Goal: Transaction & Acquisition: Purchase product/service

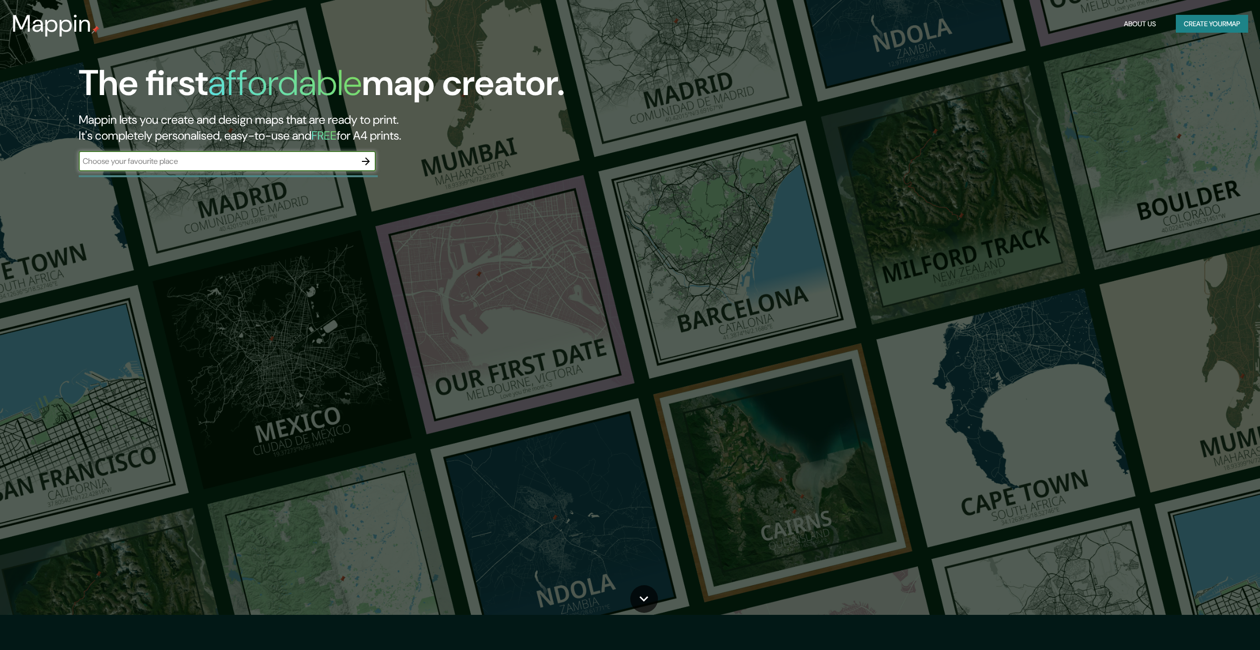
scroll to position [50, 0]
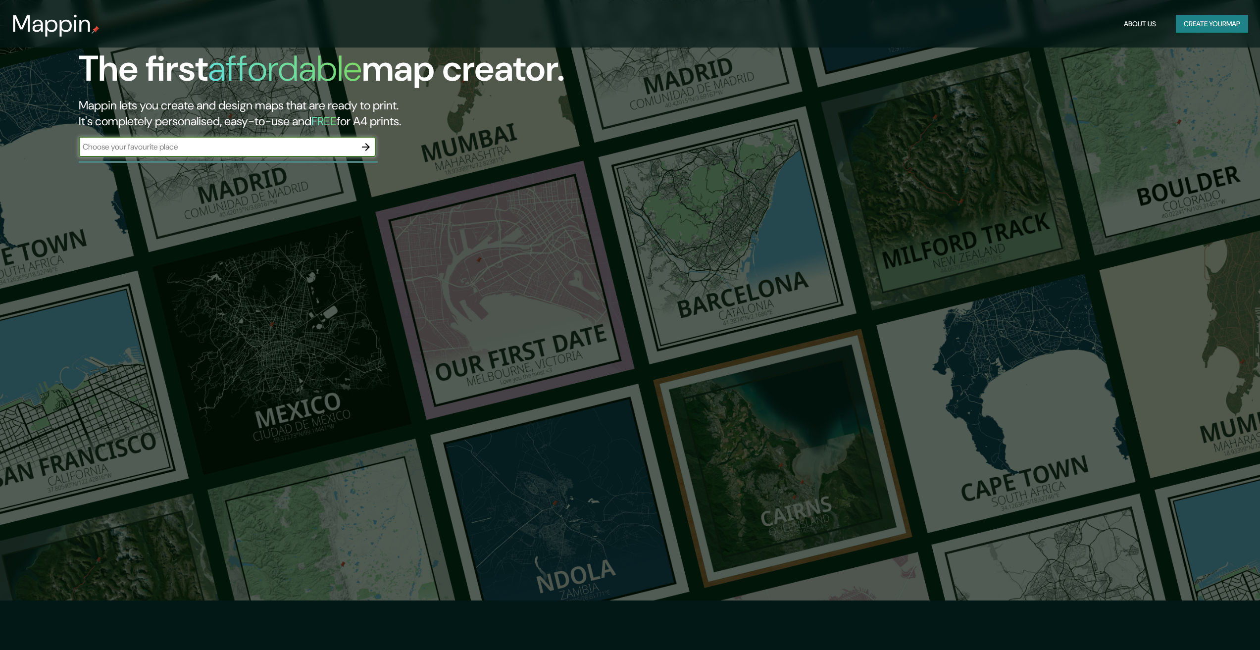
click at [287, 142] on input "text" at bounding box center [217, 146] width 277 height 11
click at [295, 154] on div "​" at bounding box center [227, 147] width 297 height 20
type input "baghdad"
click at [368, 143] on icon "button" at bounding box center [366, 147] width 12 height 12
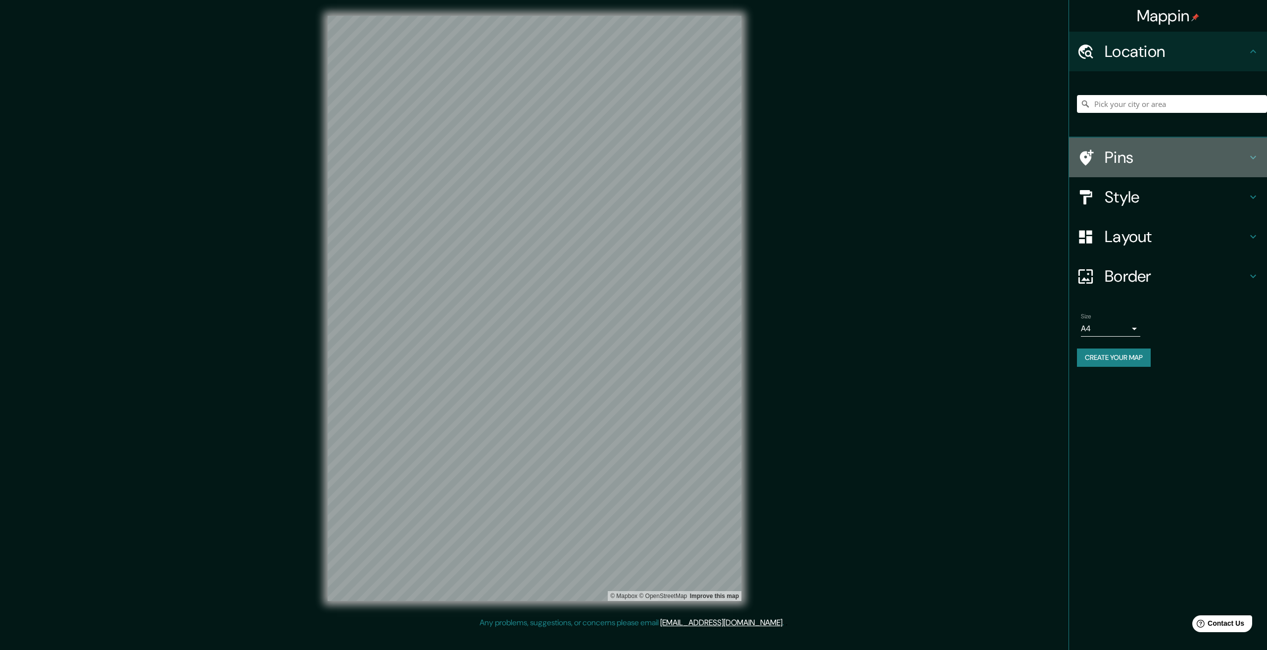
click at [1236, 163] on h4 "Pins" at bounding box center [1176, 158] width 143 height 20
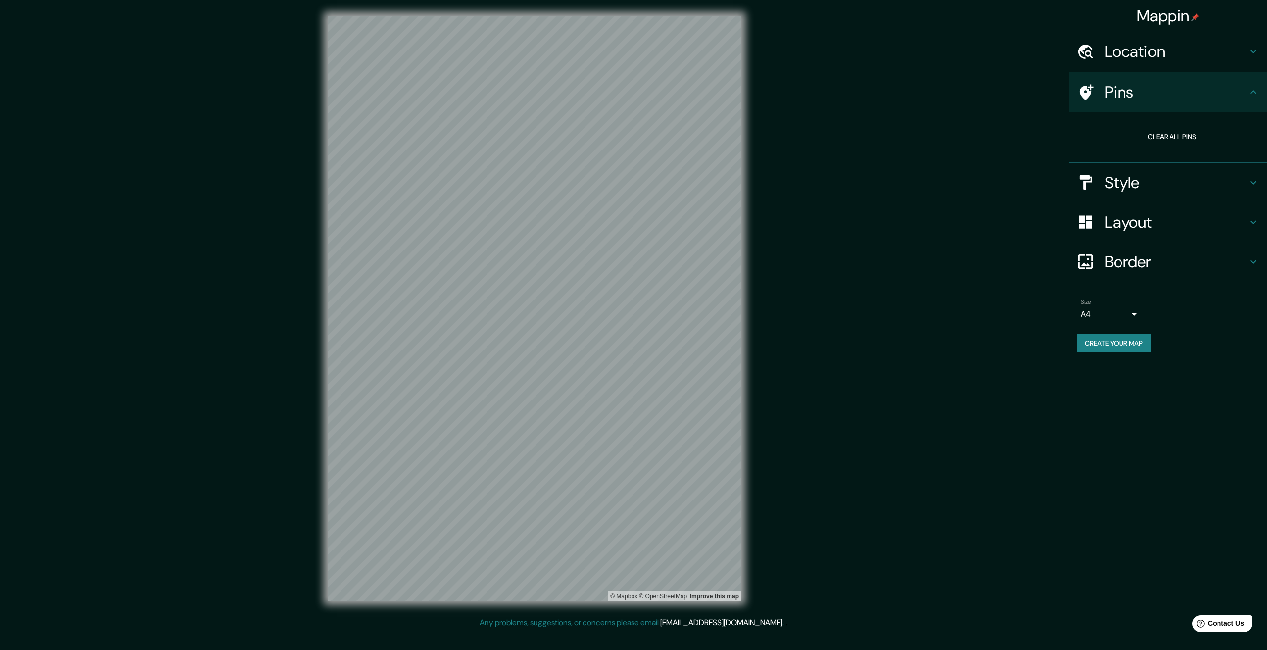
click at [1236, 101] on h4 "Pins" at bounding box center [1176, 92] width 143 height 20
click at [1251, 174] on div "Style" at bounding box center [1168, 183] width 198 height 40
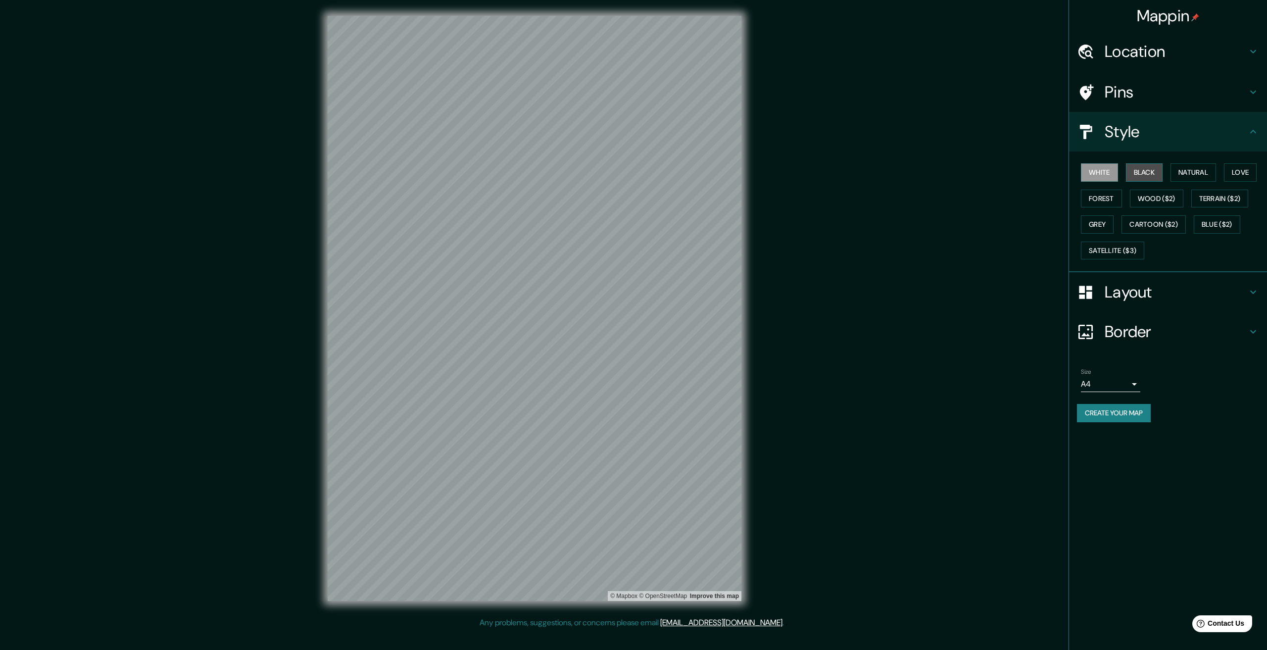
click at [1144, 174] on button "Black" at bounding box center [1144, 172] width 37 height 18
click at [1205, 174] on button "Natural" at bounding box center [1194, 172] width 46 height 18
click at [1243, 178] on button "Love" at bounding box center [1240, 172] width 33 height 18
click at [1101, 198] on button "Forest" at bounding box center [1101, 199] width 41 height 18
click at [1133, 199] on button "Wood ($2)" at bounding box center [1156, 199] width 53 height 18
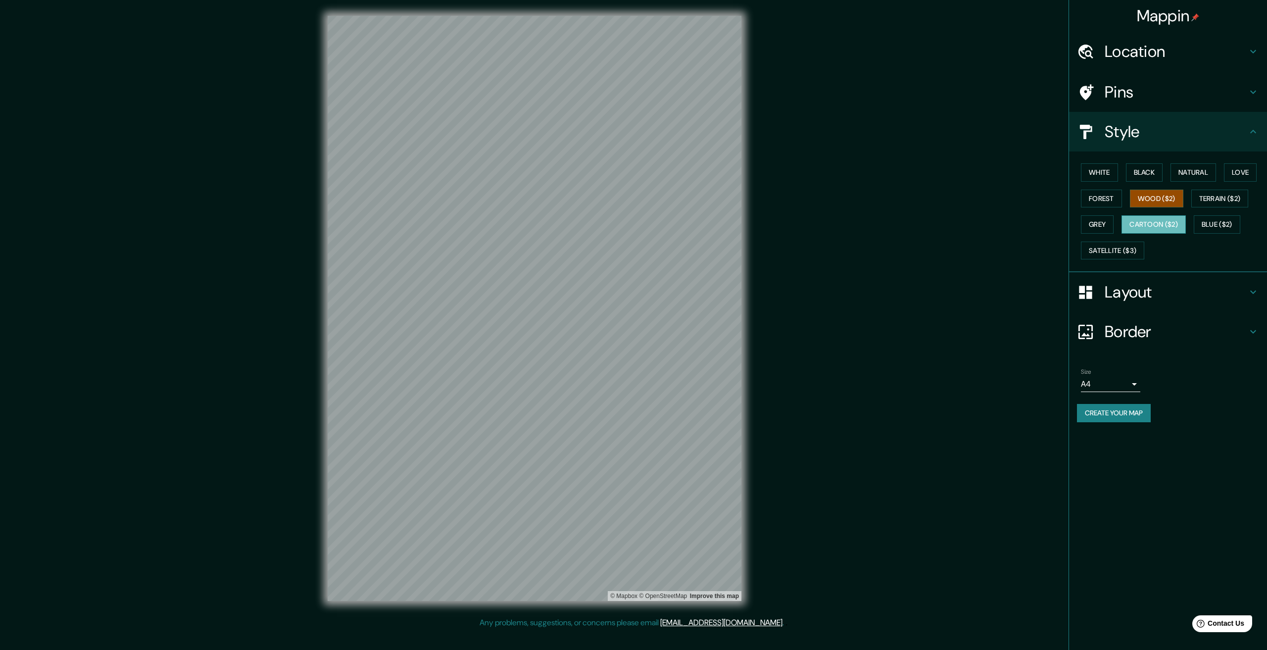
click at [1169, 223] on button "Cartoon ($2)" at bounding box center [1154, 224] width 64 height 18
click at [1085, 221] on button "Grey" at bounding box center [1097, 224] width 33 height 18
click at [1115, 250] on button "Satellite ($3)" at bounding box center [1112, 251] width 63 height 18
click at [1228, 228] on button "Blue ($2)" at bounding box center [1217, 224] width 47 height 18
click at [1085, 178] on button "White" at bounding box center [1099, 172] width 37 height 18
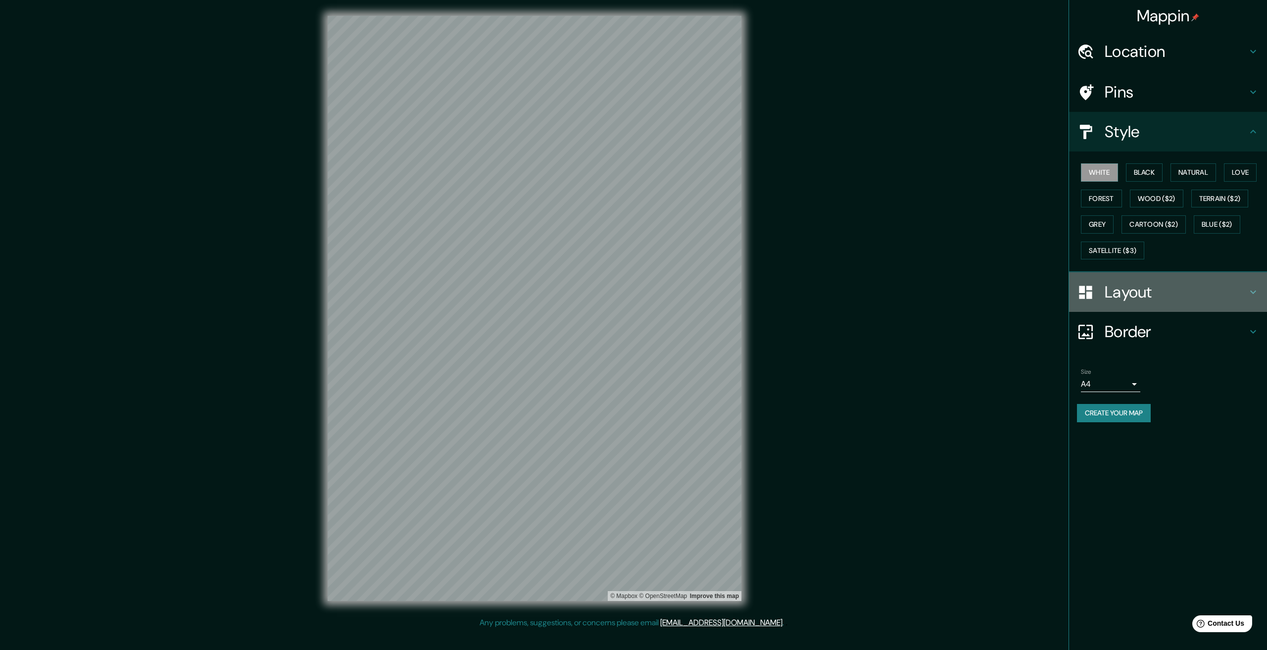
click at [1130, 283] on h4 "Layout" at bounding box center [1176, 292] width 143 height 20
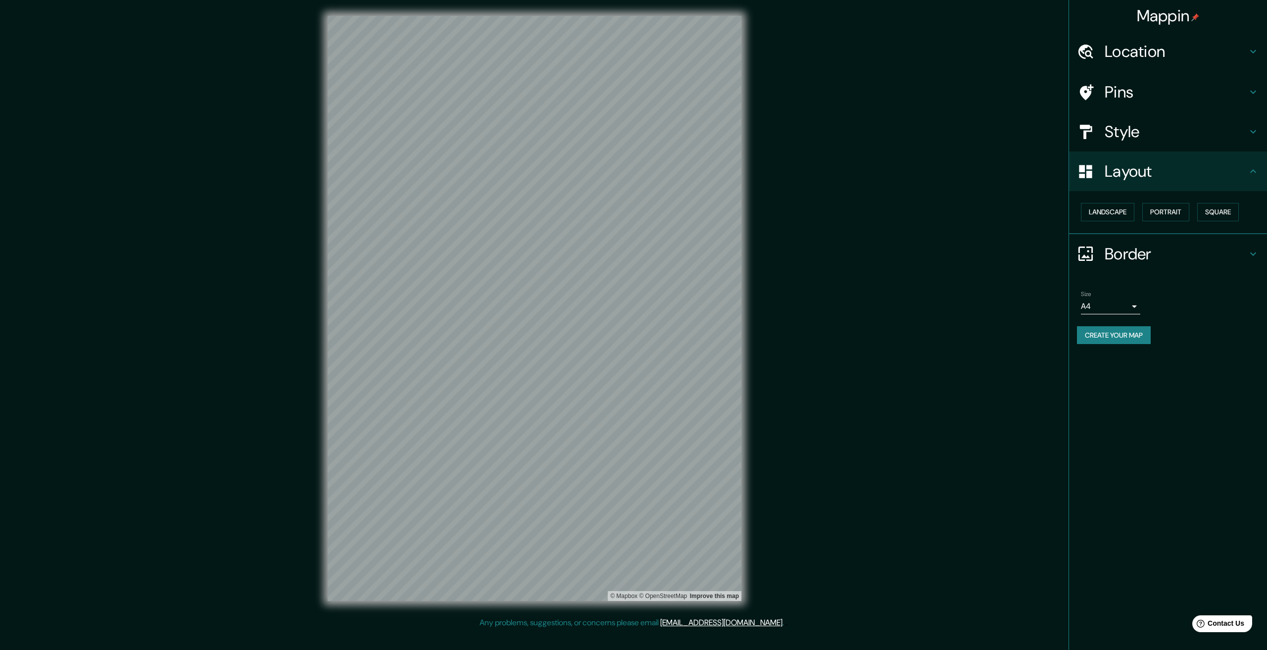
click at [1120, 202] on div "Landscape Portrait Square" at bounding box center [1172, 212] width 190 height 26
click at [1121, 207] on button "Landscape" at bounding box center [1107, 212] width 53 height 18
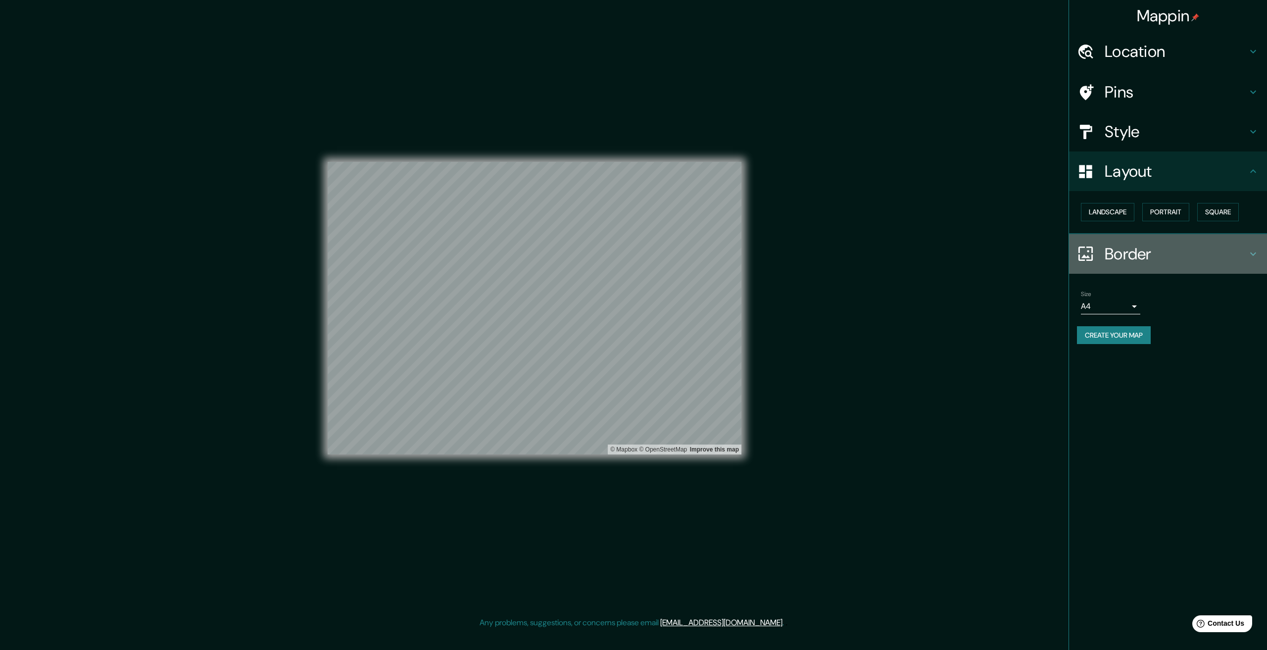
click at [1230, 250] on h4 "Border" at bounding box center [1176, 254] width 143 height 20
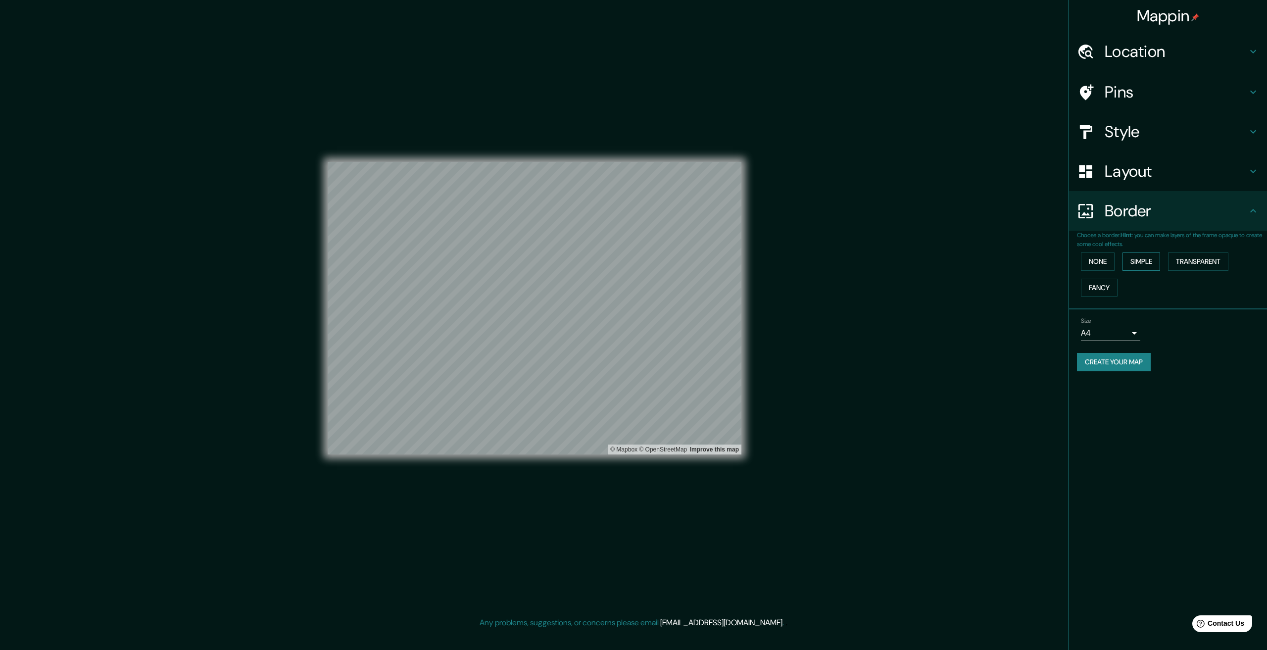
click at [1145, 266] on button "Simple" at bounding box center [1142, 262] width 38 height 18
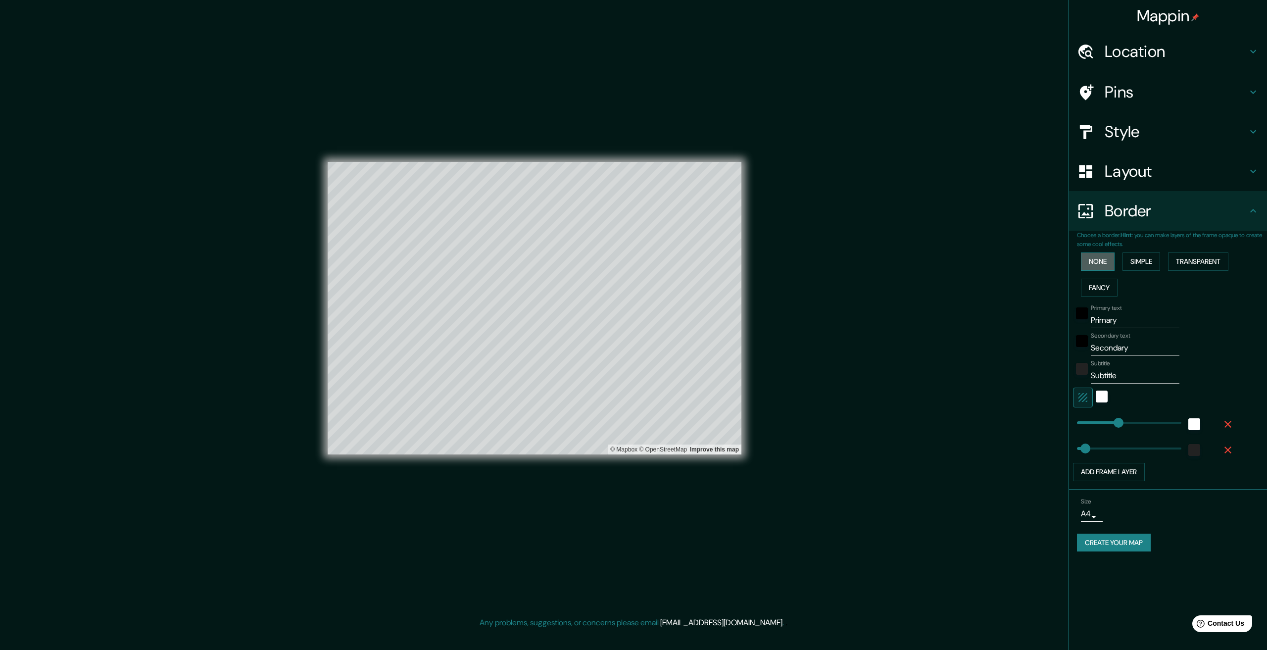
click at [1102, 268] on button "None" at bounding box center [1098, 262] width 34 height 18
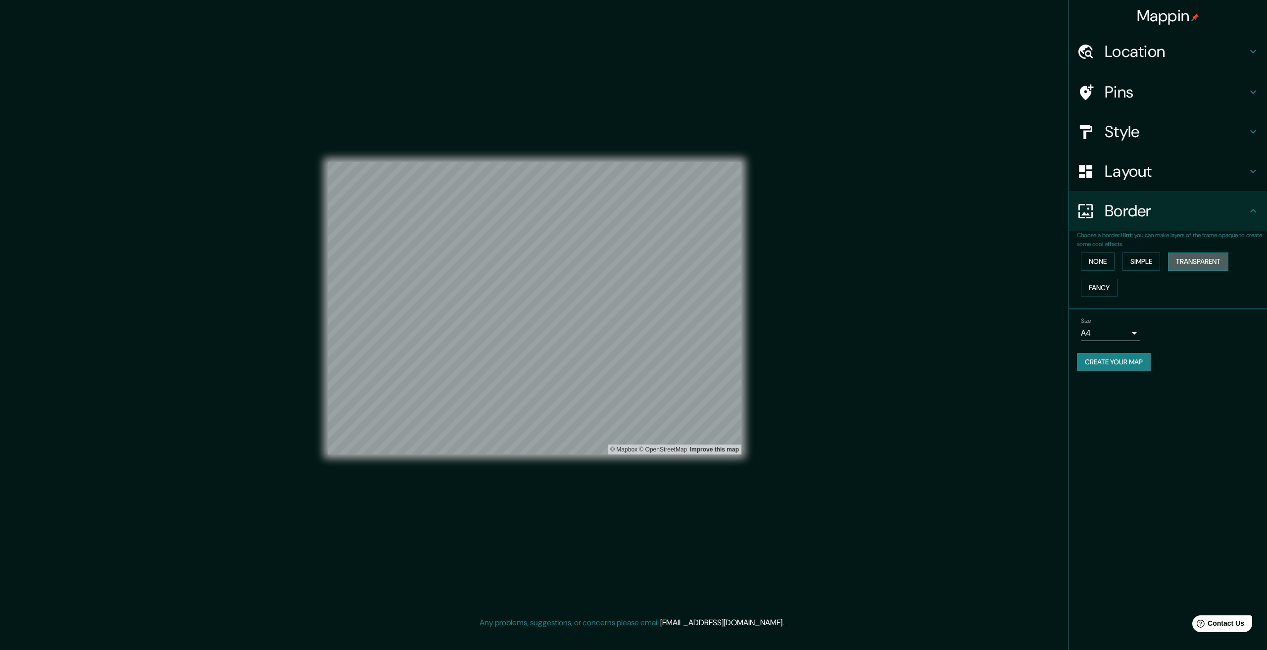
click at [1210, 259] on button "Transparent" at bounding box center [1198, 262] width 60 height 18
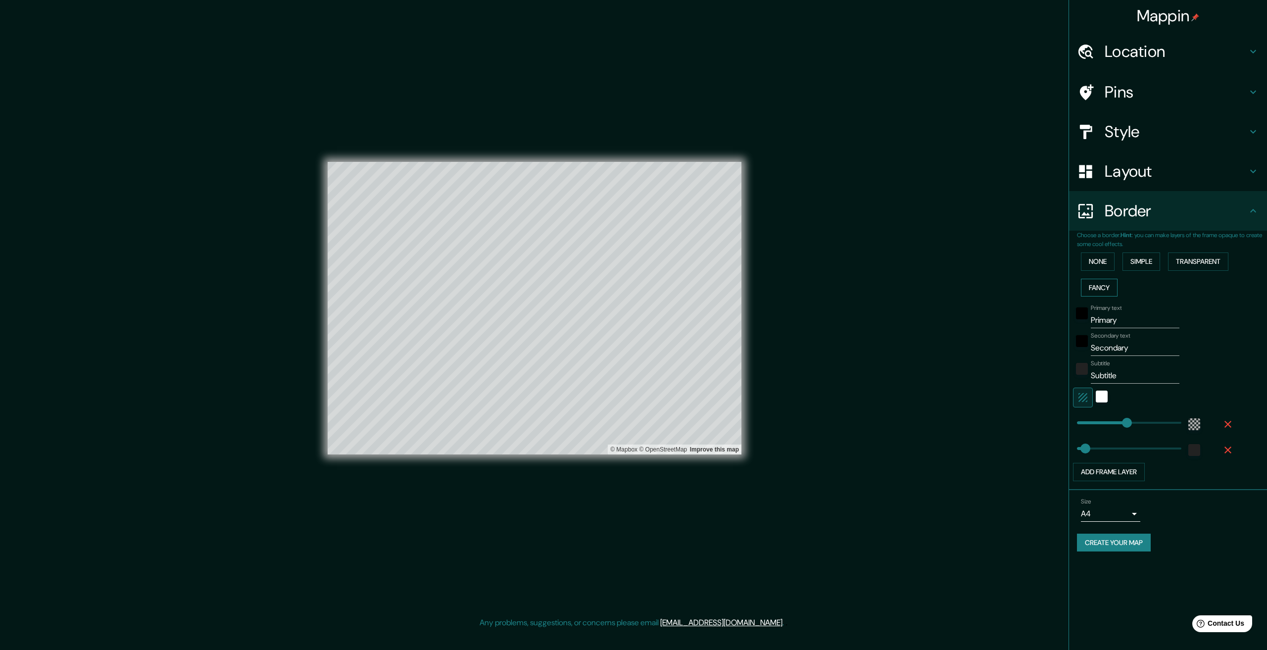
click at [1105, 290] on button "Fancy" at bounding box center [1099, 288] width 37 height 18
type input "334"
click at [1133, 317] on input "Primary" at bounding box center [1135, 320] width 89 height 16
type input "Primar"
type input "334"
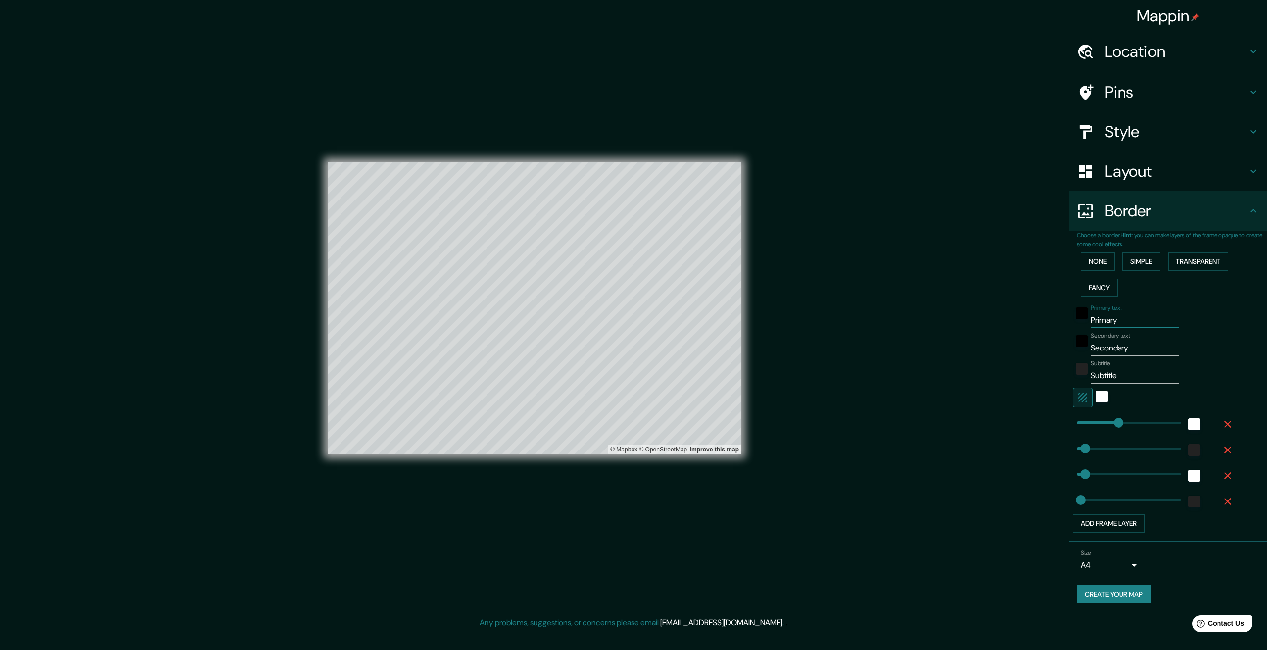
type input "67"
type input "33"
type input "Prima"
type input "334"
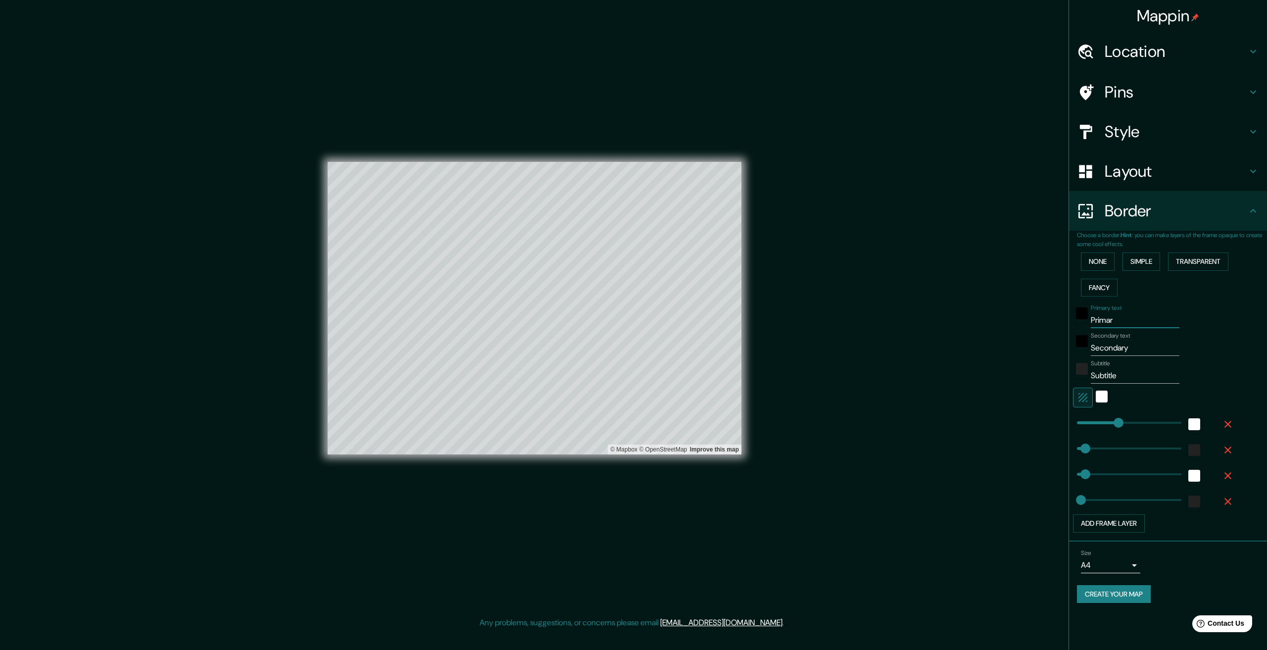
type input "67"
type input "33"
type input "P"
type input "334"
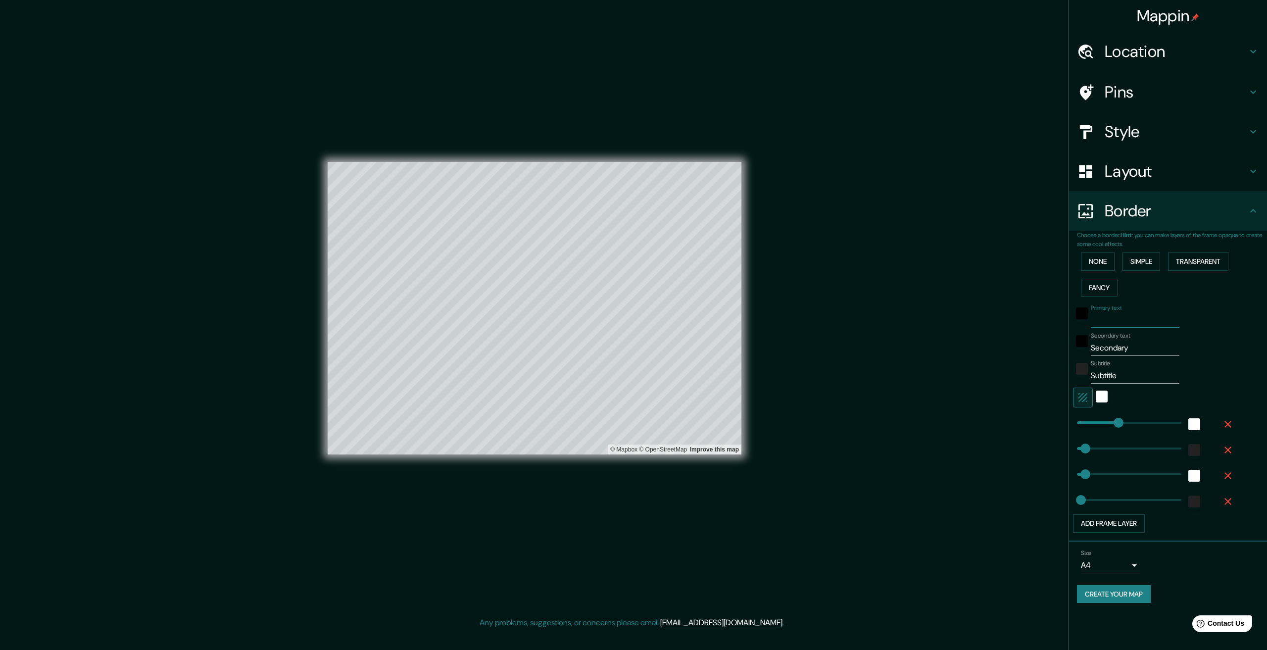
type input "67"
type input "33"
type input "h"
type input "334"
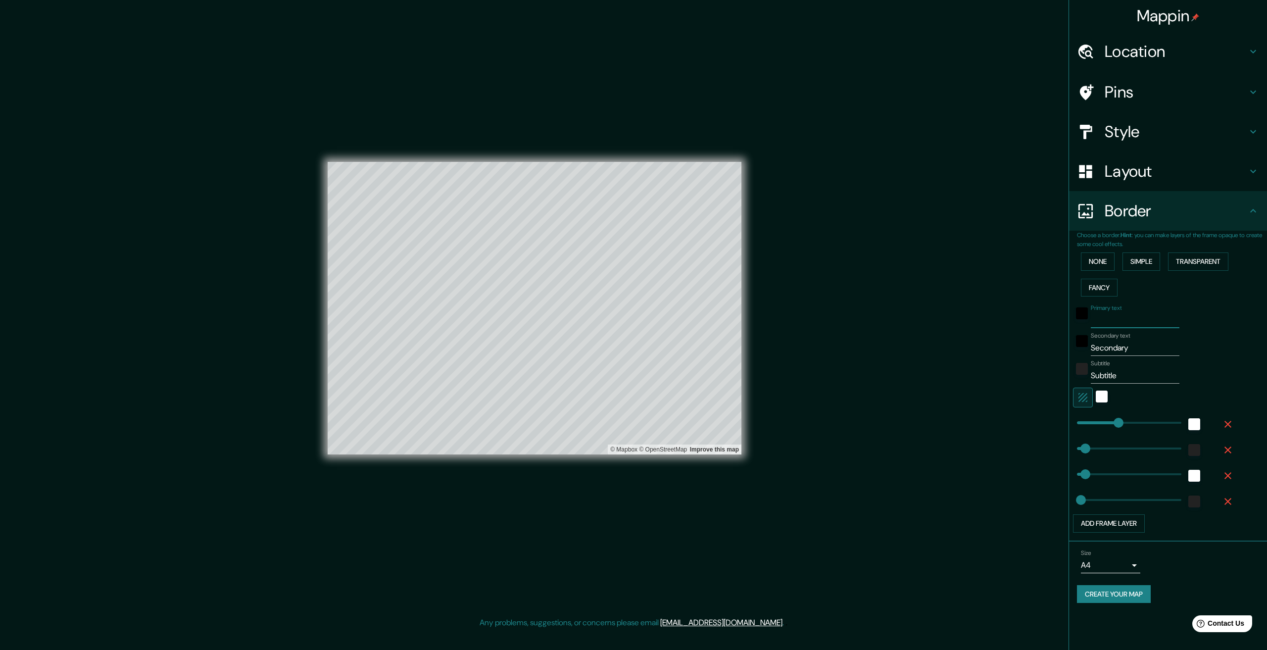
type input "67"
type input "33"
type input "hg"
type input "334"
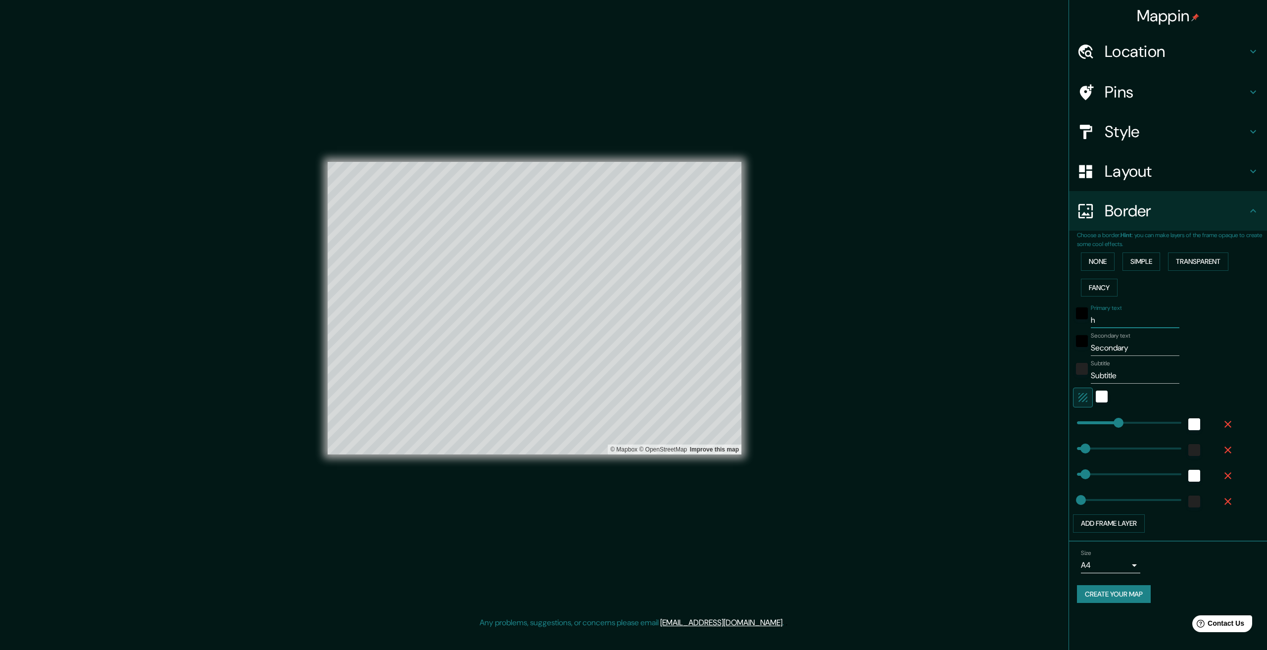
type input "67"
type input "33"
type input "h"
type input "334"
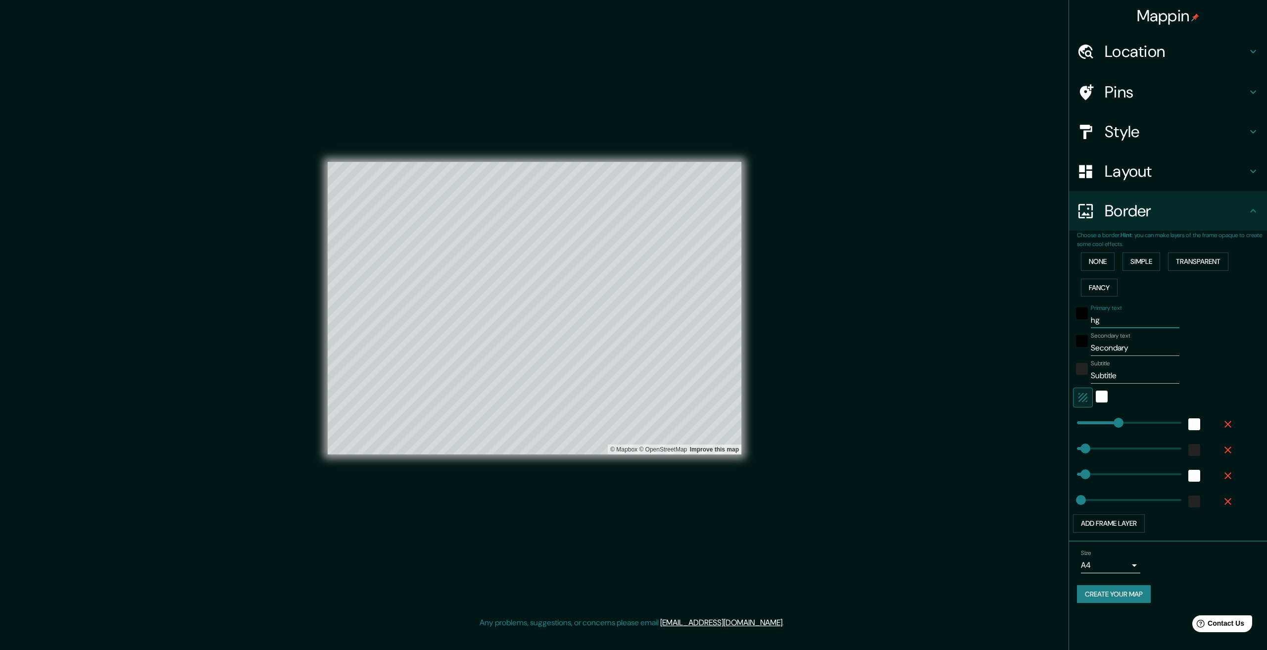
type input "67"
type input "33"
type input "334"
type input "67"
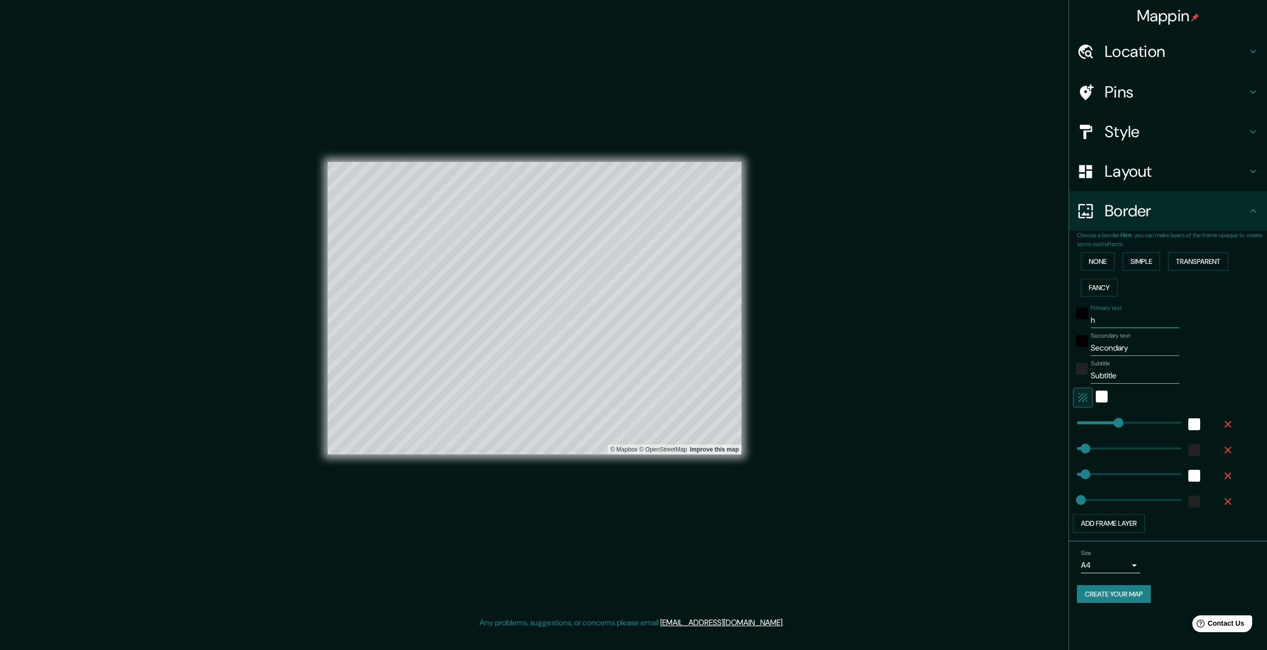
type input "67"
type input "33"
type input "ا"
type input "334"
type input "67"
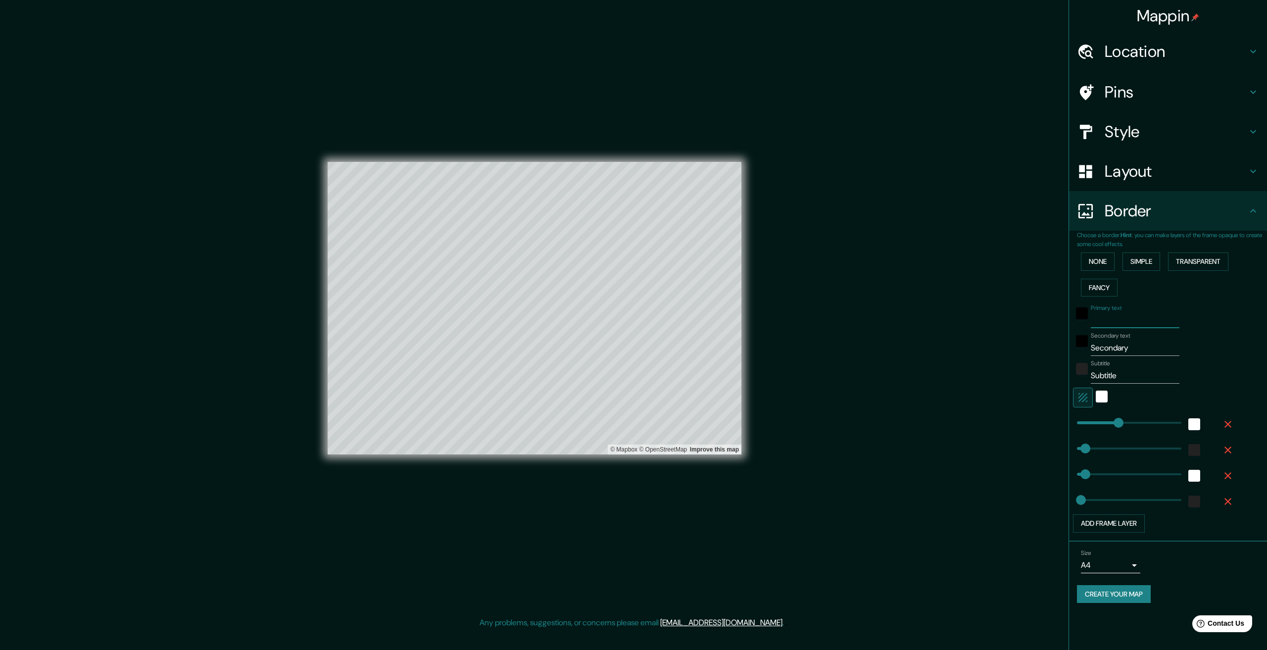
type input "67"
type input "33"
type input "ال"
type input "334"
type input "67"
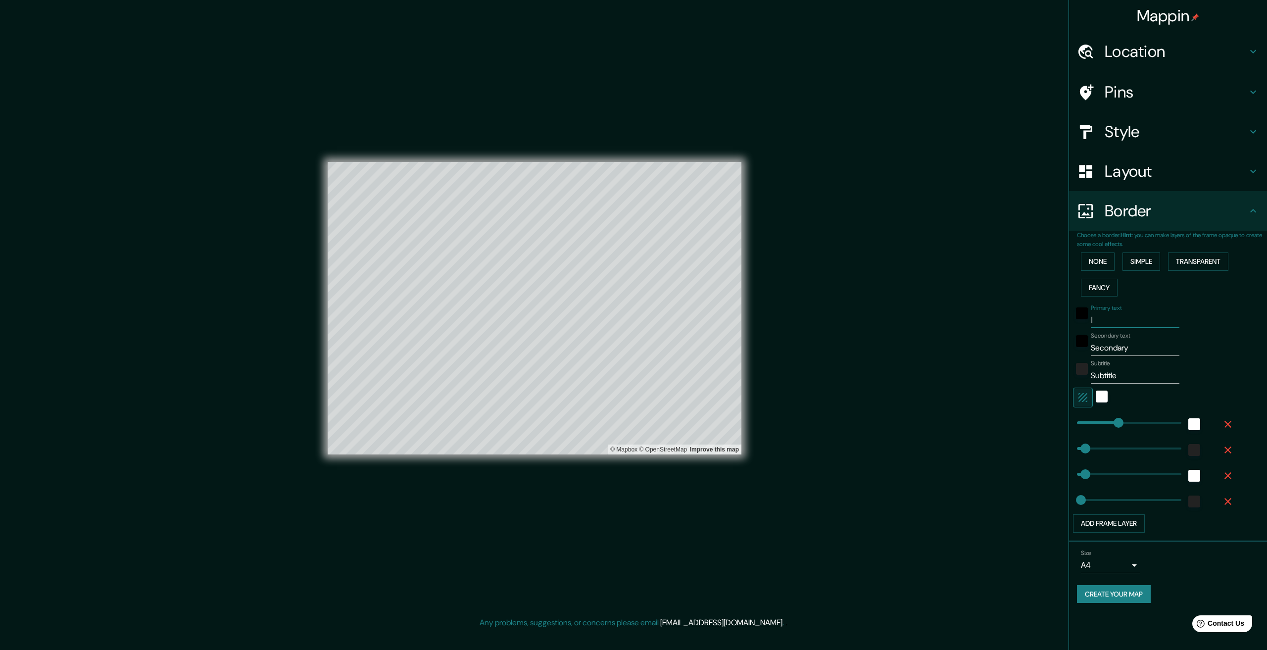
type input "67"
type input "33"
type input "الف"
type input "334"
type input "67"
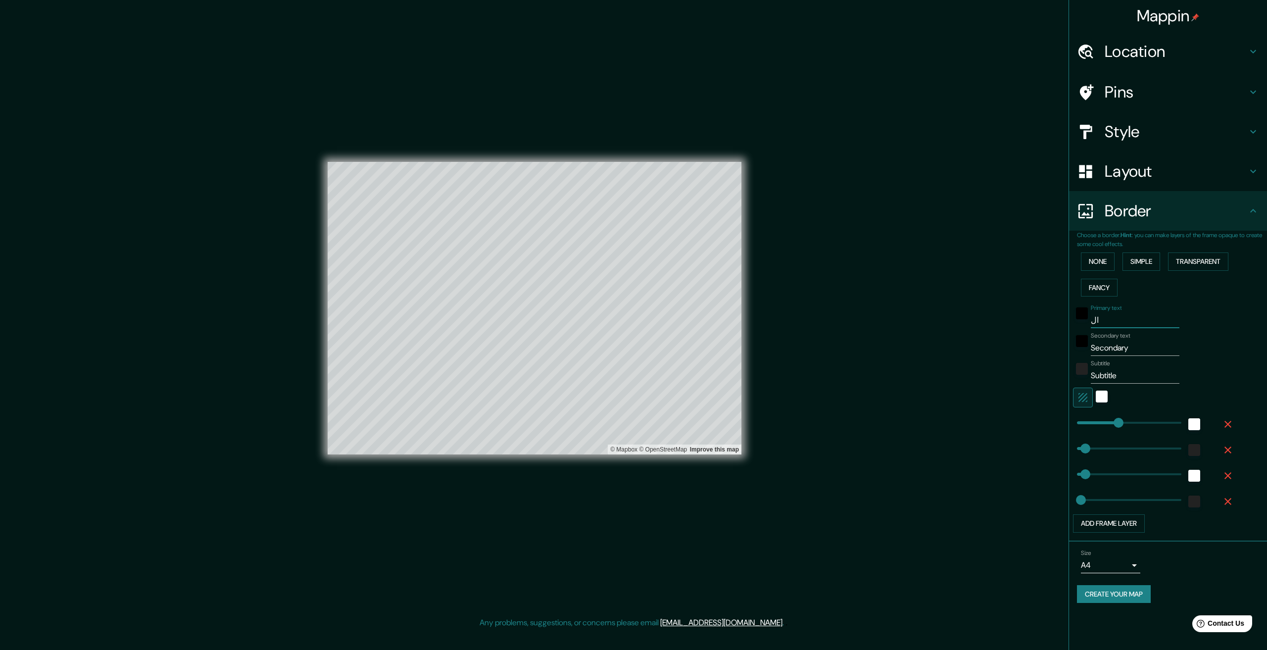
type input "67"
type input "33"
type input "الفل"
type input "334"
type input "67"
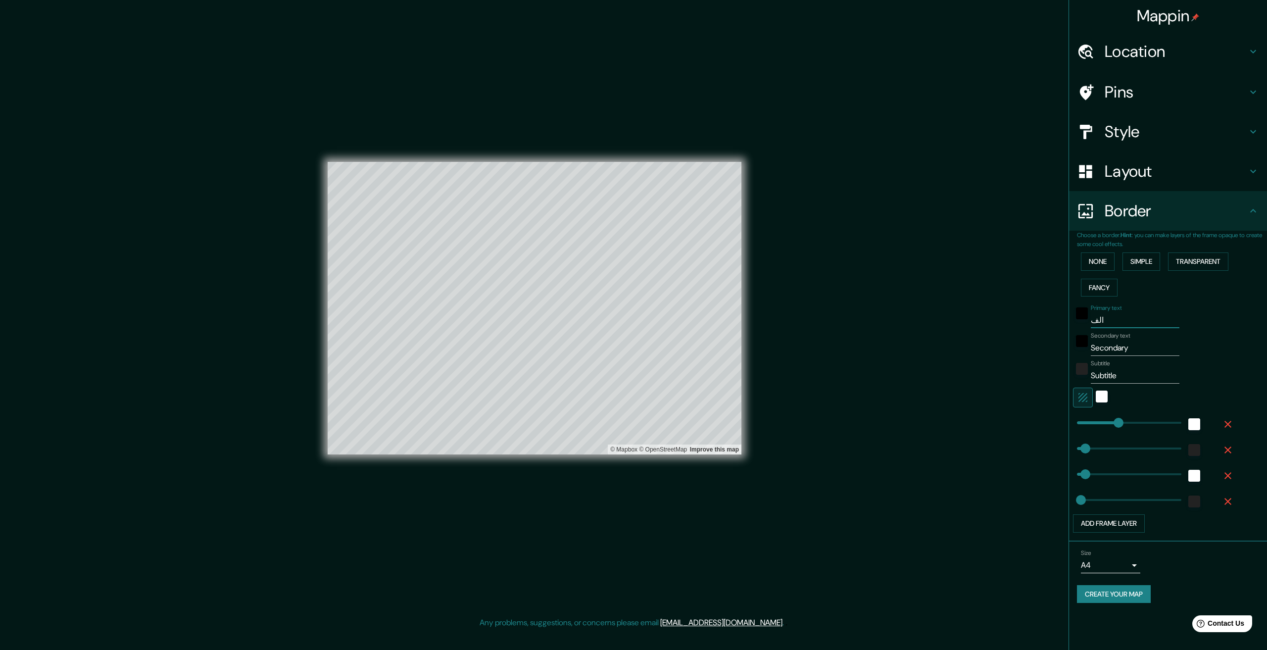
type input "67"
type input "33"
type input "الفلو"
type input "334"
type input "67"
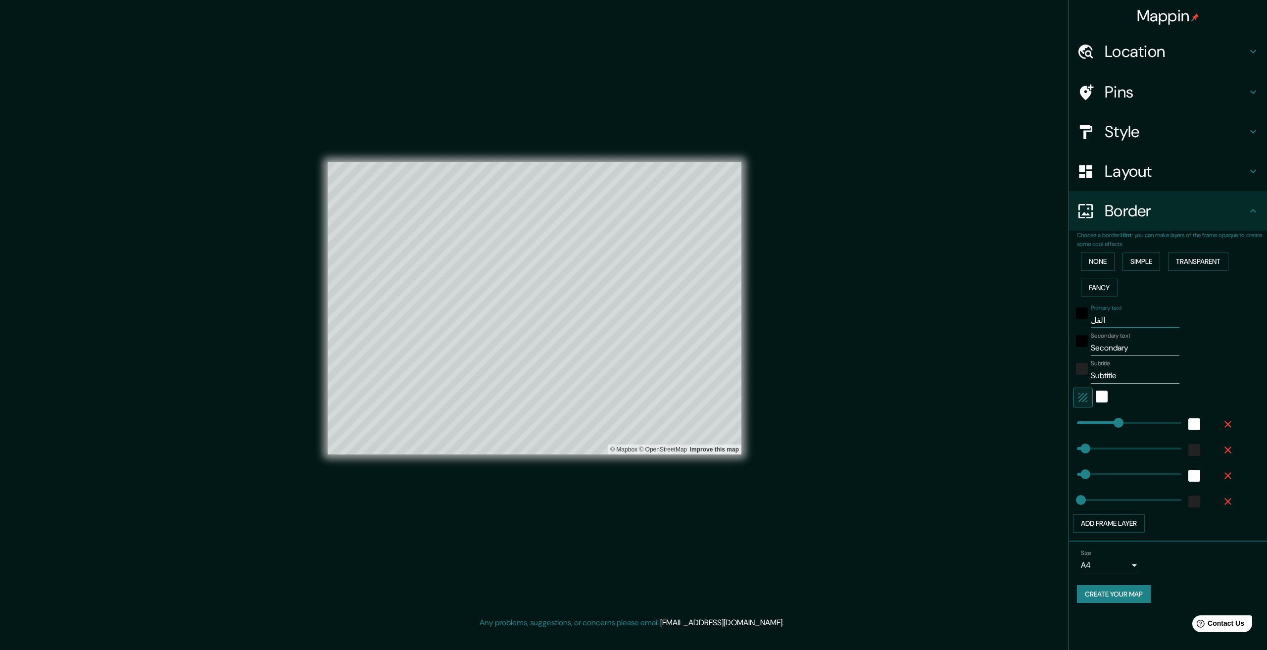
type input "67"
type input "33"
type input "الفلوج"
type input "334"
type input "67"
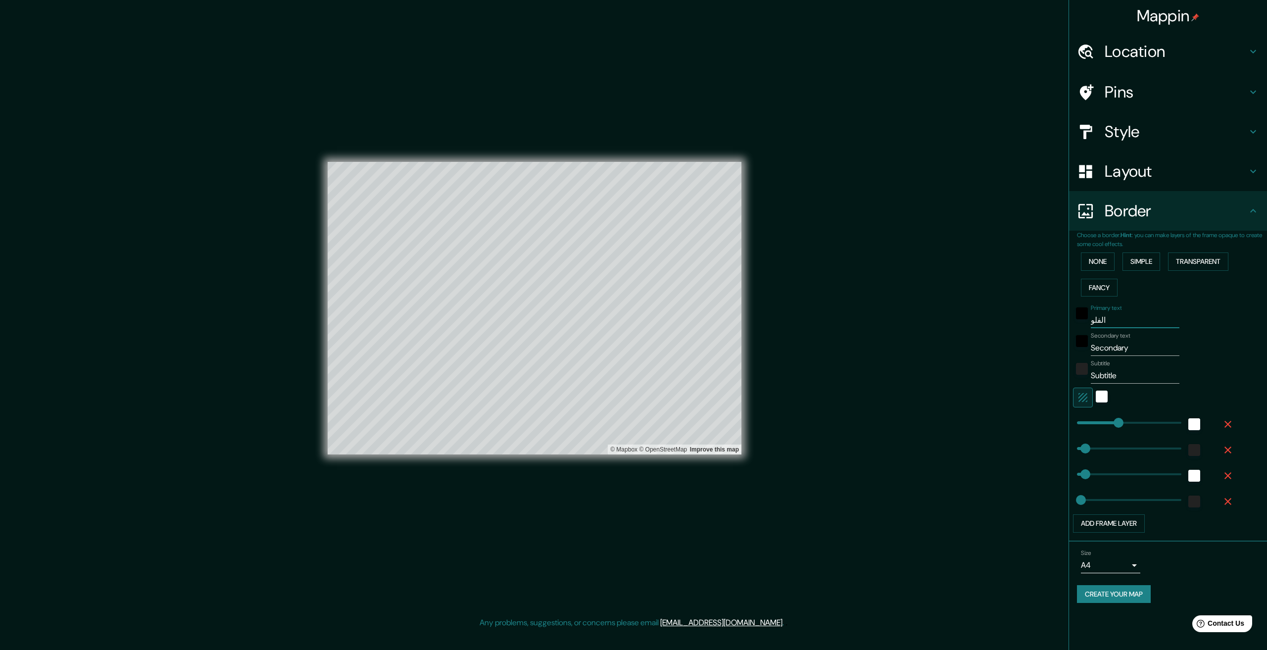
type input "67"
type input "33"
type input "الفلوجة"
type input "334"
type input "67"
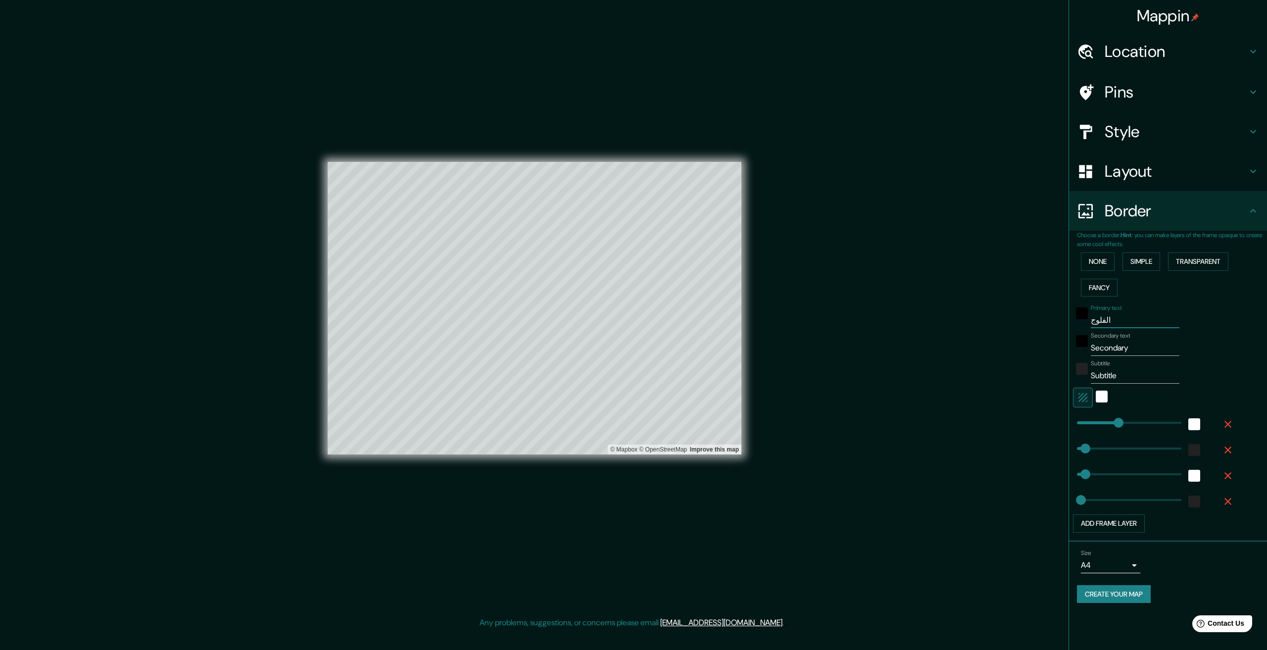
type input "67"
type input "33"
type input "الفلوجة"
click at [1141, 345] on input "Secondary" at bounding box center [1135, 348] width 89 height 16
drag, startPoint x: 1141, startPoint y: 345, endPoint x: 1061, endPoint y: 345, distance: 80.2
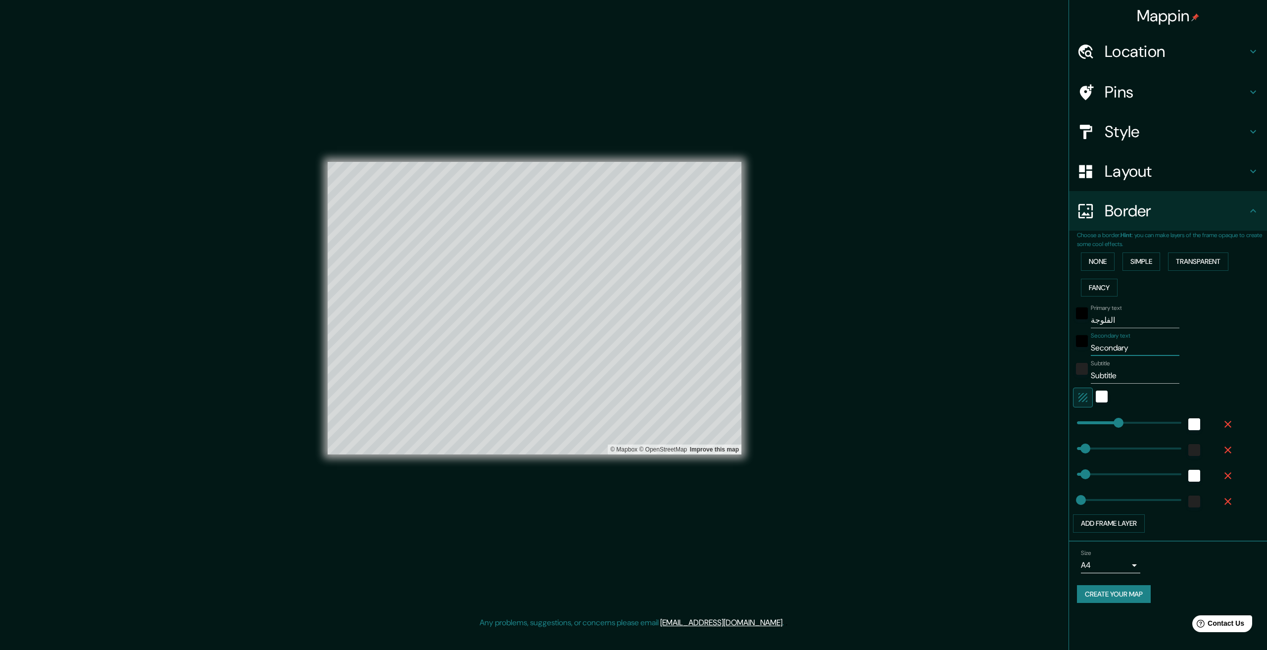
click at [1061, 345] on div "Mappin Location Pins Style Layout Border Choose a border. Hint : you can make l…" at bounding box center [633, 316] width 1267 height 633
type input "334"
type input "67"
type input "33"
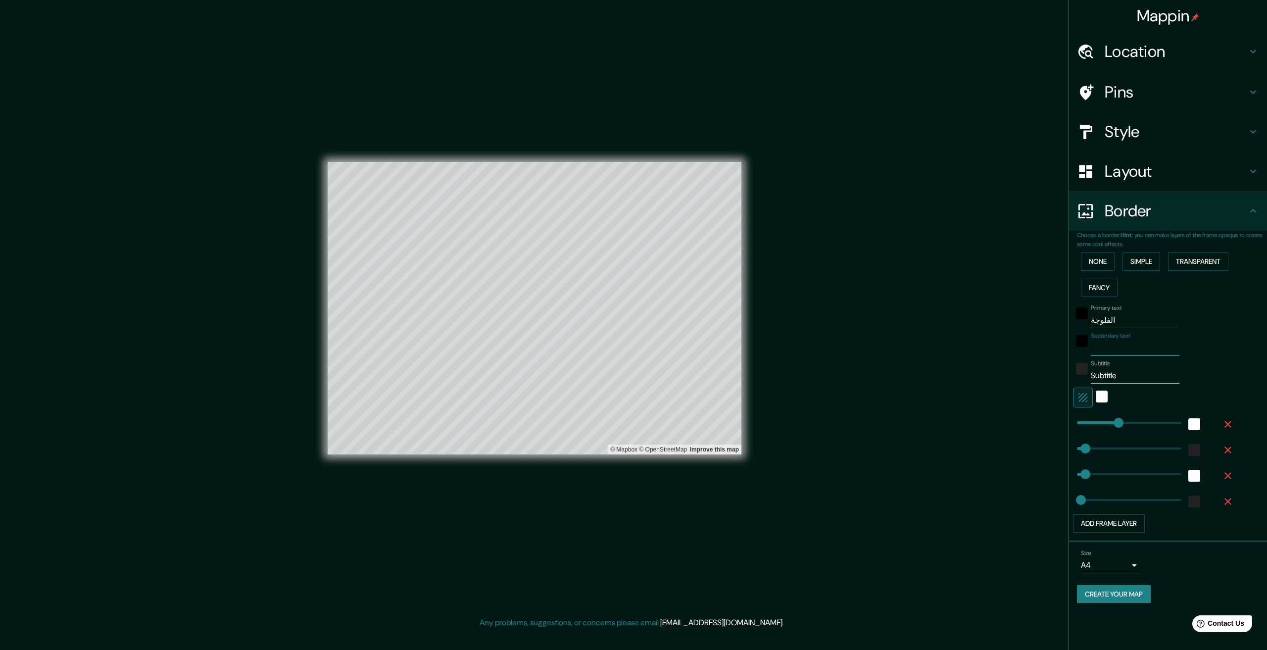
type input "2"
type input "334"
type input "67"
type input "33"
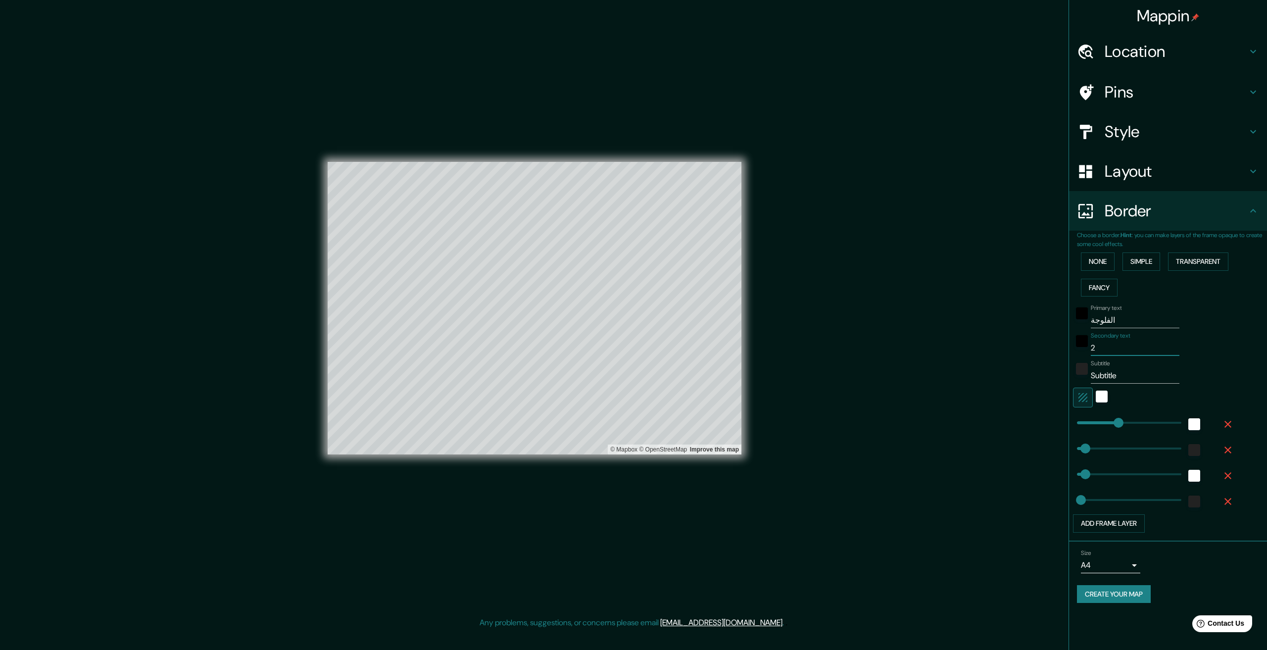
type input "29"
type input "334"
type input "67"
type input "33"
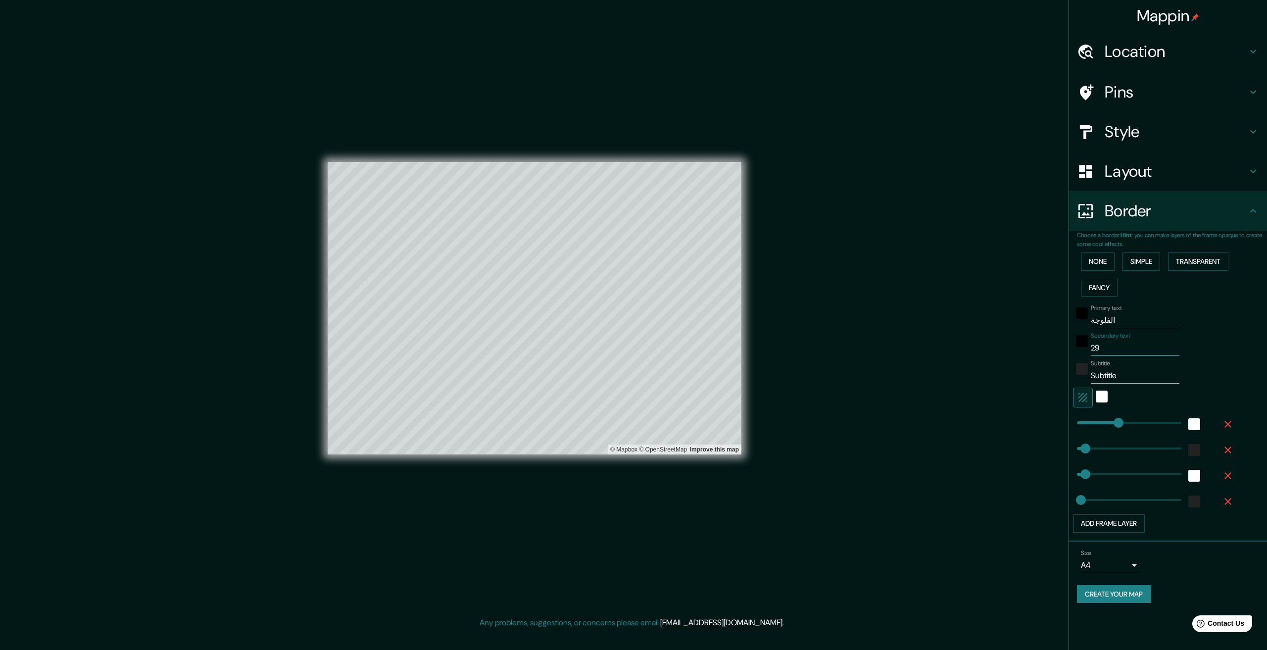
type input "2"
type input "334"
type input "67"
type input "33"
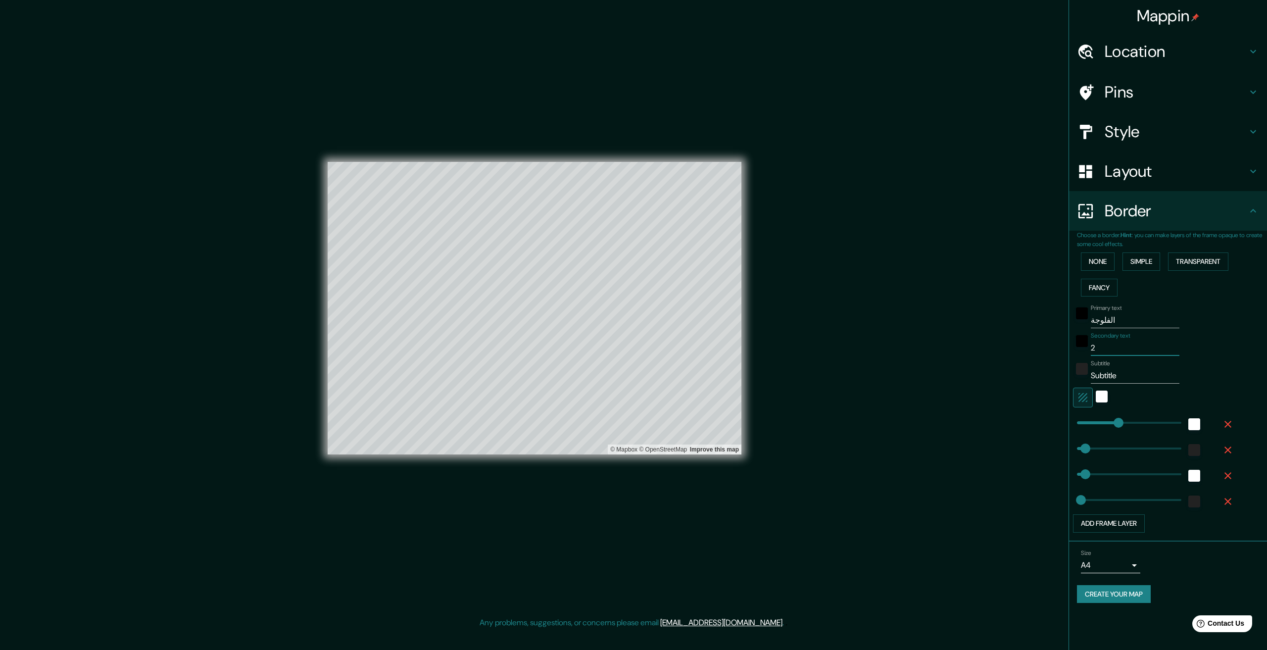
type input "20"
type input "334"
type input "67"
type input "33"
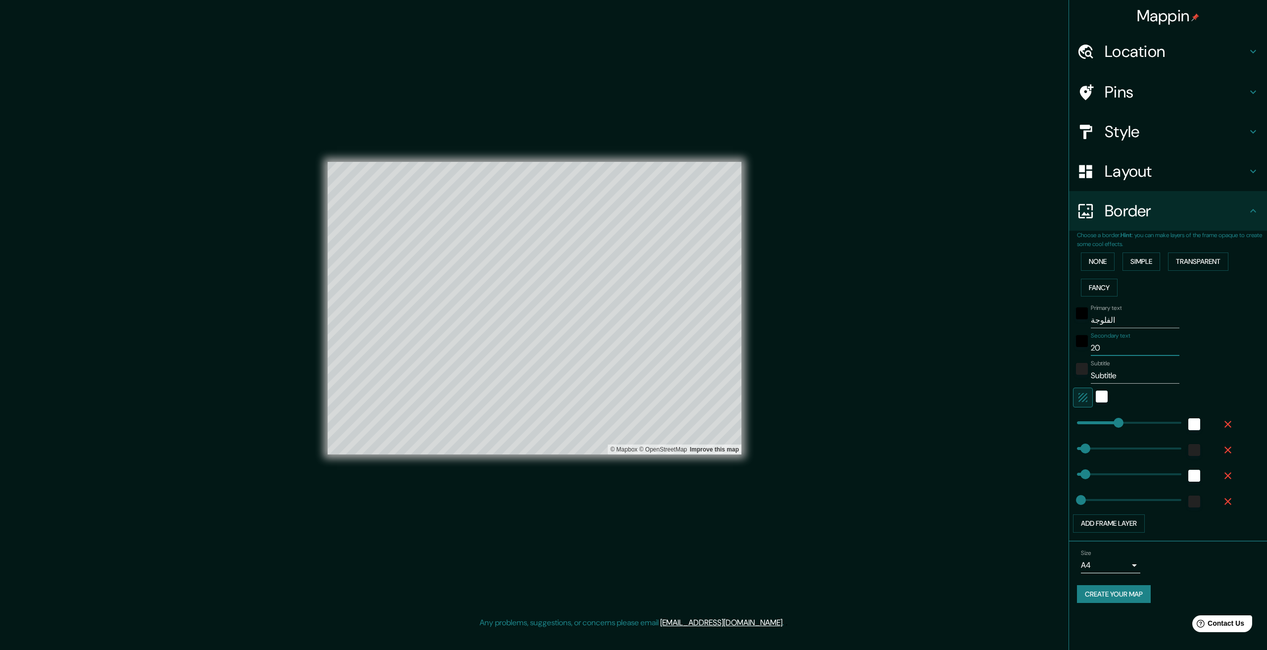
type input "202"
type input "334"
type input "67"
type input "33"
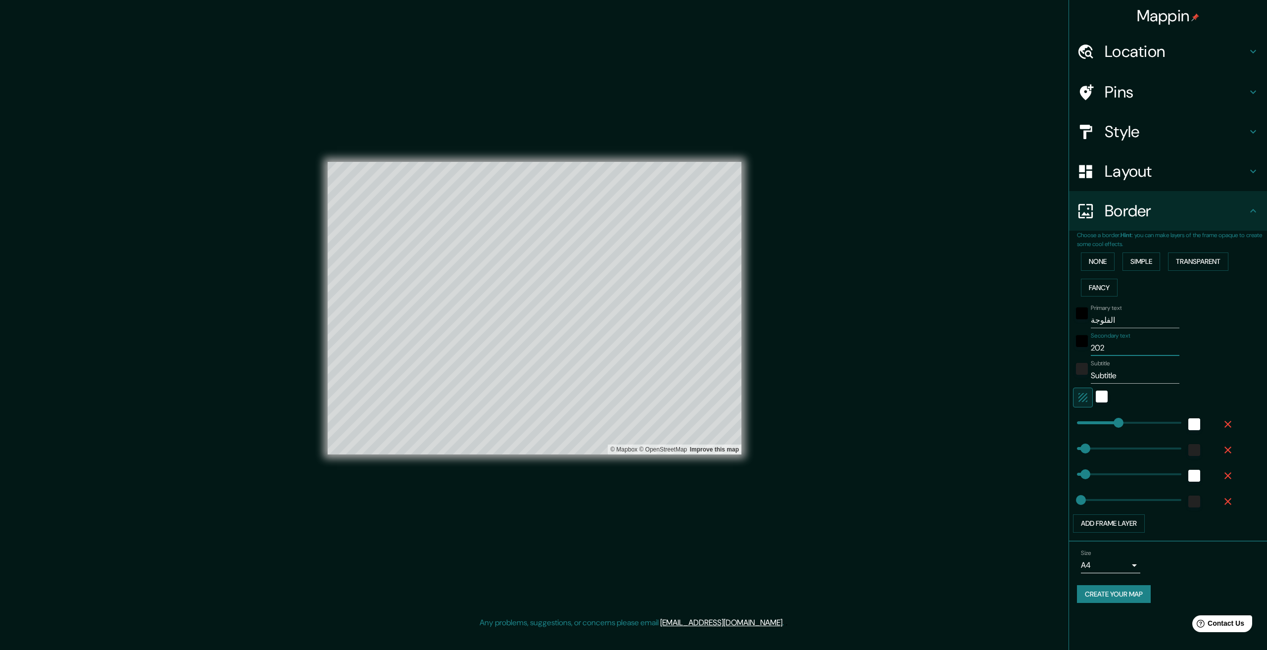
type input "2025"
type input "334"
type input "67"
type input "33"
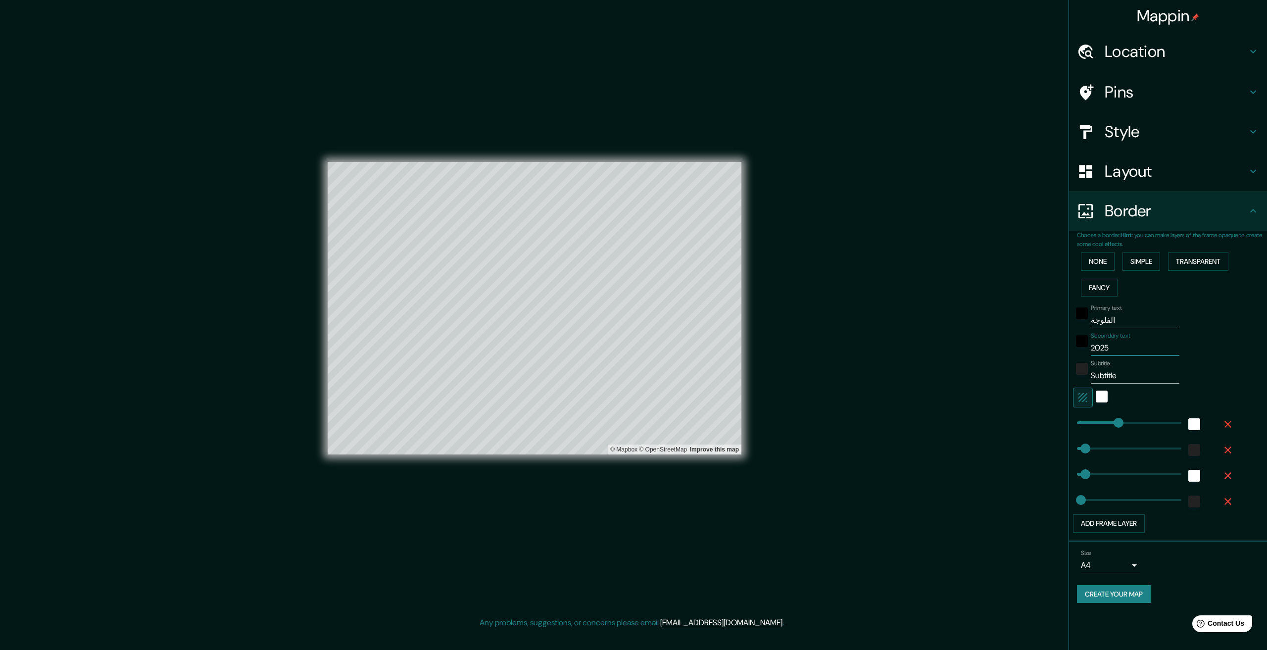
type input "2025"
drag, startPoint x: 1122, startPoint y: 313, endPoint x: 1050, endPoint y: 313, distance: 72.3
click at [1051, 313] on div "Mappin Location Pins Style Layout Border Choose a border. Hint : you can make l…" at bounding box center [633, 316] width 1267 height 633
type input "334"
type input "67"
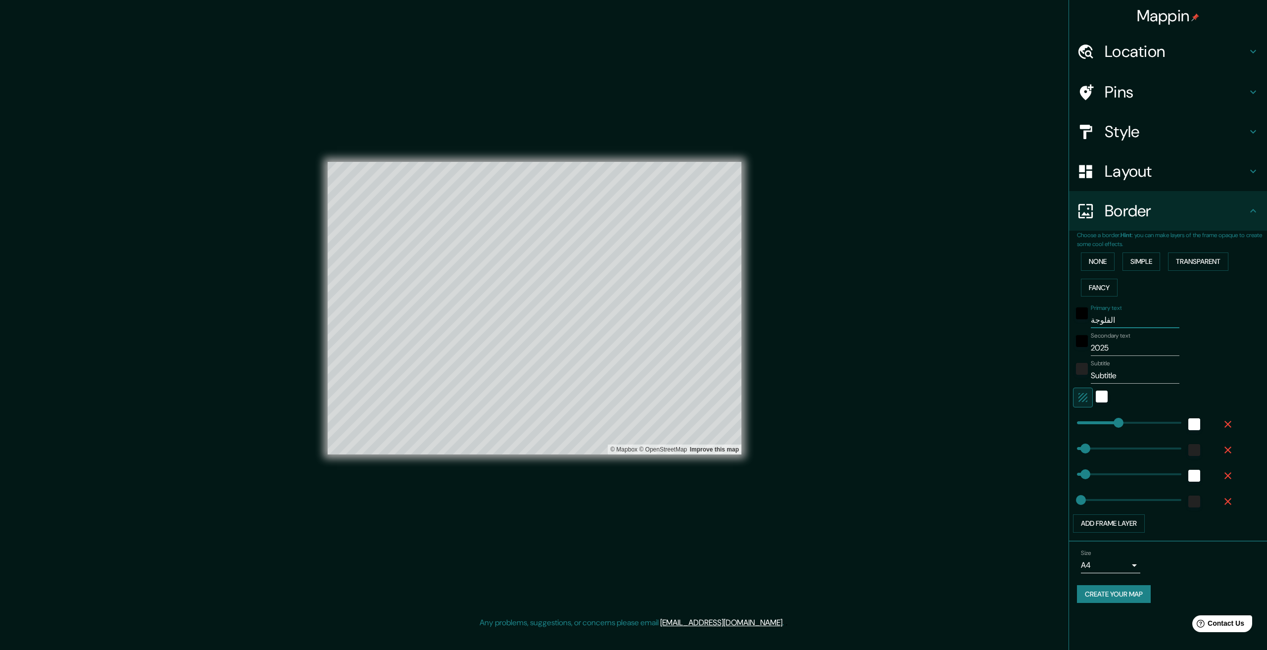
type input "67"
type input "33"
type input "ا"
type input "334"
type input "67"
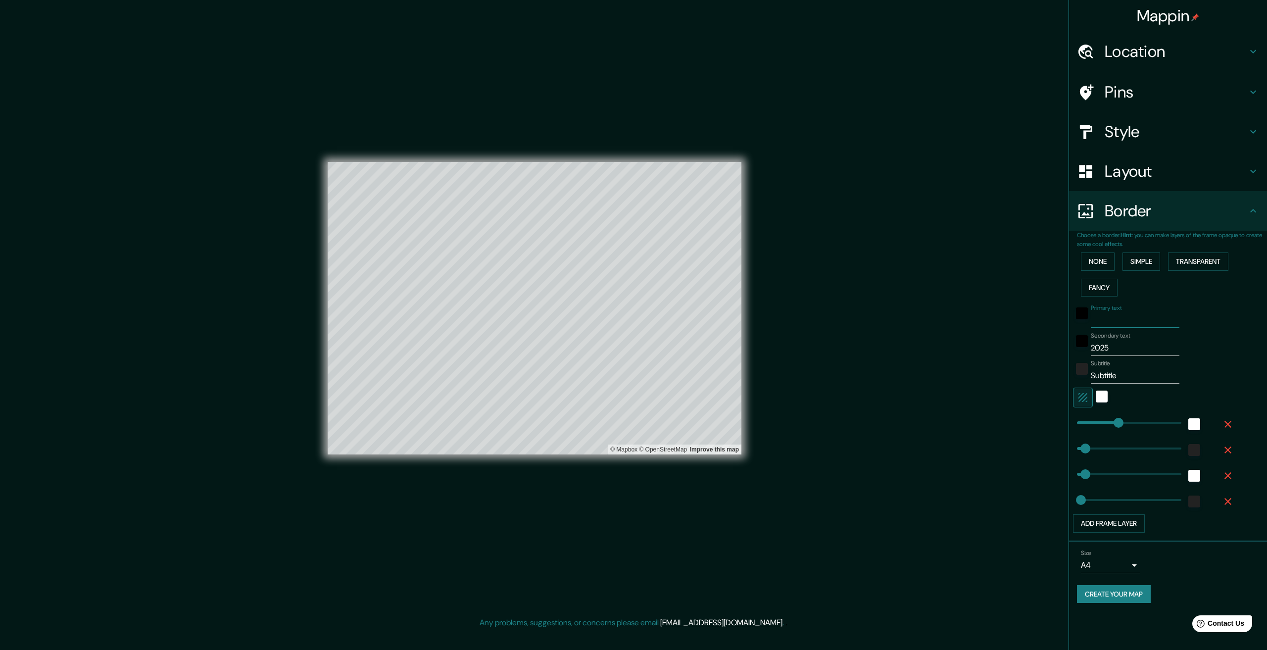
type input "67"
type input "33"
type input "ال"
type input "334"
type input "67"
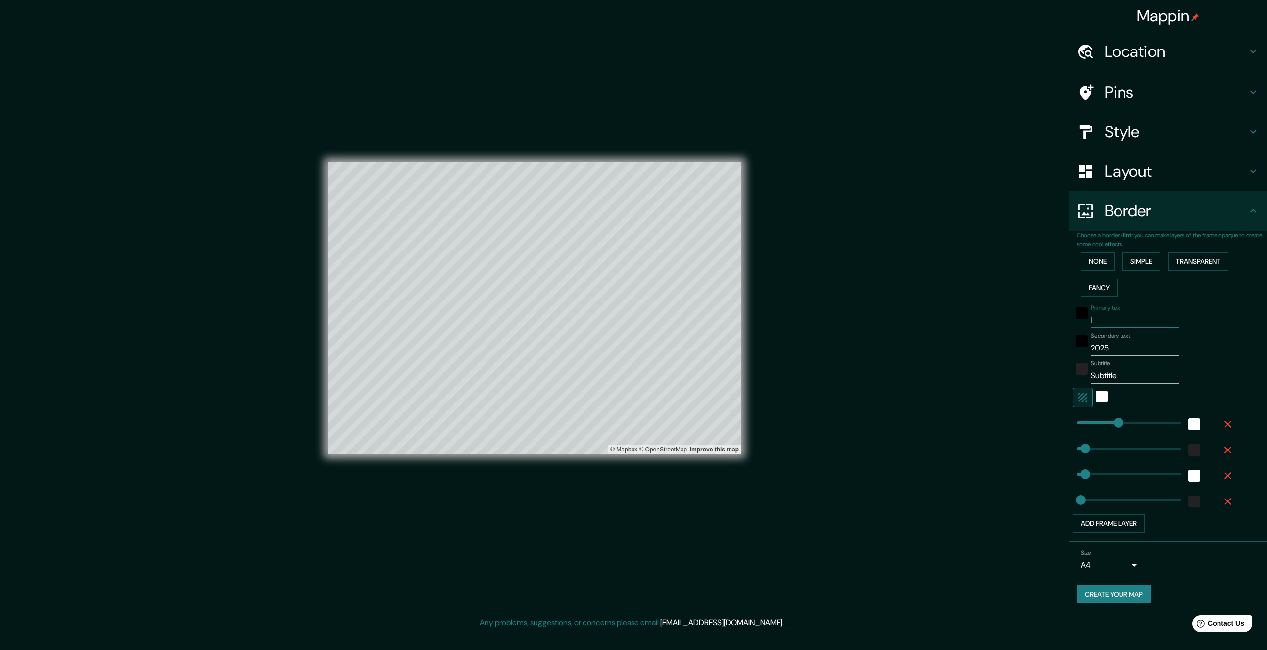
type input "67"
type input "33"
type input "الا"
type input "334"
type input "67"
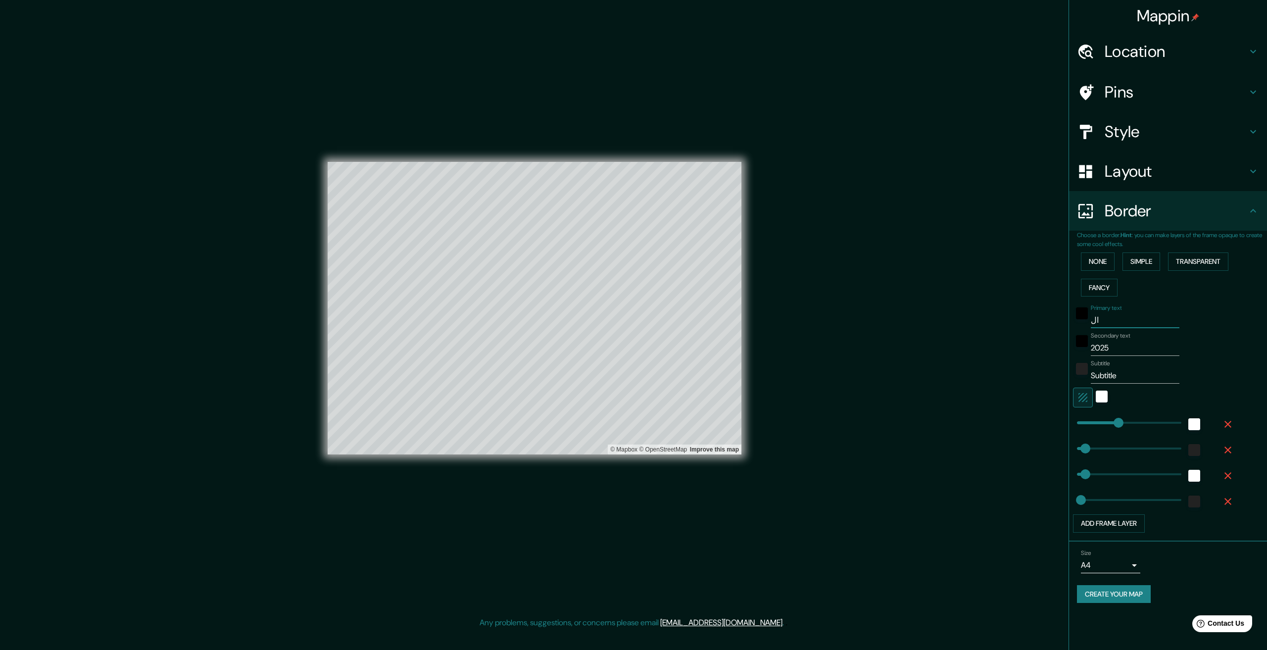
type input "67"
type input "33"
type input "الان"
type input "334"
type input "67"
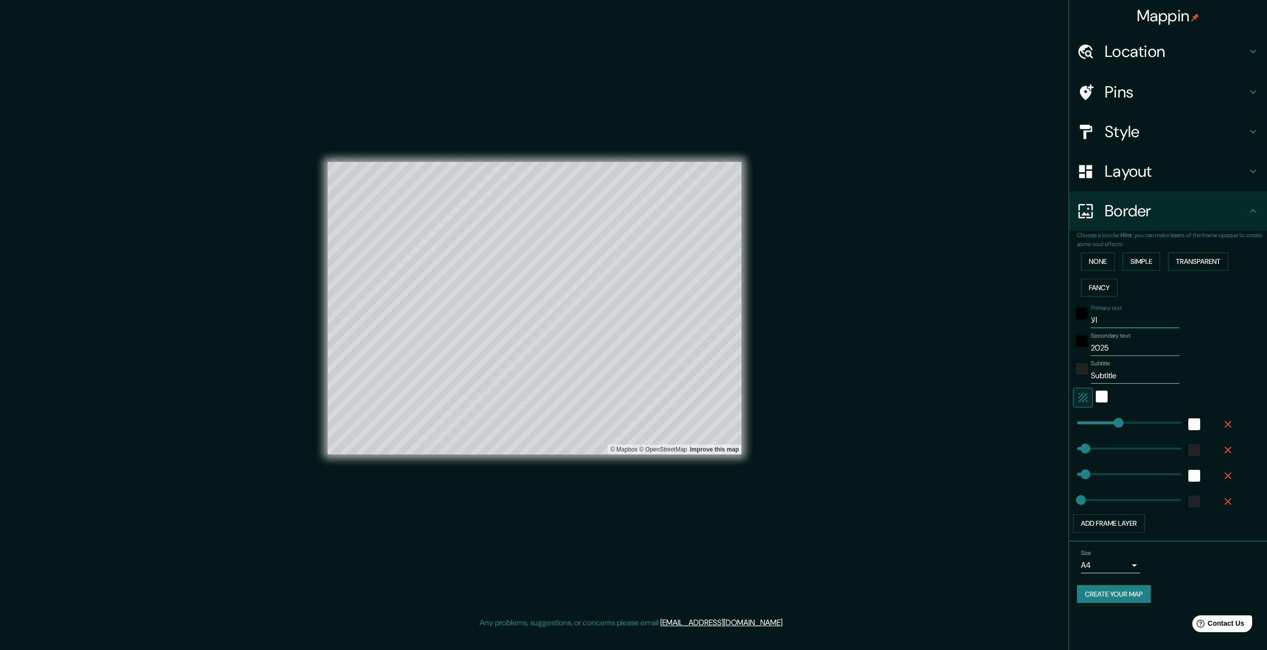
type input "67"
type input "33"
type input "الانب"
type input "334"
type input "67"
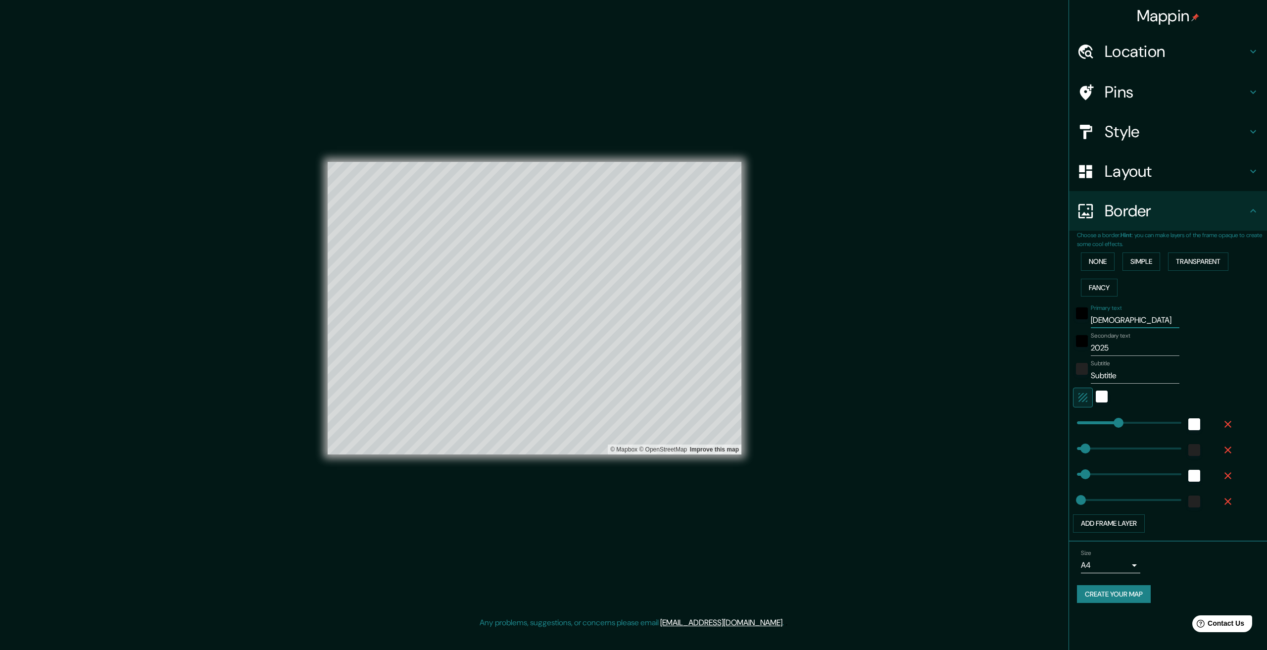
type input "67"
type input "33"
type input "الانبا"
type input "334"
type input "67"
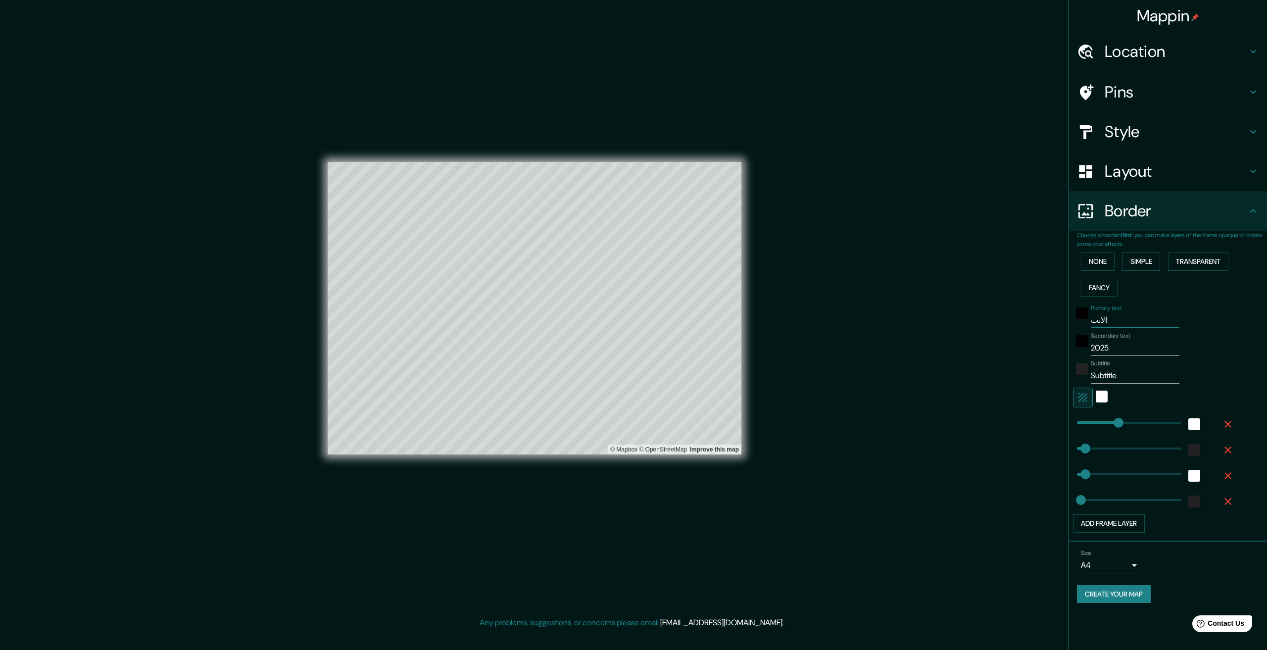
type input "67"
type input "33"
type input "الانبار"
type input "334"
type input "67"
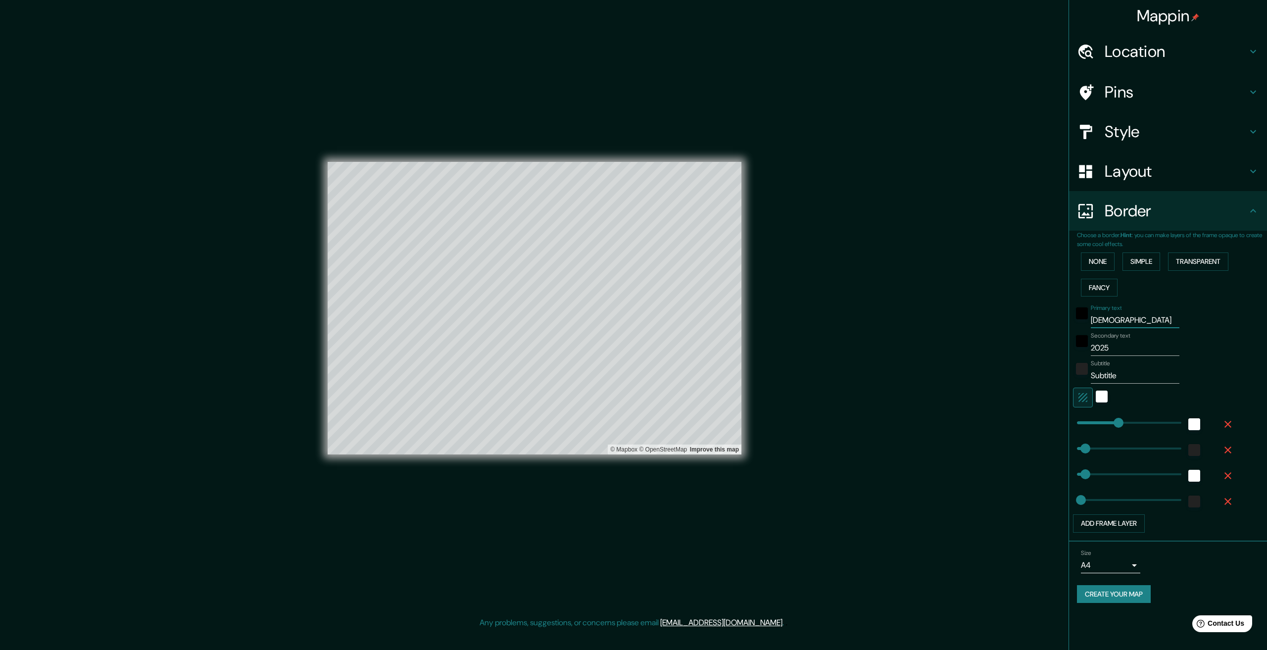
type input "67"
type input "33"
type input "الانبار"
drag, startPoint x: 1128, startPoint y: 342, endPoint x: 1043, endPoint y: 346, distance: 85.2
click at [1047, 346] on div "Mappin Location Pins Style Layout Border Choose a border. Hint : you can make l…" at bounding box center [633, 316] width 1267 height 633
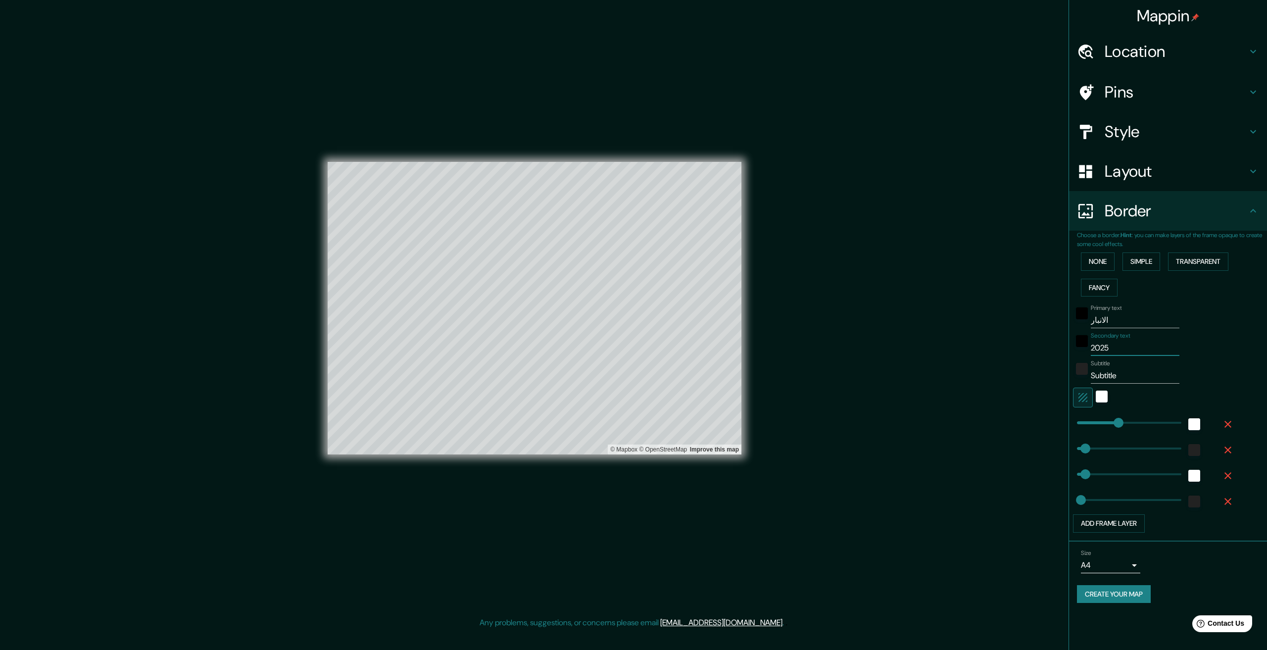
type input "334"
type input "67"
type input "33"
type input "ا"
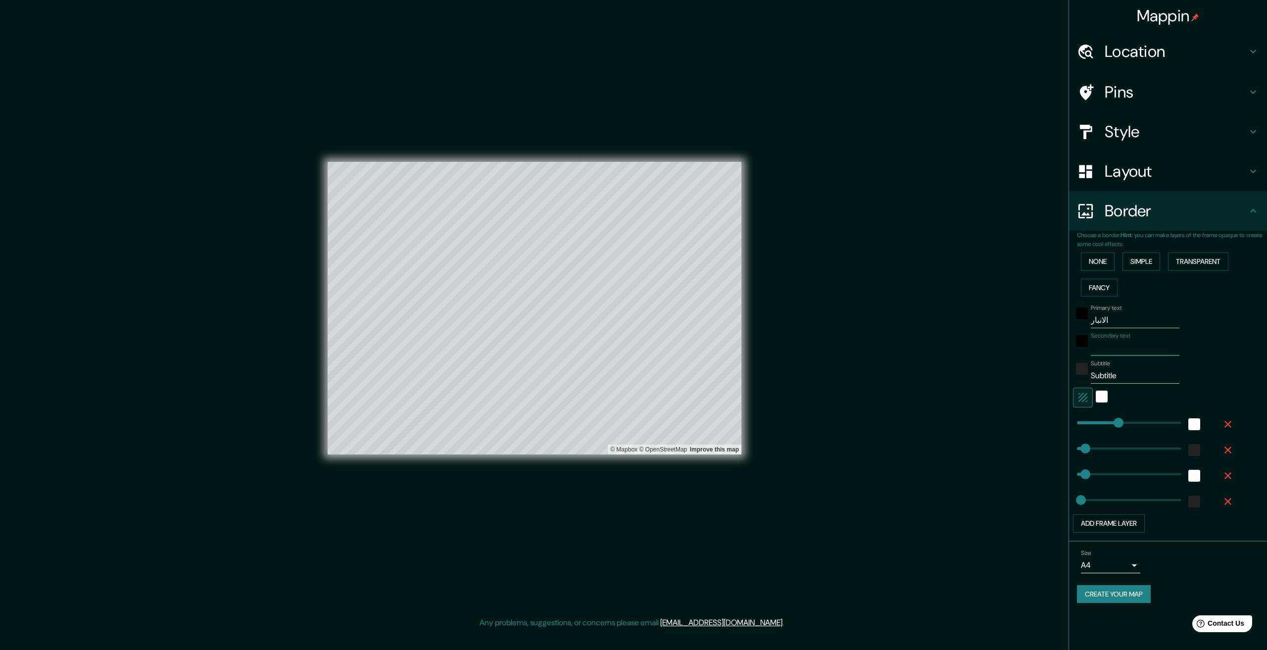
type input "334"
type input "67"
type input "33"
type input "ال"
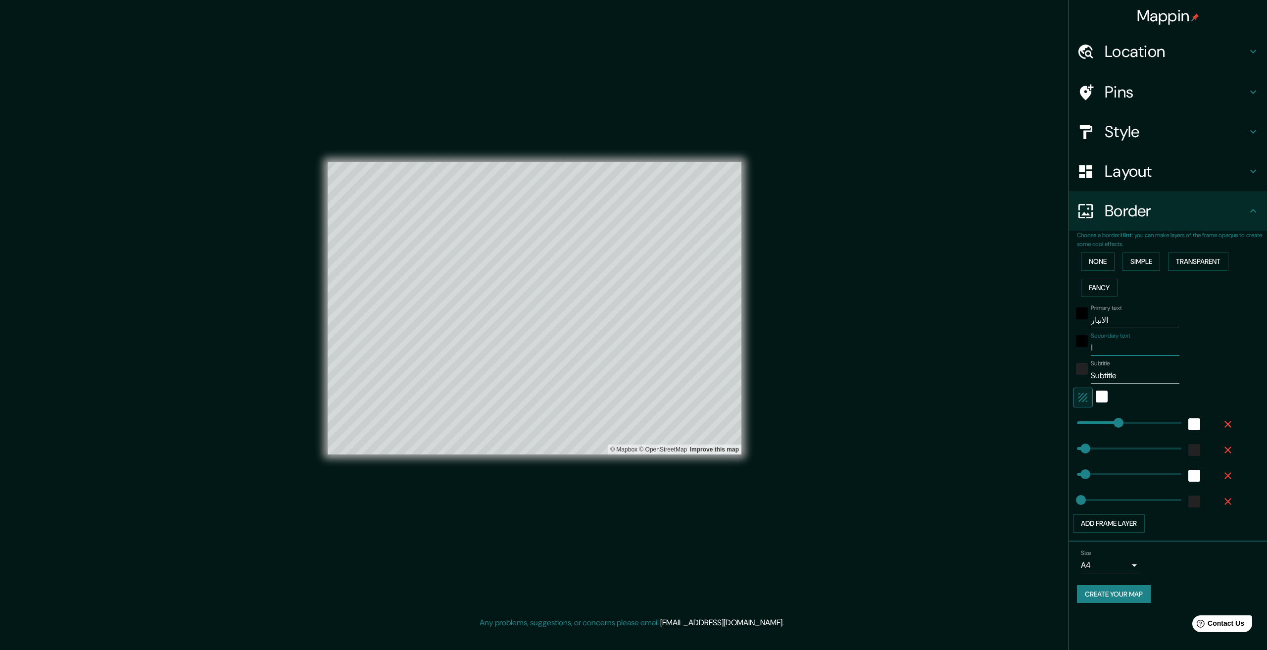
type input "334"
type input "67"
type input "33"
type input "الف"
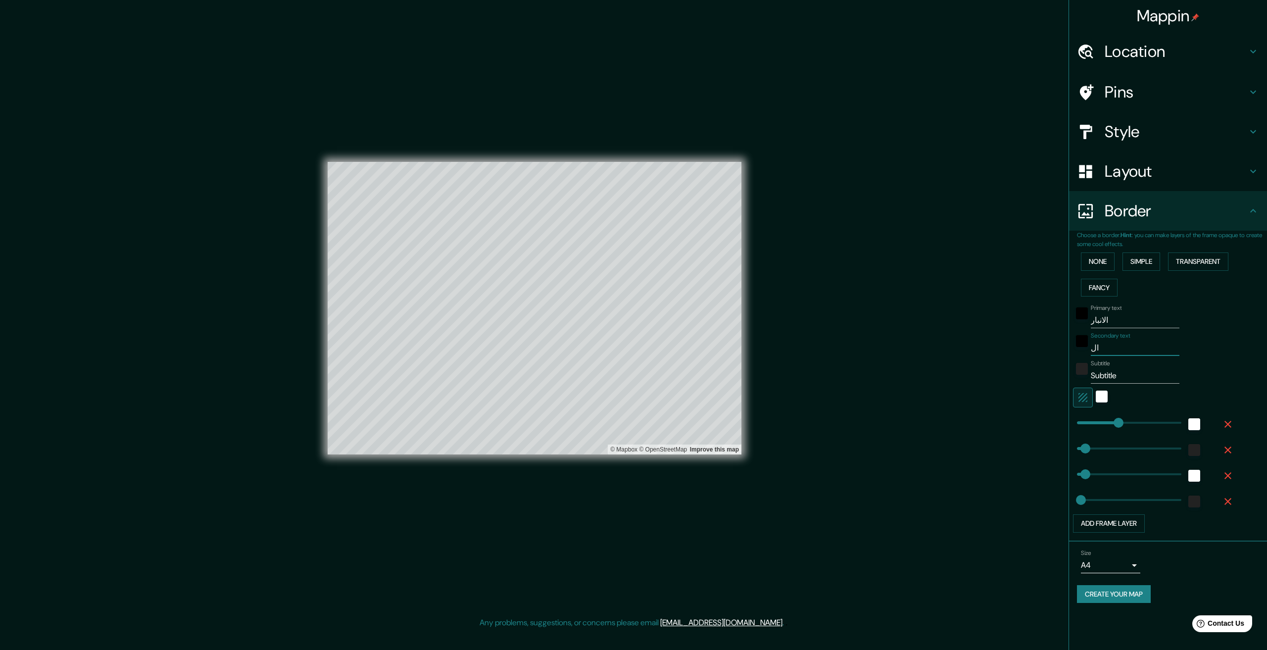
type input "334"
type input "67"
type input "33"
type input "الفل"
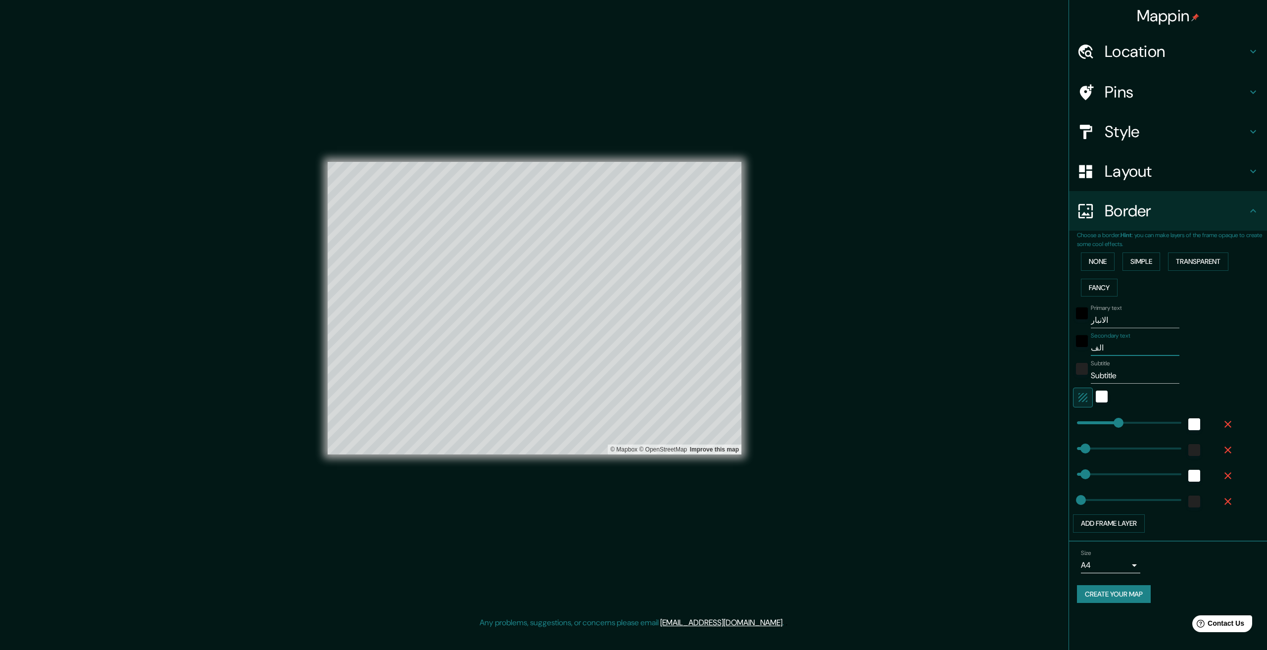
type input "334"
type input "67"
type input "33"
type input "الفلو"
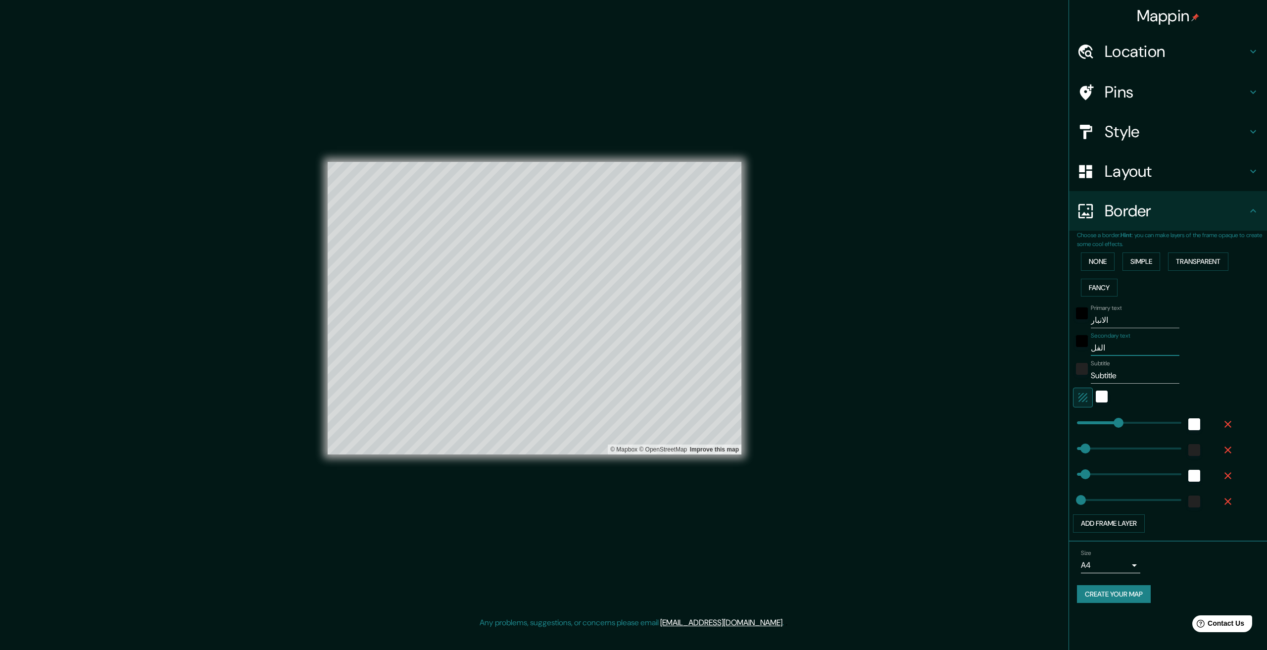
type input "334"
type input "67"
type input "33"
type input "الفلوج"
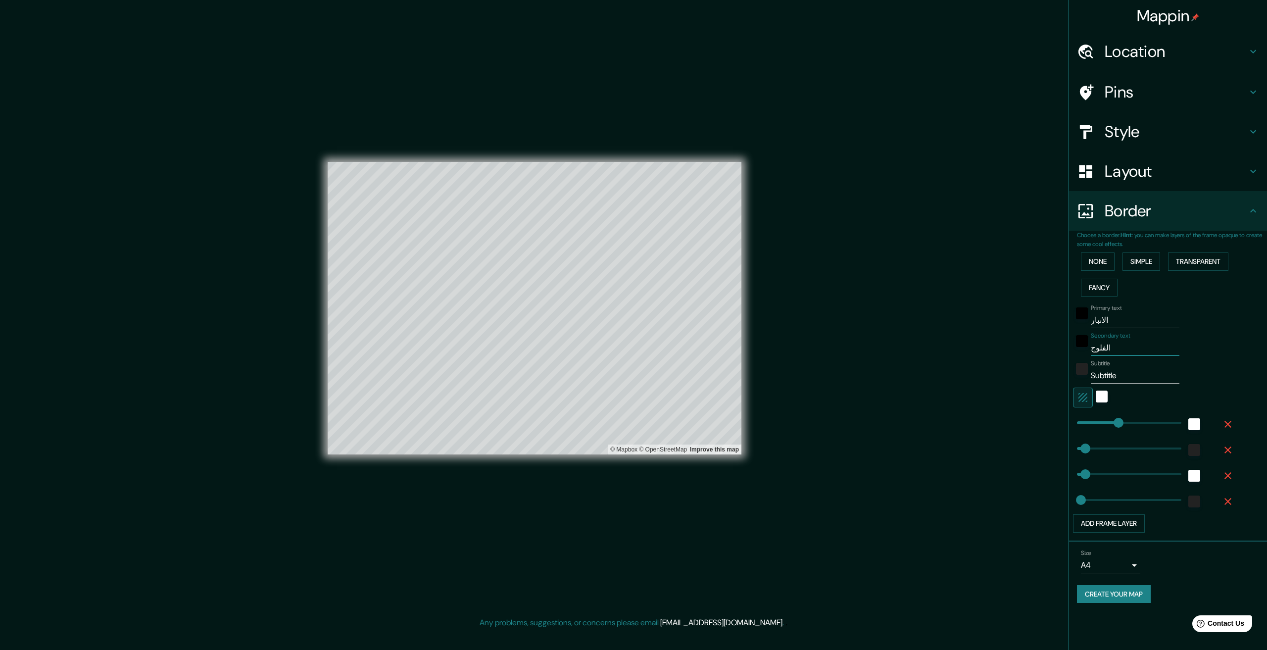
type input "334"
type input "67"
type input "33"
type input "الفلوجة"
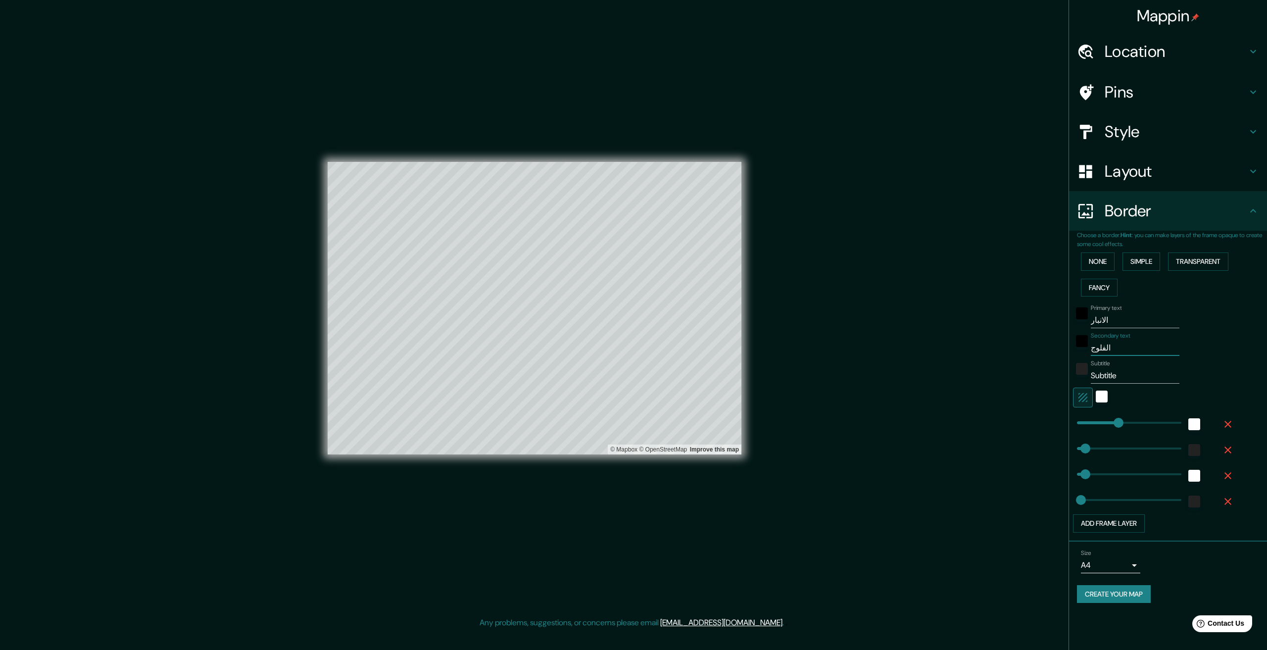
type input "334"
type input "67"
type input "33"
type input "الفلوجة"
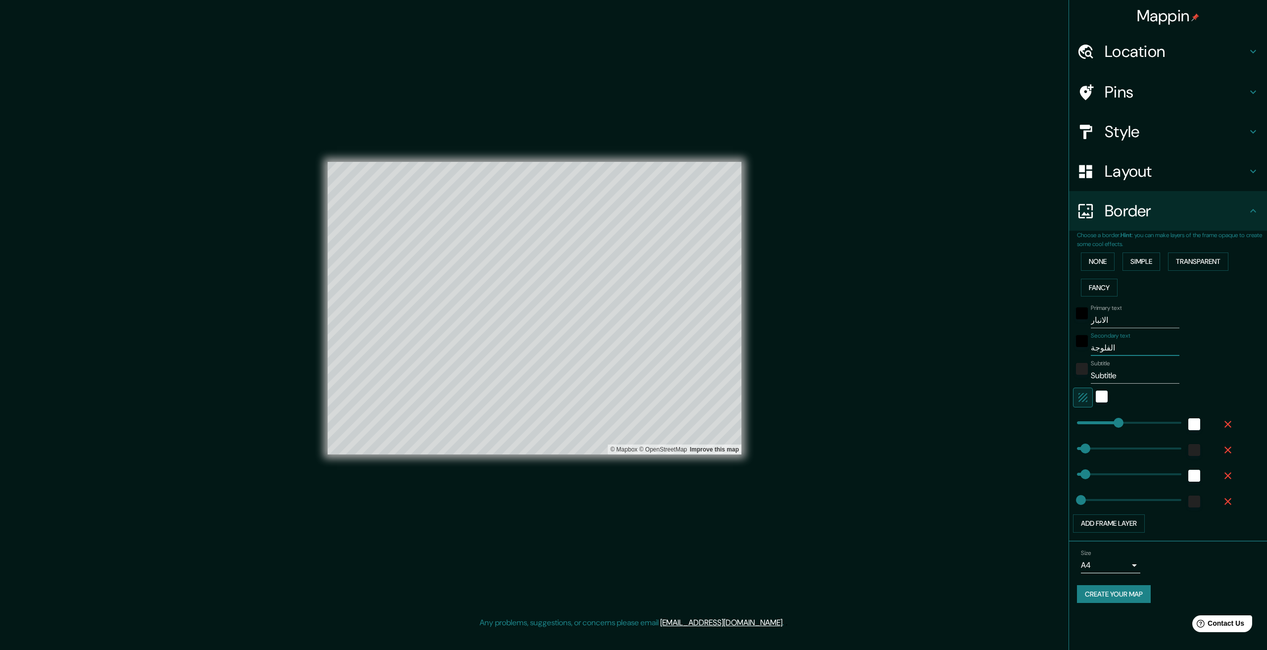
click at [1125, 377] on input "Subtitle" at bounding box center [1135, 376] width 89 height 16
type input "Subtitl"
type input "334"
type input "67"
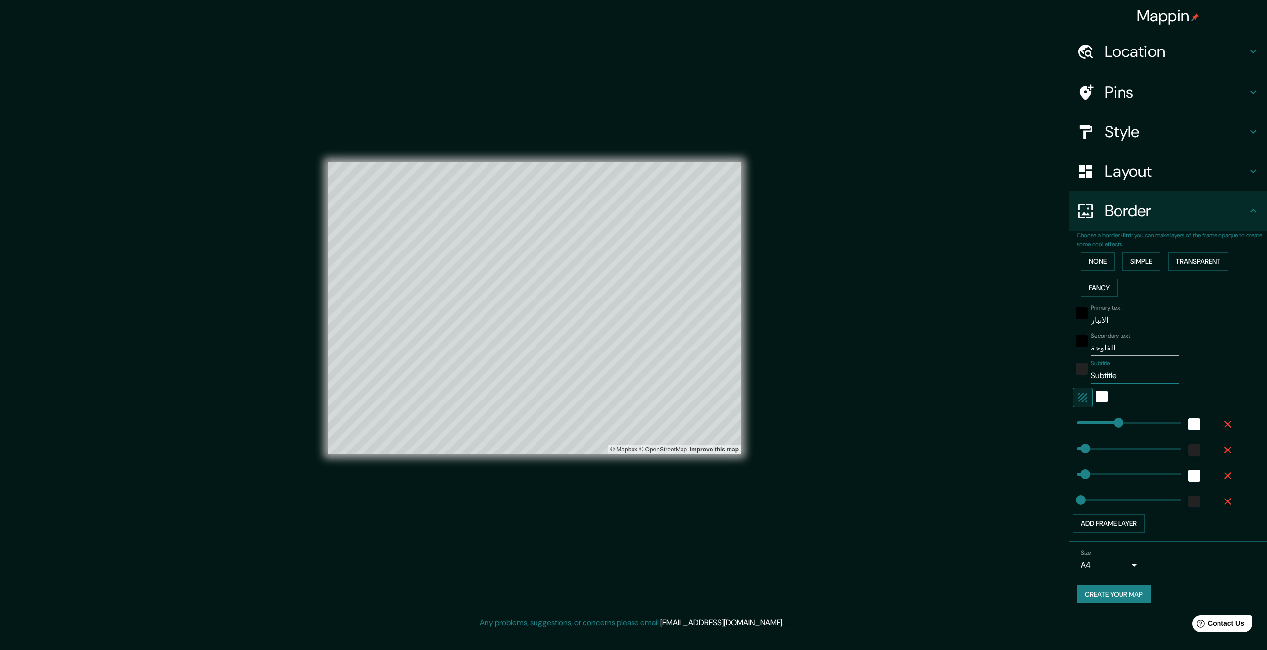
type input "33"
type input "Subtit"
type input "334"
type input "67"
click at [1100, 392] on div "white" at bounding box center [1102, 397] width 12 height 12
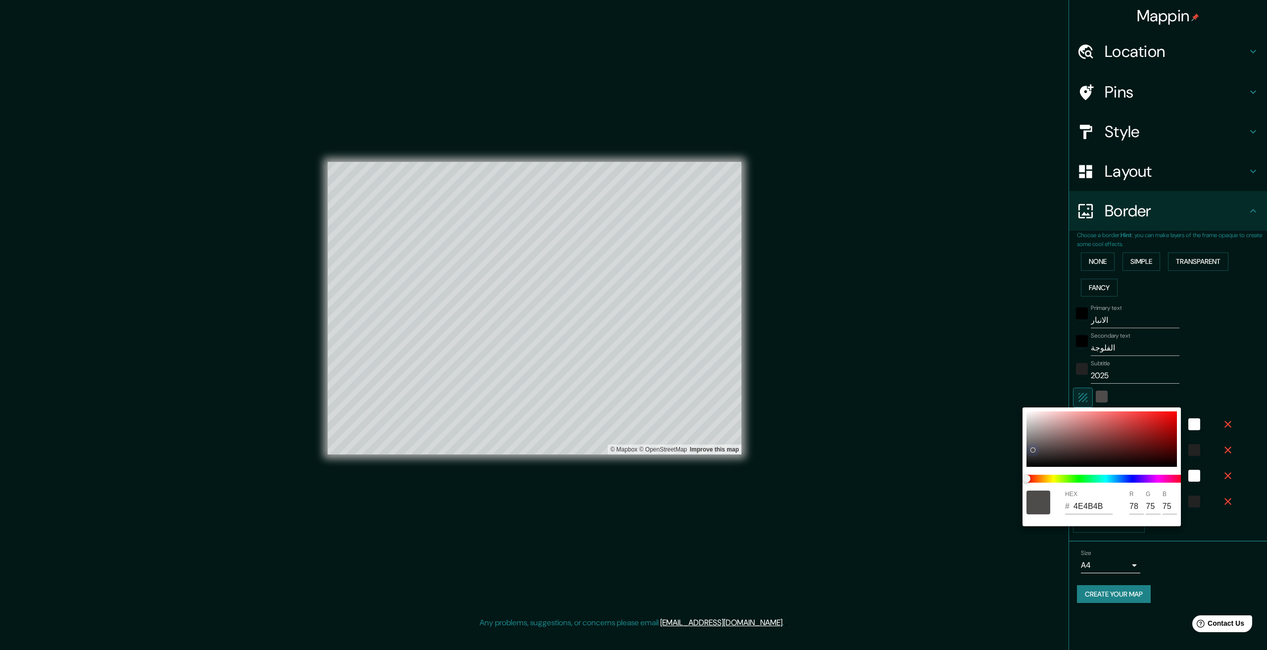
drag, startPoint x: 1123, startPoint y: 436, endPoint x: 1033, endPoint y: 450, distance: 91.1
click at [1033, 450] on div at bounding box center [1102, 438] width 151 height 55
click at [1102, 401] on div at bounding box center [633, 325] width 1267 height 650
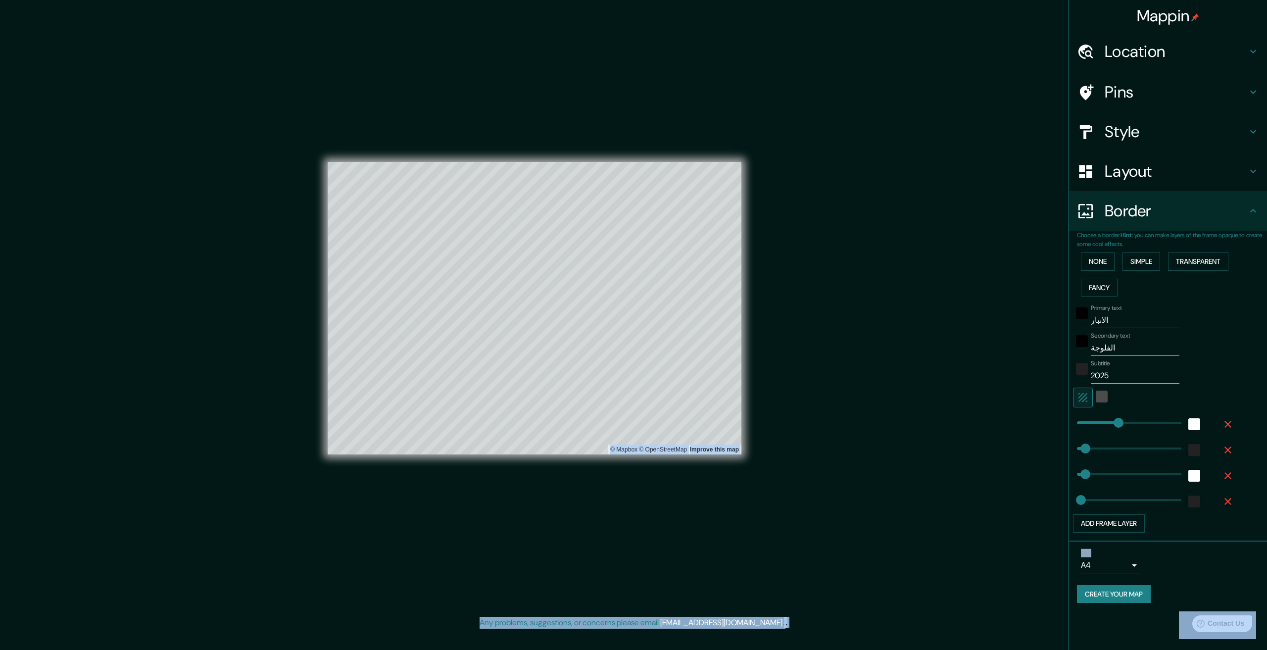
click at [1090, 400] on button "button" at bounding box center [1083, 398] width 20 height 20
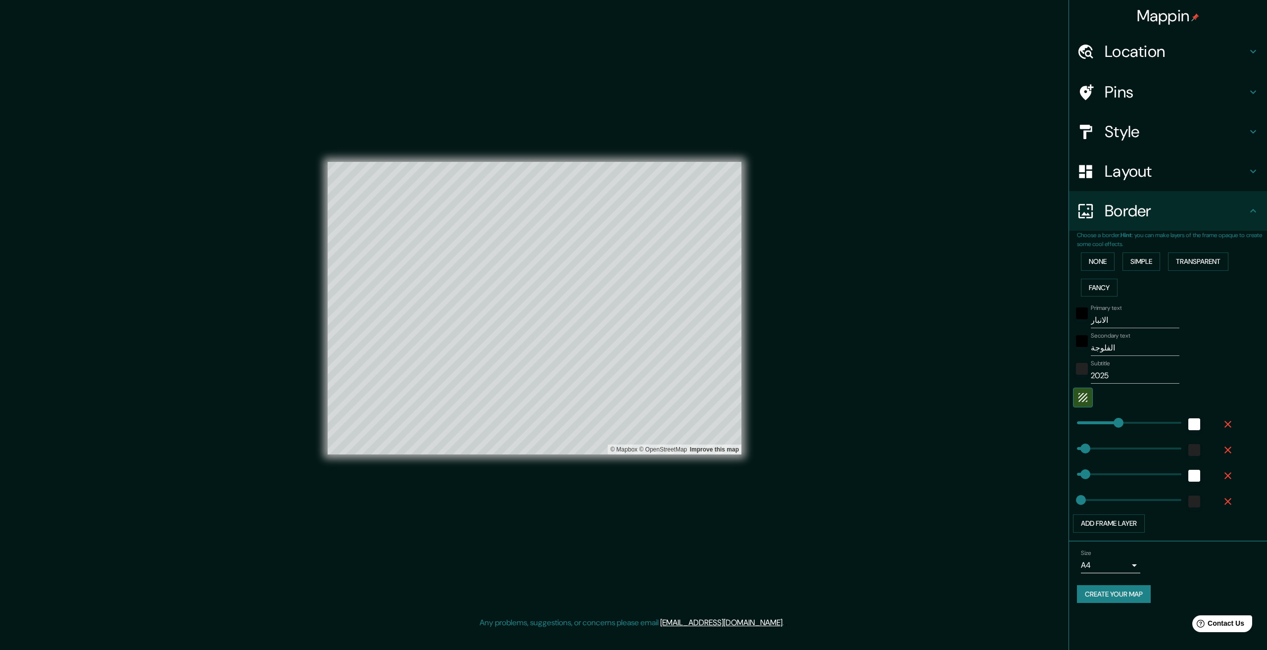
click at [1106, 400] on div at bounding box center [1154, 398] width 162 height 20
click at [1088, 400] on icon "button" at bounding box center [1083, 398] width 12 height 12
click at [1107, 399] on div "white" at bounding box center [1102, 397] width 12 height 12
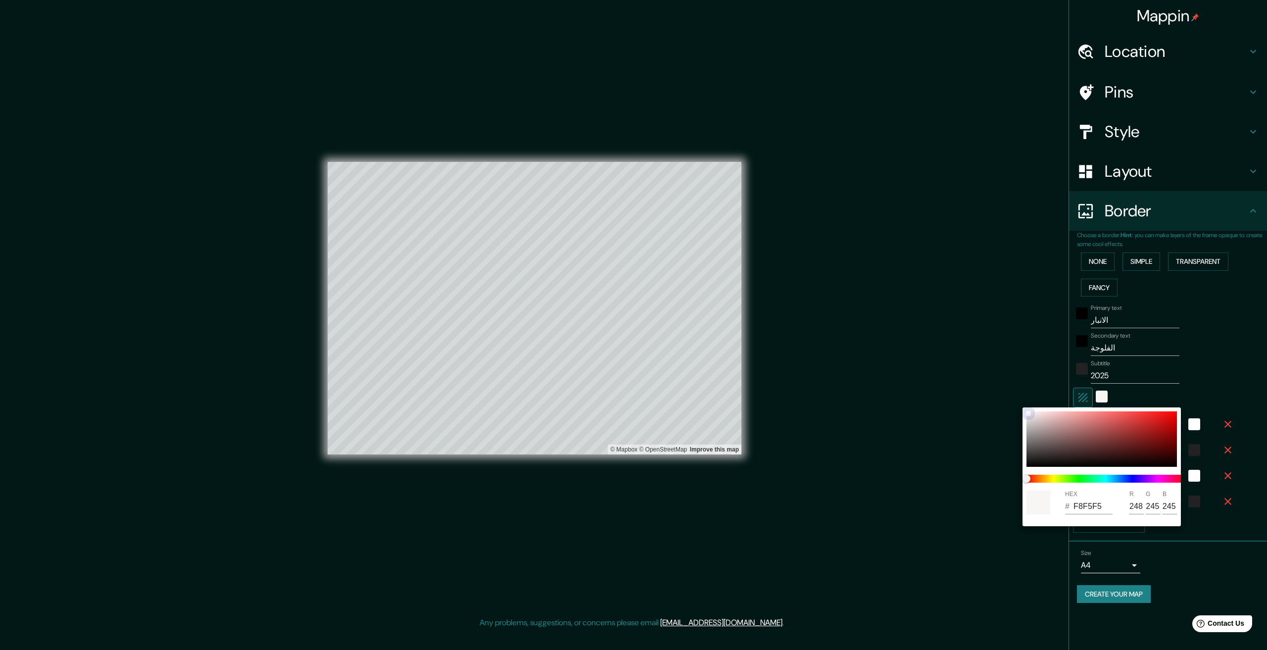
drag, startPoint x: 1025, startPoint y: 414, endPoint x: 1020, endPoint y: 419, distance: 7.0
click at [1020, 419] on div "HEX # F8F5F5 R 248 G 245 B 245" at bounding box center [633, 325] width 1267 height 650
click at [1080, 393] on div at bounding box center [633, 325] width 1267 height 650
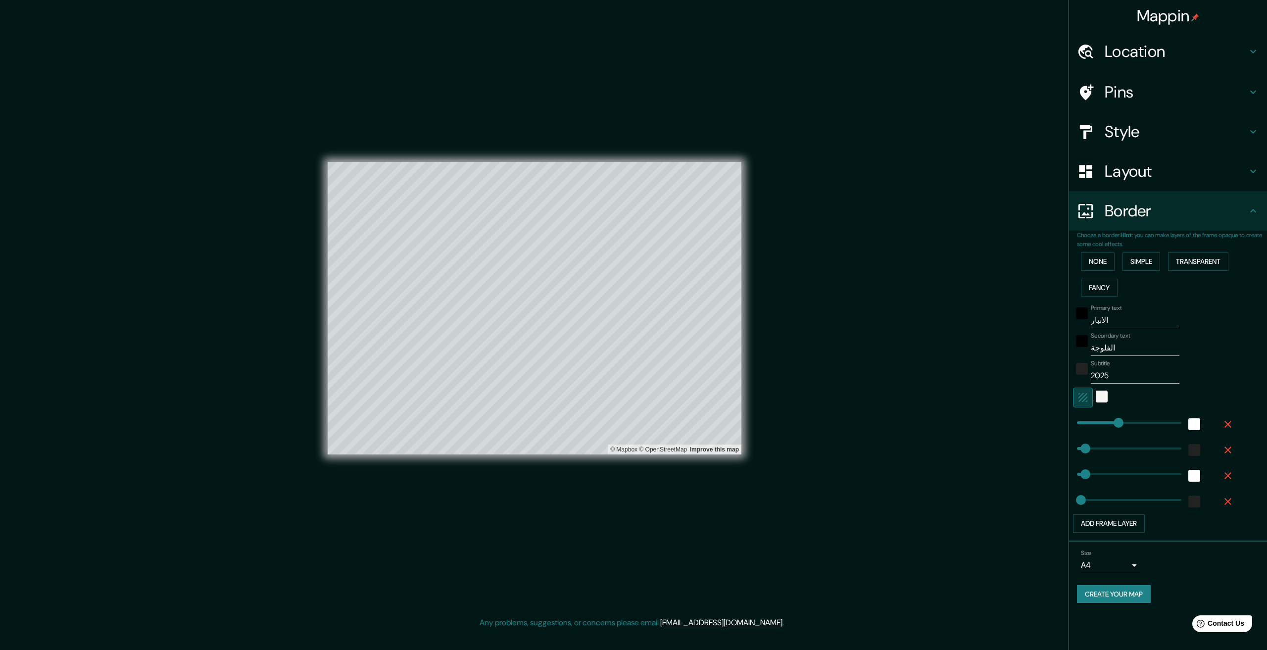
click at [1084, 395] on icon "button" at bounding box center [1083, 398] width 12 height 12
click at [1141, 262] on button "Simple" at bounding box center [1142, 262] width 38 height 18
click at [1198, 264] on button "Transparent" at bounding box center [1198, 262] width 60 height 18
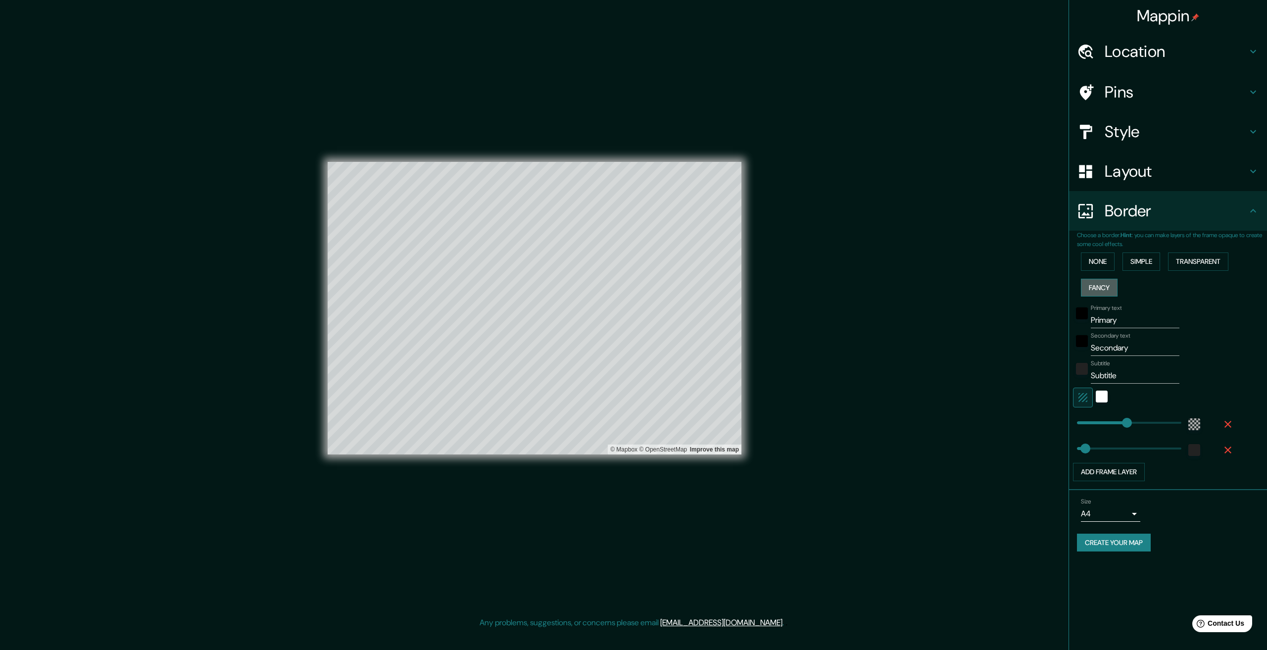
click at [1114, 290] on button "Fancy" at bounding box center [1099, 288] width 37 height 18
click at [1106, 266] on button "None" at bounding box center [1098, 262] width 34 height 18
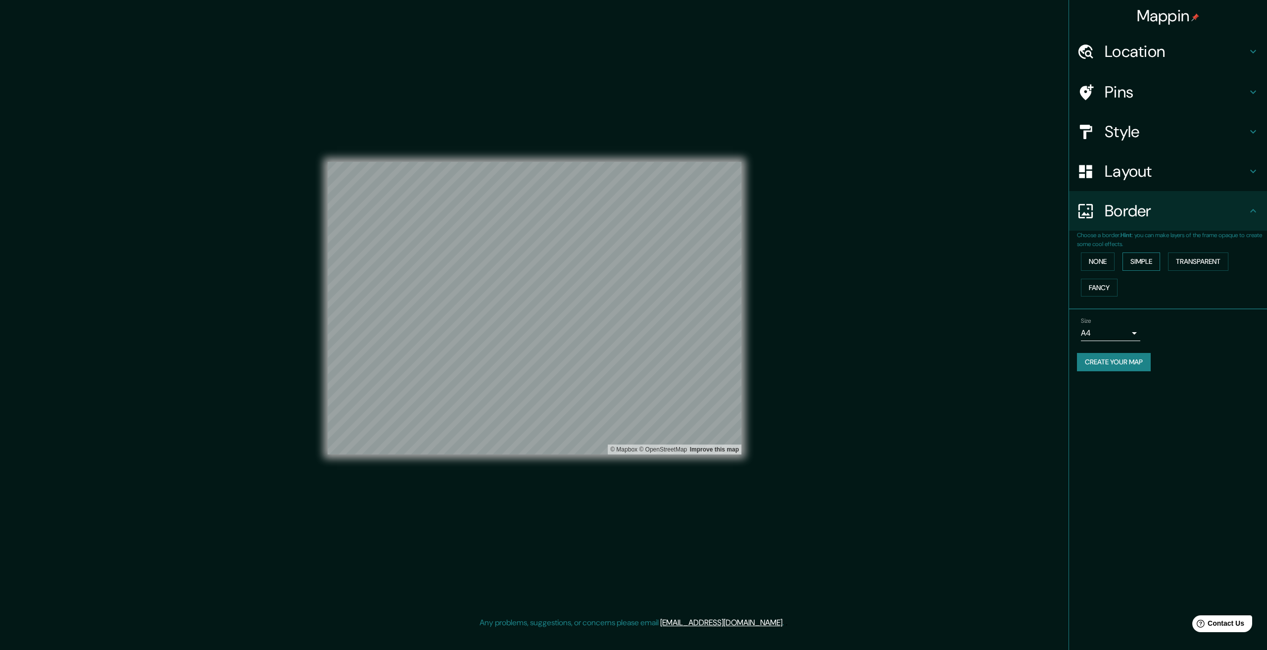
click at [1145, 263] on button "Simple" at bounding box center [1142, 262] width 38 height 18
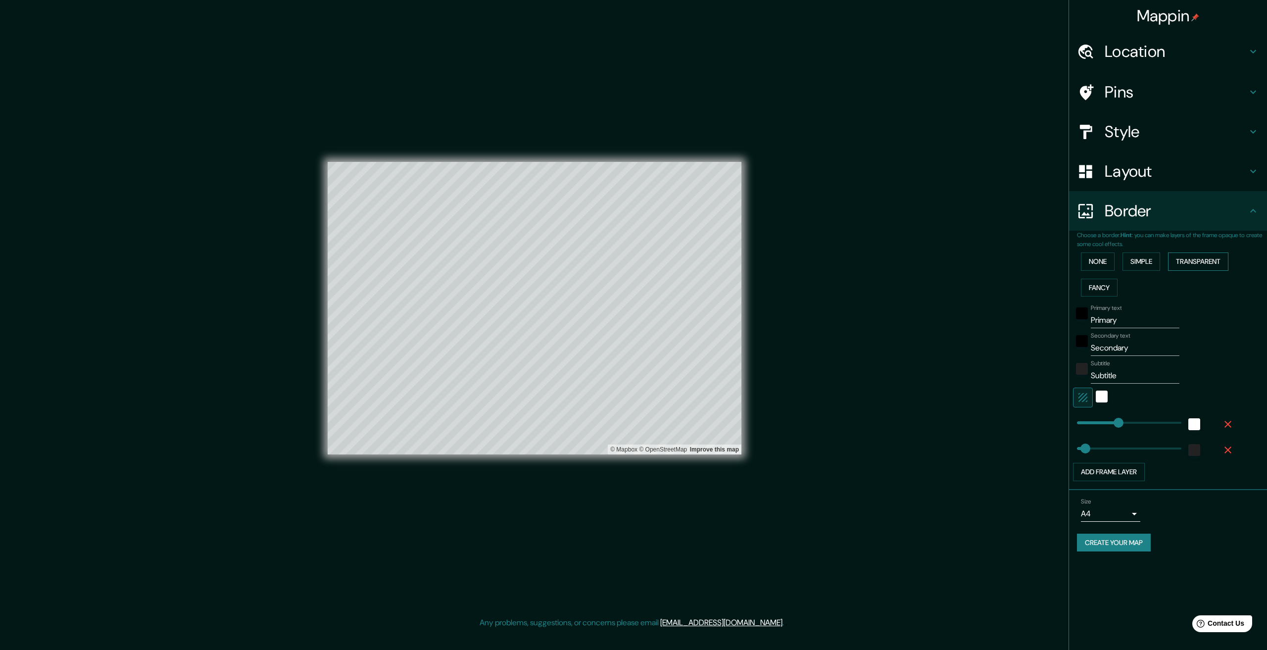
click at [1188, 263] on button "Transparent" at bounding box center [1198, 262] width 60 height 18
click at [1108, 286] on button "Fancy" at bounding box center [1099, 288] width 37 height 18
click at [1177, 260] on button "Transparent" at bounding box center [1198, 262] width 60 height 18
click at [1139, 277] on div "None Simple Transparent Fancy" at bounding box center [1172, 275] width 190 height 52
click at [1101, 288] on button "Fancy" at bounding box center [1099, 288] width 37 height 18
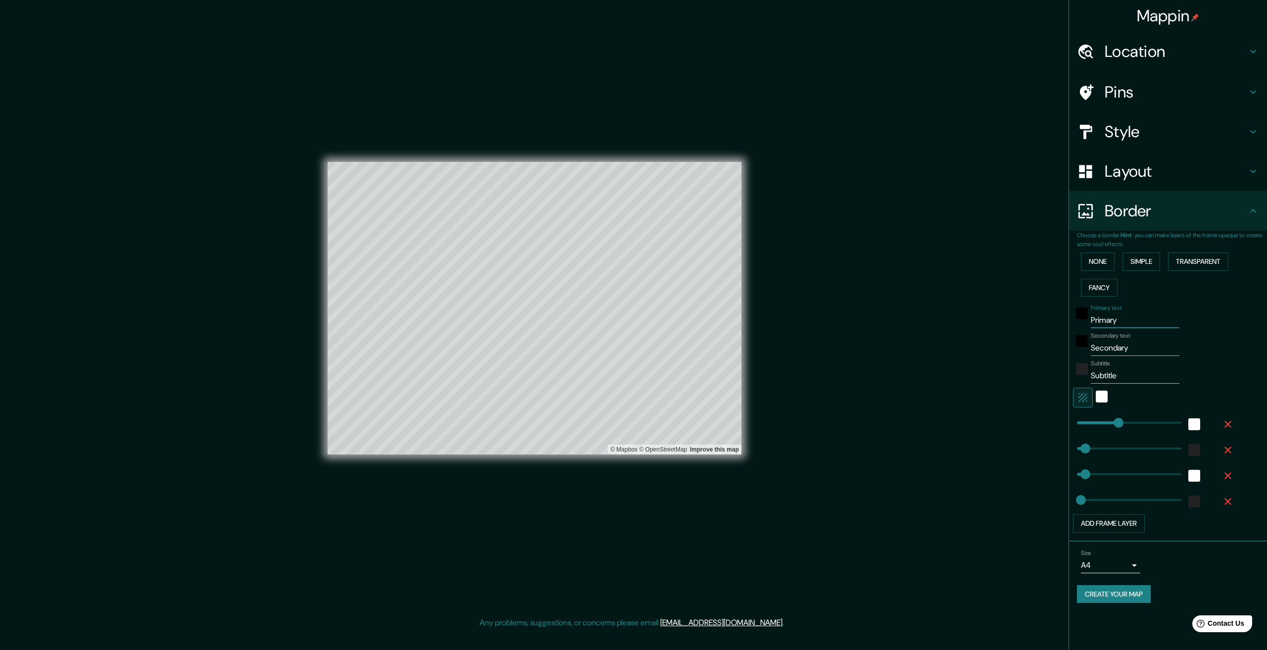
drag, startPoint x: 1139, startPoint y: 315, endPoint x: 1083, endPoint y: 325, distance: 57.3
click at [1083, 325] on div "Primary text Primary" at bounding box center [1154, 316] width 162 height 24
drag, startPoint x: 1146, startPoint y: 350, endPoint x: 1053, endPoint y: 357, distance: 93.3
click at [1053, 357] on div "Mappin Location Pins Style Layout Border Choose a border. Hint : you can make l…" at bounding box center [633, 316] width 1267 height 633
drag, startPoint x: 1134, startPoint y: 378, endPoint x: 1048, endPoint y: 375, distance: 86.7
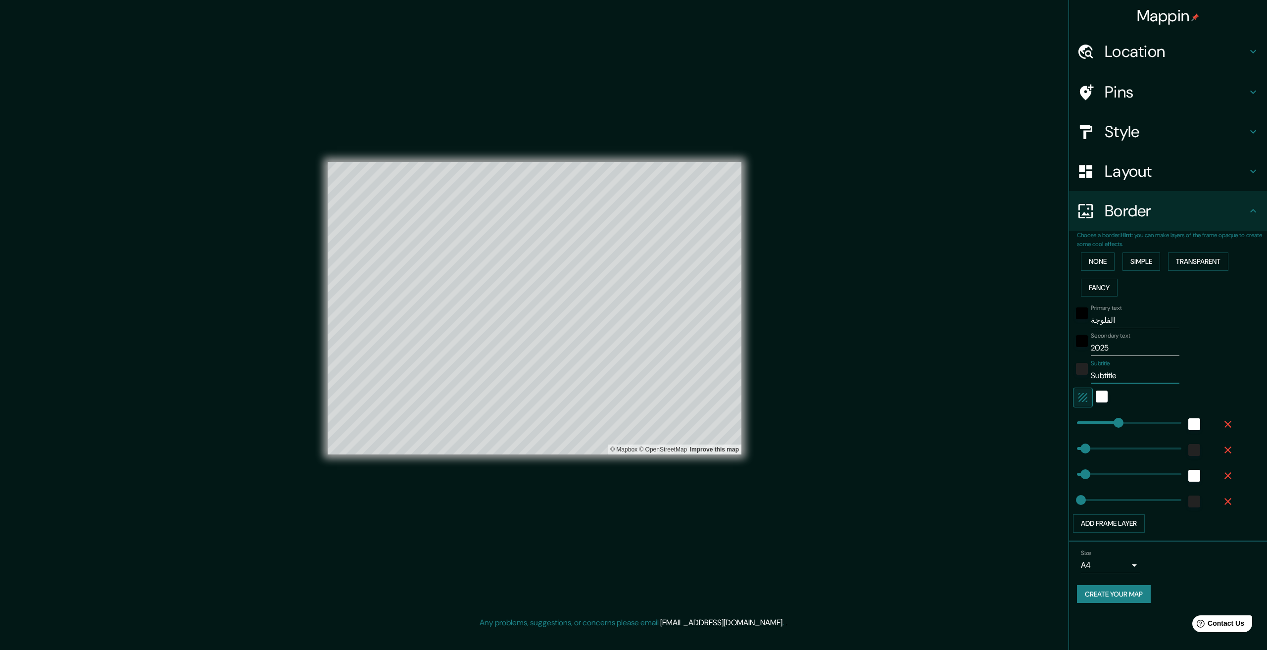
click at [1048, 375] on div "Mappin Location Pins Style Layout Border Choose a border. Hint : you can make l…" at bounding box center [633, 316] width 1267 height 633
drag, startPoint x: 1165, startPoint y: 383, endPoint x: 1161, endPoint y: 383, distance: 5.0
click at [1161, 383] on input "ie" at bounding box center [1135, 376] width 89 height 16
drag, startPoint x: 1124, startPoint y: 419, endPoint x: 1146, endPoint y: 419, distance: 21.8
drag, startPoint x: 1147, startPoint y: 417, endPoint x: 1130, endPoint y: 416, distance: 16.4
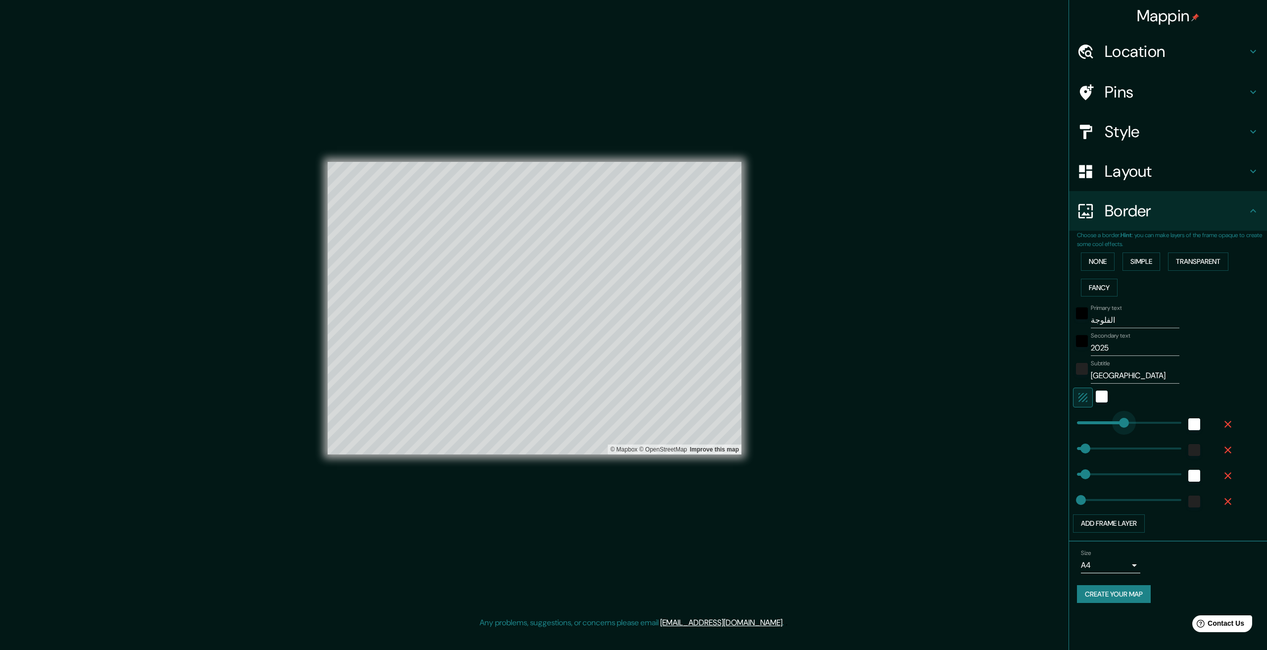
drag, startPoint x: 1130, startPoint y: 416, endPoint x: 1121, endPoint y: 414, distance: 9.0
drag, startPoint x: 1124, startPoint y: 415, endPoint x: 1108, endPoint y: 419, distance: 16.3
drag, startPoint x: 1108, startPoint y: 419, endPoint x: 1098, endPoint y: 421, distance: 10.0
drag, startPoint x: 1102, startPoint y: 422, endPoint x: 1112, endPoint y: 424, distance: 10.6
drag, startPoint x: 1117, startPoint y: 425, endPoint x: 1127, endPoint y: 427, distance: 10.5
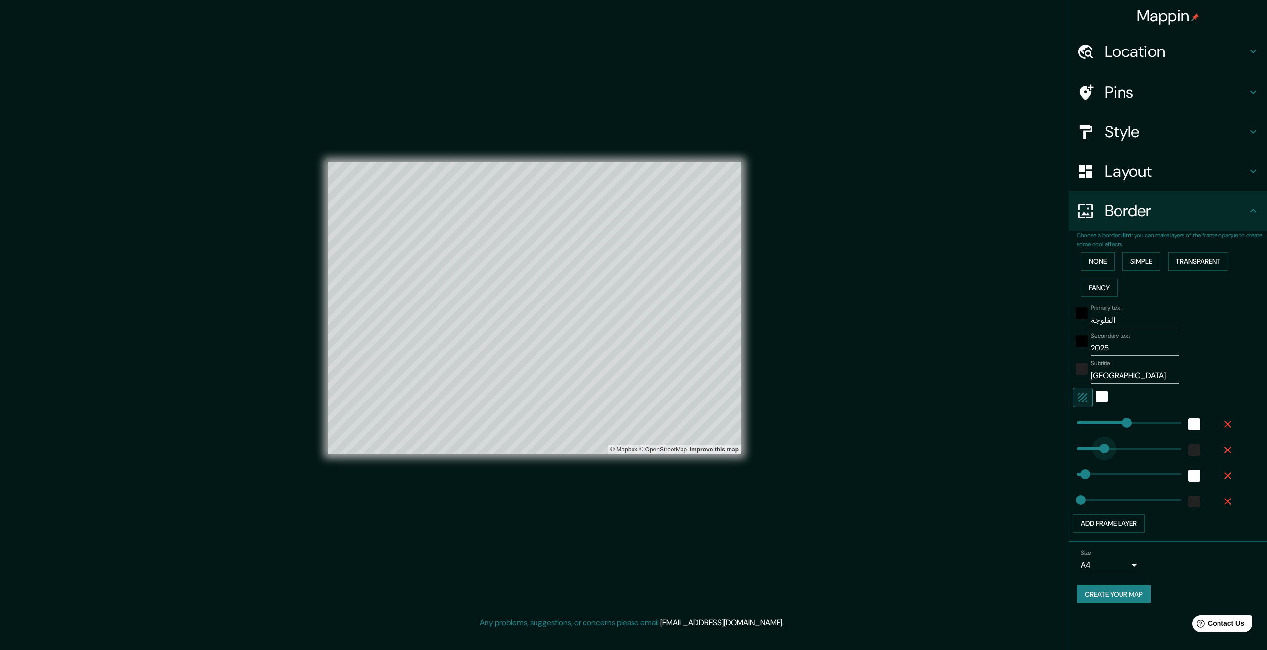
drag, startPoint x: 1086, startPoint y: 449, endPoint x: 1109, endPoint y: 449, distance: 22.8
drag, startPoint x: 1106, startPoint y: 448, endPoint x: 1093, endPoint y: 446, distance: 13.5
drag, startPoint x: 1093, startPoint y: 446, endPoint x: 1086, endPoint y: 445, distance: 6.9
drag, startPoint x: 1082, startPoint y: 444, endPoint x: 1068, endPoint y: 443, distance: 13.9
drag, startPoint x: 1084, startPoint y: 446, endPoint x: 1093, endPoint y: 448, distance: 8.6
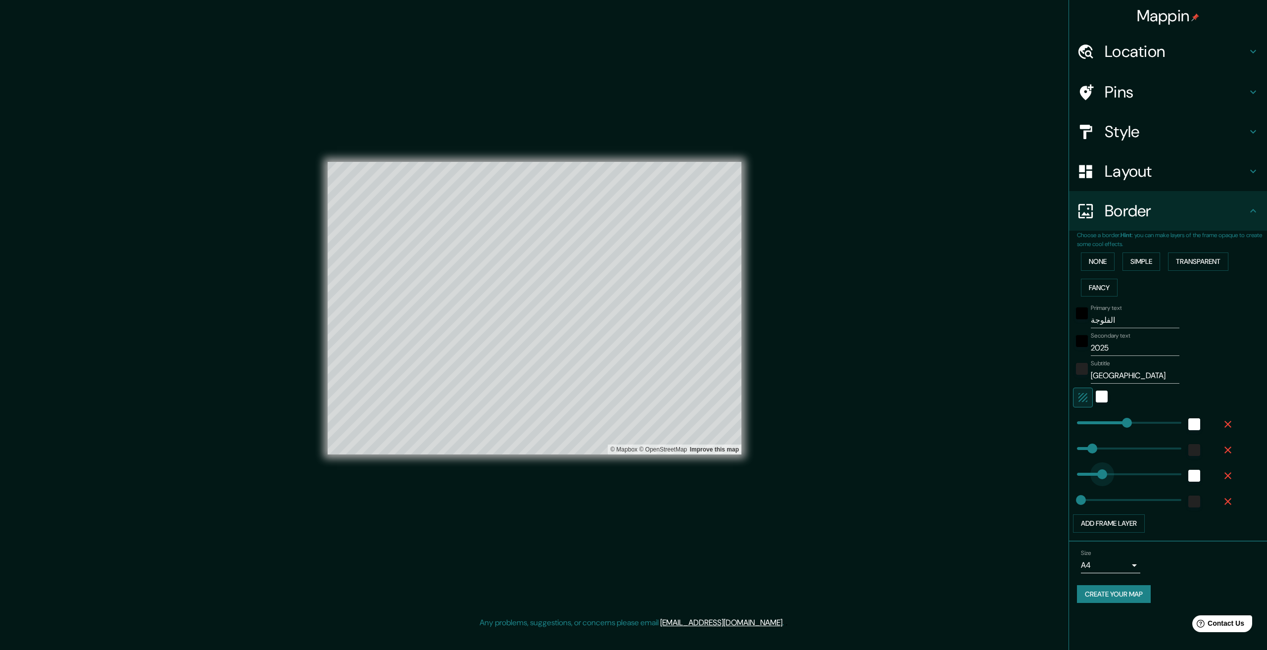
drag, startPoint x: 1089, startPoint y: 471, endPoint x: 1106, endPoint y: 470, distance: 16.9
drag, startPoint x: 1106, startPoint y: 470, endPoint x: 1119, endPoint y: 471, distance: 13.5
drag, startPoint x: 1119, startPoint y: 471, endPoint x: 1102, endPoint y: 467, distance: 17.8
drag, startPoint x: 1102, startPoint y: 467, endPoint x: 1094, endPoint y: 465, distance: 7.7
drag, startPoint x: 1087, startPoint y: 498, endPoint x: 1112, endPoint y: 498, distance: 25.3
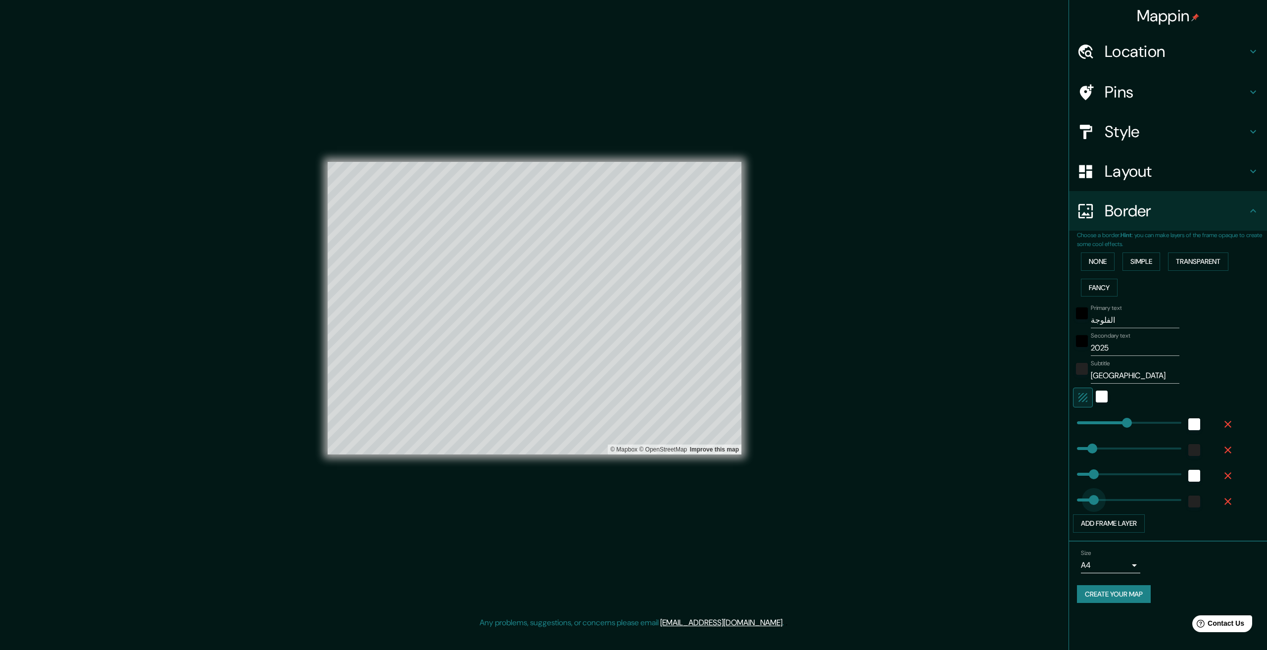
drag, startPoint x: 1112, startPoint y: 498, endPoint x: 1093, endPoint y: 496, distance: 19.4
drag, startPoint x: 1095, startPoint y: 495, endPoint x: 1084, endPoint y: 493, distance: 11.2
drag, startPoint x: 1084, startPoint y: 493, endPoint x: 1054, endPoint y: 492, distance: 29.7
click at [1136, 600] on button "Create your map" at bounding box center [1114, 594] width 74 height 18
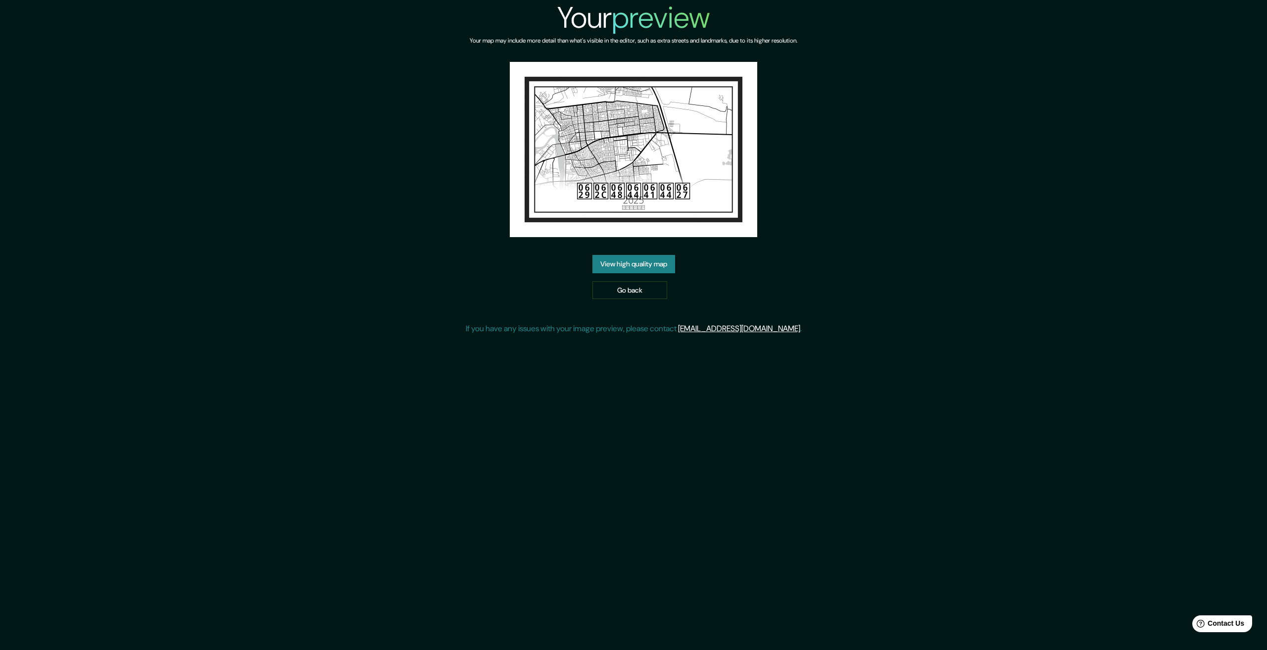
click at [659, 268] on link "View high quality map" at bounding box center [634, 264] width 83 height 18
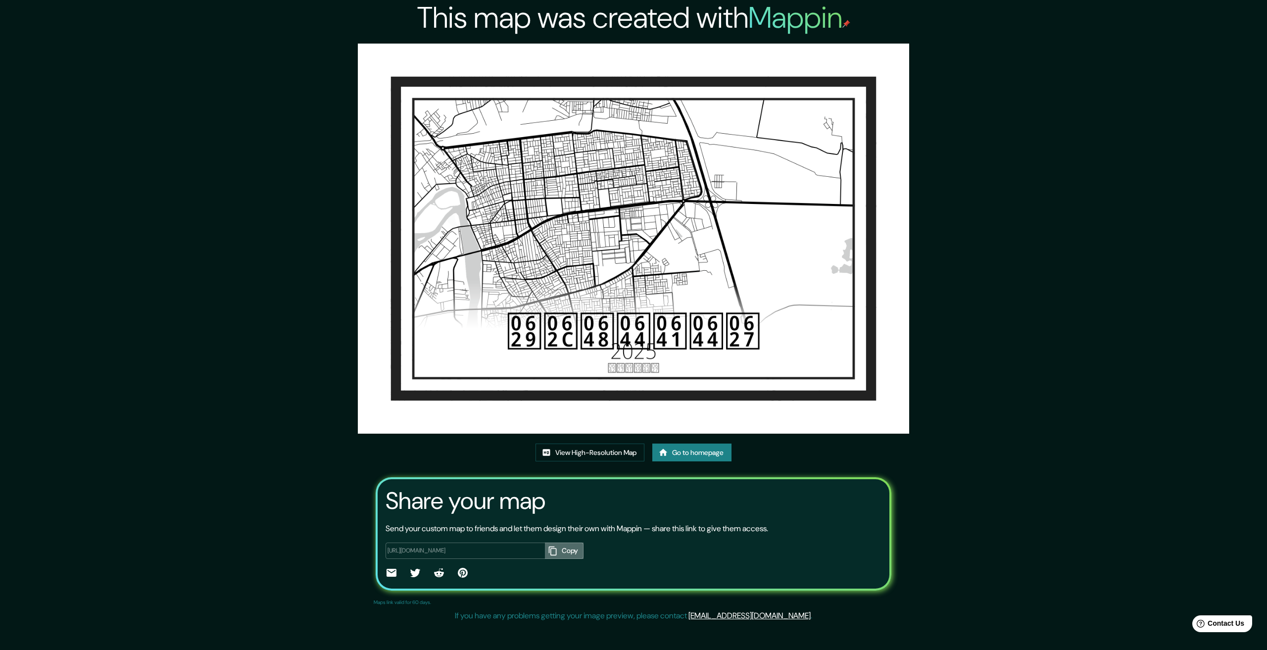
click at [560, 550] on button "Copy" at bounding box center [564, 551] width 39 height 16
click at [621, 453] on link "View High-Resolution Map" at bounding box center [590, 453] width 109 height 18
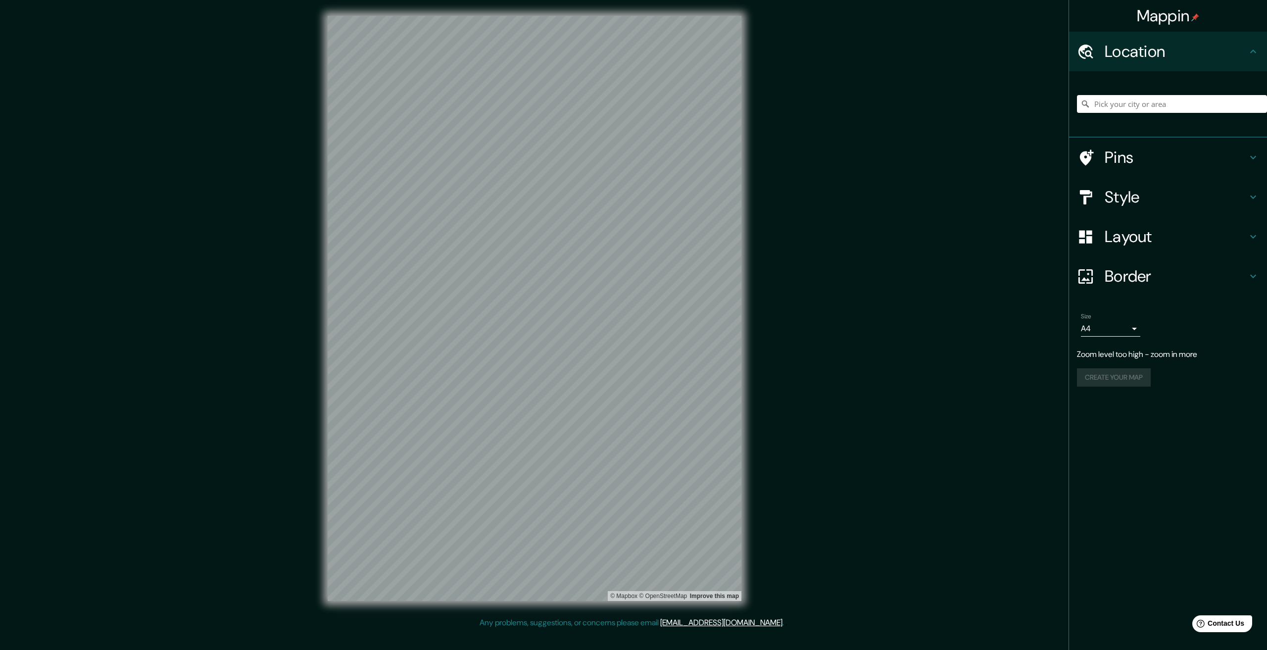
click at [757, 405] on div "© Mapbox © OpenStreetMap Improve this map" at bounding box center [535, 308] width 446 height 617
click at [1266, 236] on div "Layout" at bounding box center [1168, 237] width 198 height 40
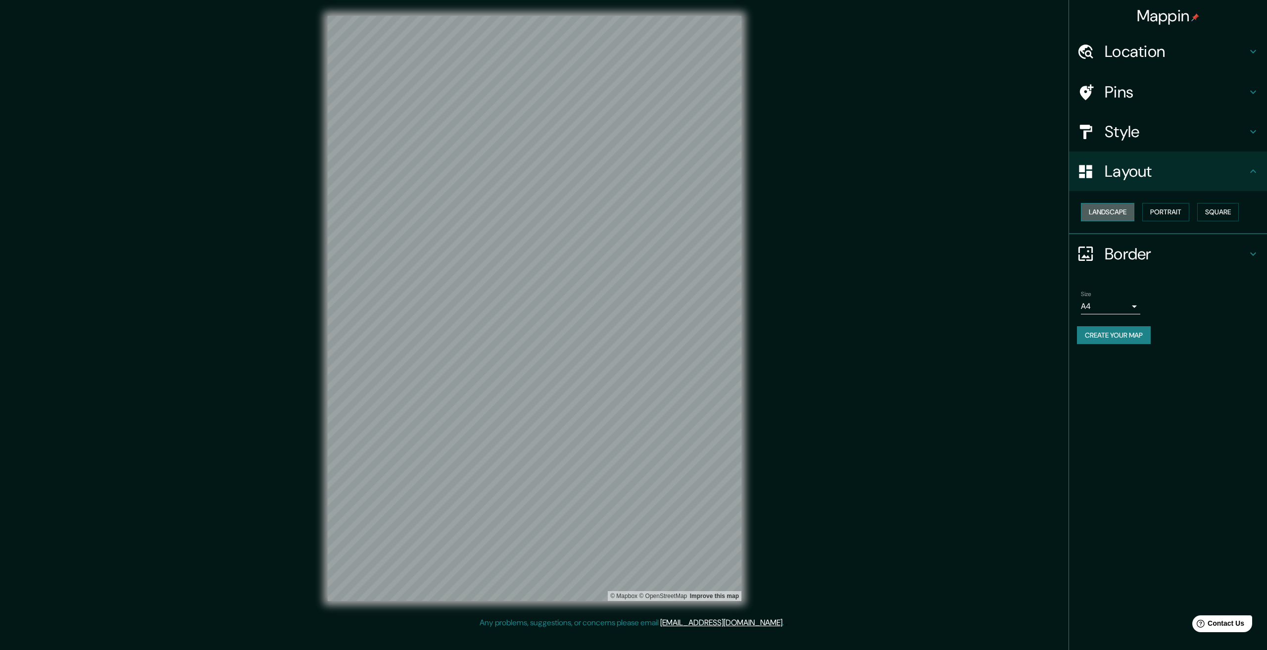
click at [1127, 211] on button "Landscape" at bounding box center [1107, 212] width 53 height 18
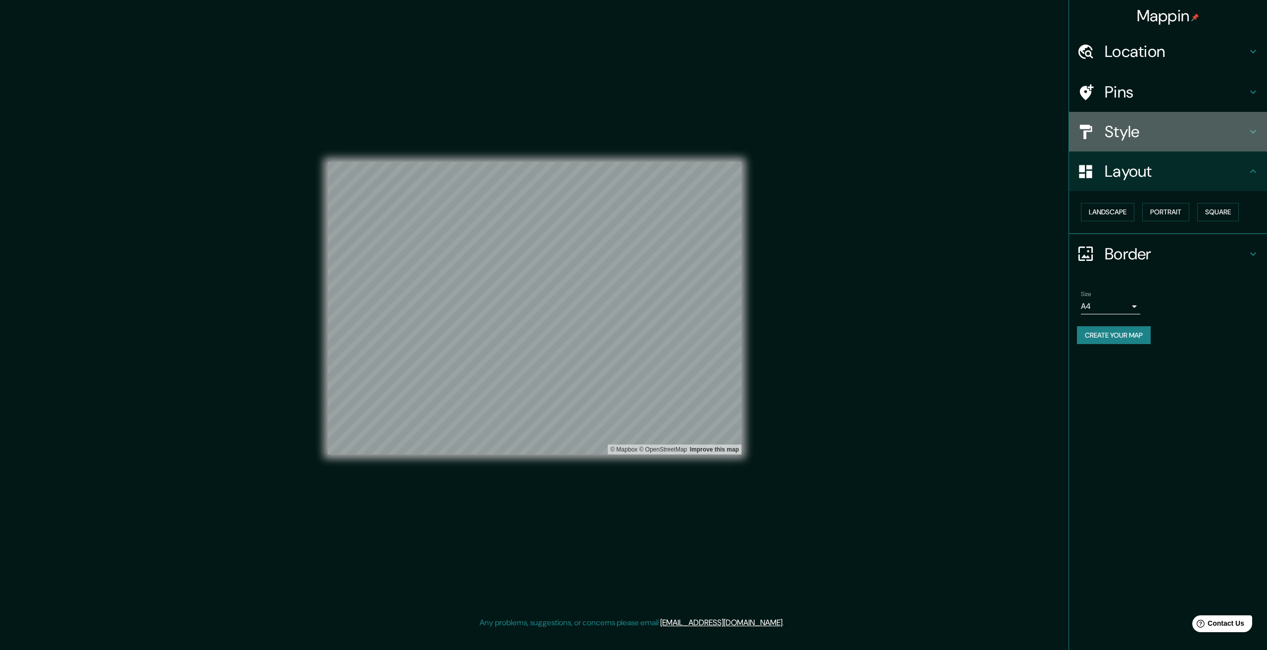
click at [1141, 137] on h4 "Style" at bounding box center [1176, 132] width 143 height 20
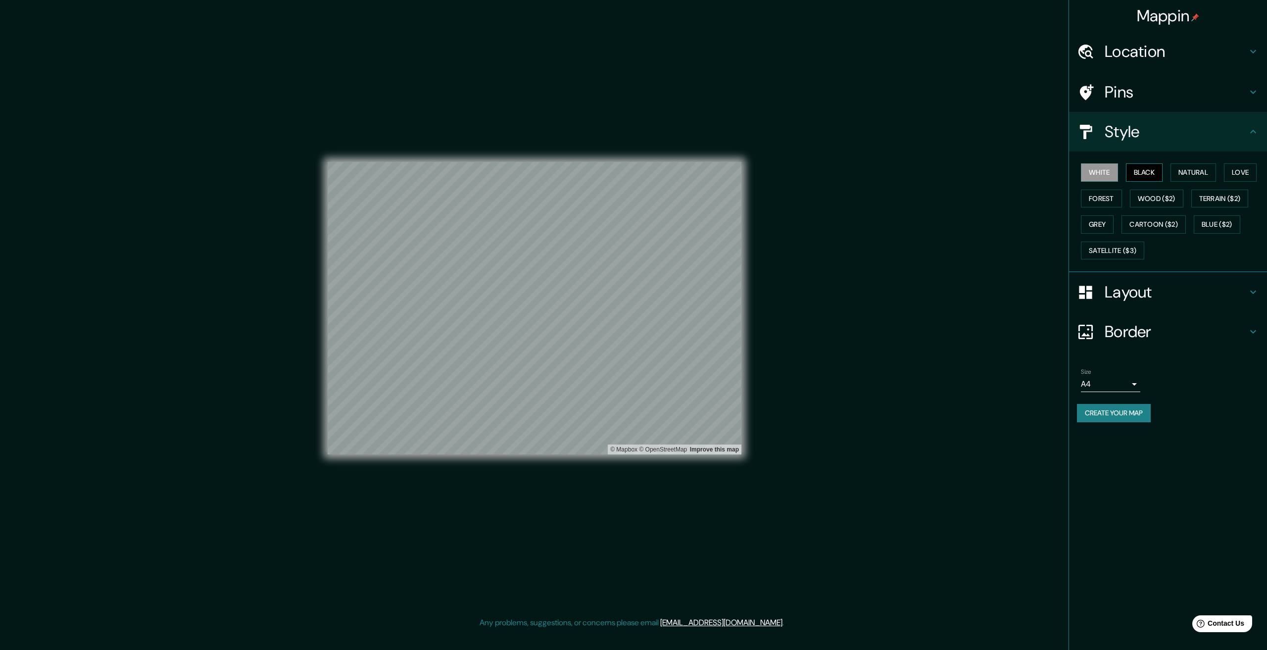
click at [1155, 176] on button "Black" at bounding box center [1144, 172] width 37 height 18
click at [1193, 171] on button "Natural" at bounding box center [1194, 172] width 46 height 18
click at [1114, 171] on button "White" at bounding box center [1099, 172] width 37 height 18
click at [1139, 170] on button "Black" at bounding box center [1144, 172] width 37 height 18
click at [1206, 170] on button "Natural" at bounding box center [1194, 172] width 46 height 18
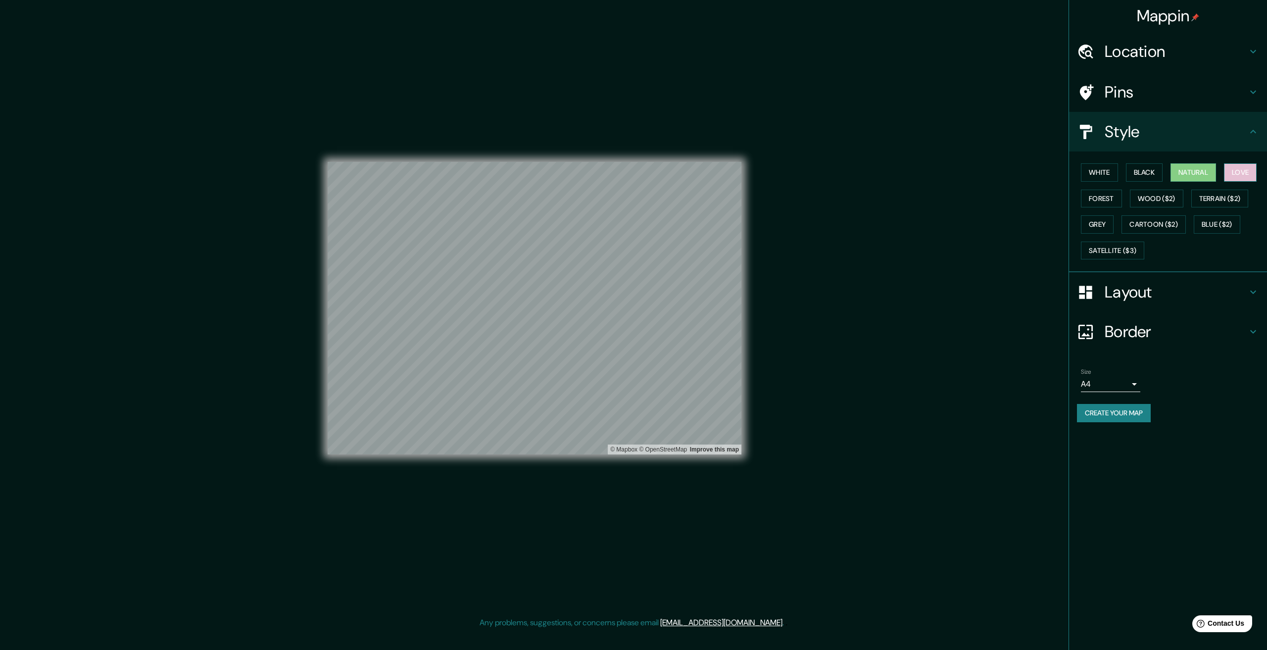
click at [1241, 170] on button "Love" at bounding box center [1240, 172] width 33 height 18
click at [1208, 171] on button "Natural" at bounding box center [1194, 172] width 46 height 18
click at [1153, 194] on button "Wood ($2)" at bounding box center [1156, 199] width 53 height 18
click at [1145, 169] on button "Black" at bounding box center [1144, 172] width 37 height 18
click at [1117, 175] on button "White" at bounding box center [1099, 172] width 37 height 18
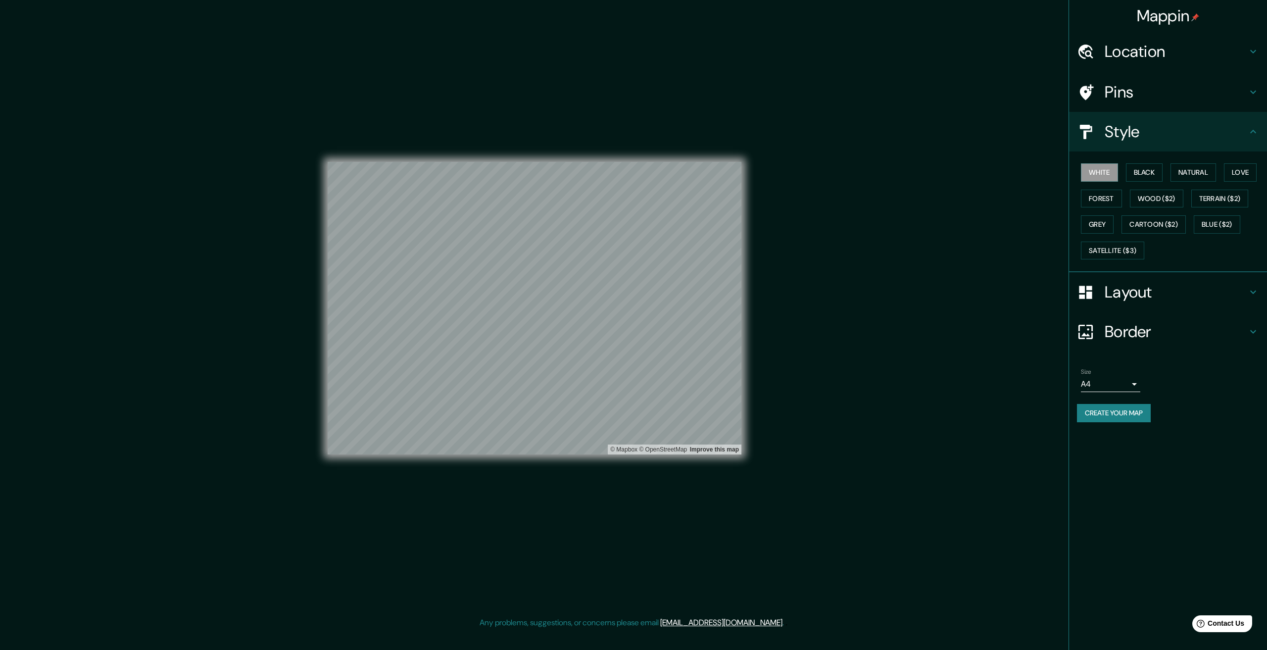
click at [1135, 101] on h4 "Pins" at bounding box center [1176, 92] width 143 height 20
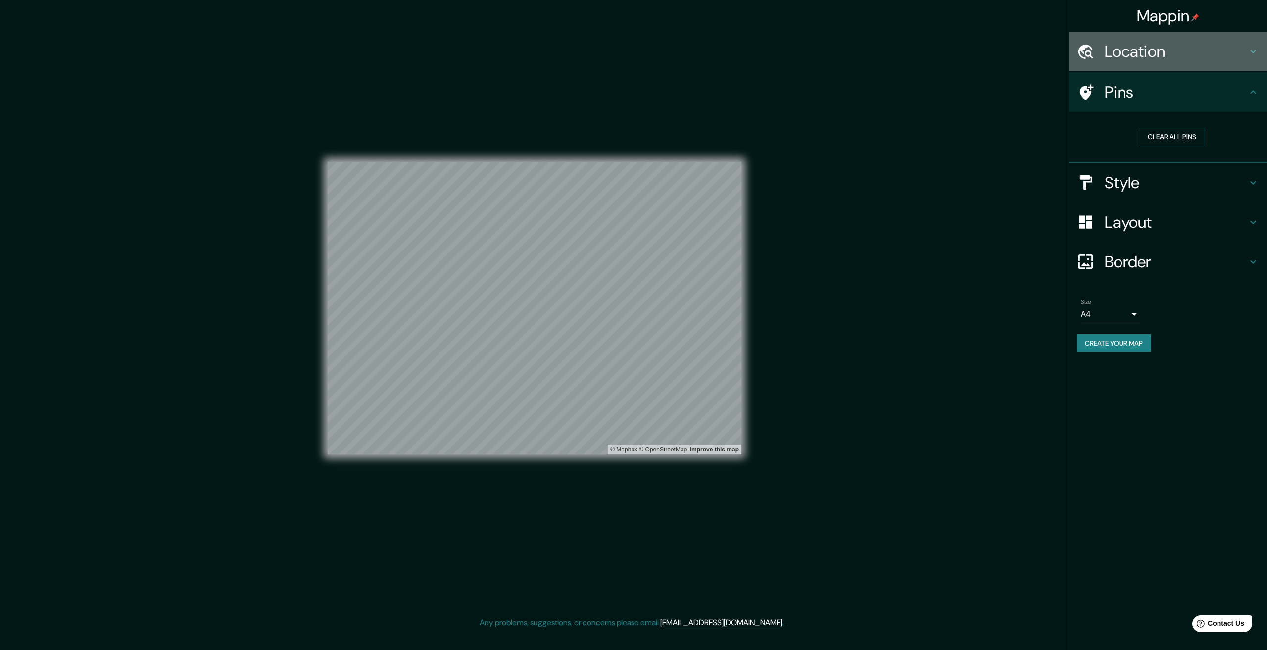
click at [1159, 46] on h4 "Location" at bounding box center [1176, 52] width 143 height 20
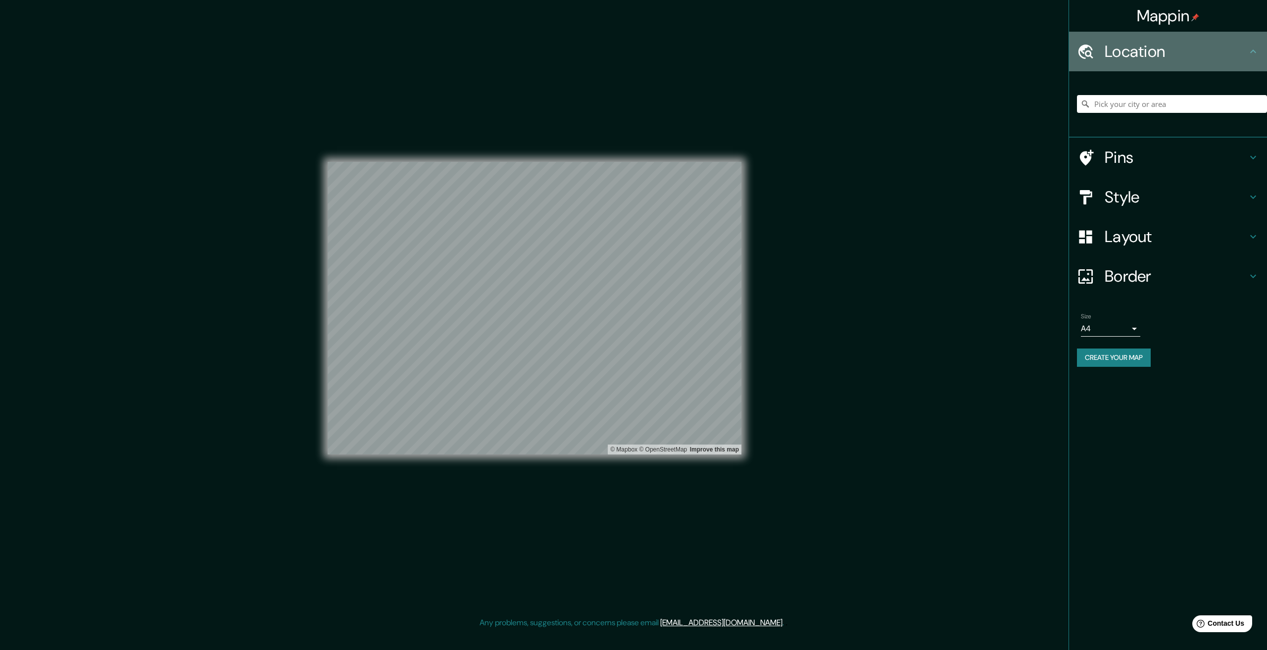
click at [1159, 46] on h4 "Location" at bounding box center [1176, 52] width 143 height 20
click at [1137, 271] on h4 "Border" at bounding box center [1176, 276] width 143 height 20
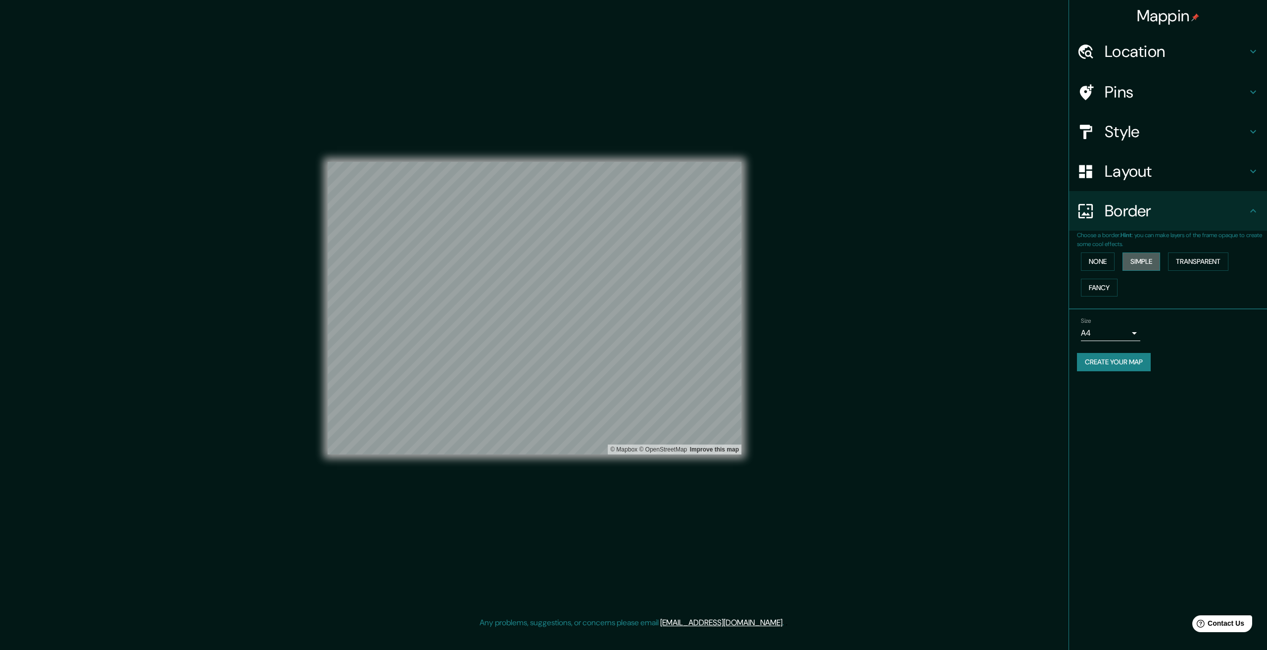
click at [1160, 263] on button "Simple" at bounding box center [1142, 262] width 38 height 18
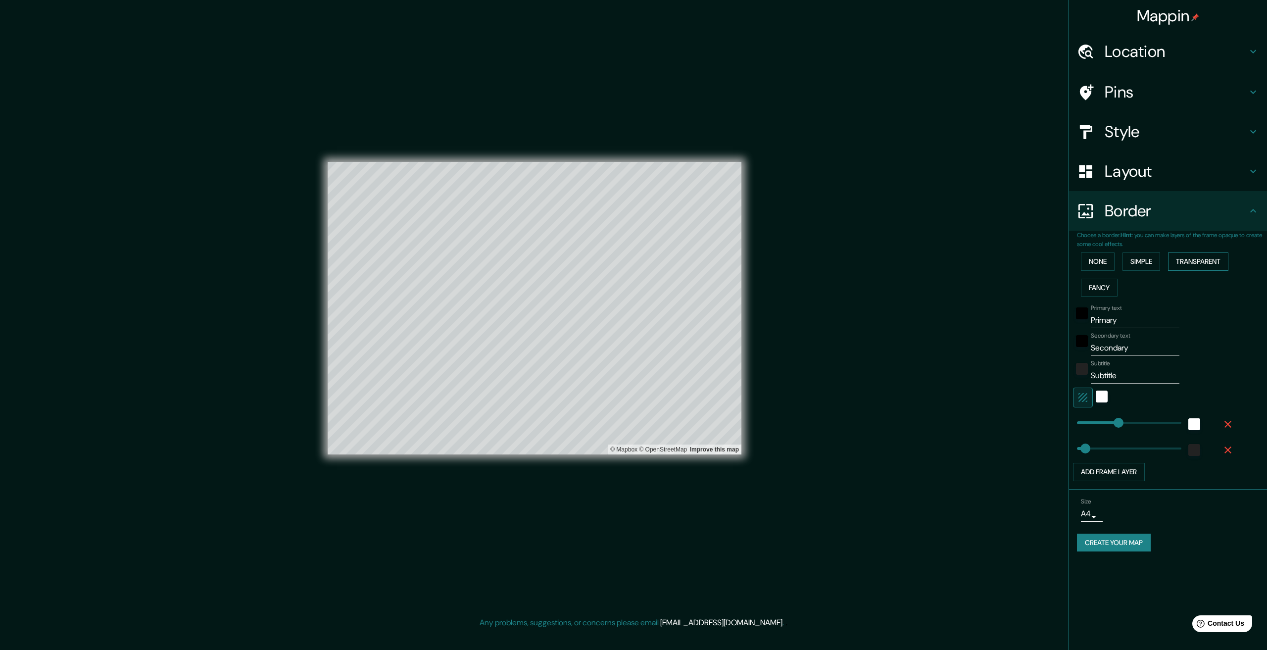
click at [1202, 268] on button "Transparent" at bounding box center [1198, 262] width 60 height 18
drag, startPoint x: 1148, startPoint y: 314, endPoint x: 980, endPoint y: 322, distance: 167.5
click at [985, 321] on div "Mappin Location Pins Style Layout Border Choose a border. Hint : you can make l…" at bounding box center [633, 316] width 1267 height 633
type input "401"
type input "67"
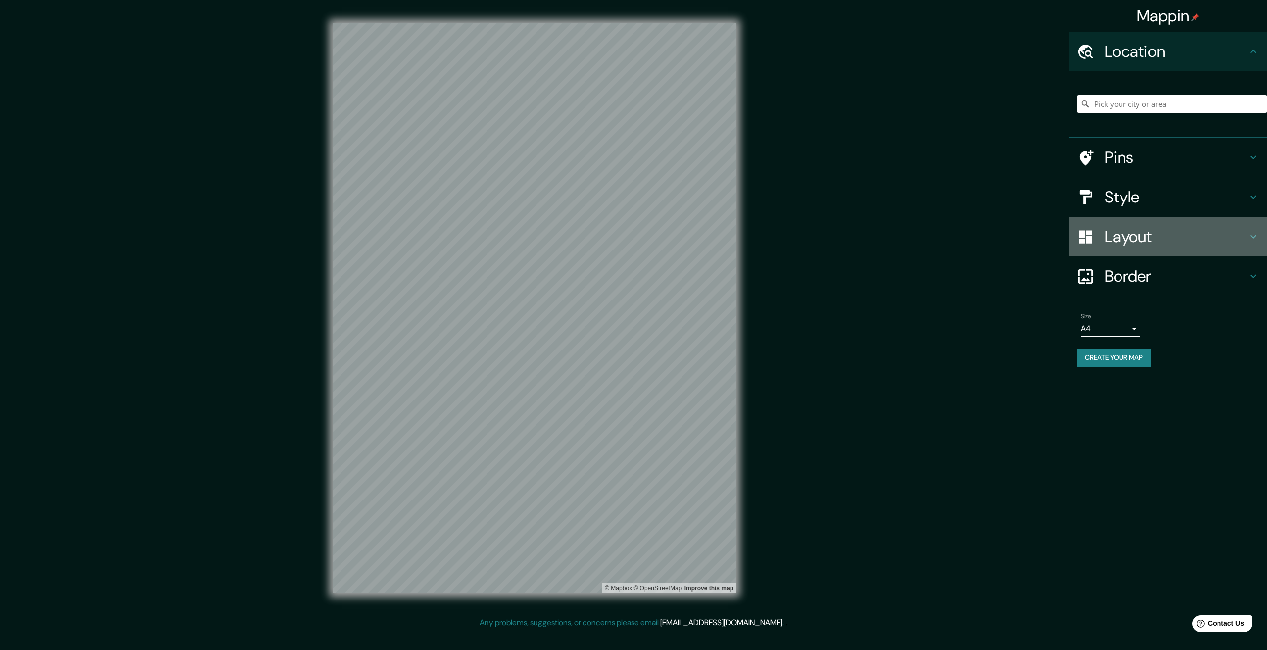
click at [1191, 223] on div "Layout" at bounding box center [1168, 237] width 198 height 40
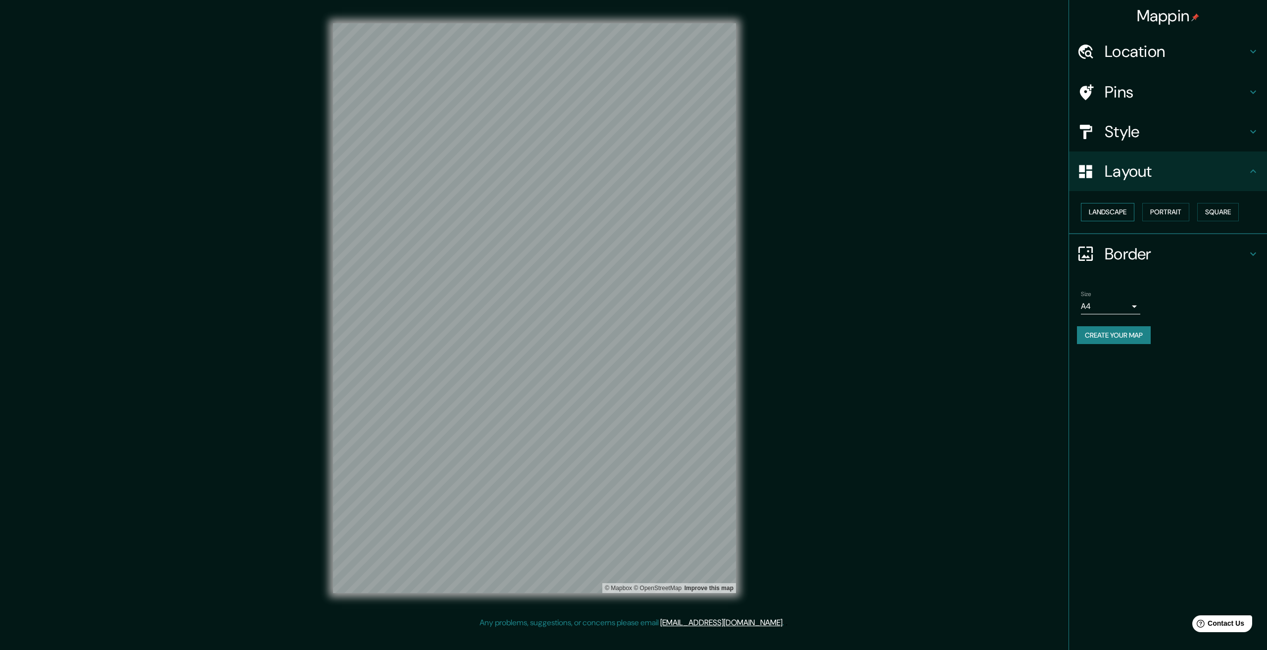
click at [1104, 214] on button "Landscape" at bounding box center [1107, 212] width 53 height 18
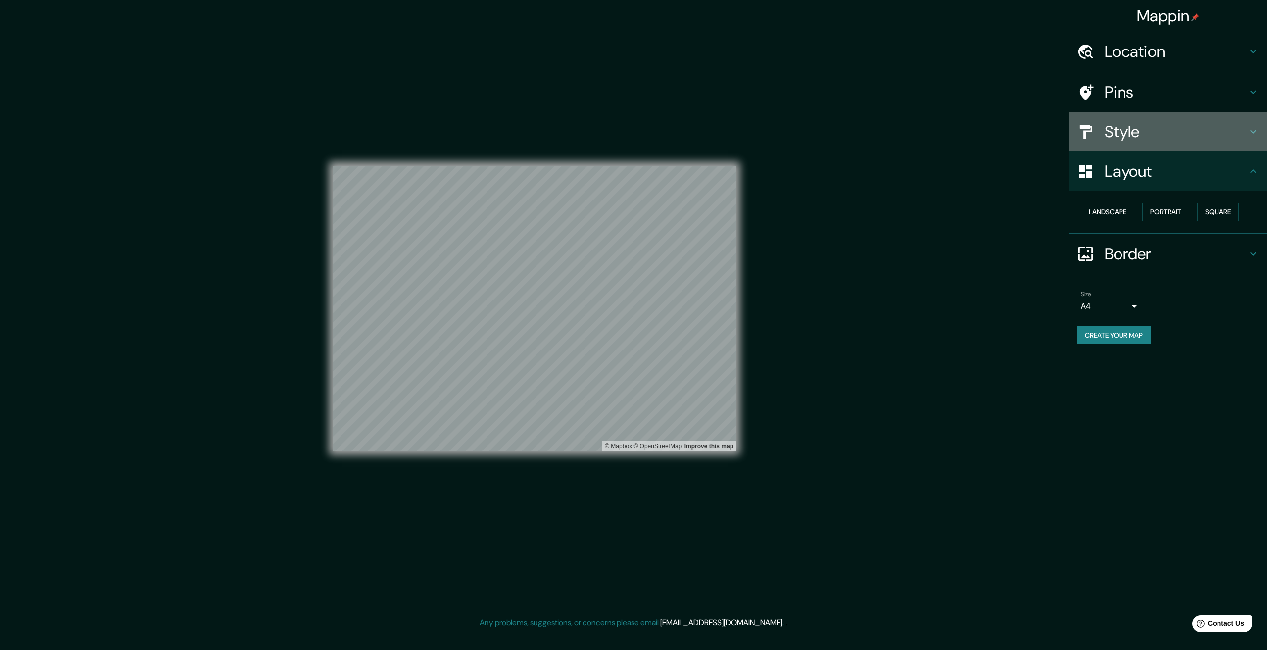
click at [1199, 132] on h4 "Style" at bounding box center [1176, 132] width 143 height 20
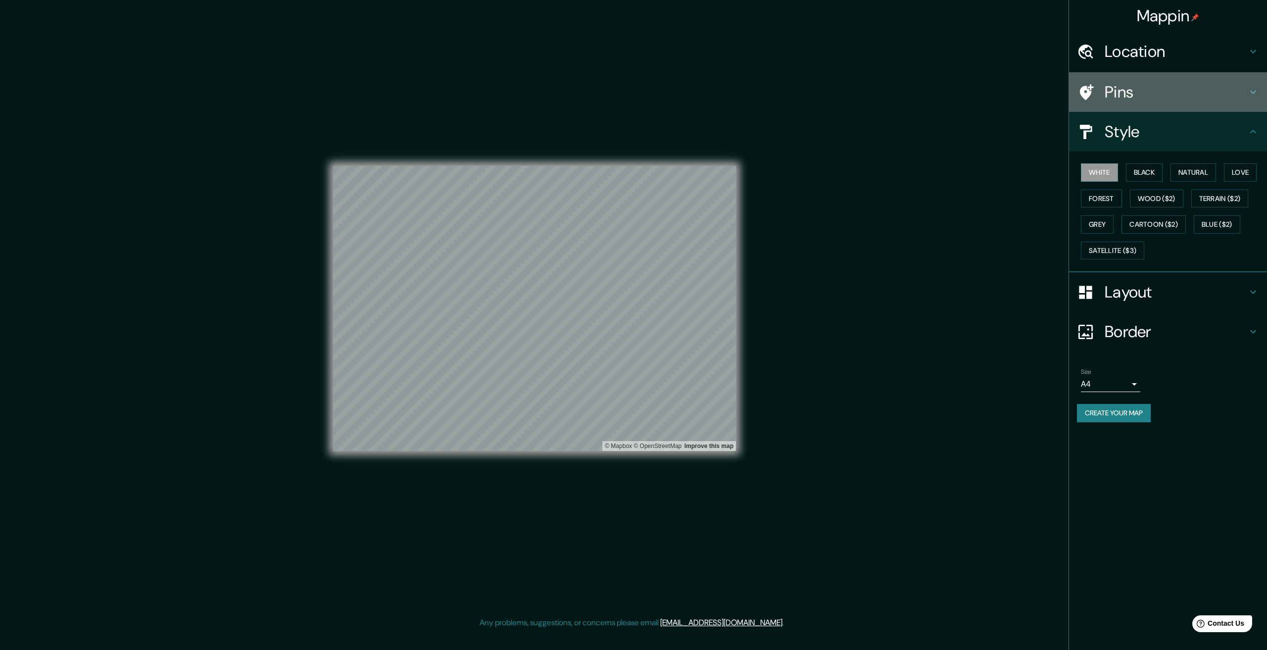
click at [1113, 90] on h4 "Pins" at bounding box center [1176, 92] width 143 height 20
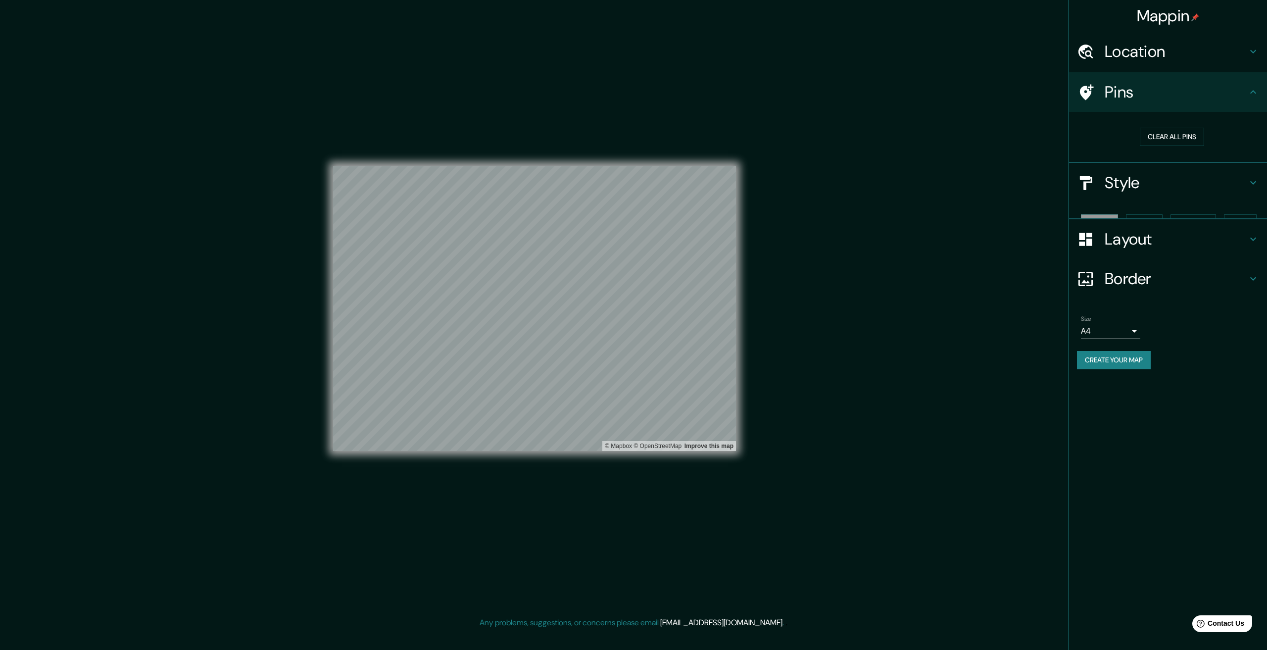
click at [1113, 89] on h4 "Pins" at bounding box center [1176, 92] width 143 height 20
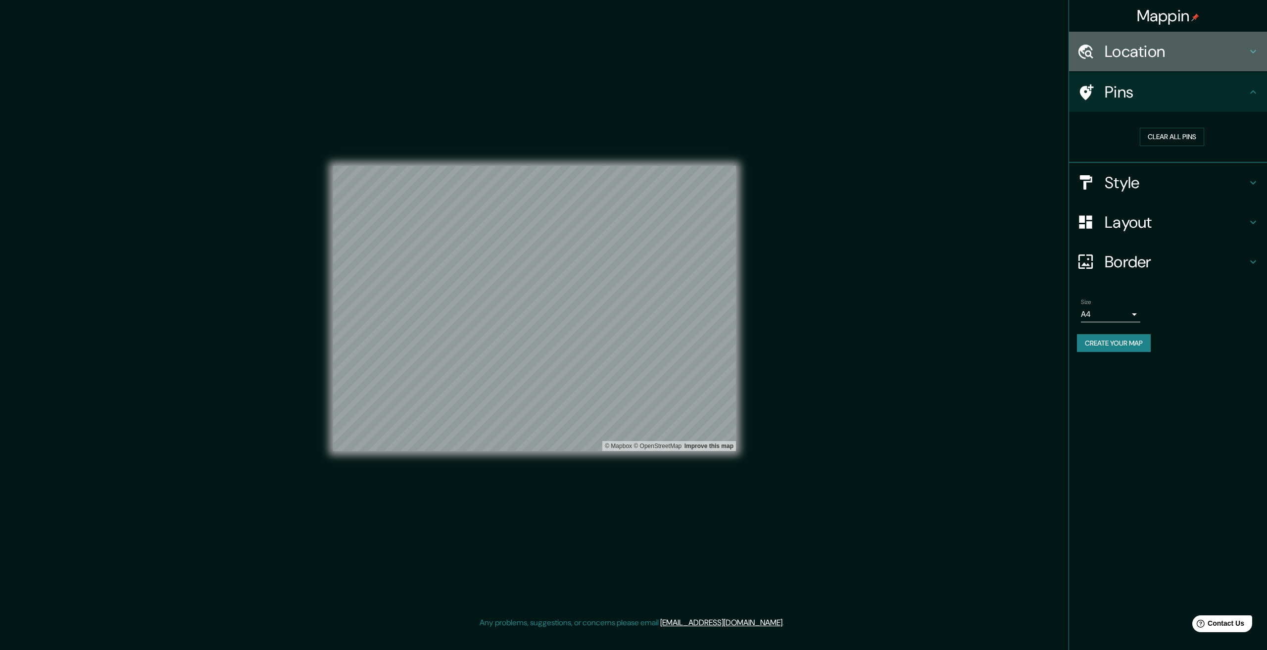
click at [1154, 48] on h4 "Location" at bounding box center [1176, 52] width 143 height 20
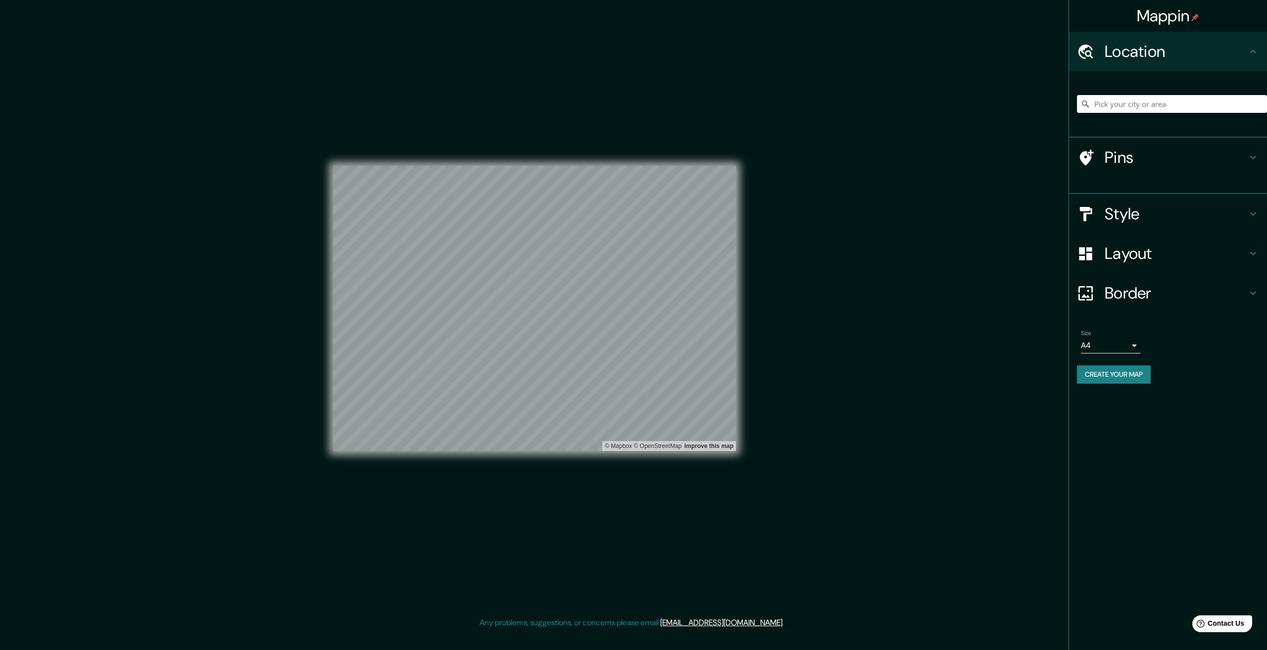
click at [1154, 48] on h4 "Location" at bounding box center [1176, 52] width 143 height 20
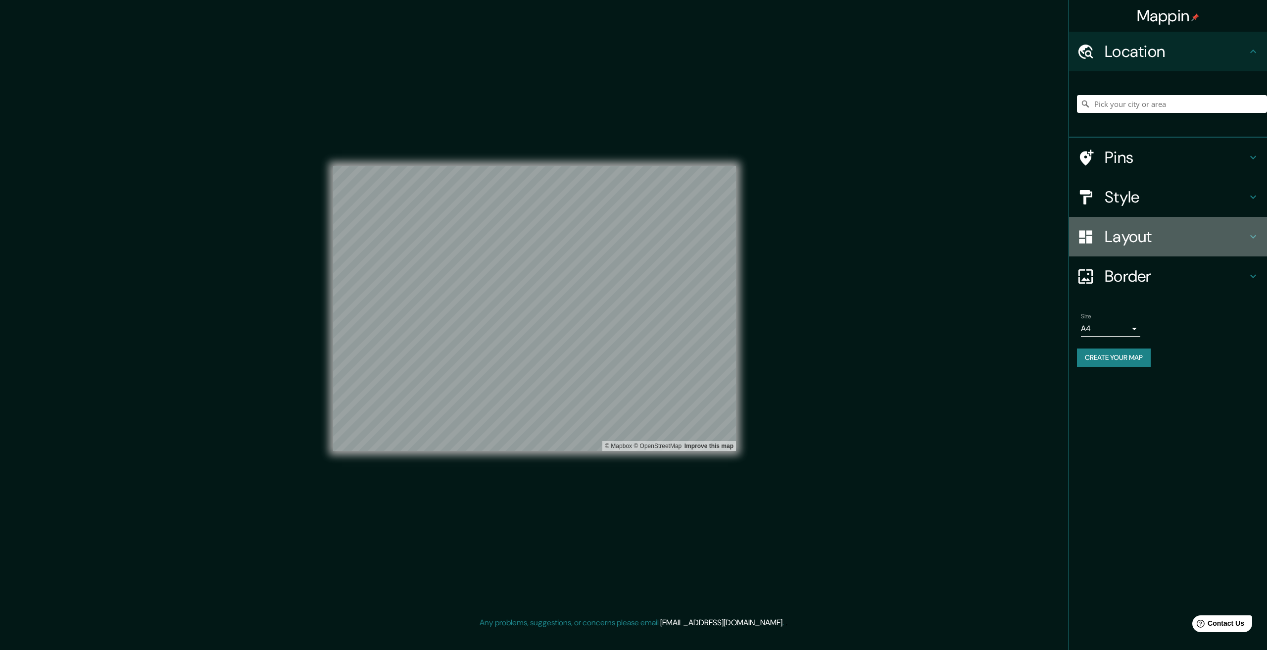
click at [1126, 221] on div "Layout" at bounding box center [1168, 237] width 198 height 40
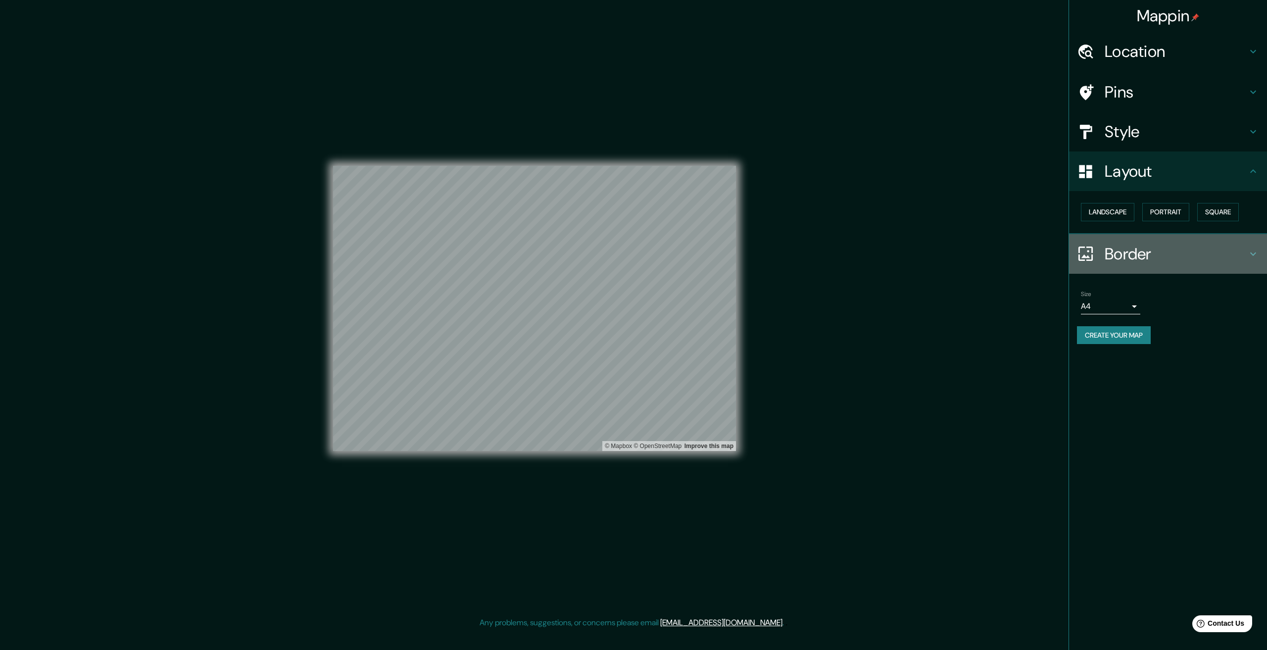
click at [1133, 248] on h4 "Border" at bounding box center [1176, 254] width 143 height 20
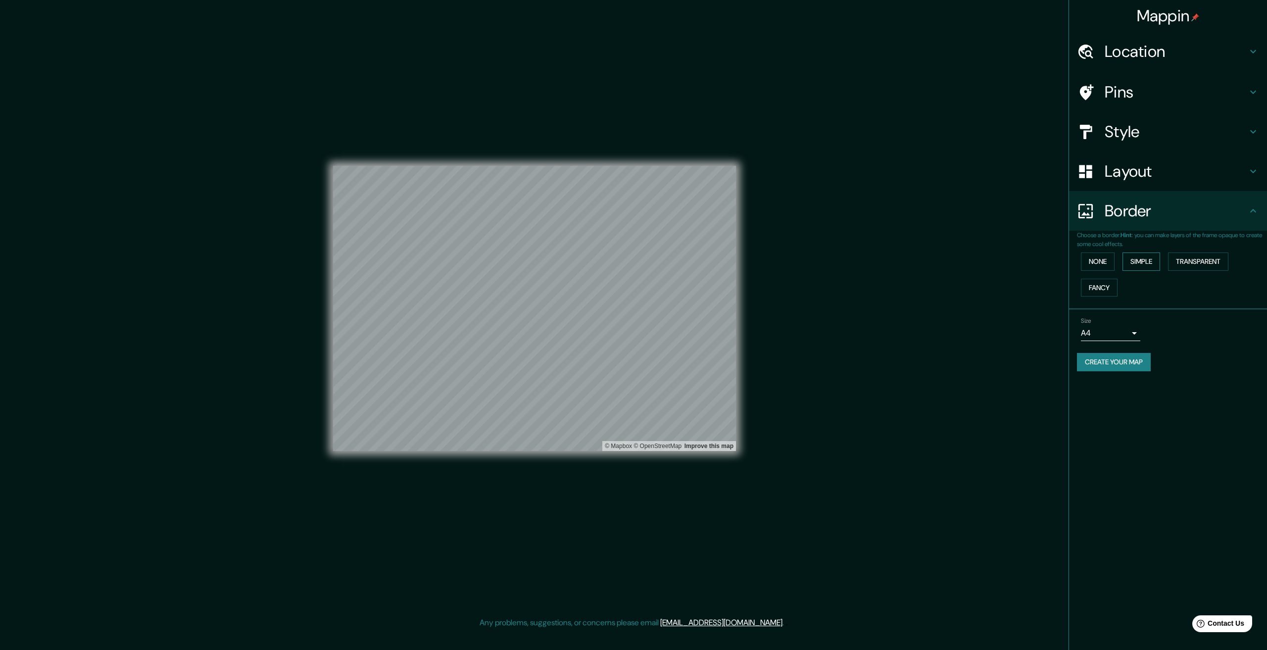
click at [1132, 259] on button "Simple" at bounding box center [1142, 262] width 38 height 18
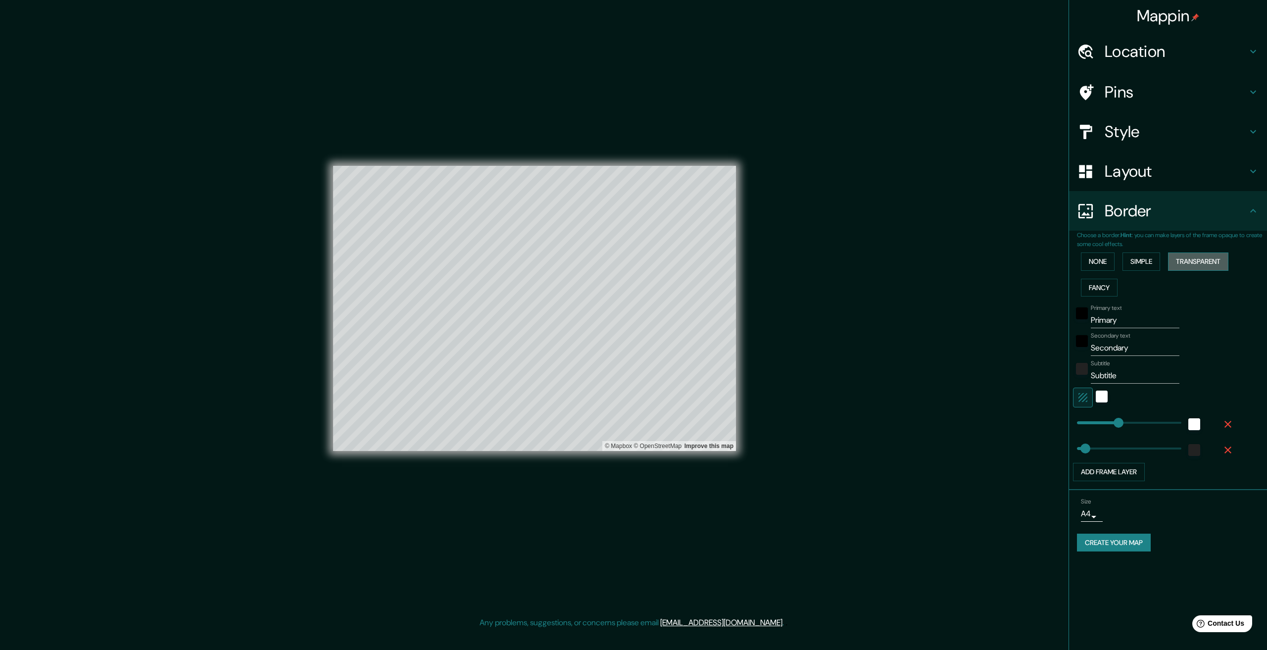
click at [1188, 255] on button "Transparent" at bounding box center [1198, 262] width 60 height 18
click at [1097, 286] on button "Fancy" at bounding box center [1099, 288] width 37 height 18
click at [1146, 321] on input "Primary" at bounding box center [1135, 320] width 89 height 16
type input "Primar"
type input "326"
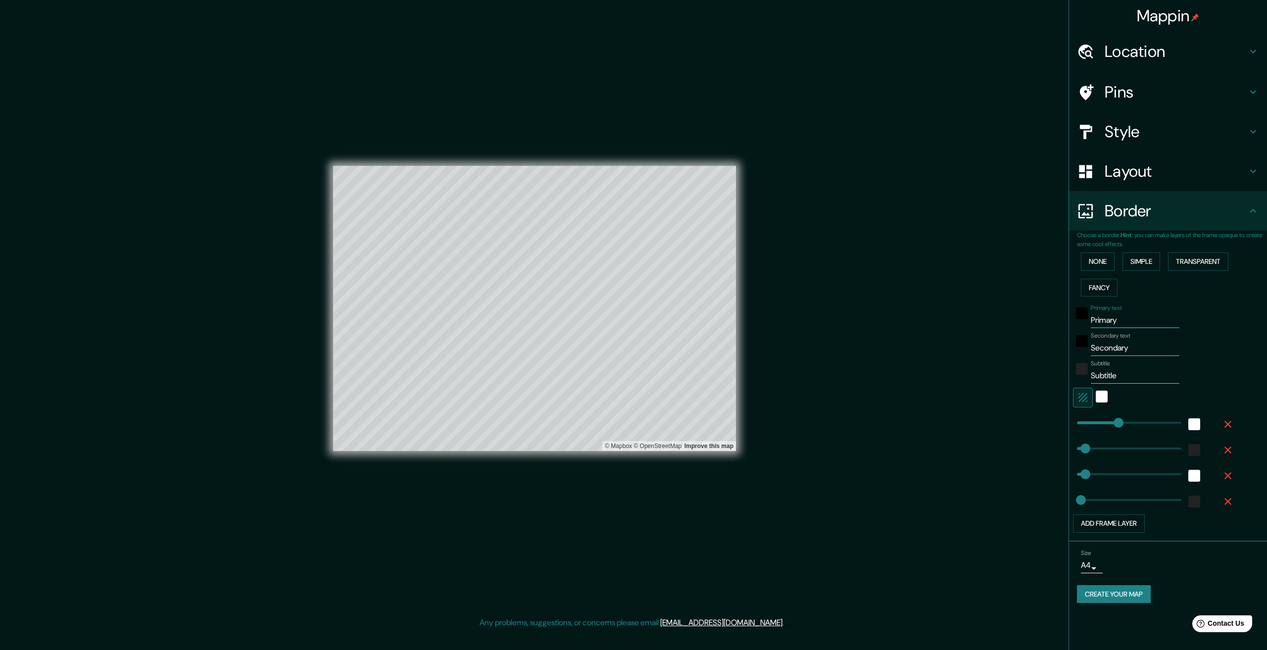
type input "65"
type input "33"
type input "P"
type input "326"
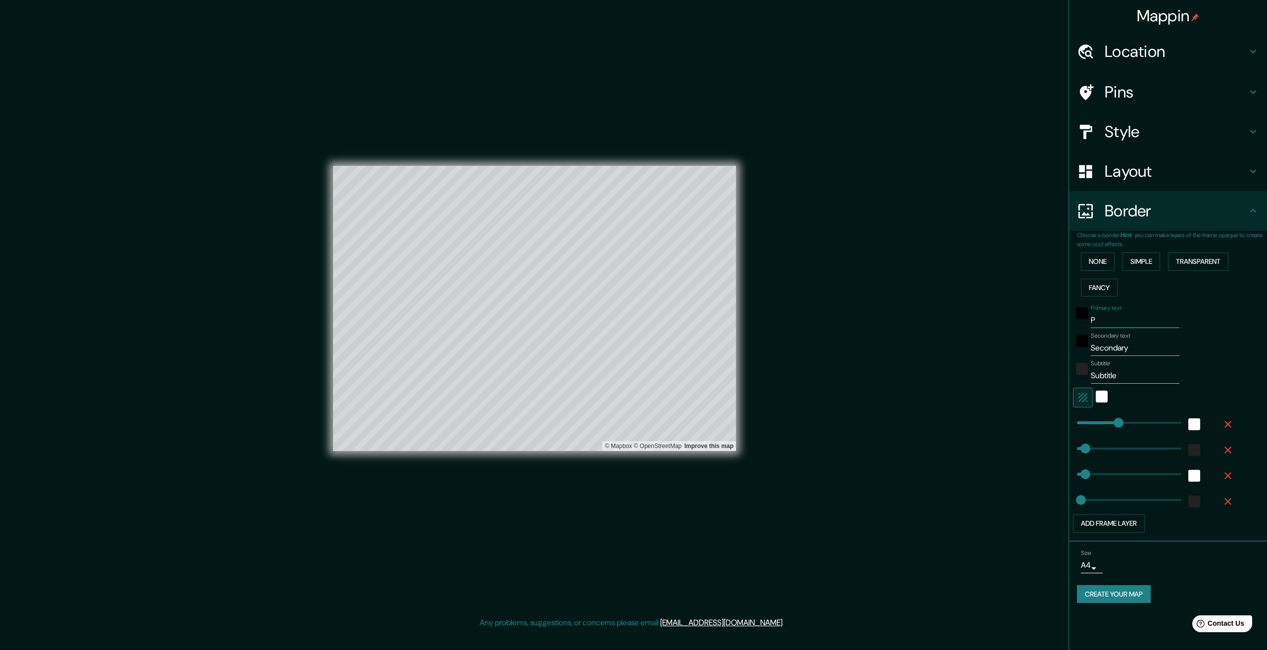
type input "65"
type input "33"
type input "ب"
type input "326"
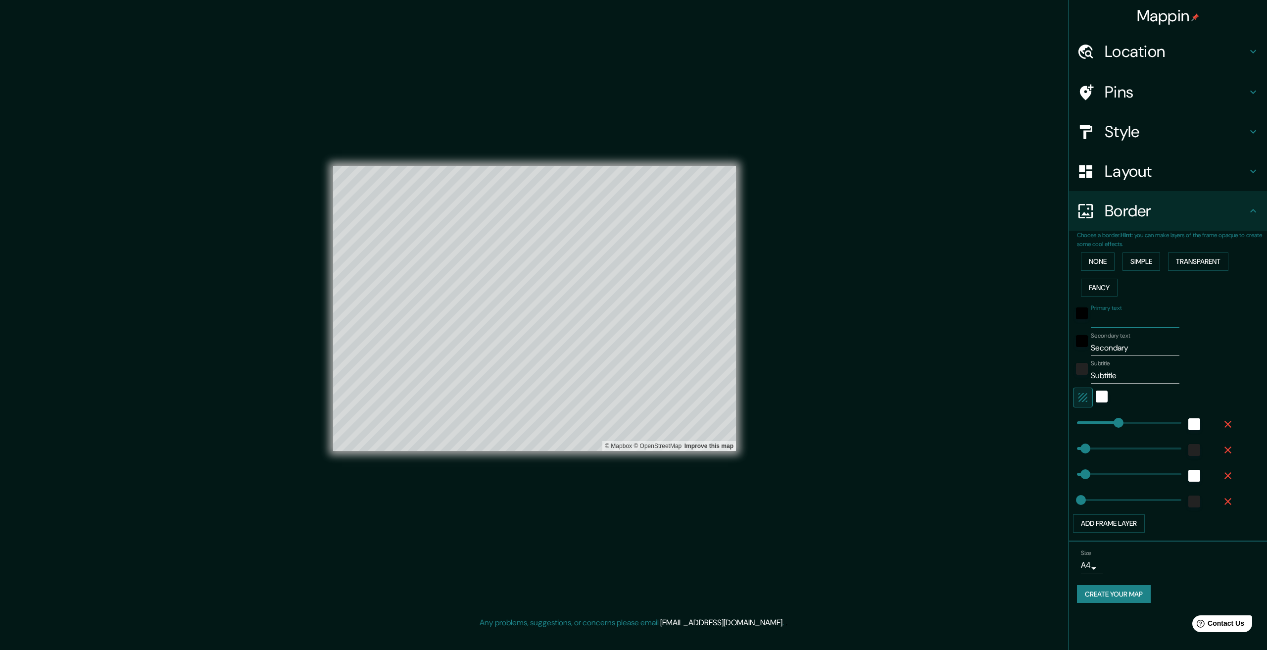
type input "65"
type input "33"
type input "بش"
type input "326"
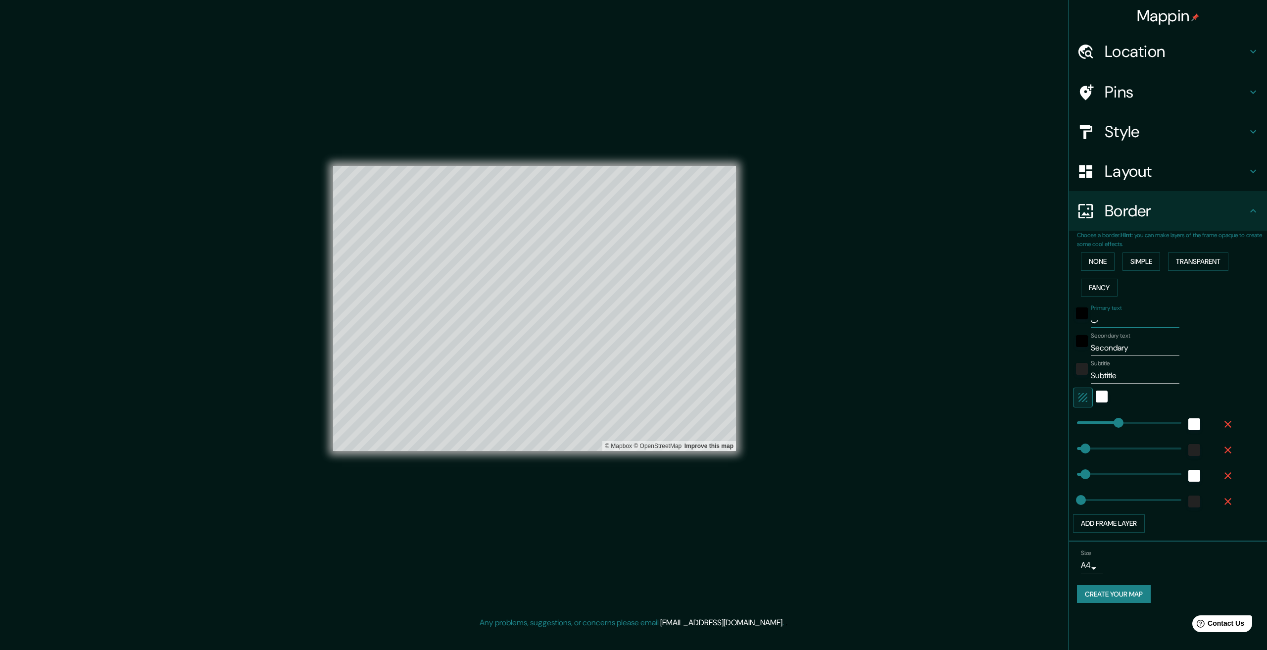
type input "65"
type input "33"
type input "ب"
type input "326"
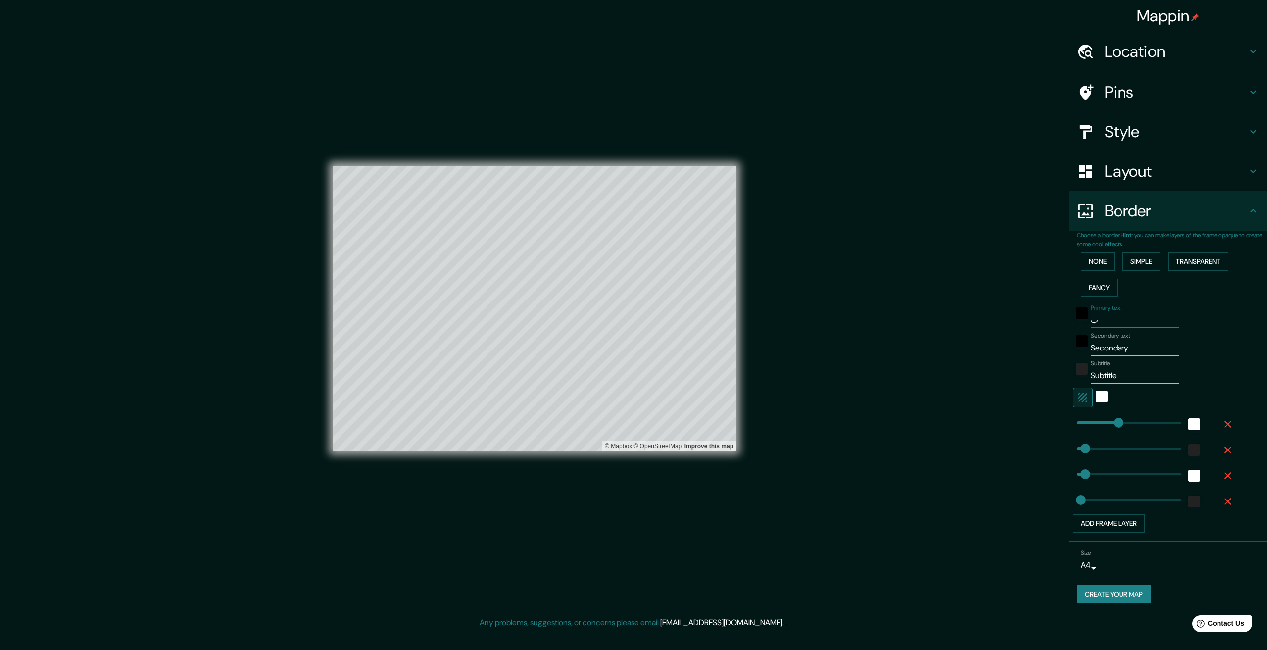
type input "65"
type input "33"
type input "326"
type input "65"
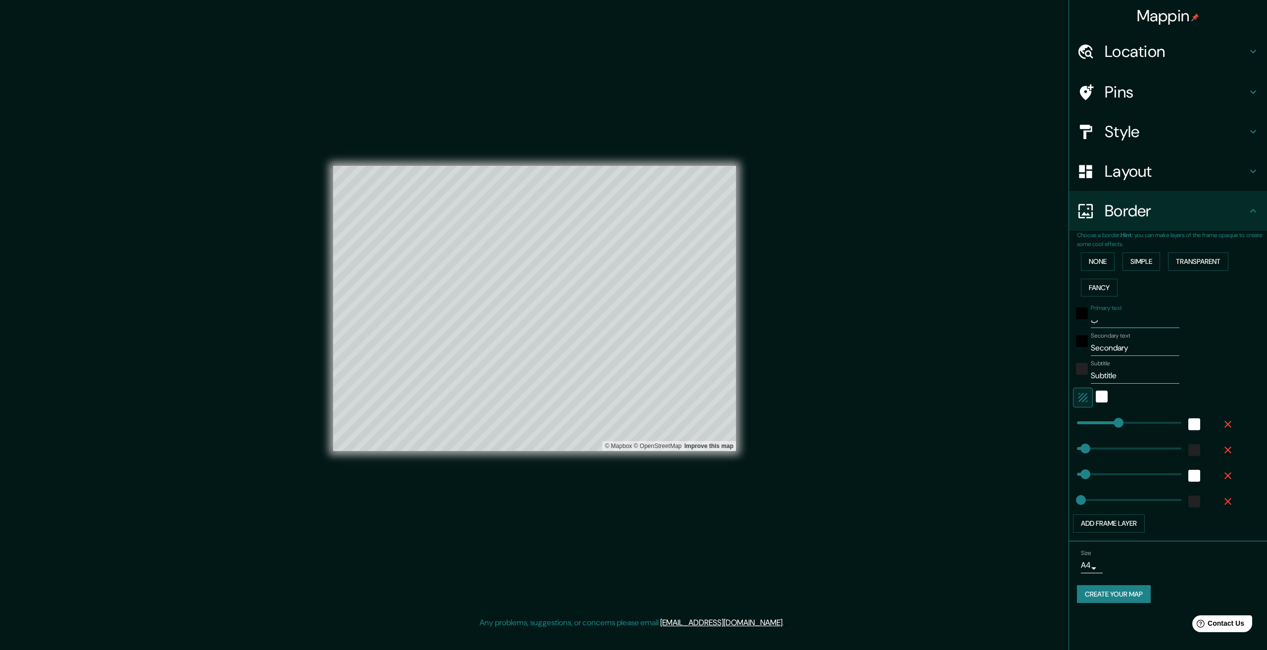
type input "65"
type input "33"
type input "fg"
type input "326"
type input "65"
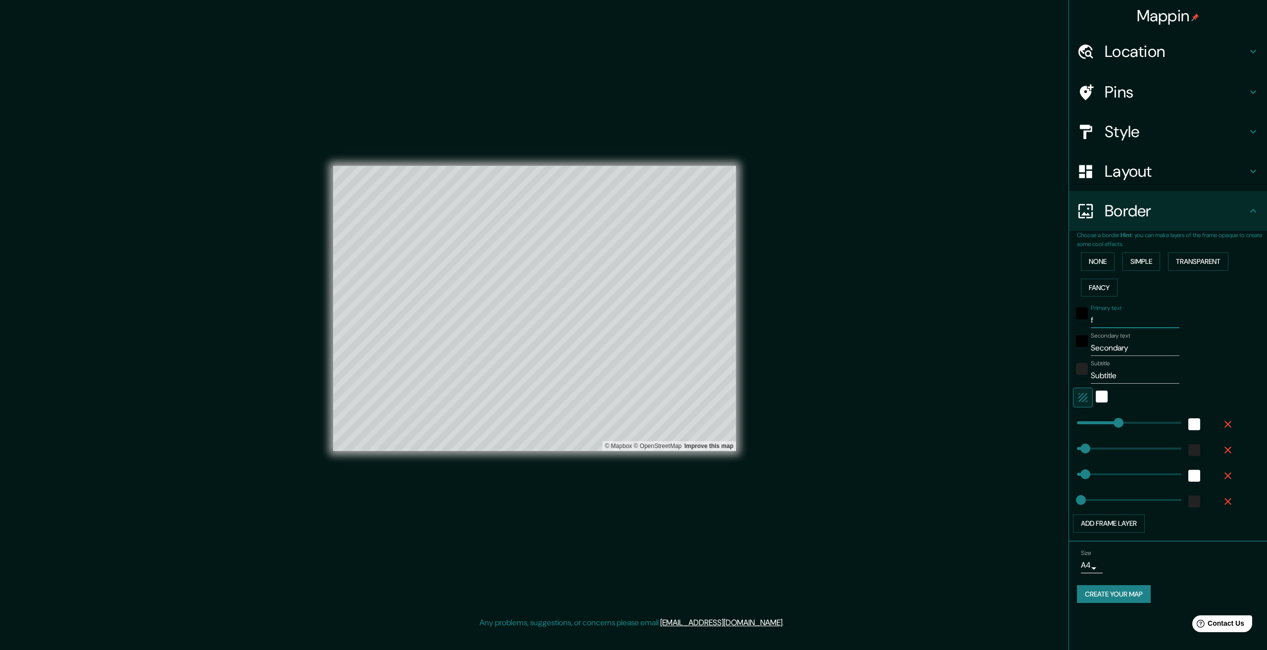
type input "65"
type input "33"
type input "f"
type input "326"
type input "65"
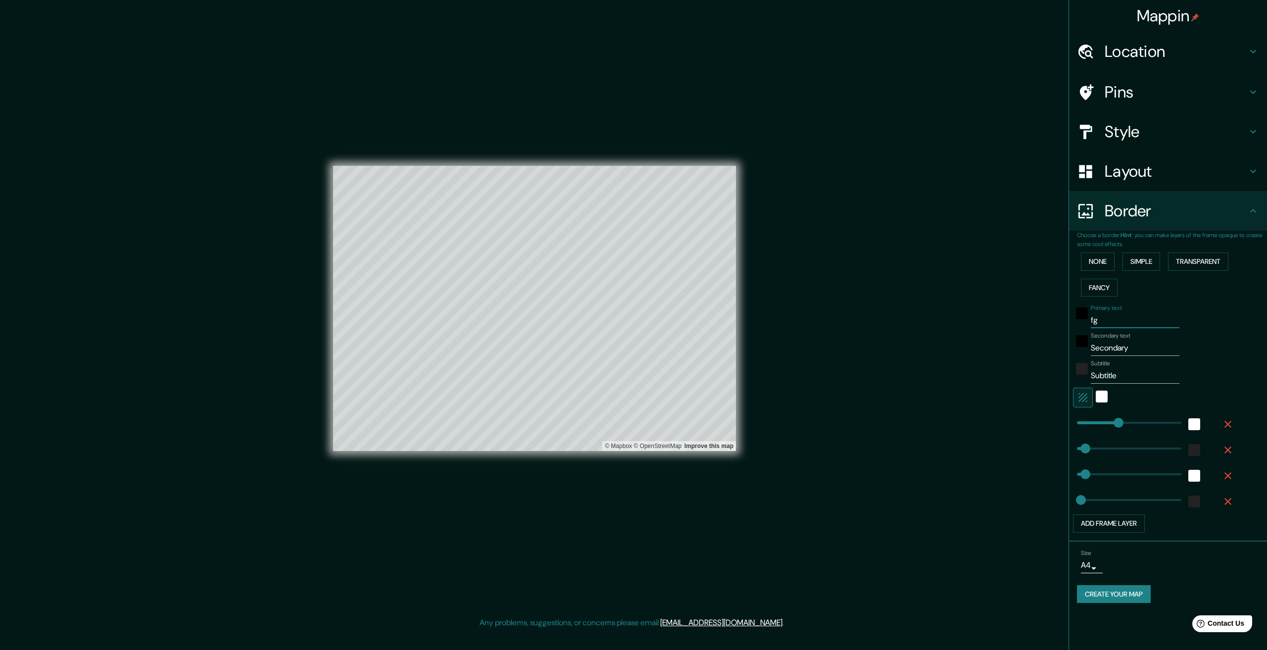
type input "65"
type input "33"
type input "326"
type input "65"
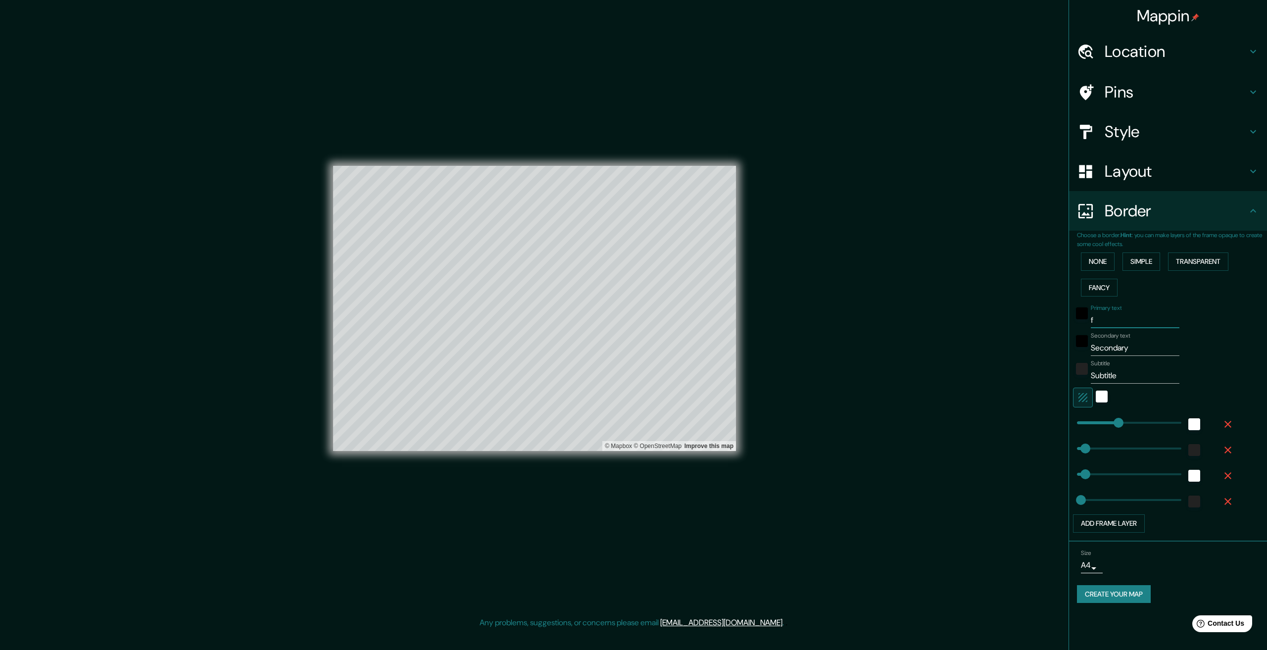
type input "33"
type input "a"
type input "326"
type input "65"
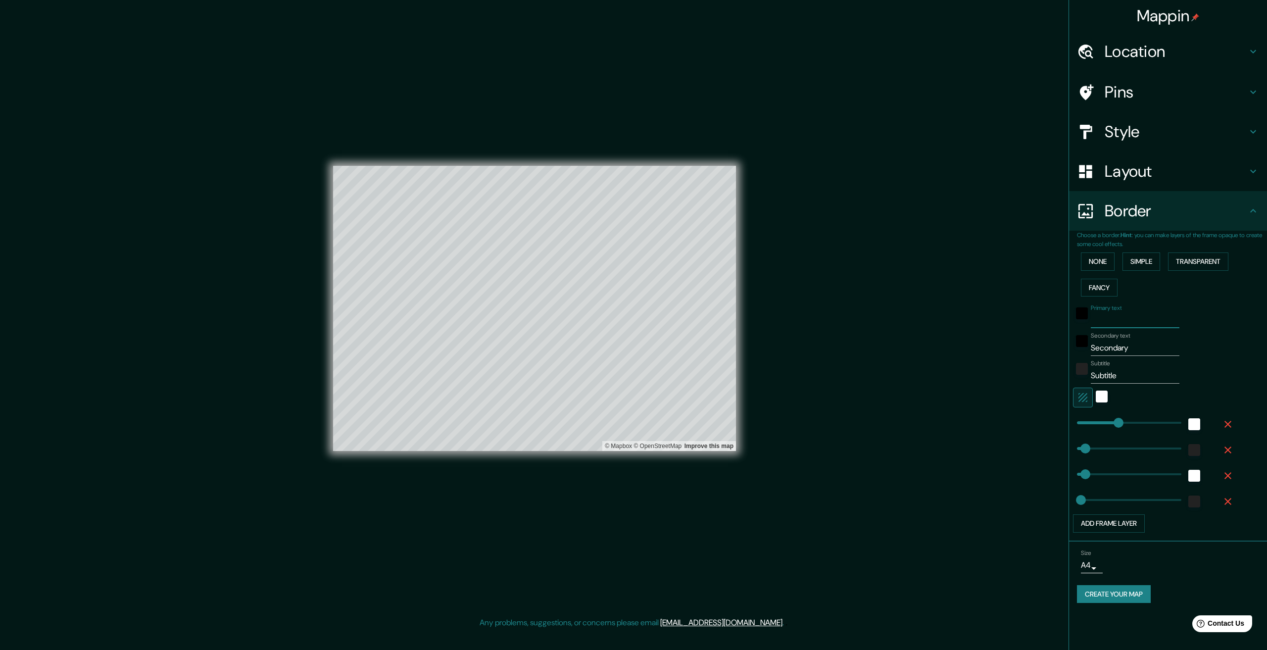
type input "33"
type input "326"
type input "65"
type input "33"
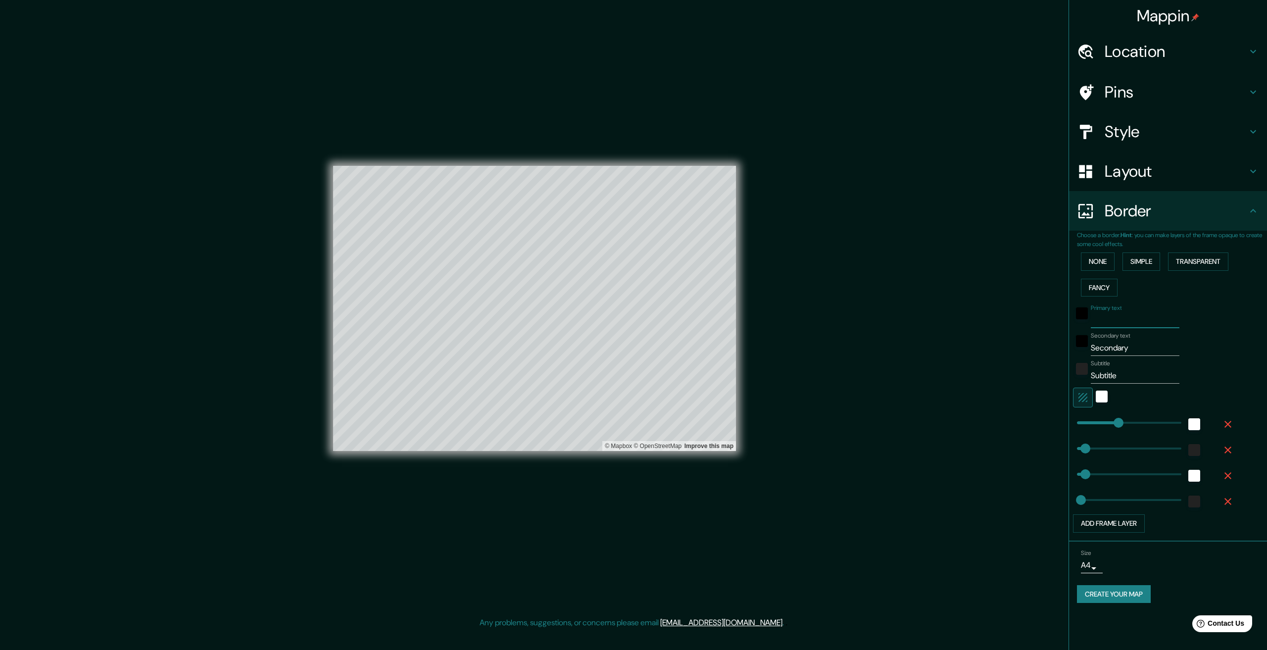
type input "F"
type input "326"
type input "65"
type input "33"
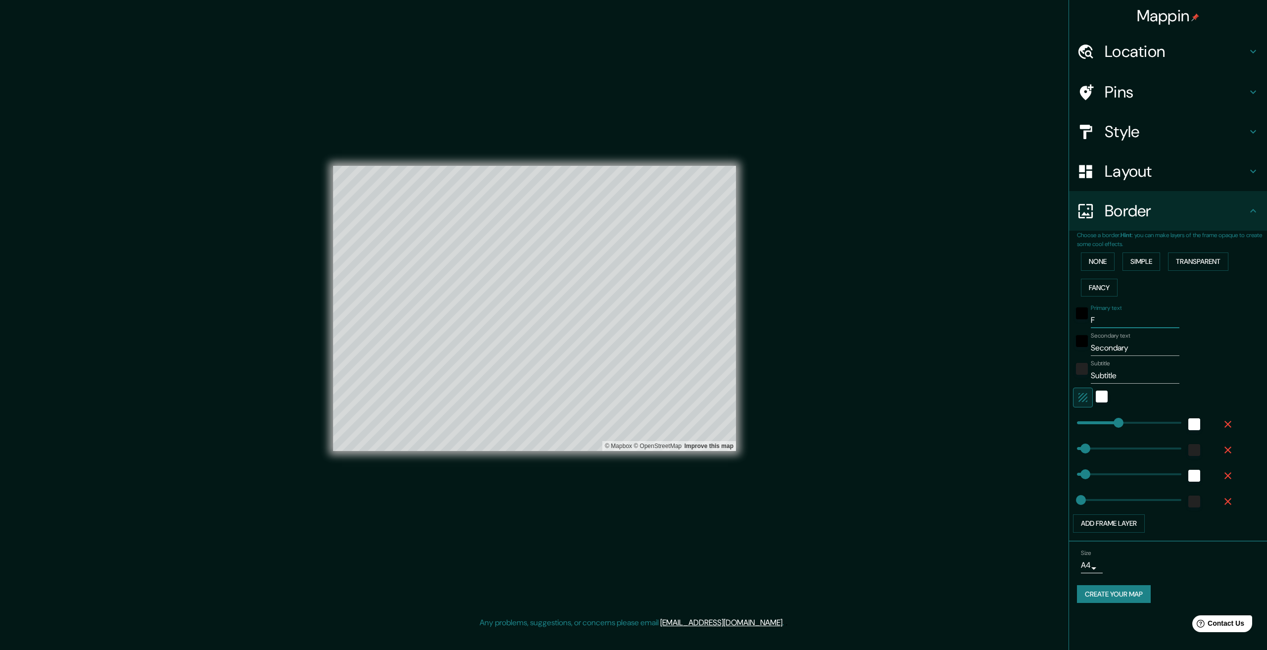
type input "FA"
type input "326"
type input "65"
type input "33"
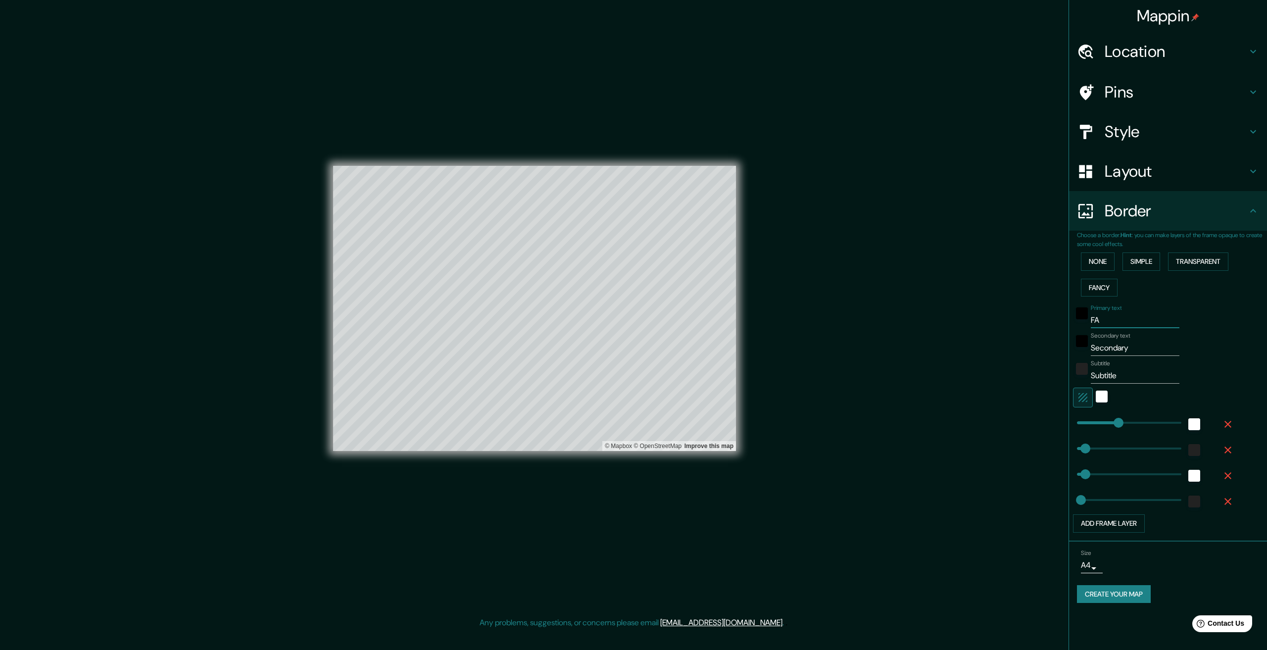
type input "FAl"
type input "326"
type input "65"
type input "33"
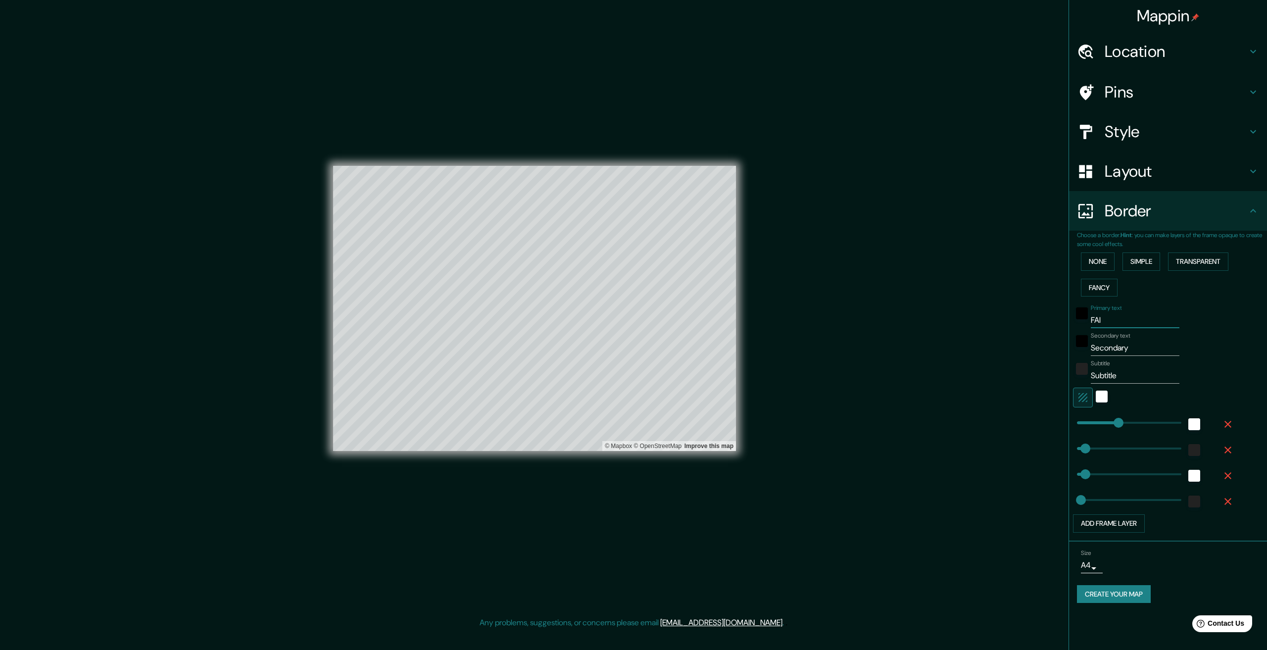
type input "FAll"
type input "326"
type input "65"
type input "33"
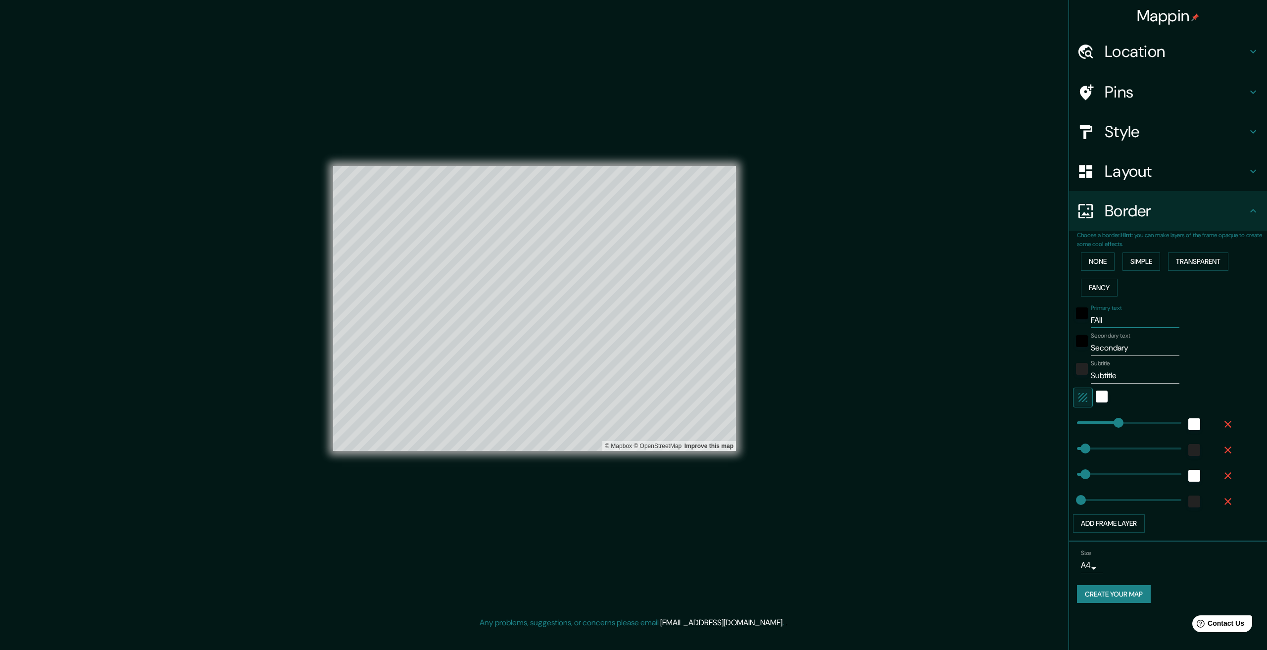
type input "FAllu"
type input "326"
type input "65"
type input "33"
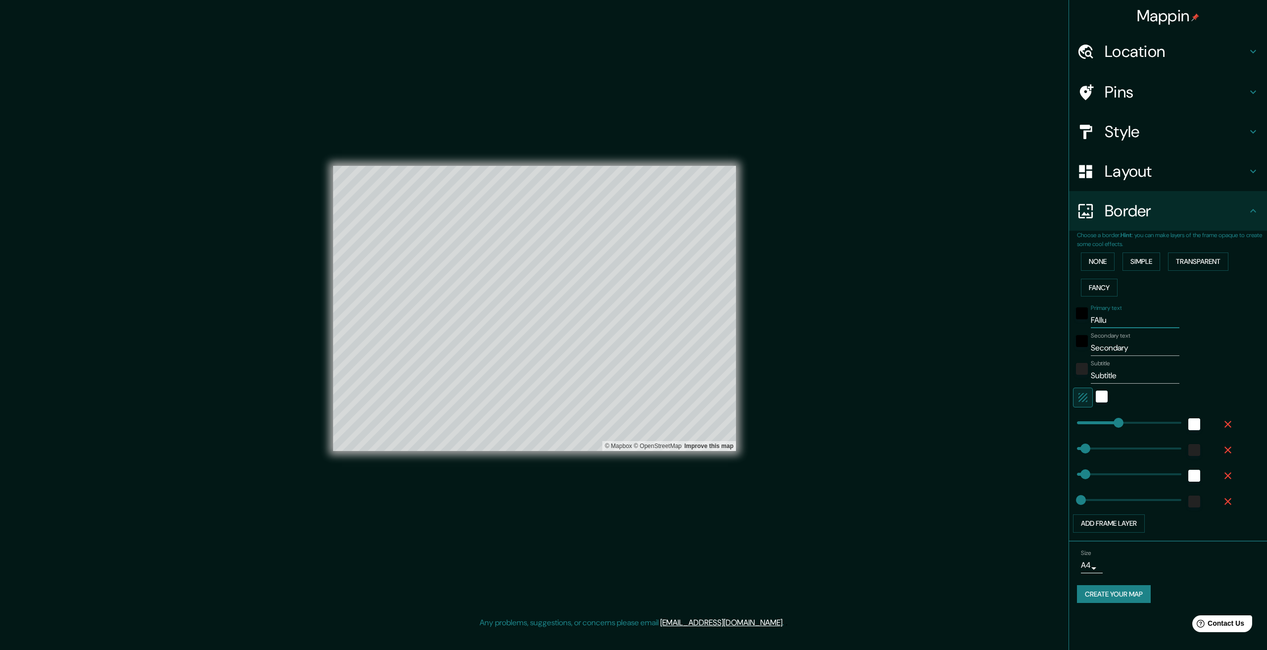
type input "FAllug"
type input "326"
type input "65"
type input "33"
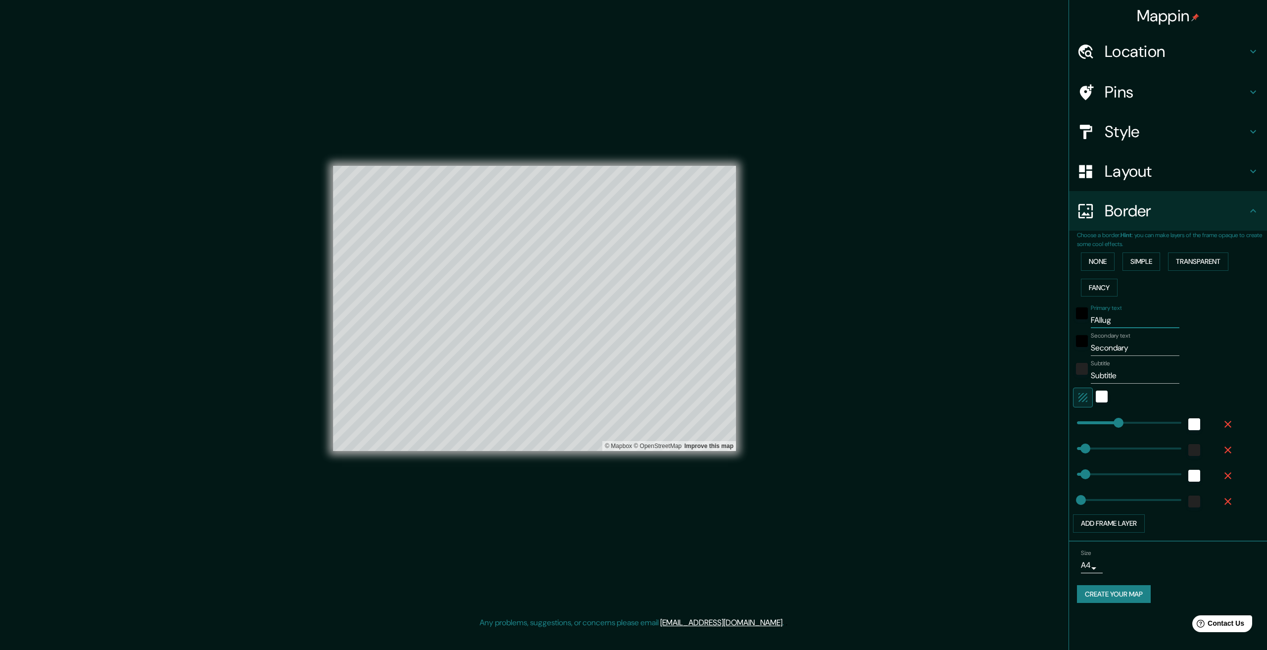
type input "FAlluga"
type input "326"
type input "65"
type input "33"
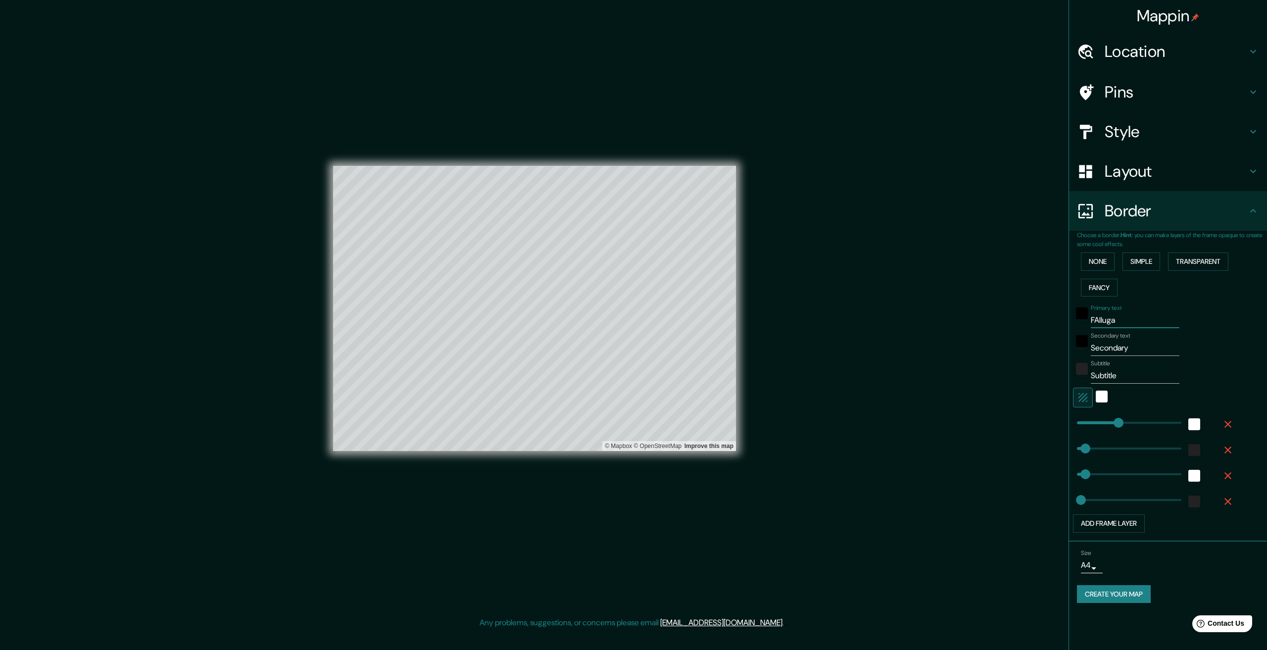
type input "FAllugah"
type input "326"
type input "65"
type input "33"
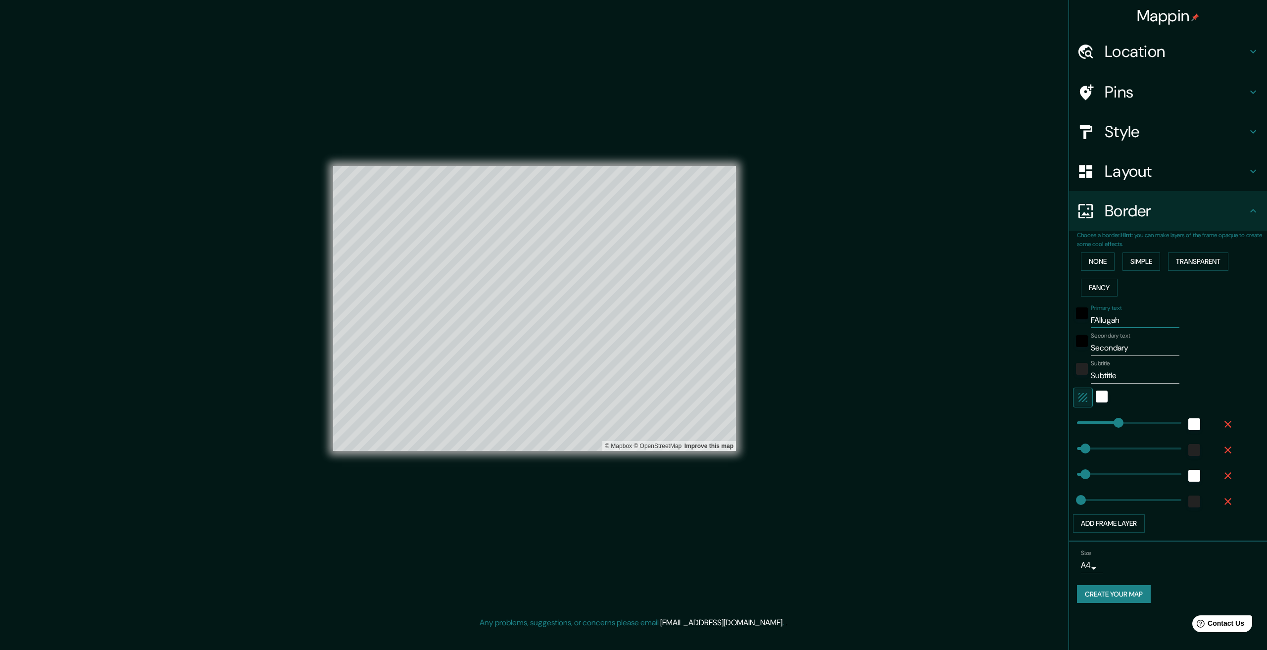
type input "FAllugah"
type input "326"
type input "FAlluga"
type input "326"
type input "65"
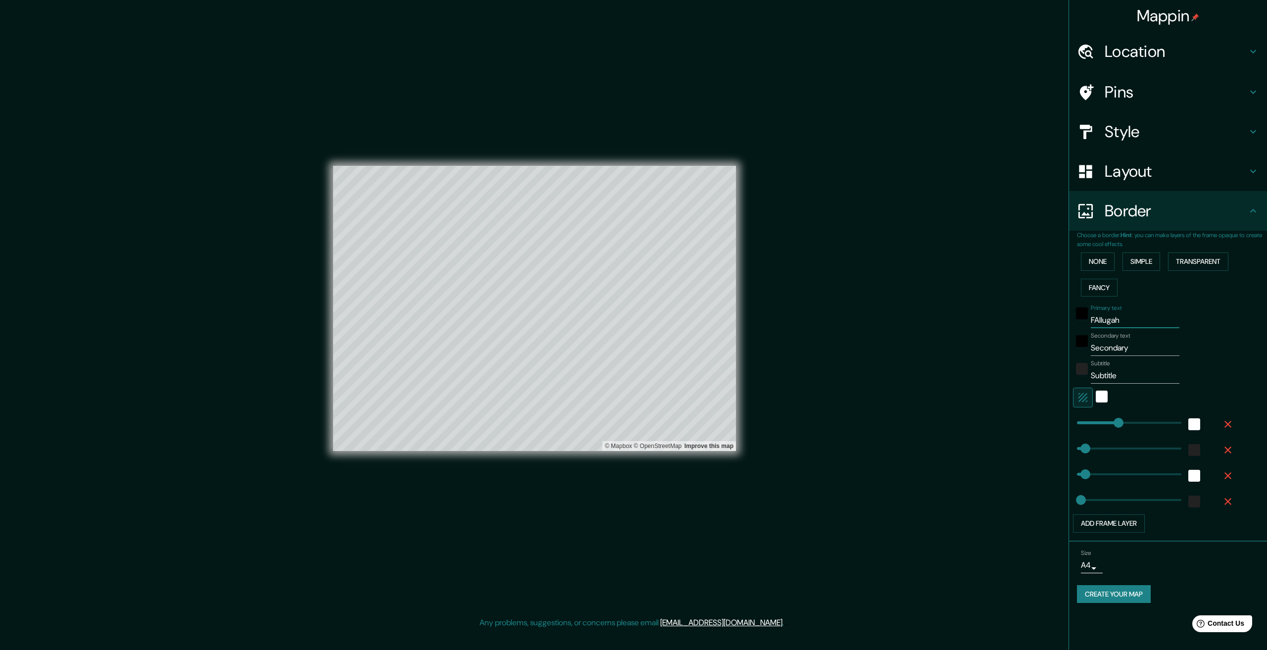
type input "65"
type input "33"
type input "F"
type input "326"
type input "65"
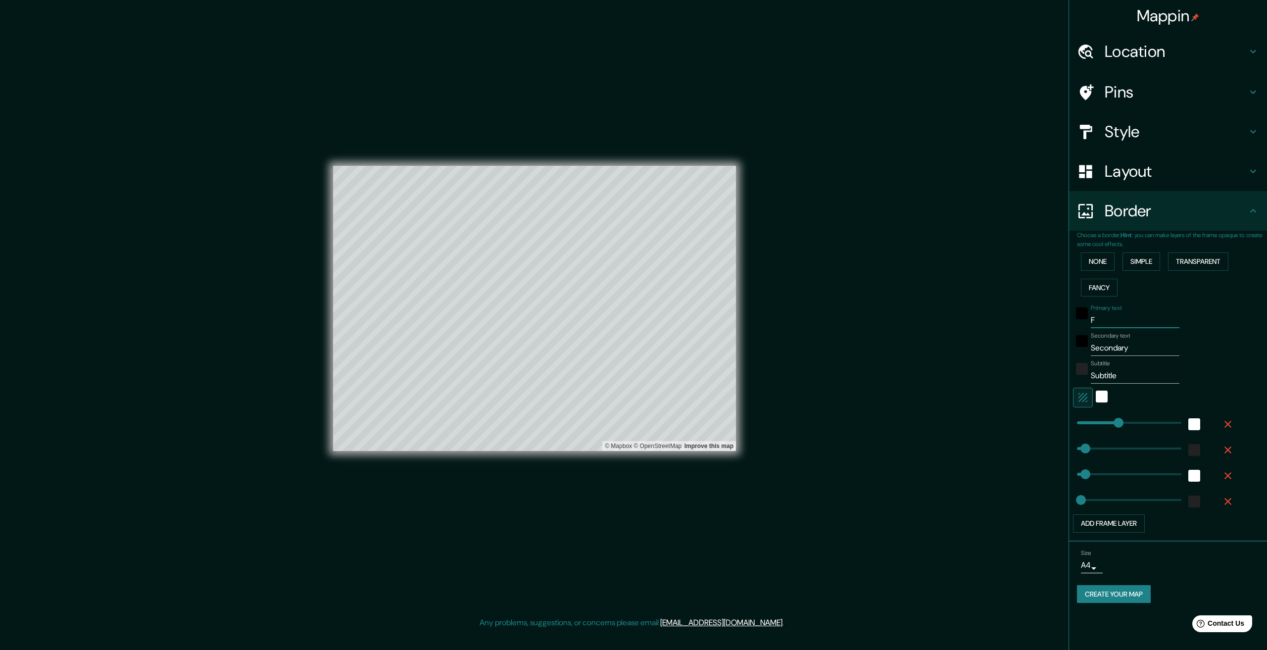
type input "65"
type input "33"
paste input "Fallujah"
type input "Fallujah"
type input "326"
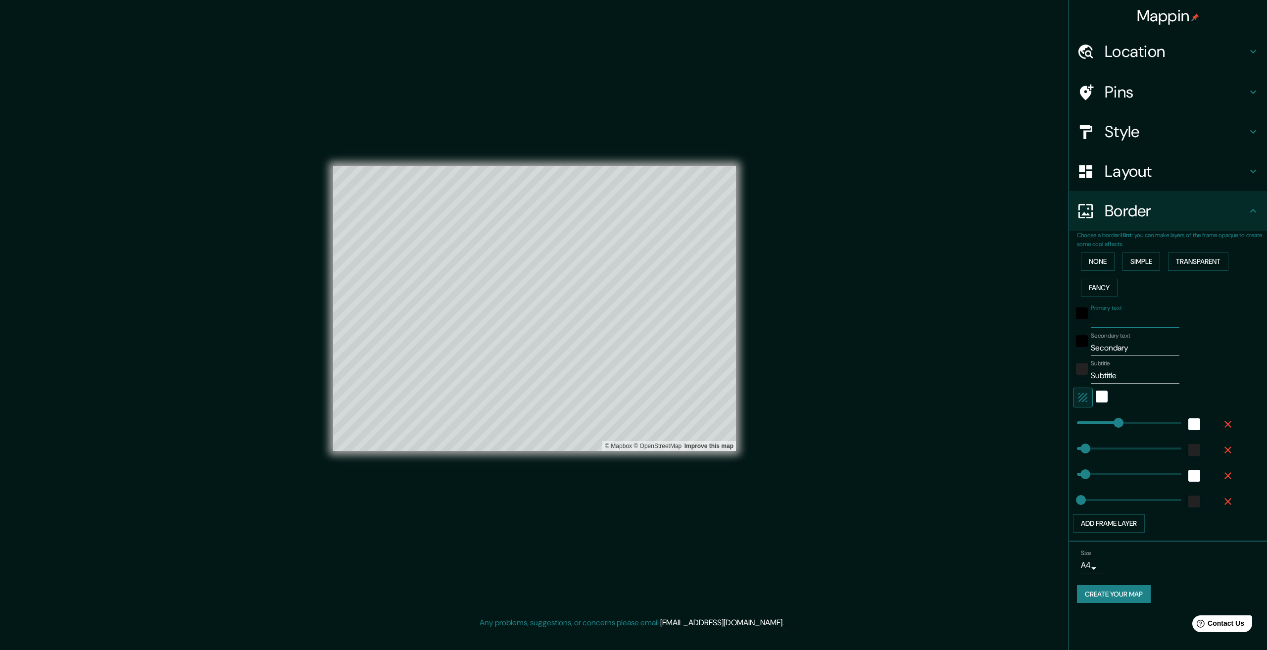
type input "65"
type input "33"
type input "Fallujah"
click at [1140, 347] on input "Secondary" at bounding box center [1135, 348] width 89 height 16
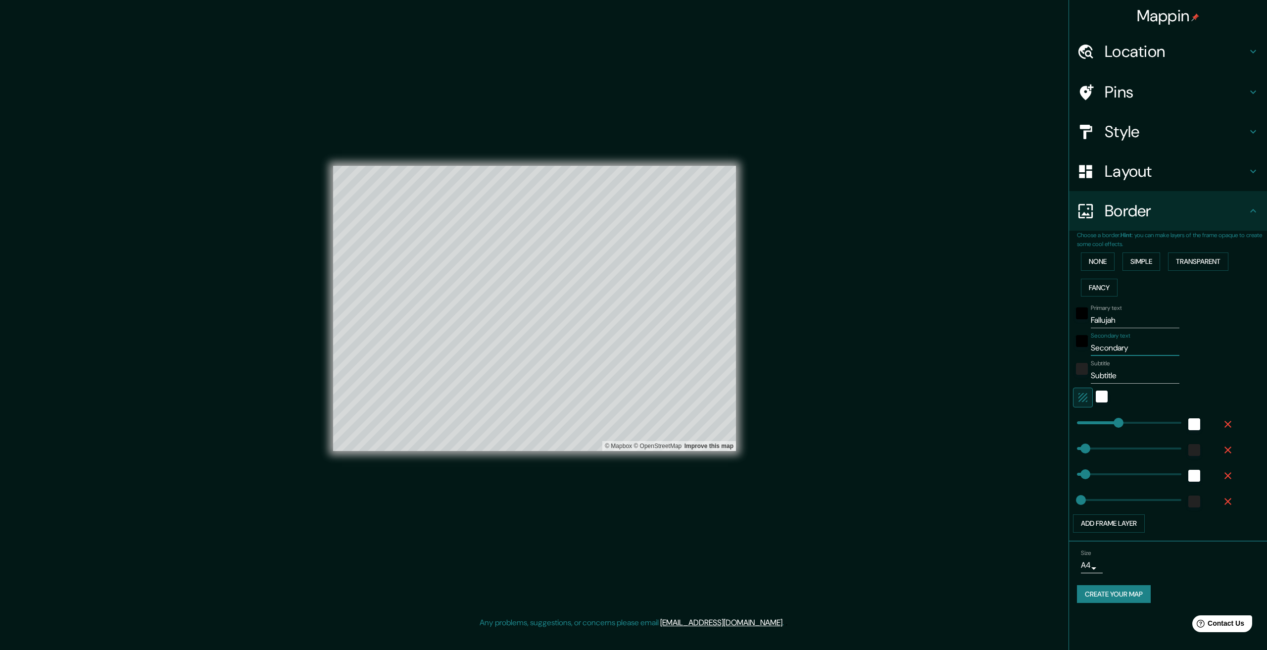
drag, startPoint x: 1130, startPoint y: 355, endPoint x: 1063, endPoint y: 354, distance: 66.4
click at [1063, 354] on div "Mappin Location Pins Style Layout Border Choose a border. Hint : you can make l…" at bounding box center [633, 316] width 1267 height 633
type input "326"
type input "65"
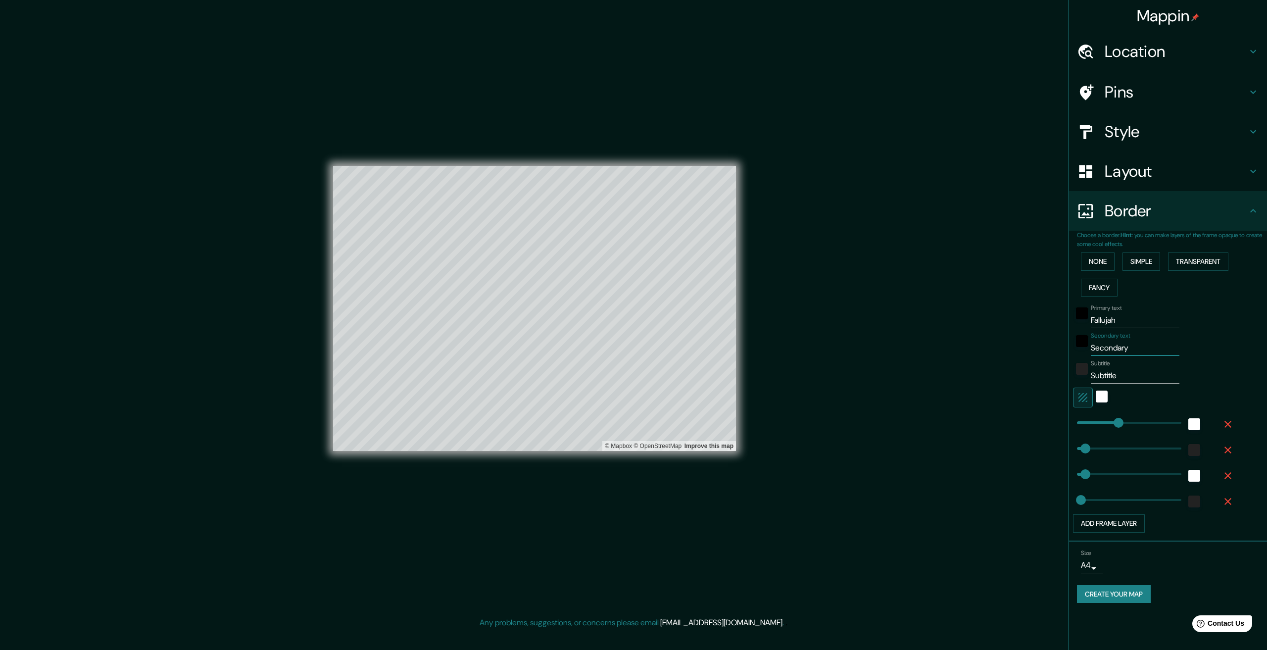
type input "33"
type input "÷"
type input "326"
type input "65"
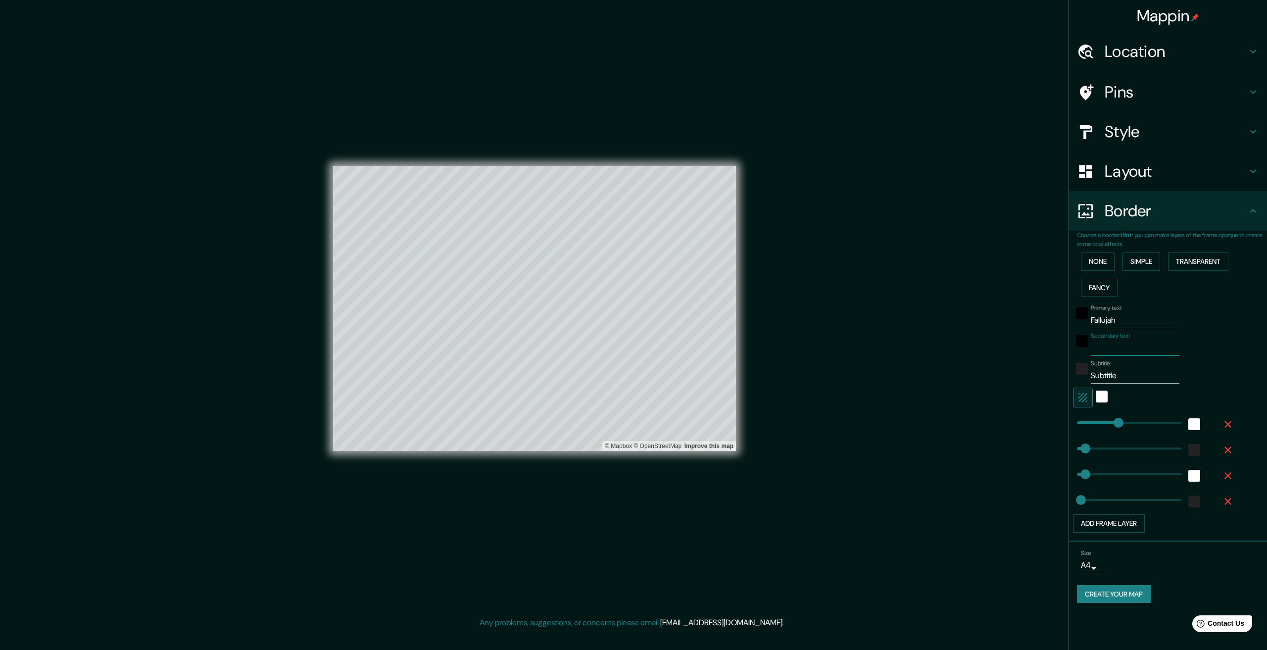
type input "33"
type input "326"
type input "65"
type input "33"
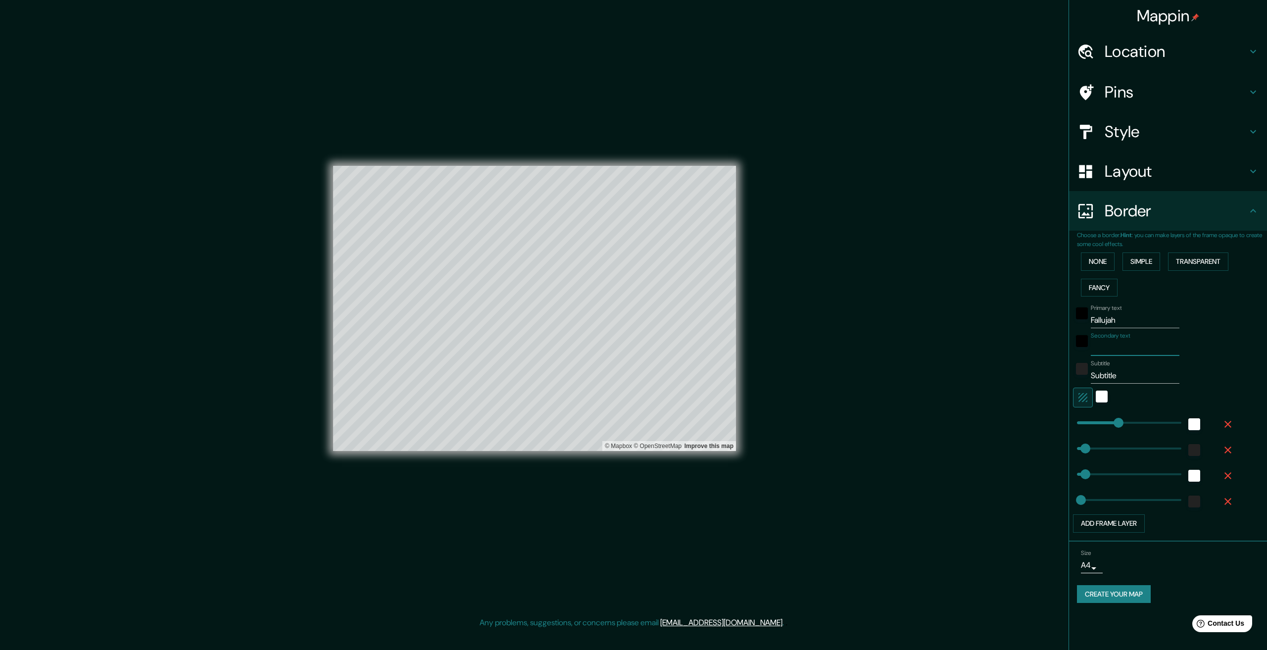
type input "ه"
type input "326"
type input "65"
type input "33"
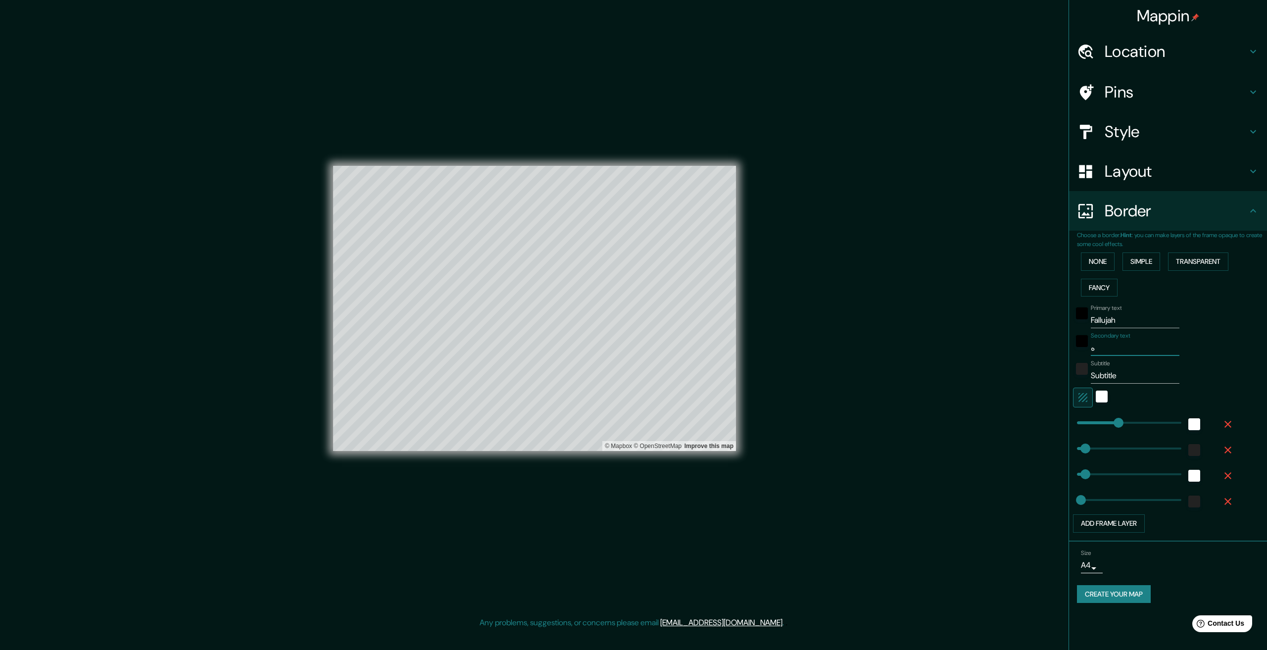
type input "326"
type input "65"
type input "33"
type input "i"
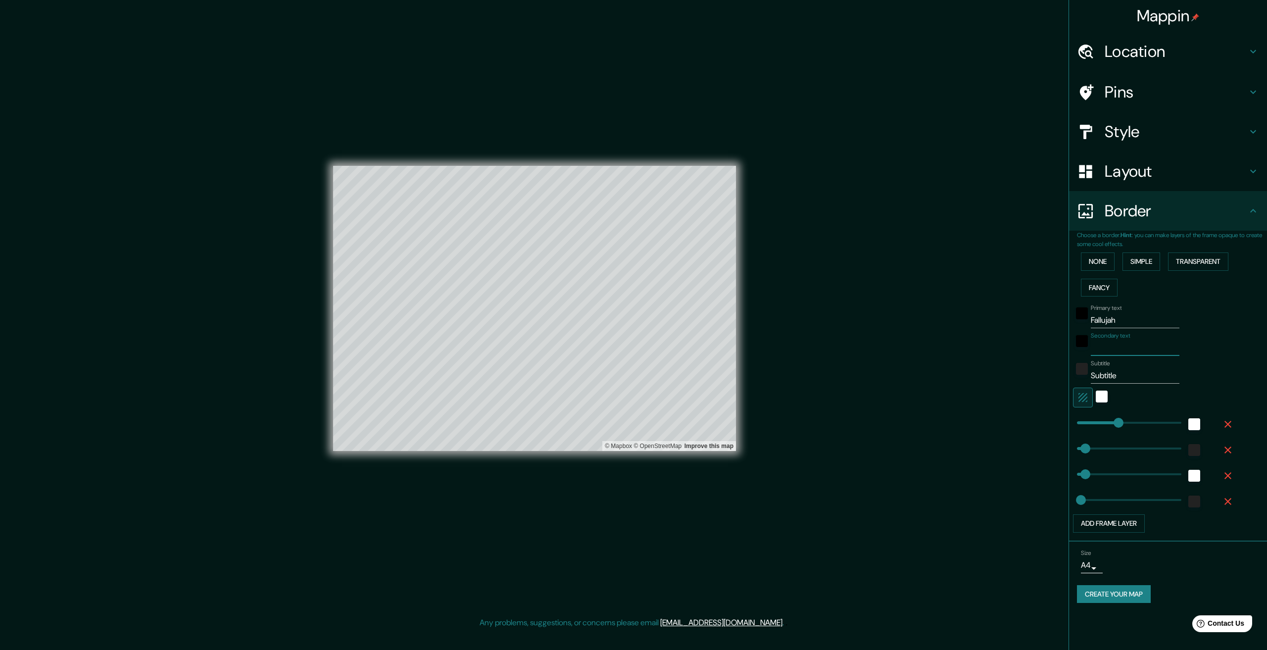
type input "326"
type input "65"
type input "33"
type input "ie"
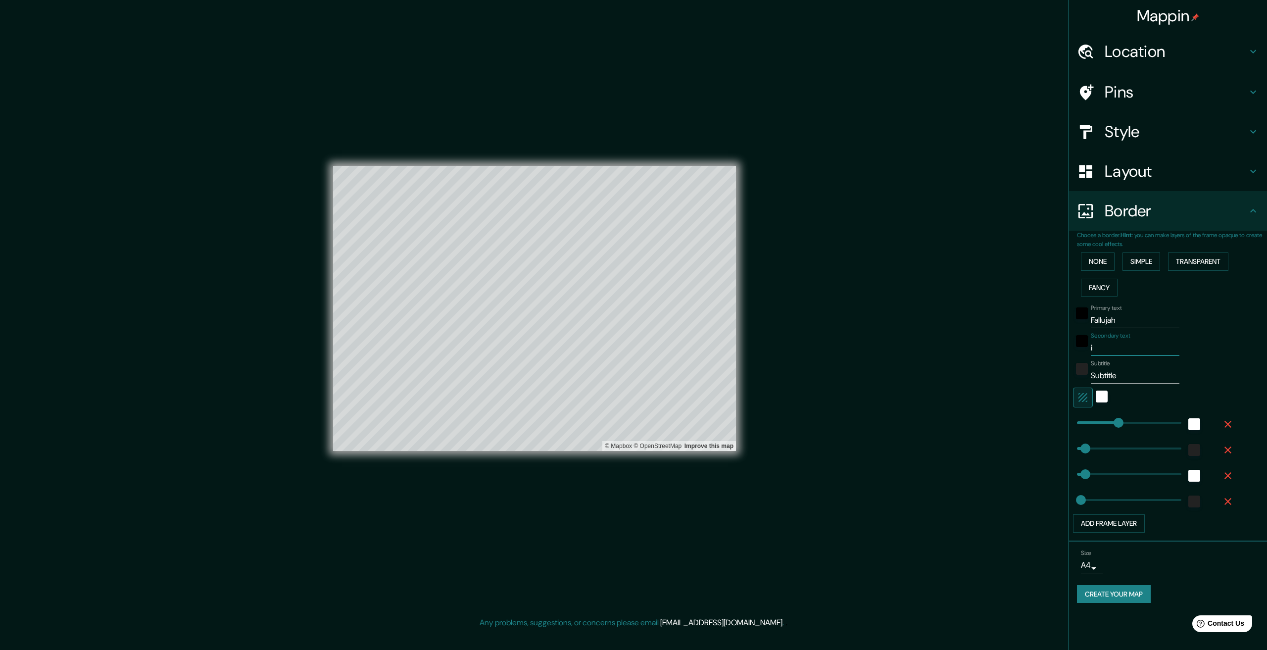
type input "326"
type input "65"
type input "33"
type input "i"
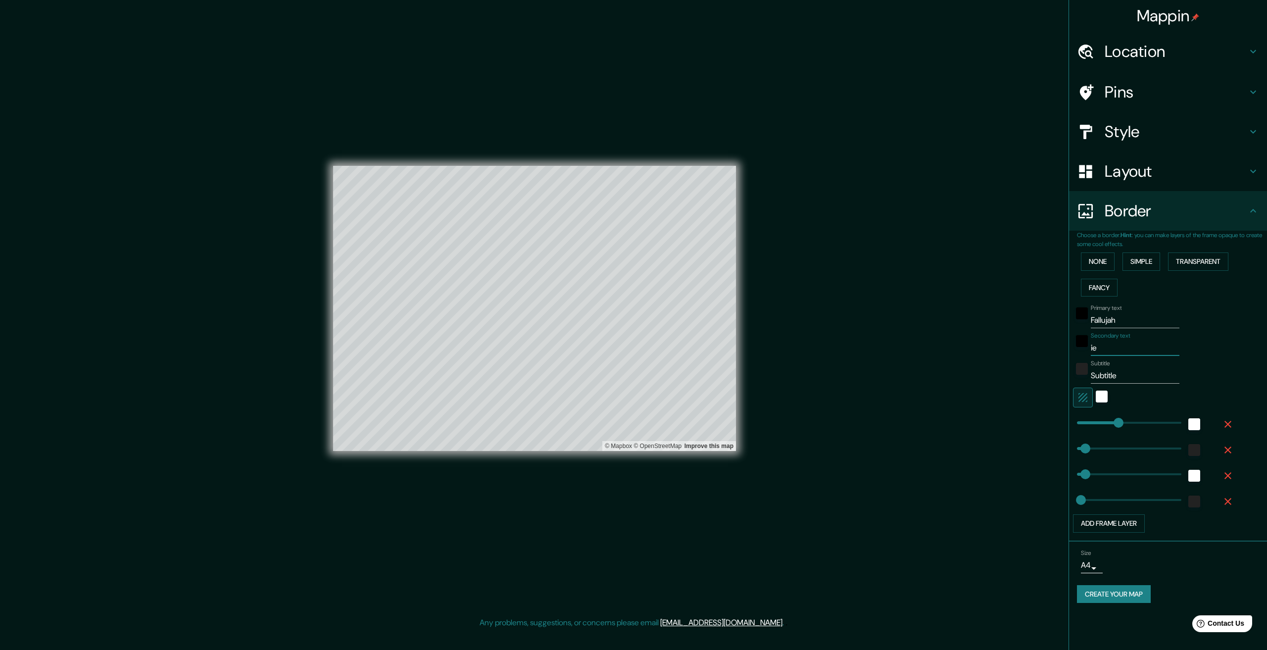
type input "326"
type input "65"
type input "33"
type input "ir"
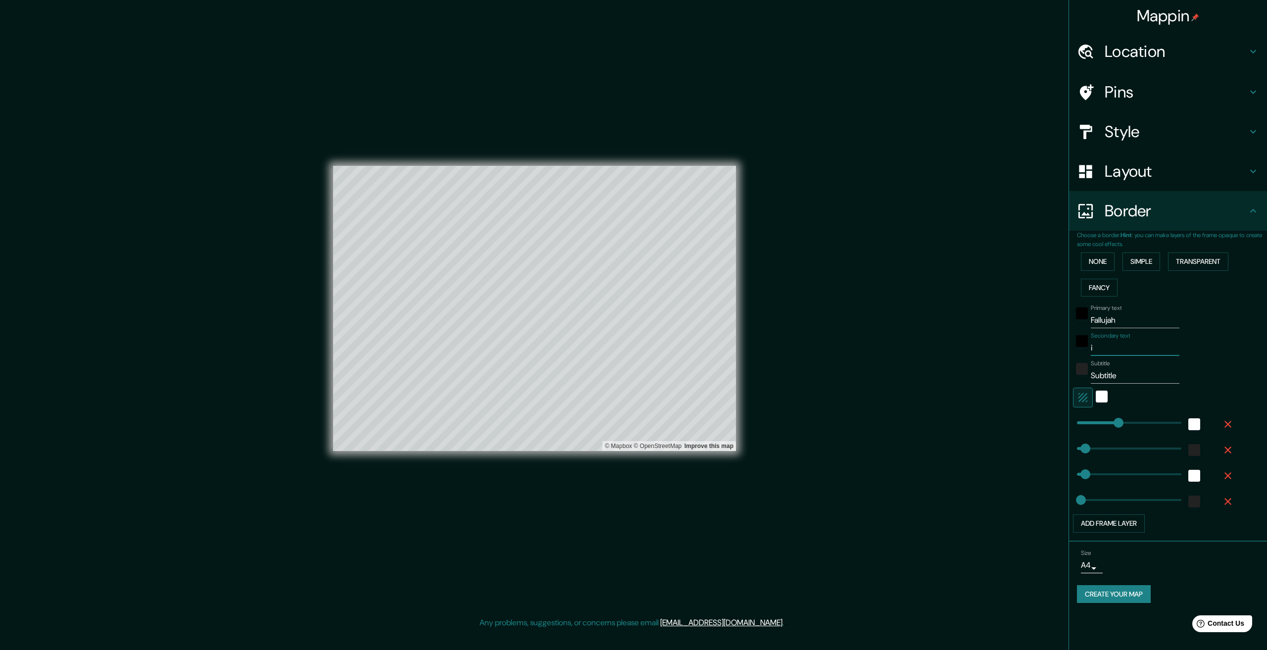
type input "326"
type input "65"
type input "33"
type input "ira"
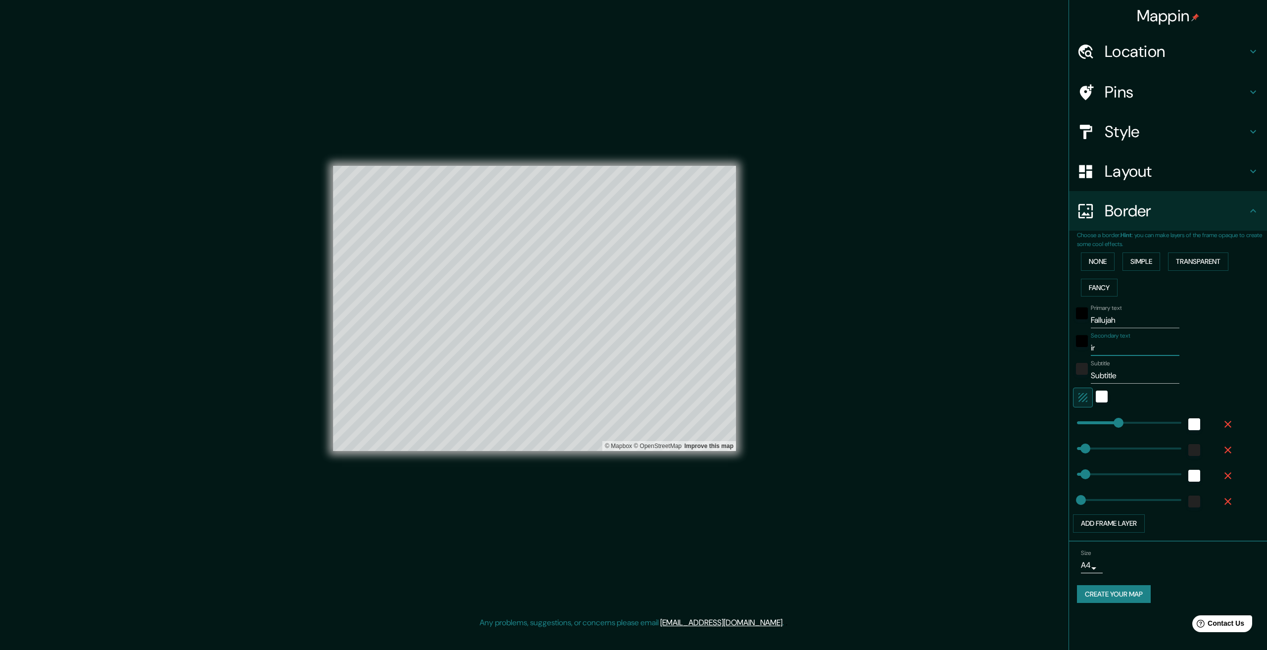
type input "326"
type input "65"
type input "33"
type input "iraq"
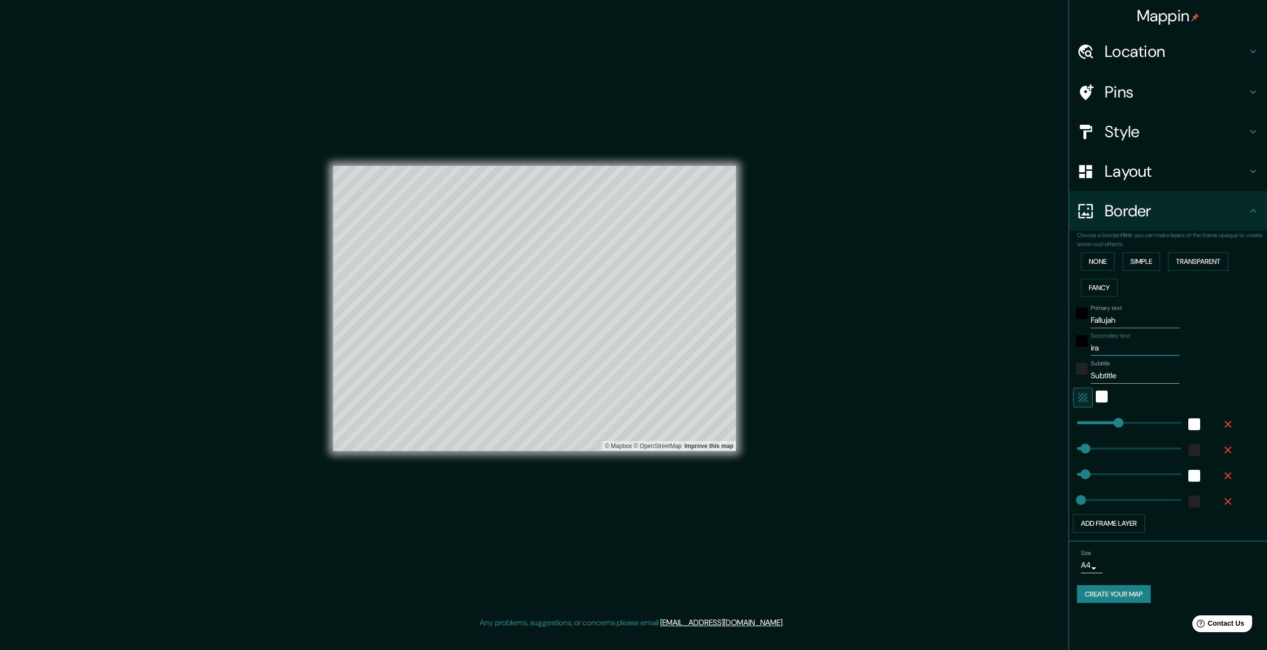
type input "326"
type input "65"
type input "33"
type input "iraq"
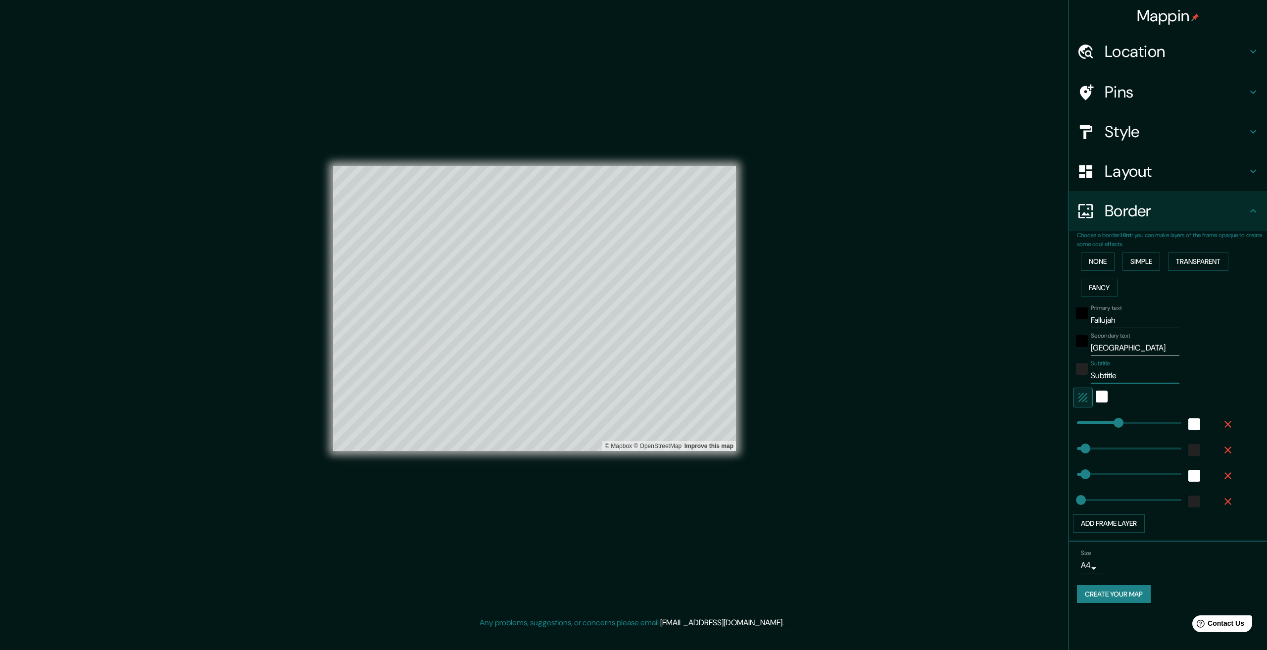
click at [1121, 377] on input "Subtitle" at bounding box center [1135, 376] width 89 height 16
type input "Subtitl"
type input "326"
type input "65"
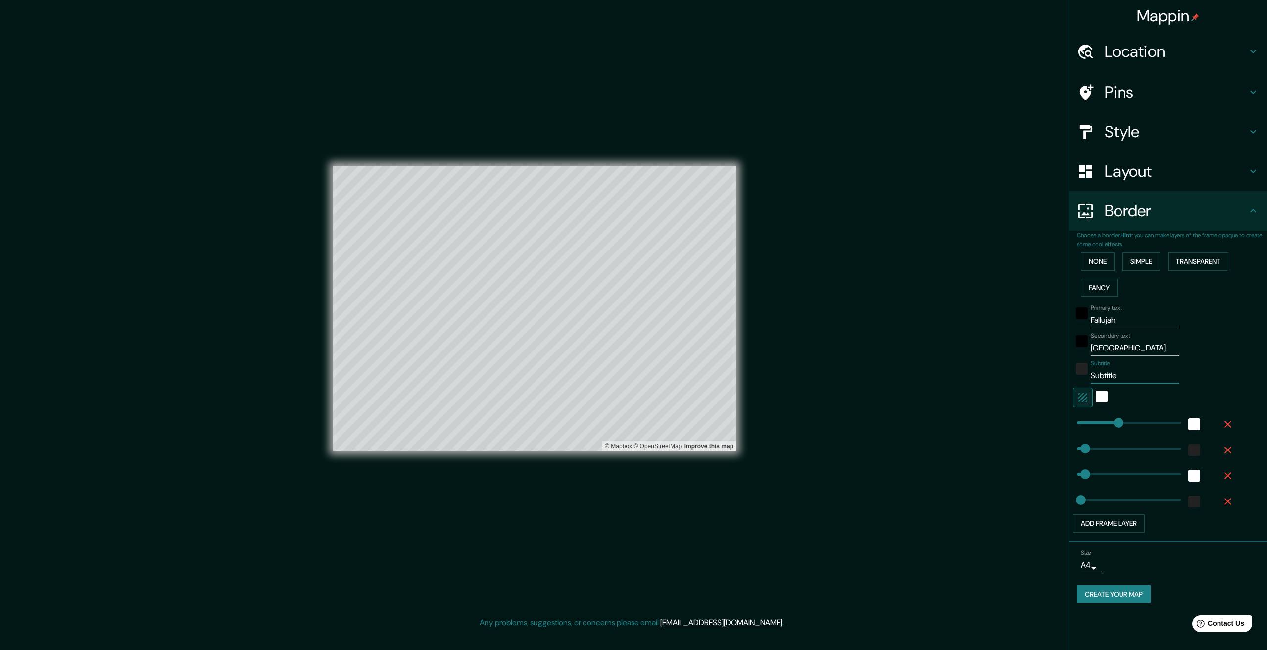
type input "33"
type input "Subtit"
type input "326"
type input "65"
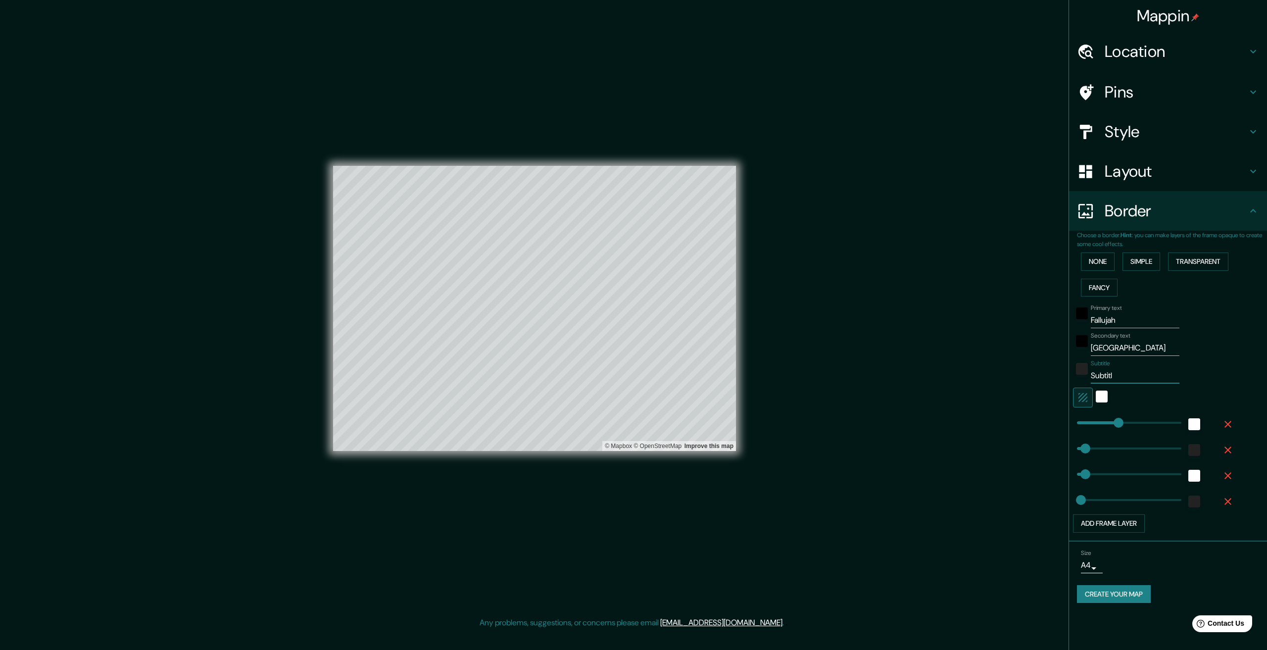
type input "33"
type input "Subti"
type input "326"
type input "65"
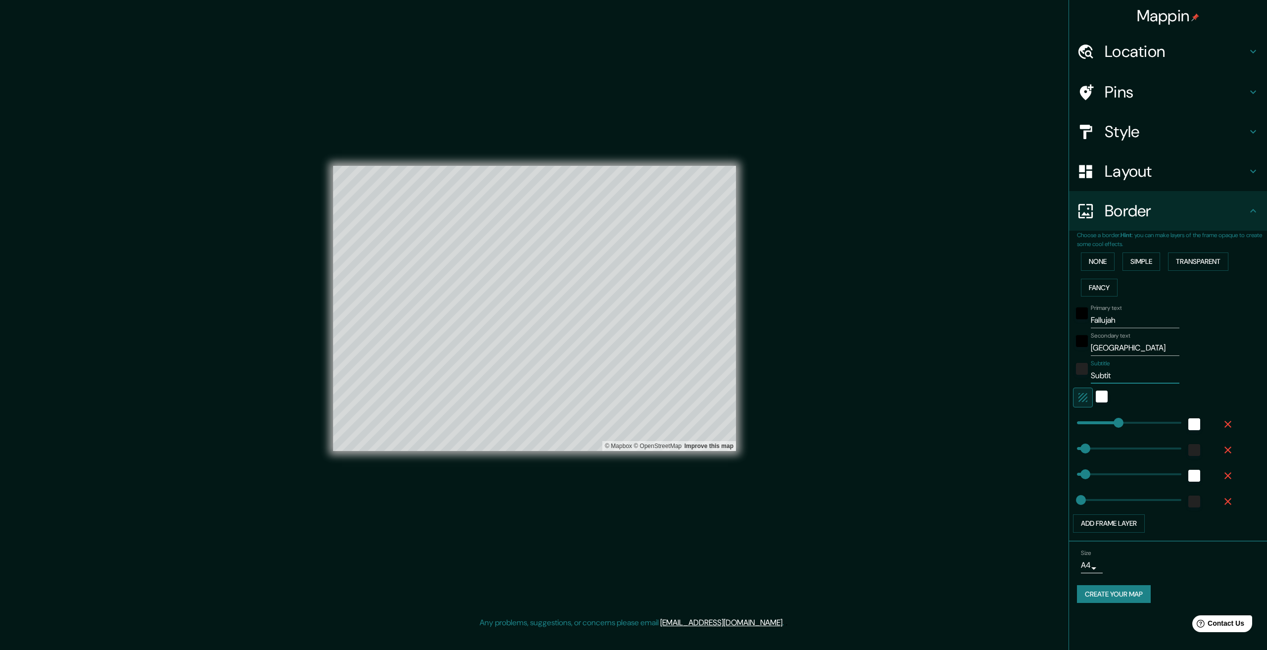
type input "33"
type input "Subt"
type input "326"
type input "65"
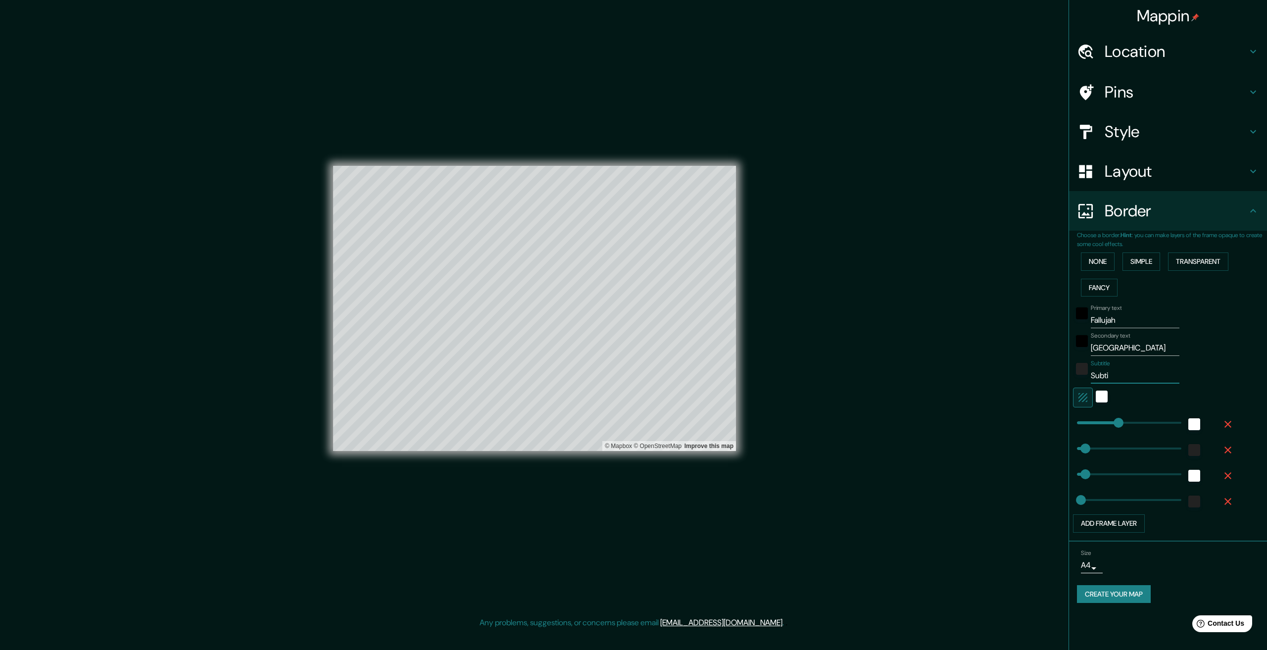
type input "33"
type input "Sub"
type input "326"
type input "65"
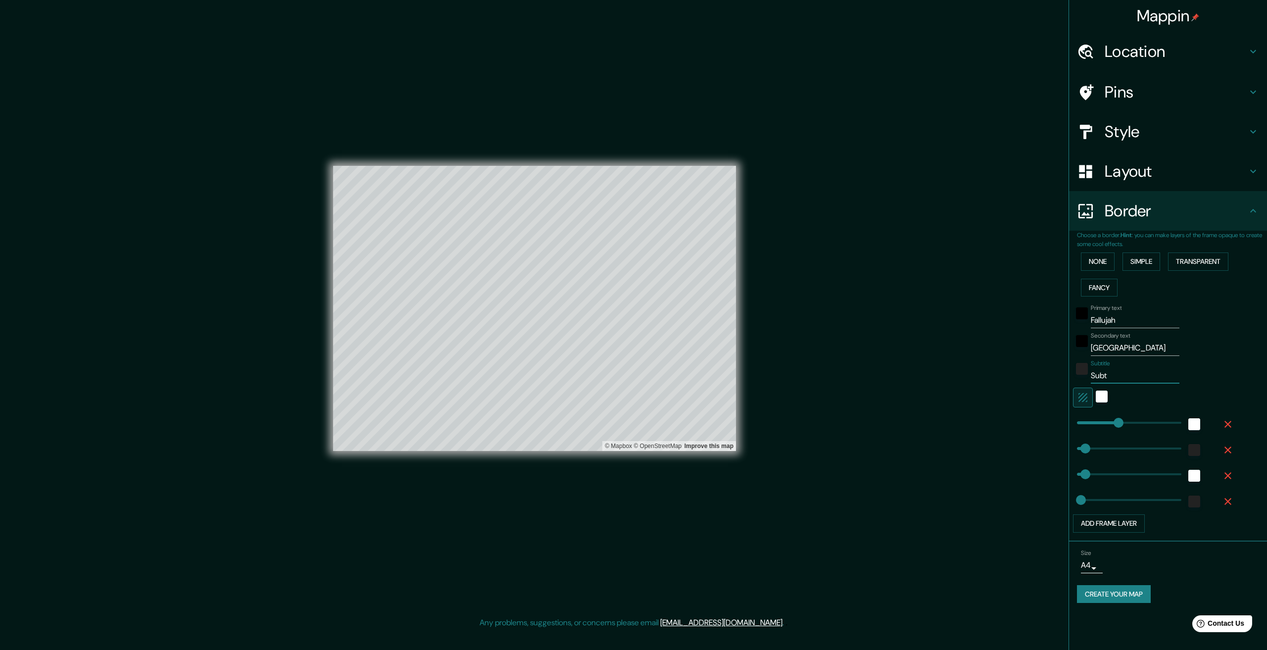
type input "33"
type input "Su"
type input "326"
type input "65"
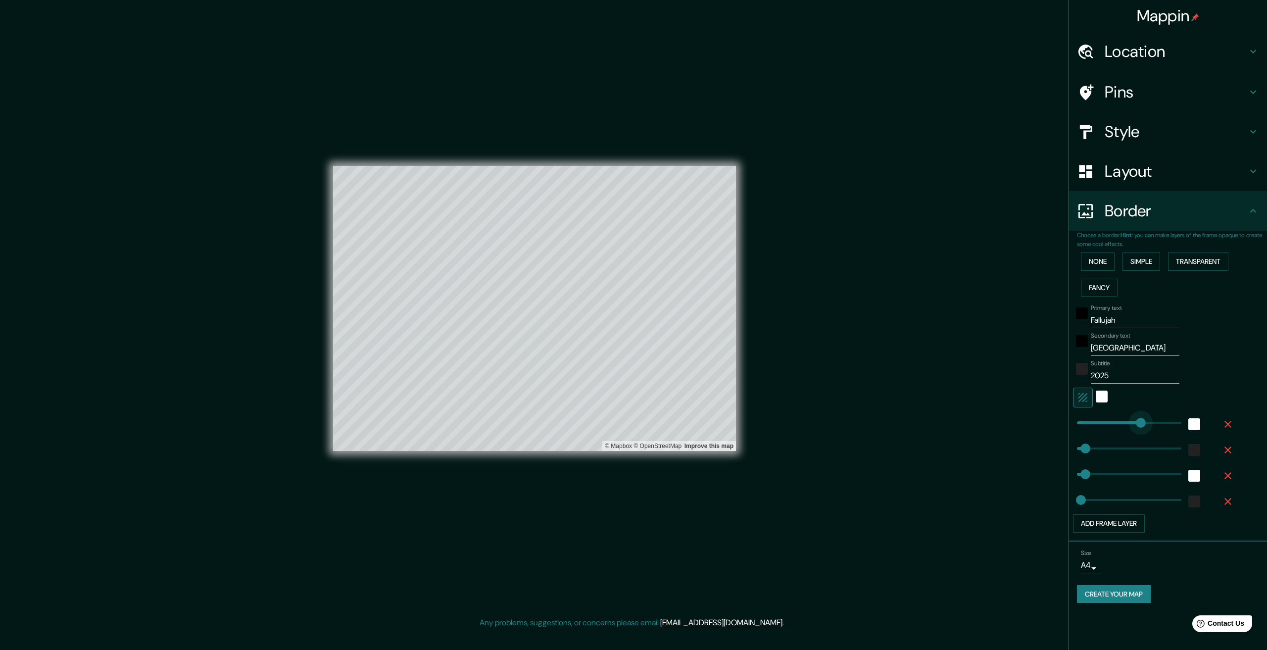
drag, startPoint x: 1120, startPoint y: 426, endPoint x: 1141, endPoint y: 426, distance: 20.8
drag, startPoint x: 1141, startPoint y: 426, endPoint x: 1120, endPoint y: 423, distance: 21.5
drag, startPoint x: 1128, startPoint y: 423, endPoint x: 1109, endPoint y: 424, distance: 18.8
drag, startPoint x: 1108, startPoint y: 423, endPoint x: 1093, endPoint y: 424, distance: 14.4
drag, startPoint x: 1103, startPoint y: 425, endPoint x: 1110, endPoint y: 425, distance: 7.4
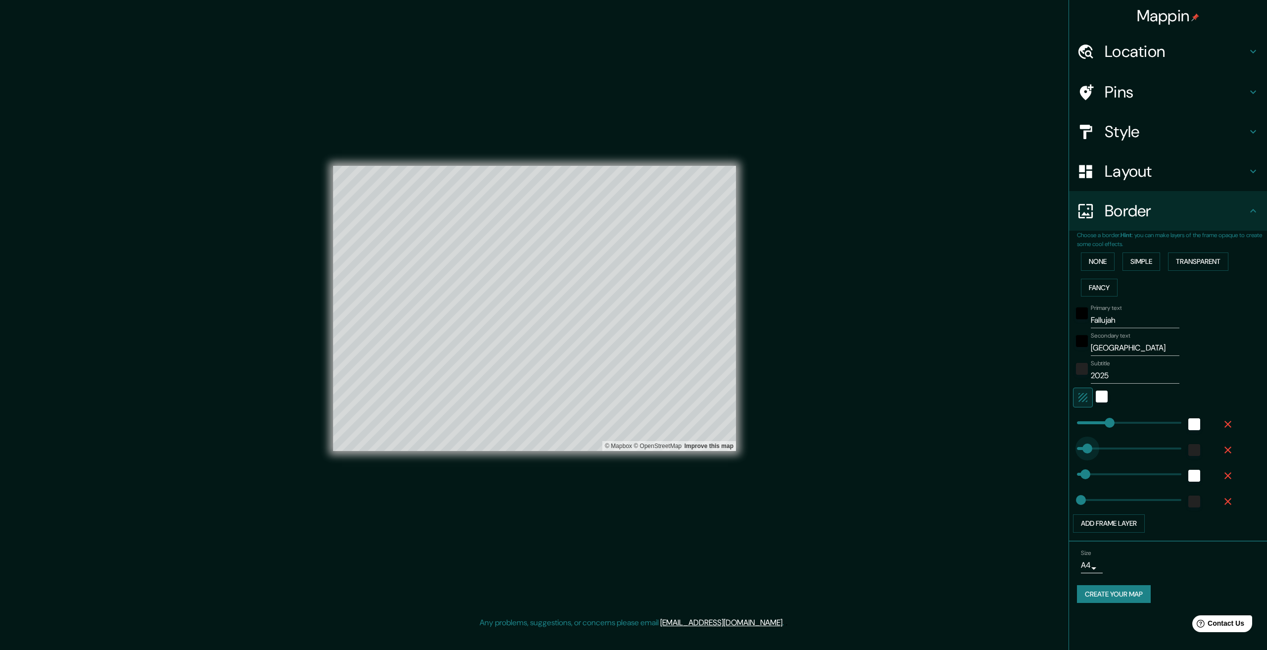
drag, startPoint x: 1086, startPoint y: 451, endPoint x: 1106, endPoint y: 451, distance: 20.3
drag, startPoint x: 1106, startPoint y: 451, endPoint x: 1083, endPoint y: 449, distance: 23.3
drag, startPoint x: 1083, startPoint y: 449, endPoint x: 1074, endPoint y: 449, distance: 8.9
drag, startPoint x: 1080, startPoint y: 451, endPoint x: 1089, endPoint y: 452, distance: 8.9
drag, startPoint x: 1090, startPoint y: 452, endPoint x: 1096, endPoint y: 452, distance: 5.9
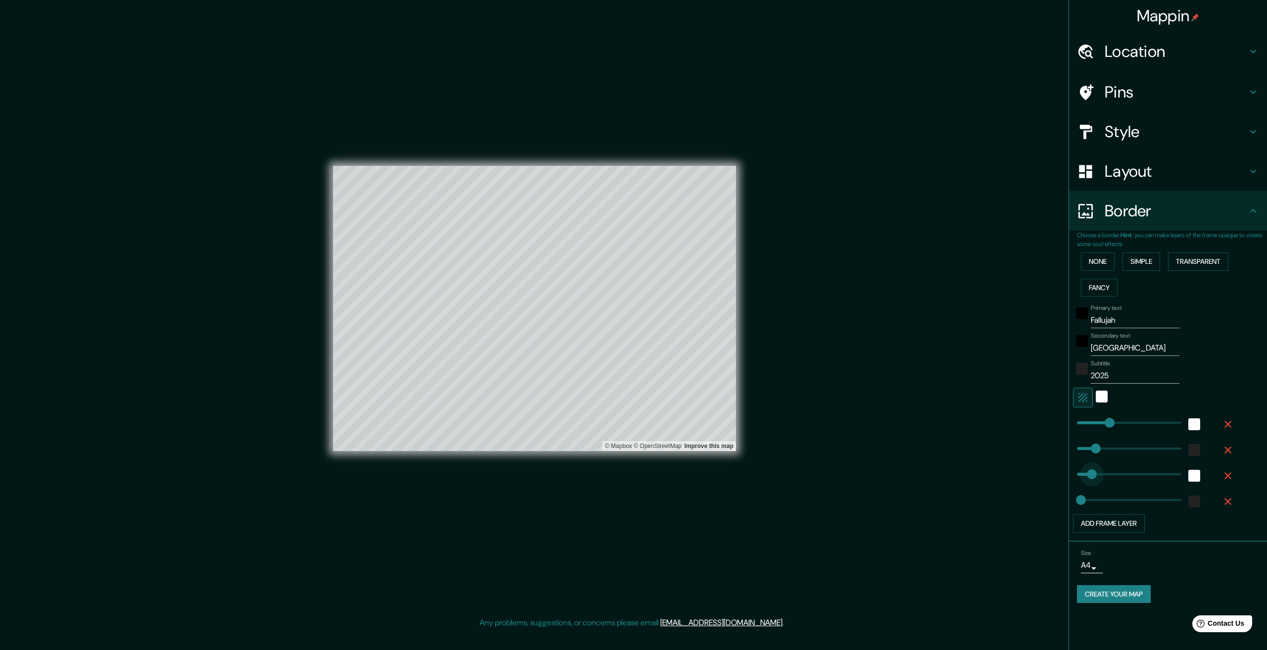
drag, startPoint x: 1092, startPoint y: 472, endPoint x: 1109, endPoint y: 473, distance: 16.3
drag, startPoint x: 1117, startPoint y: 475, endPoint x: 1130, endPoint y: 475, distance: 13.4
drag, startPoint x: 1130, startPoint y: 475, endPoint x: 1103, endPoint y: 474, distance: 27.7
drag, startPoint x: 1106, startPoint y: 474, endPoint x: 1089, endPoint y: 473, distance: 17.3
drag, startPoint x: 1089, startPoint y: 473, endPoint x: 1081, endPoint y: 472, distance: 8.5
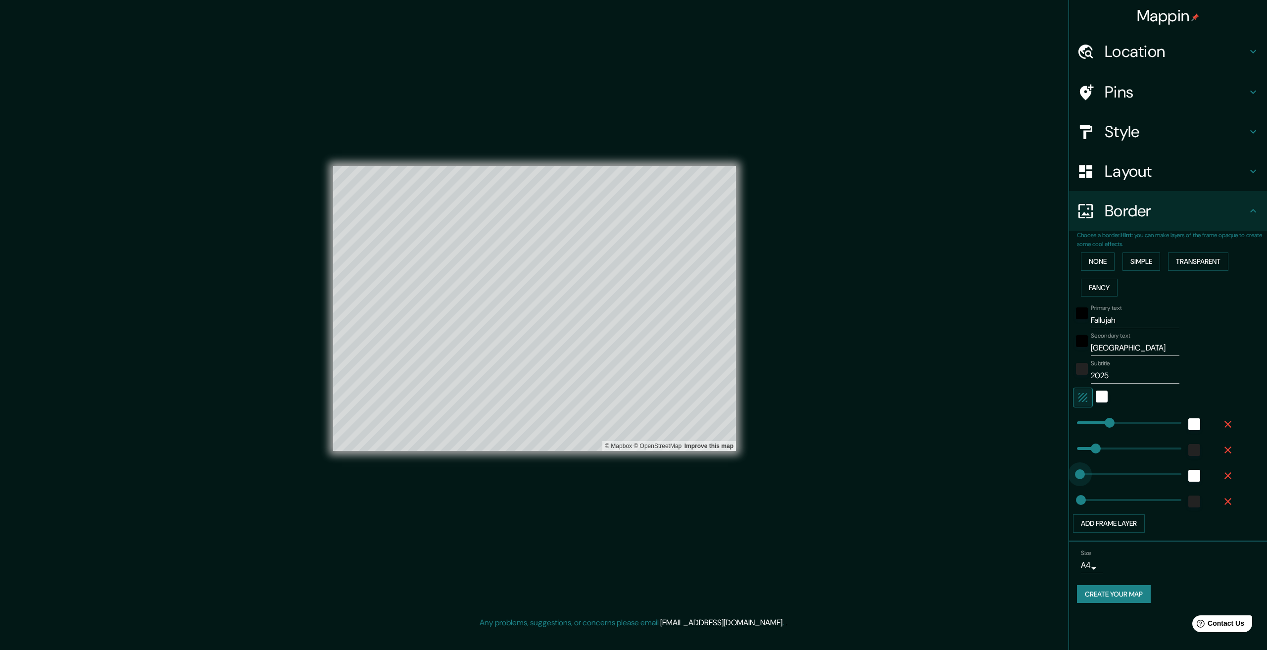
drag, startPoint x: 1081, startPoint y: 471, endPoint x: 1063, endPoint y: 471, distance: 17.3
drag, startPoint x: 1080, startPoint y: 478, endPoint x: 1087, endPoint y: 477, distance: 6.5
drag, startPoint x: 1088, startPoint y: 505, endPoint x: 1100, endPoint y: 506, distance: 12.0
drag, startPoint x: 1100, startPoint y: 506, endPoint x: 1118, endPoint y: 507, distance: 17.9
drag, startPoint x: 1118, startPoint y: 507, endPoint x: 1093, endPoint y: 503, distance: 25.6
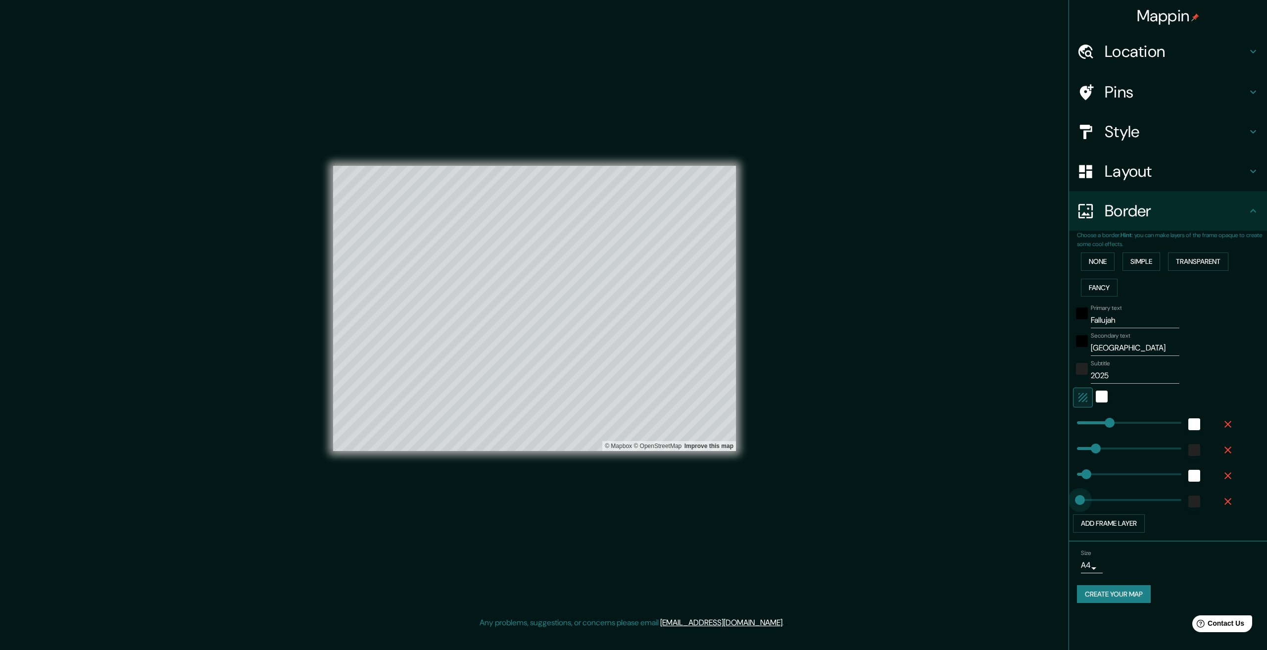
drag, startPoint x: 1092, startPoint y: 497, endPoint x: 1077, endPoint y: 495, distance: 15.5
drag, startPoint x: 1077, startPoint y: 495, endPoint x: 1065, endPoint y: 493, distance: 11.5
click at [1065, 493] on div "Mappin Location Pins Style Layout Border Choose a border. Hint : you can make l…" at bounding box center [633, 316] width 1267 height 633
drag, startPoint x: 1077, startPoint y: 496, endPoint x: 1060, endPoint y: 493, distance: 17.1
click at [1061, 493] on div "Mappin Location Pins Style Layout Border Choose a border. Hint : you can make l…" at bounding box center [633, 316] width 1267 height 633
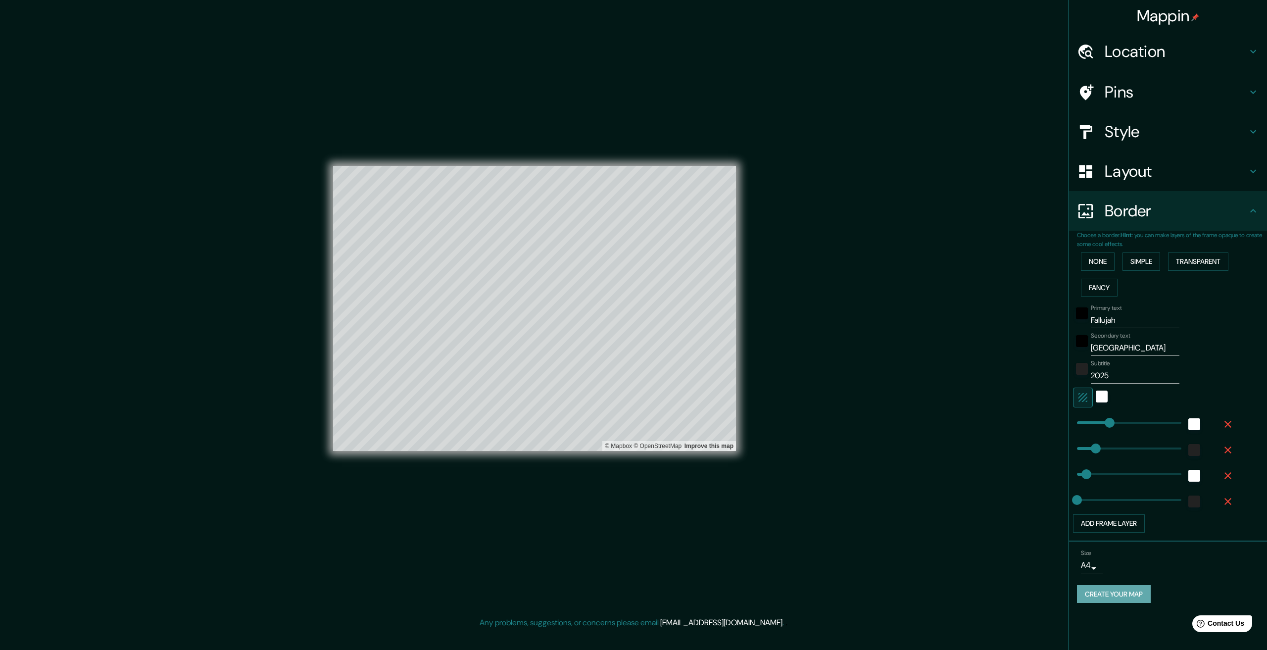
click at [1124, 592] on button "Create your map" at bounding box center [1114, 594] width 74 height 18
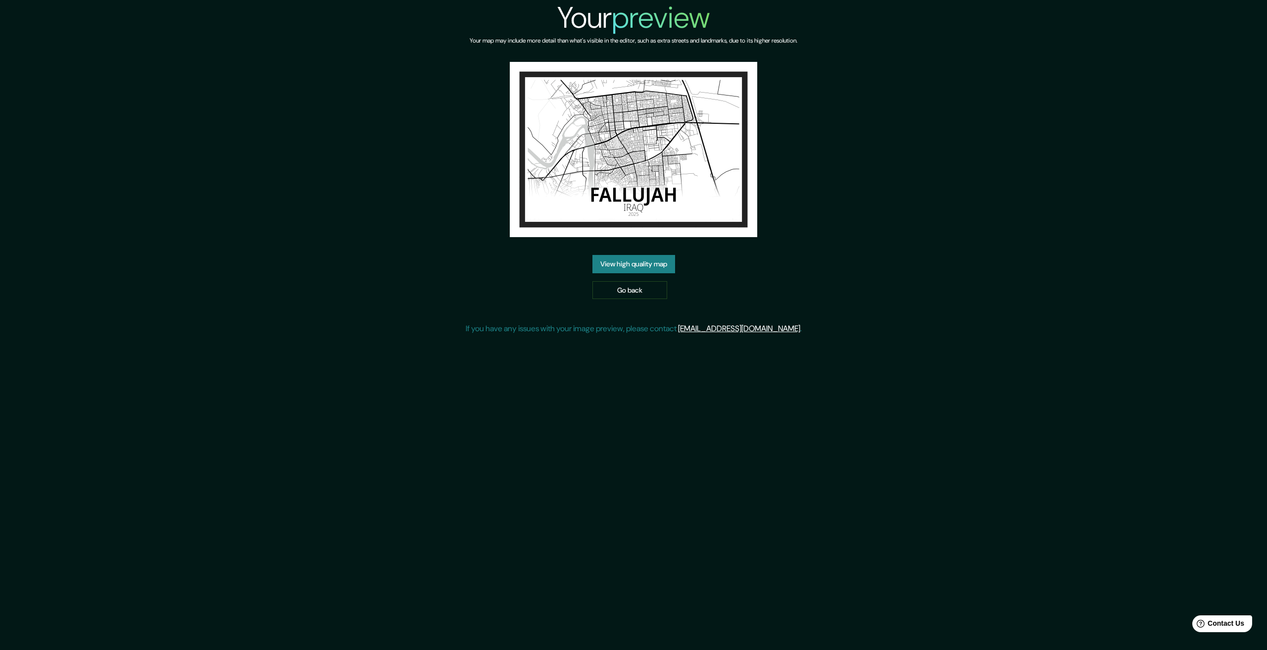
click at [651, 271] on link "View high quality map" at bounding box center [634, 264] width 83 height 18
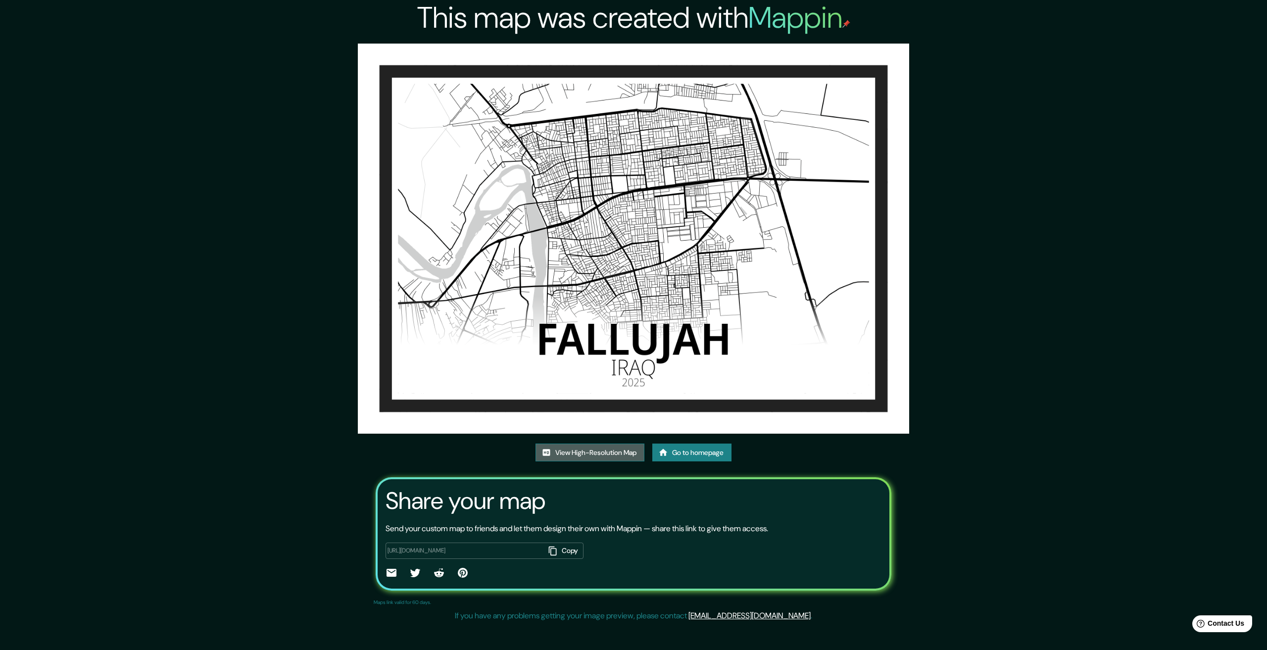
click at [625, 450] on link "View High-Resolution Map" at bounding box center [590, 453] width 109 height 18
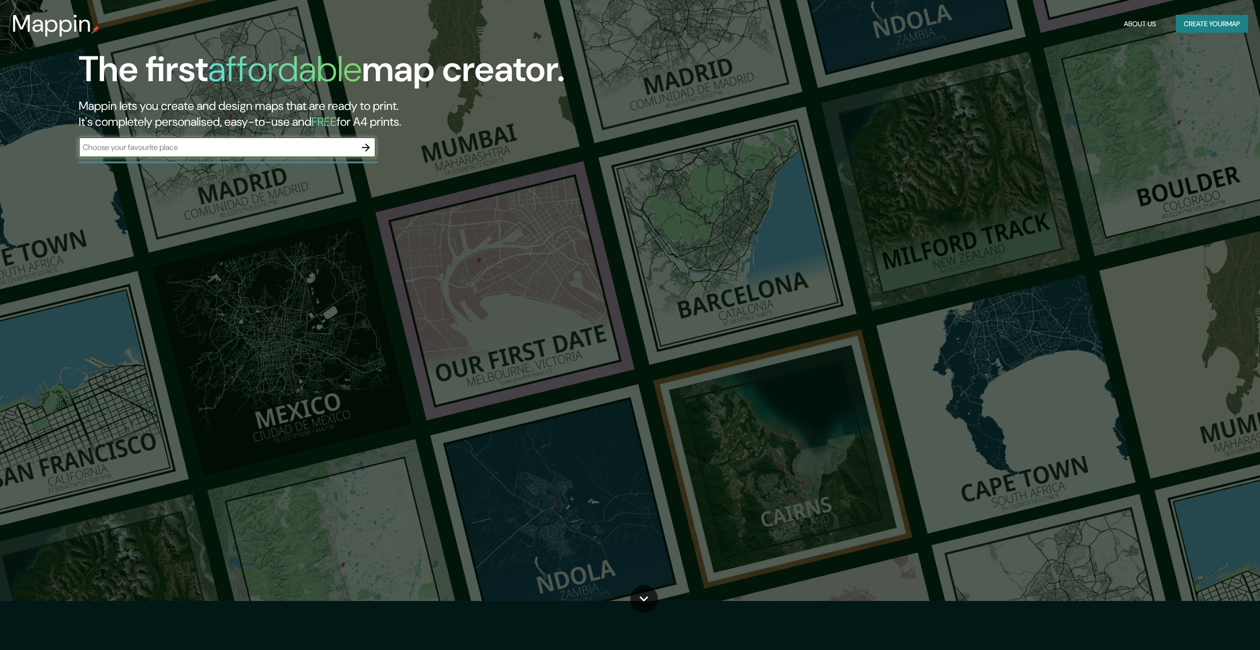
scroll to position [50, 0]
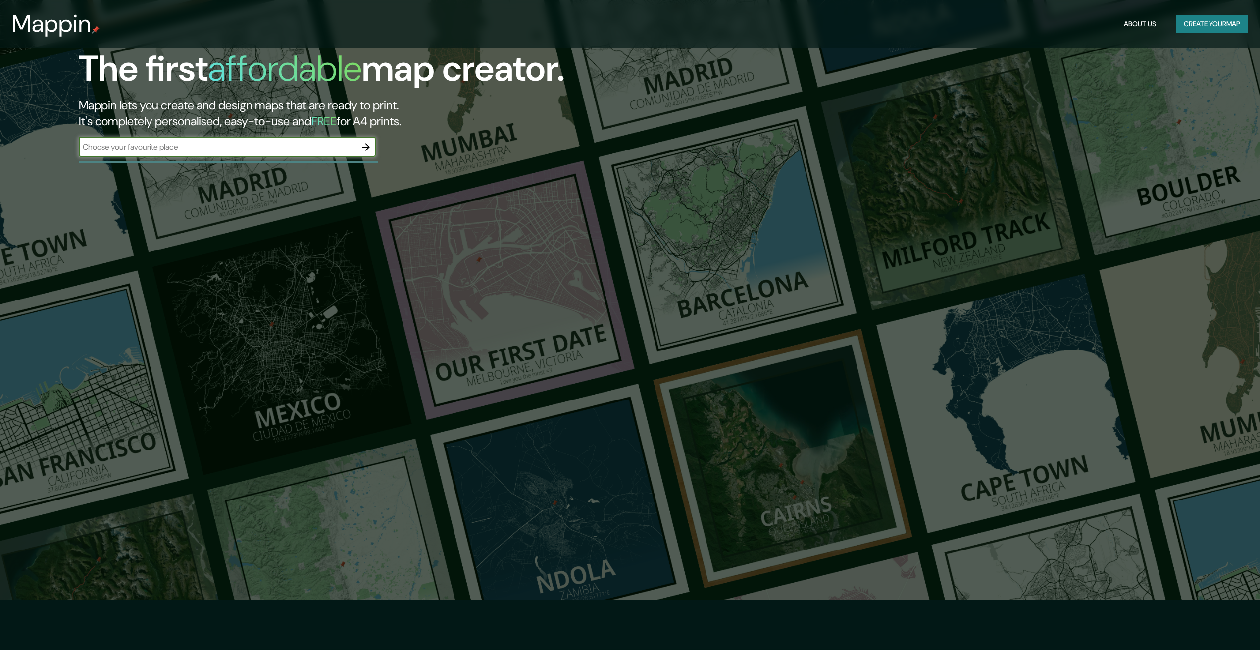
drag, startPoint x: 282, startPoint y: 124, endPoint x: 280, endPoint y: 130, distance: 6.4
click at [281, 128] on h2 "Mappin lets you create and design maps that are ready to print. It's completely…" at bounding box center [394, 114] width 630 height 32
click at [384, 234] on div "The first affordable map creator. Mappin lets you create and design maps that a…" at bounding box center [630, 275] width 1260 height 650
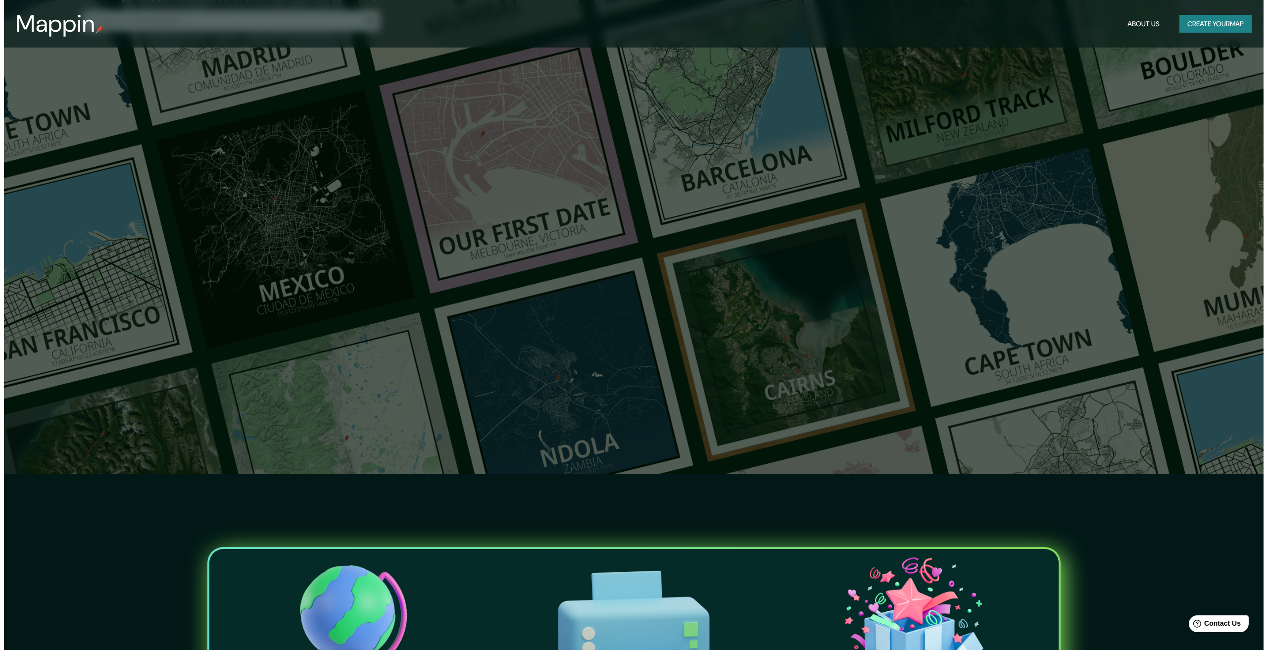
scroll to position [0, 0]
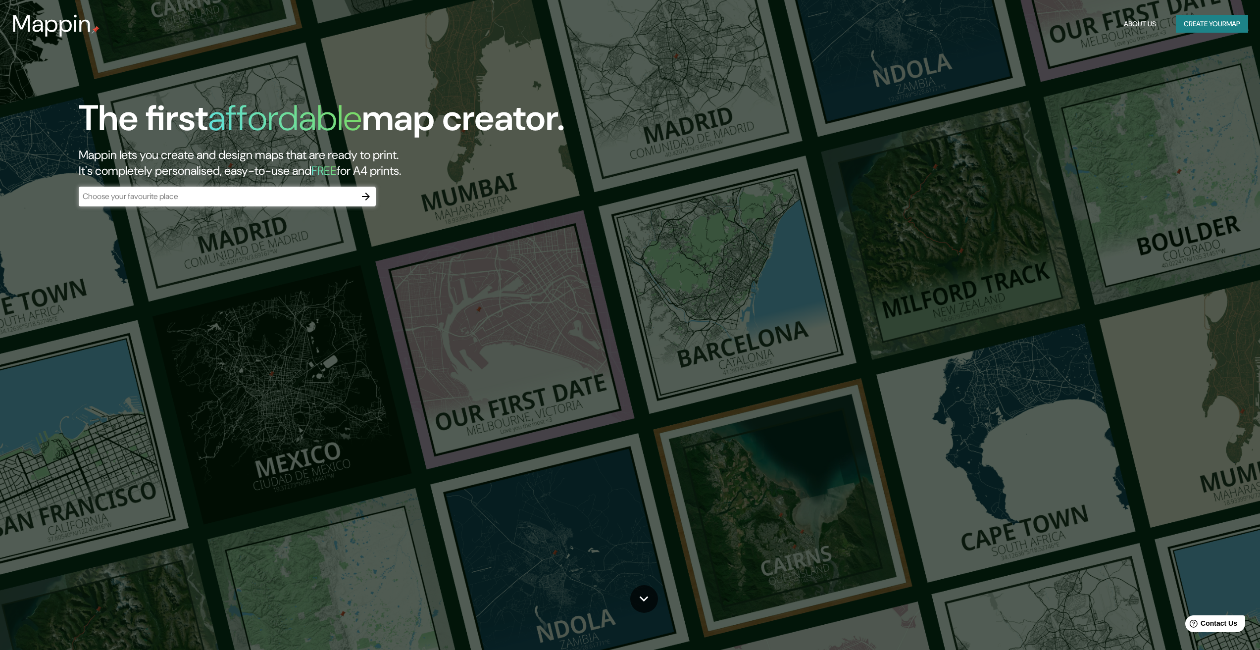
click at [270, 187] on div "​" at bounding box center [227, 197] width 297 height 20
type input "[GEOGRAPHIC_DATA]"
click at [365, 192] on icon "button" at bounding box center [366, 197] width 12 height 12
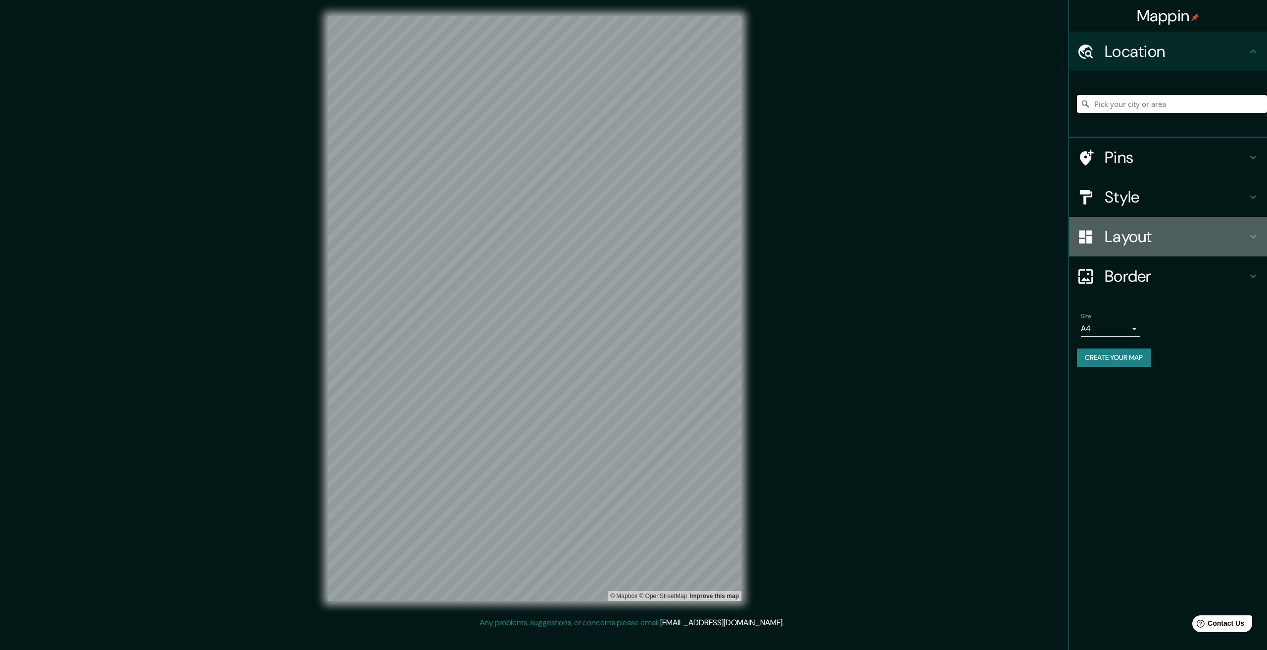
click at [1162, 245] on h4 "Layout" at bounding box center [1176, 237] width 143 height 20
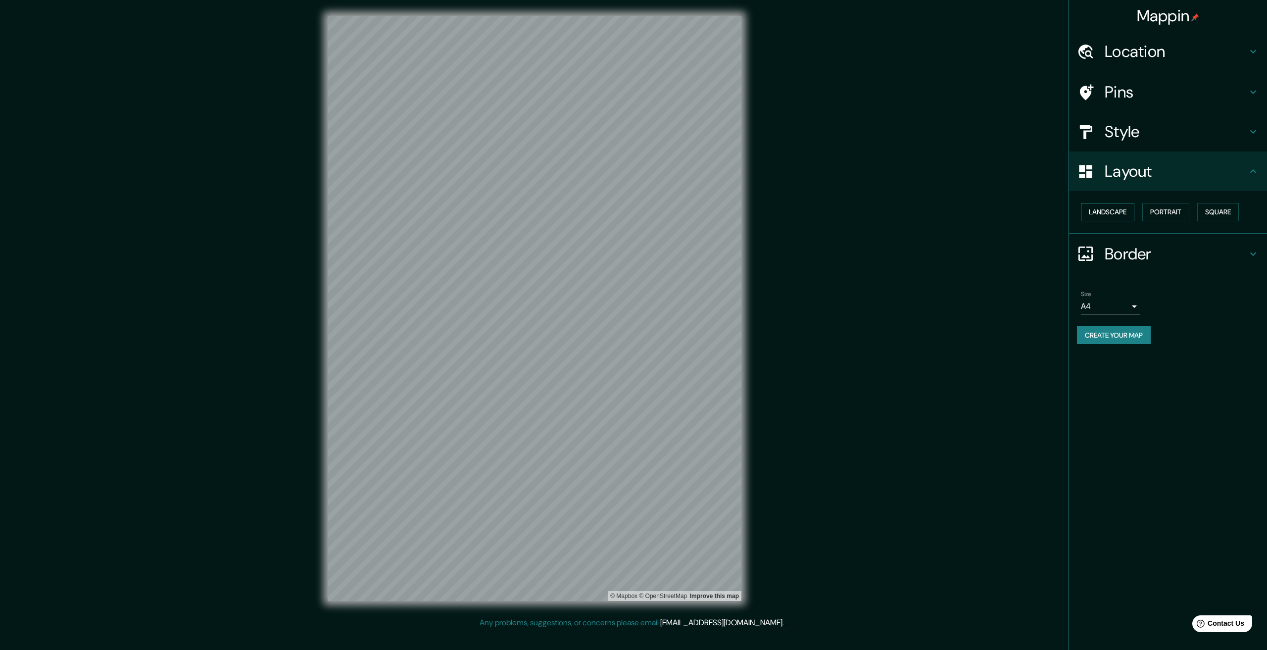
click at [1117, 213] on button "Landscape" at bounding box center [1107, 212] width 53 height 18
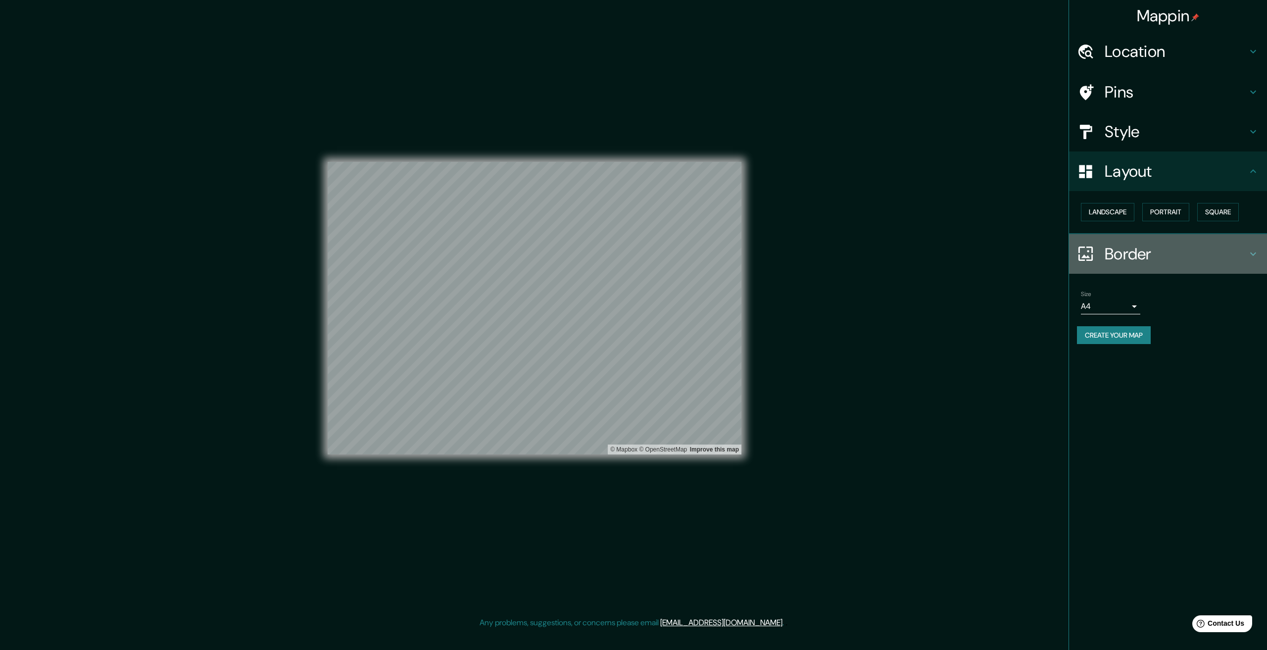
click at [1174, 253] on h4 "Border" at bounding box center [1176, 254] width 143 height 20
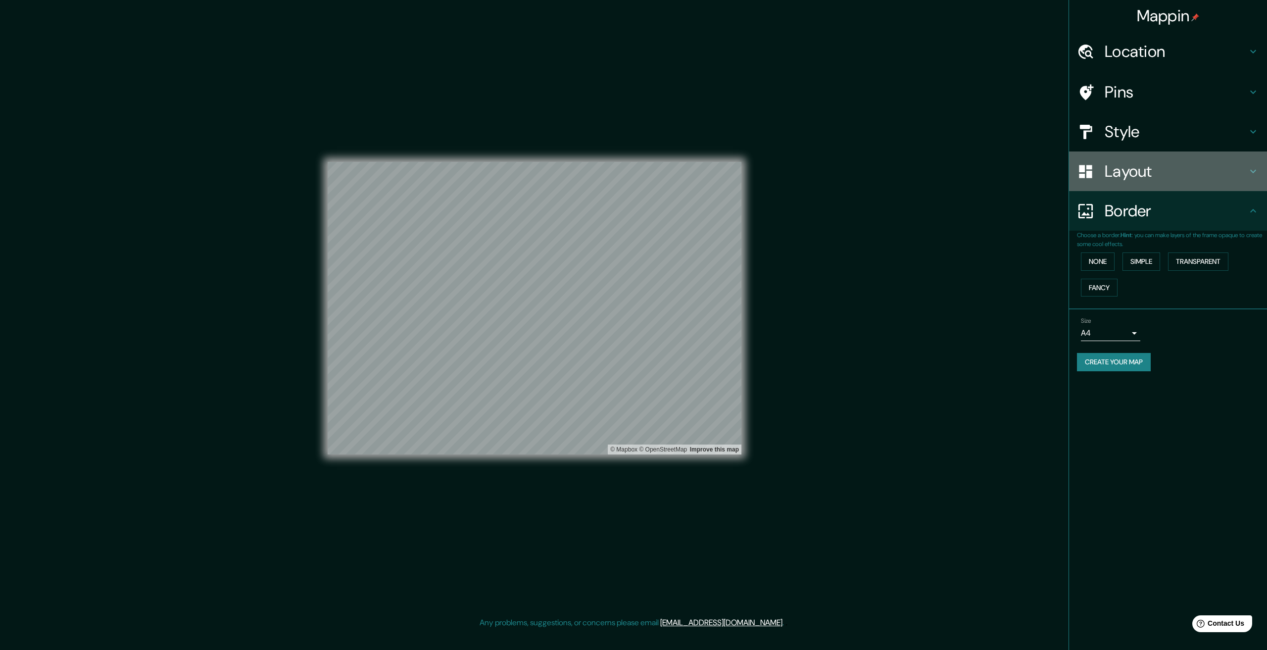
click at [1125, 181] on h4 "Layout" at bounding box center [1176, 171] width 143 height 20
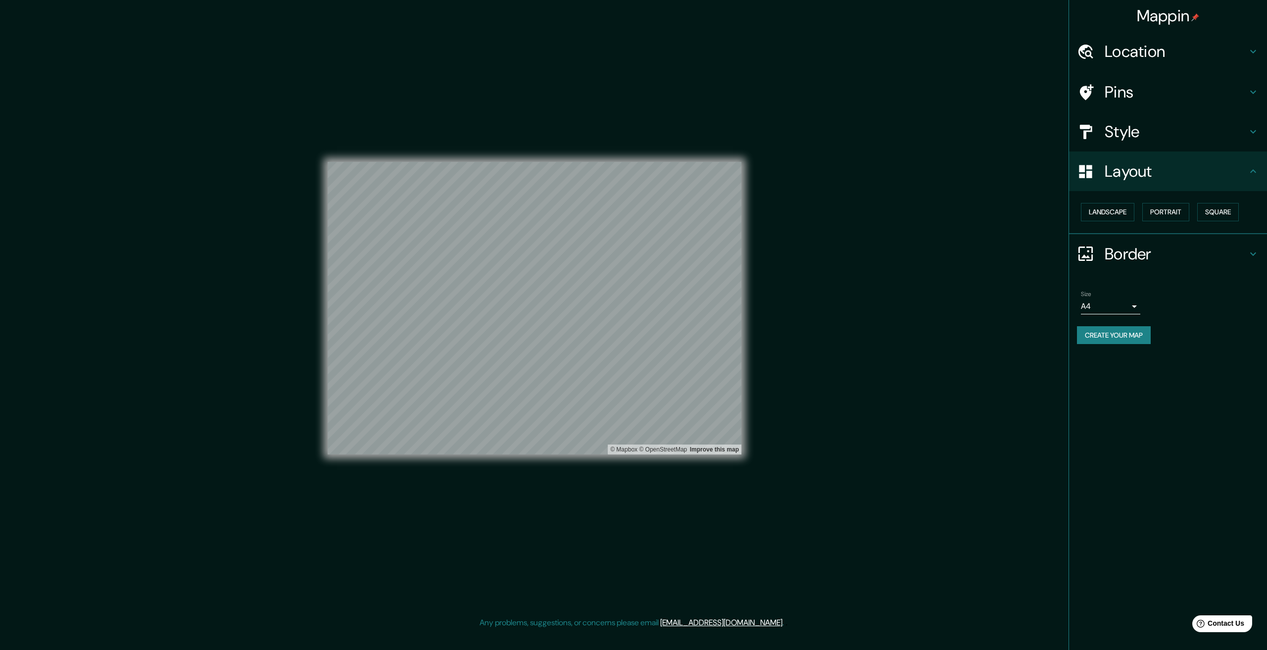
click at [1123, 111] on div "Pins" at bounding box center [1168, 92] width 198 height 40
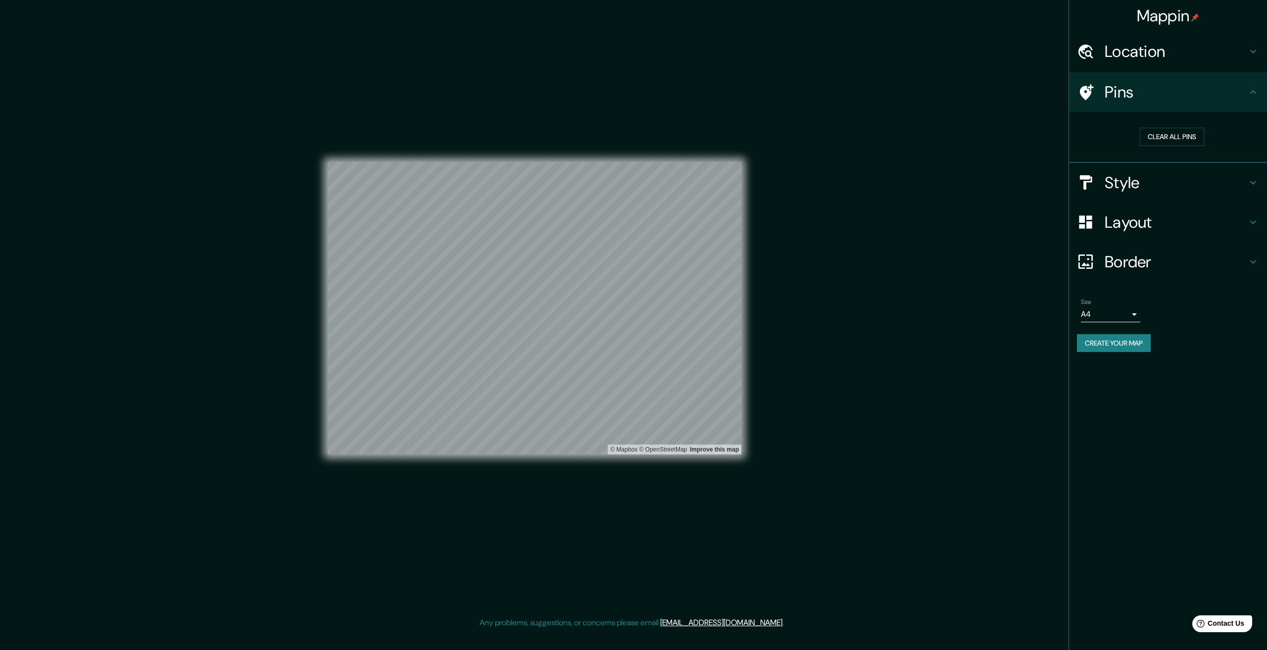
click at [1116, 174] on h4 "Style" at bounding box center [1176, 183] width 143 height 20
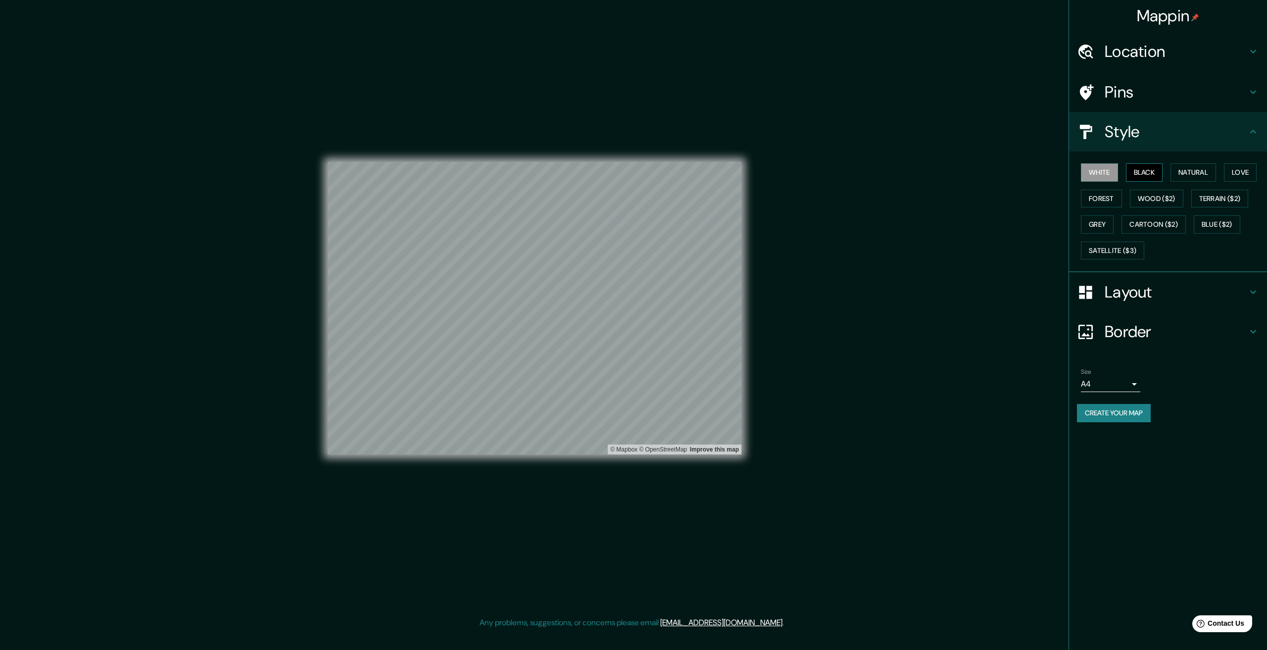
click at [1154, 169] on button "Black" at bounding box center [1144, 172] width 37 height 18
click at [1185, 167] on button "Natural" at bounding box center [1194, 172] width 46 height 18
click at [1245, 174] on button "Love" at bounding box center [1240, 172] width 33 height 18
click at [1204, 175] on button "Natural" at bounding box center [1194, 172] width 46 height 18
click at [1107, 195] on button "Forest" at bounding box center [1101, 199] width 41 height 18
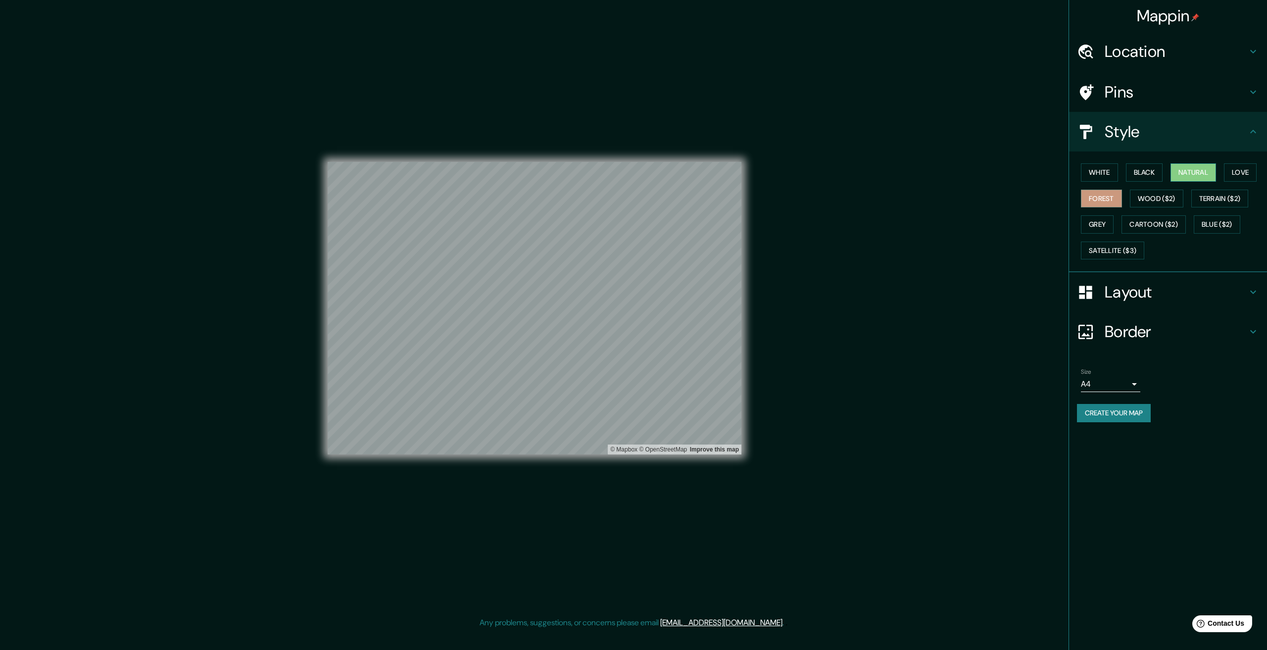
click at [1186, 180] on button "Natural" at bounding box center [1194, 172] width 46 height 18
click at [1156, 174] on button "Black" at bounding box center [1144, 172] width 37 height 18
click at [1103, 178] on button "White" at bounding box center [1099, 172] width 37 height 18
click at [1193, 288] on h4 "Layout" at bounding box center [1176, 292] width 143 height 20
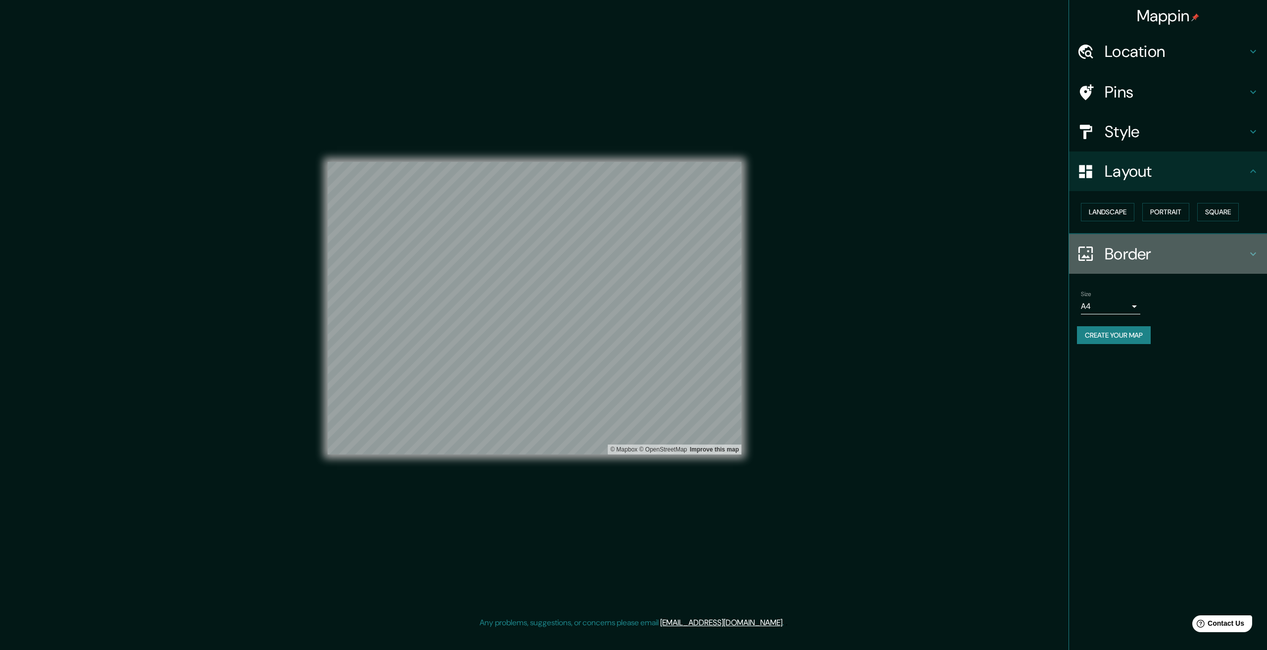
click at [1143, 250] on h4 "Border" at bounding box center [1176, 254] width 143 height 20
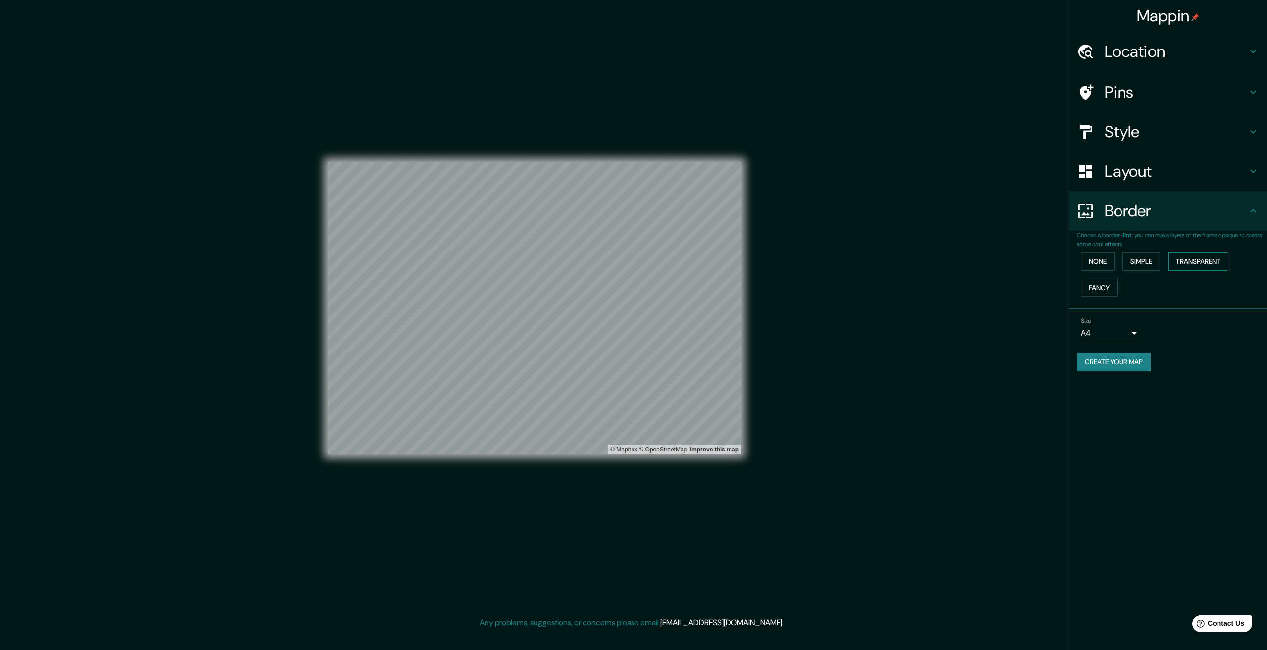
click at [1197, 262] on button "Transparent" at bounding box center [1198, 262] width 60 height 18
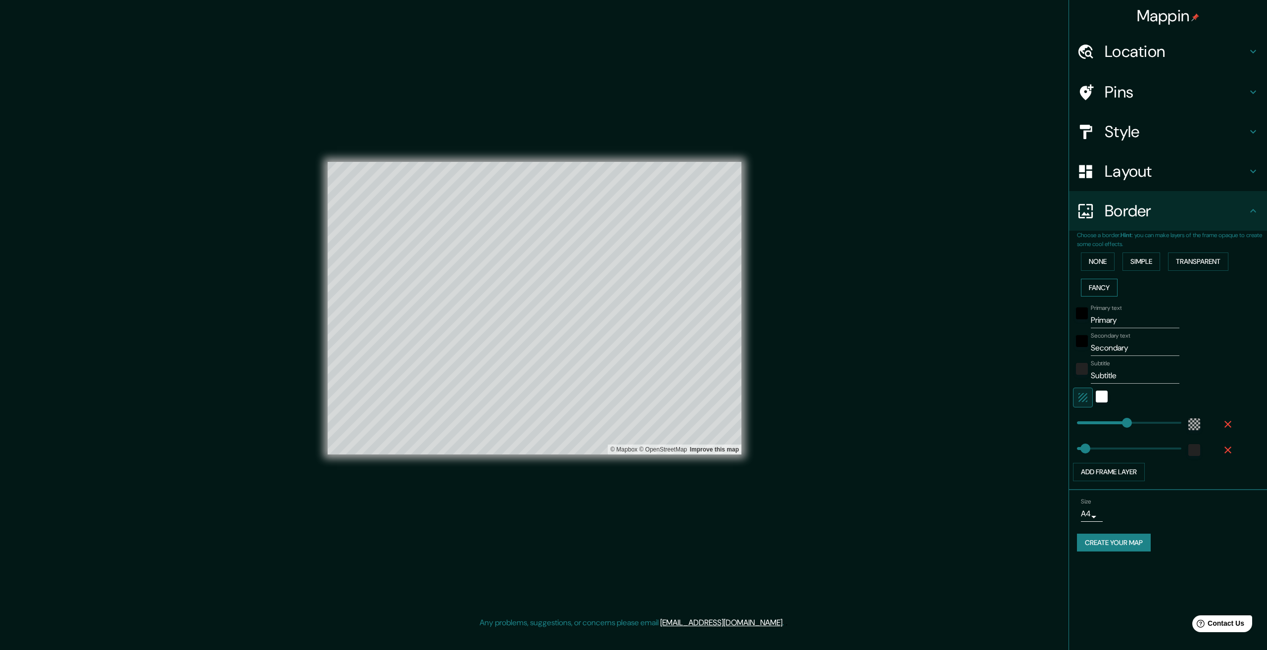
click at [1102, 289] on button "Fancy" at bounding box center [1099, 288] width 37 height 18
click at [1185, 270] on div "None Simple Transparent Fancy" at bounding box center [1172, 275] width 190 height 52
click at [1193, 260] on button "Transparent" at bounding box center [1198, 262] width 60 height 18
click at [1141, 316] on input "Primary" at bounding box center [1135, 320] width 89 height 16
type input "Primar"
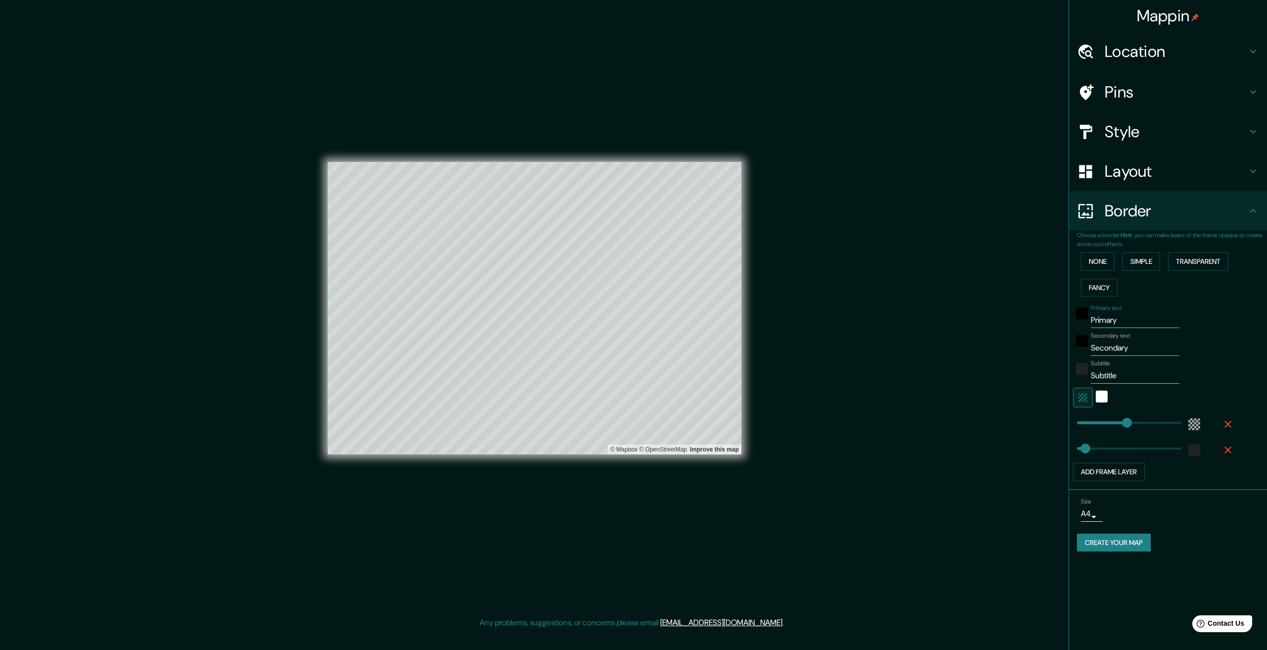
type input "401"
type input "67"
type input "P"
type input "401"
type input "67"
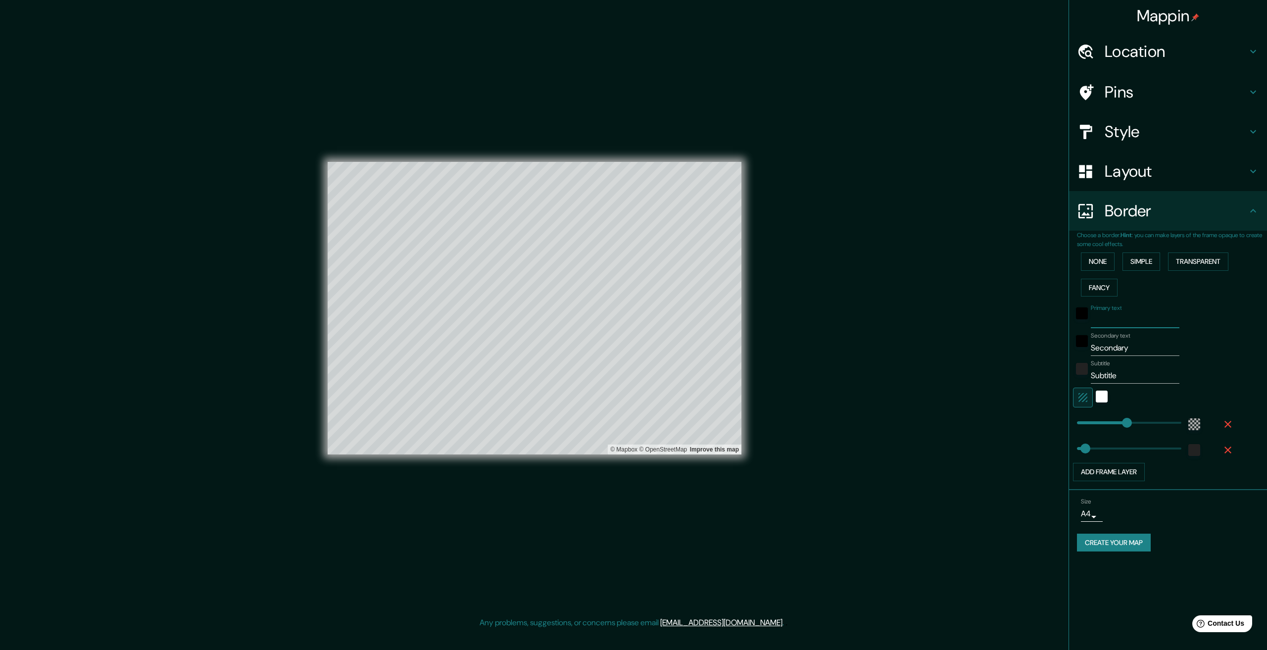
type input "B"
type input "401"
type input "67"
type input "BA"
type input "401"
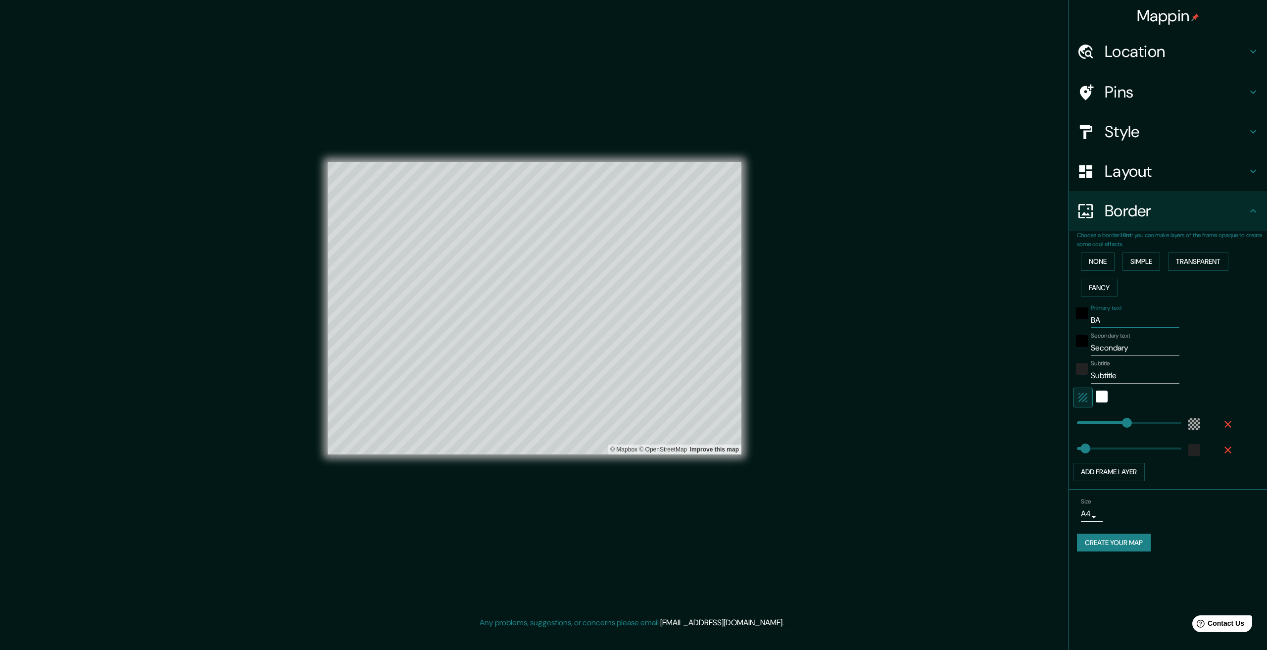
type input "67"
type input "BAg"
type input "401"
type input "67"
type input "BAgh"
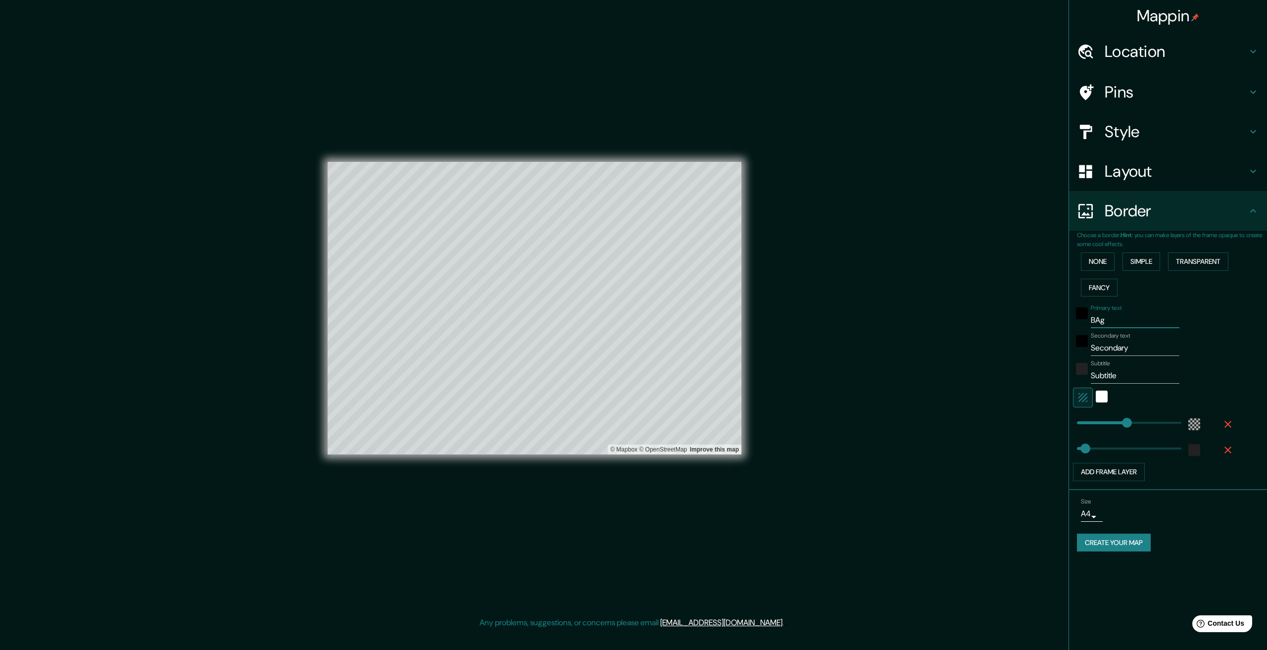
type input "401"
type input "67"
type input "BAgha"
type input "401"
type input "67"
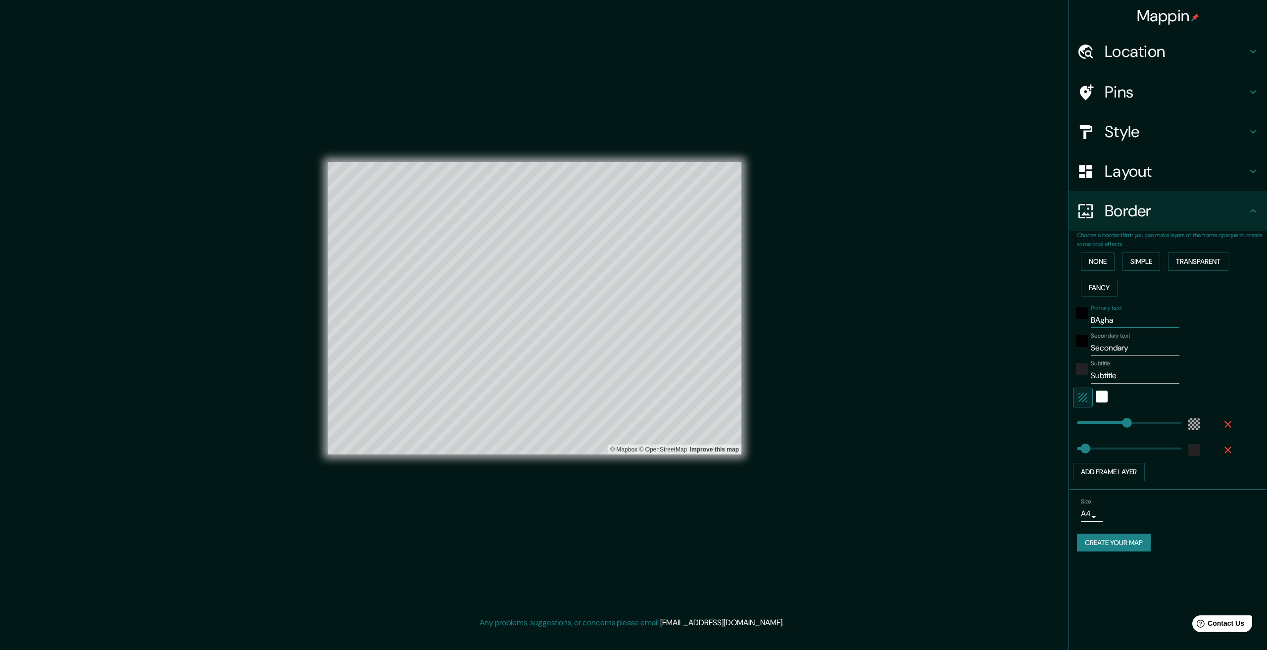
type input "BAghad"
type input "401"
type input "67"
type input "BAghada"
type input "401"
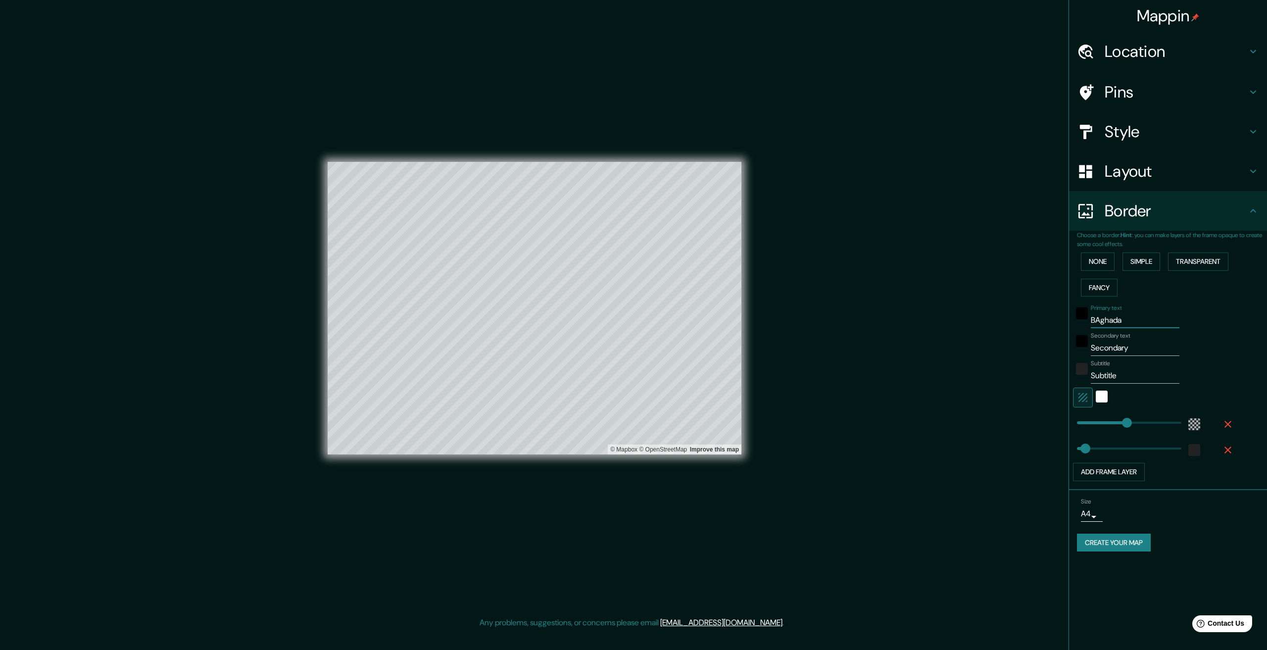
type input "67"
type input "BAghadad"
type input "401"
type input "67"
type input "BAghada"
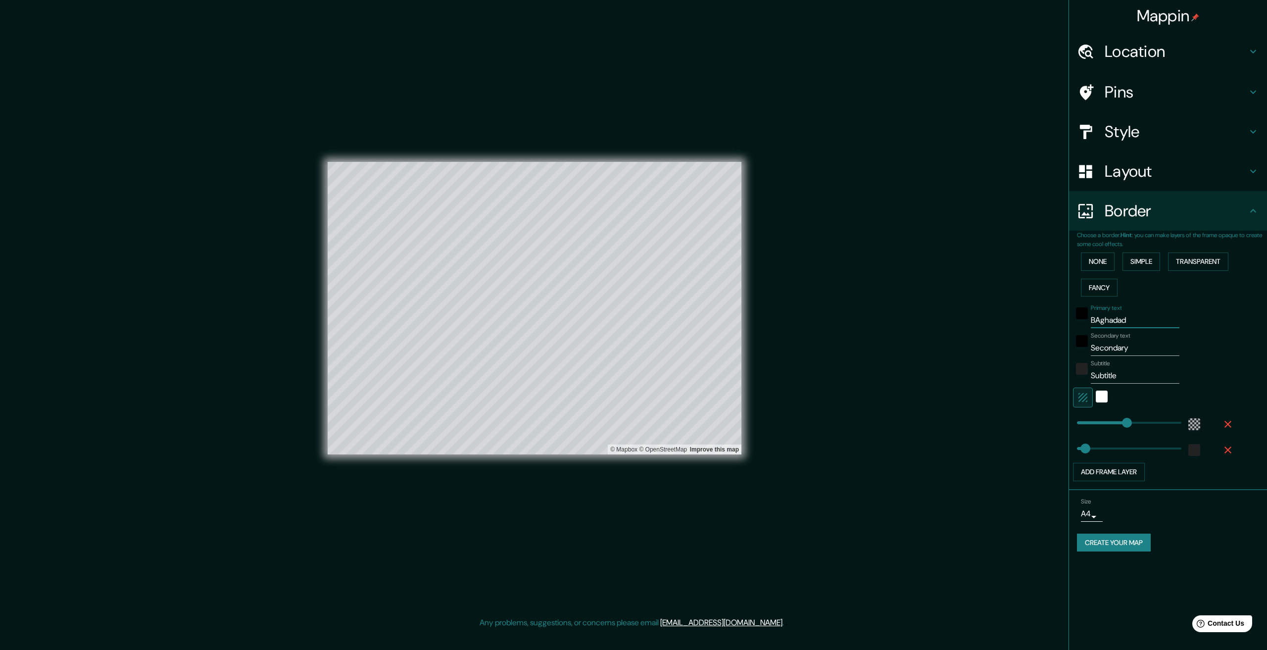
type input "401"
type input "67"
type input "BAghad"
type input "401"
type input "67"
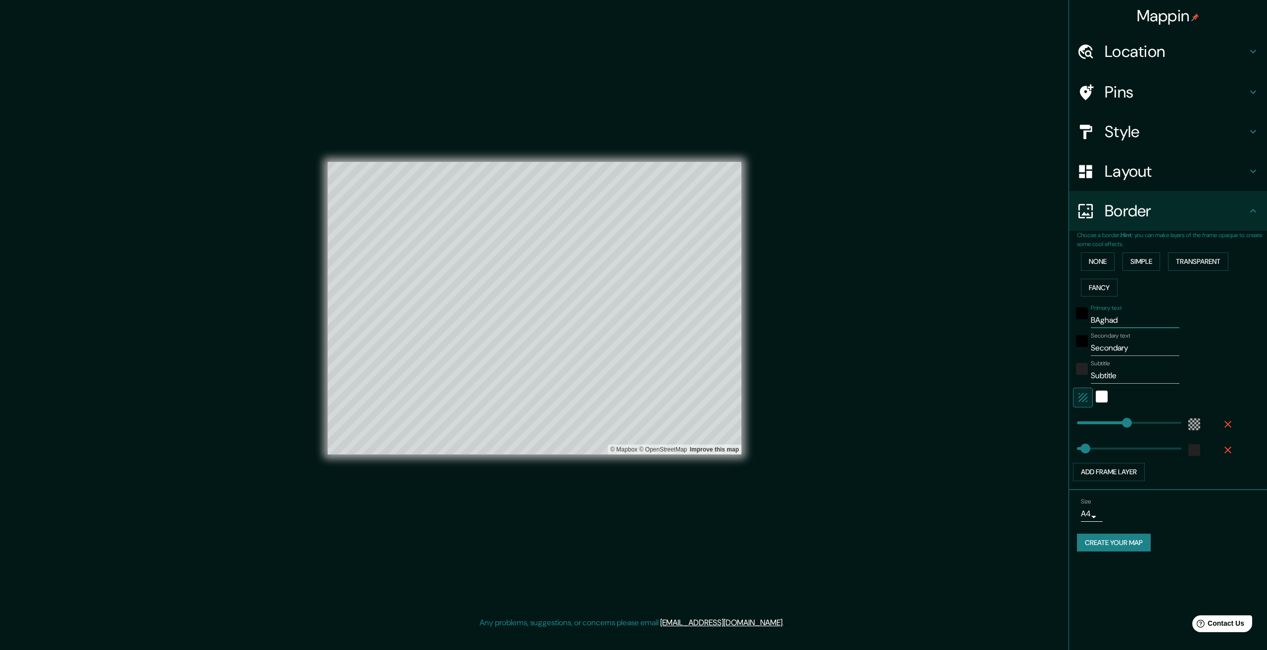
type input "BAgha"
type input "401"
type input "67"
type input "BAgh"
type input "401"
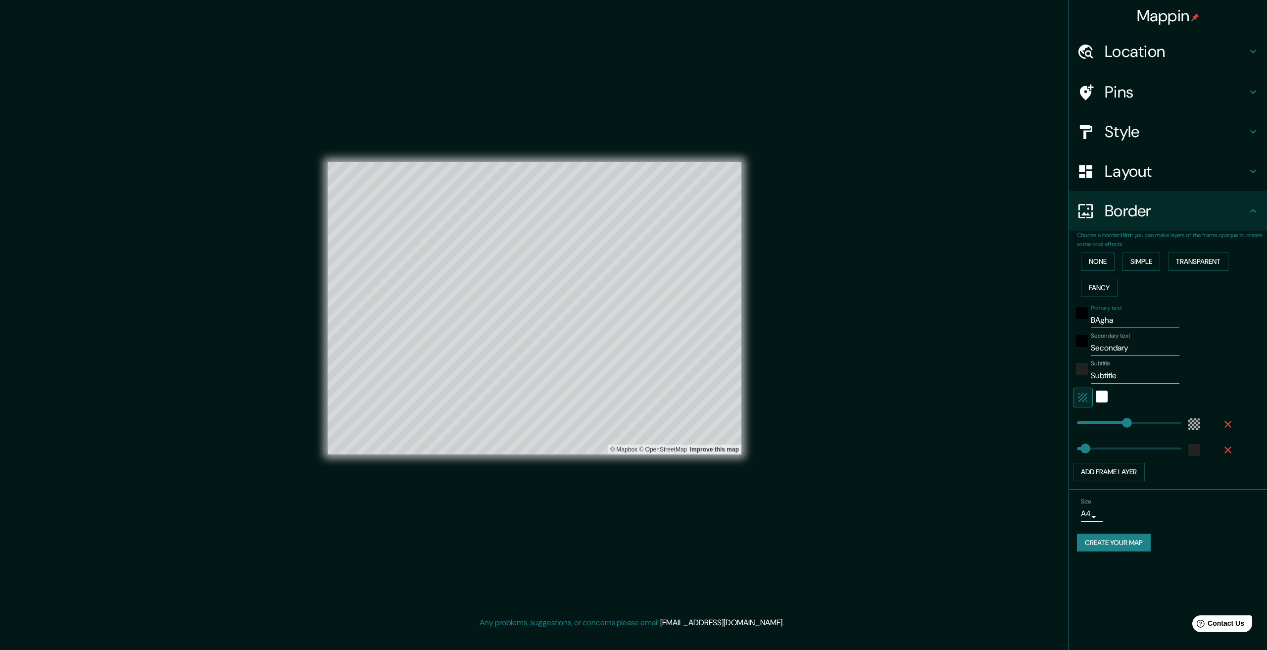
type input "67"
type input "BAghd"
type input "401"
type input "67"
type input "BAghda"
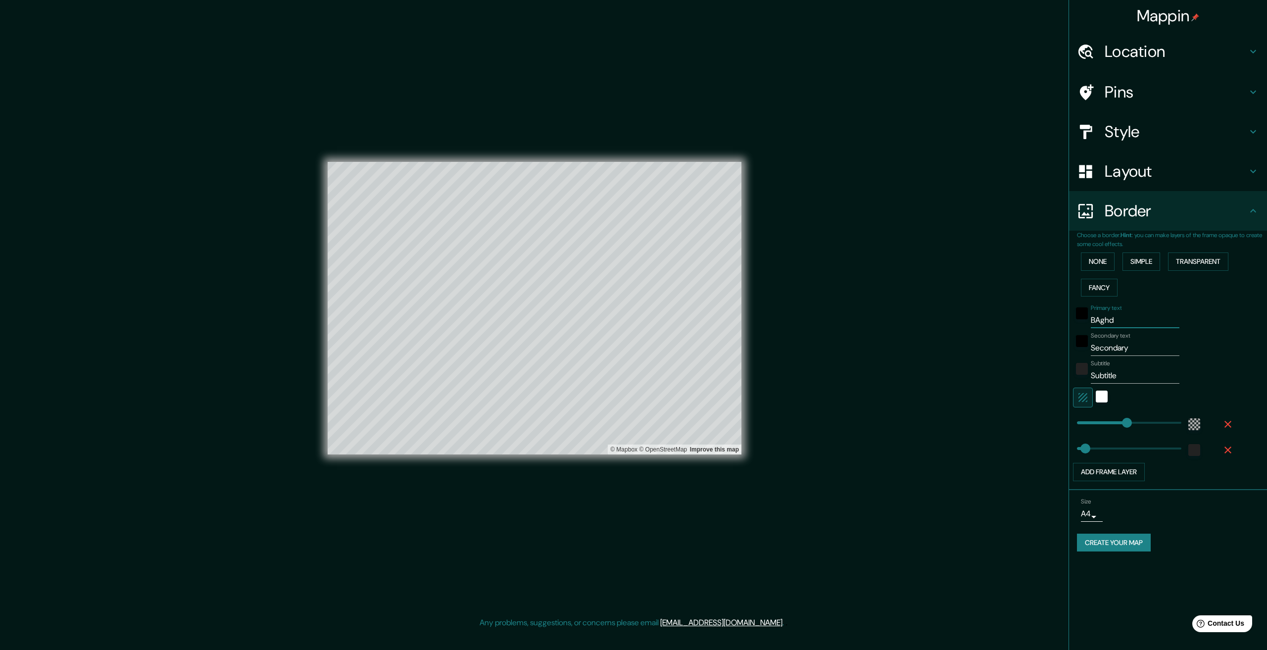
type input "401"
type input "67"
type input "BAghdad"
type input "401"
type input "67"
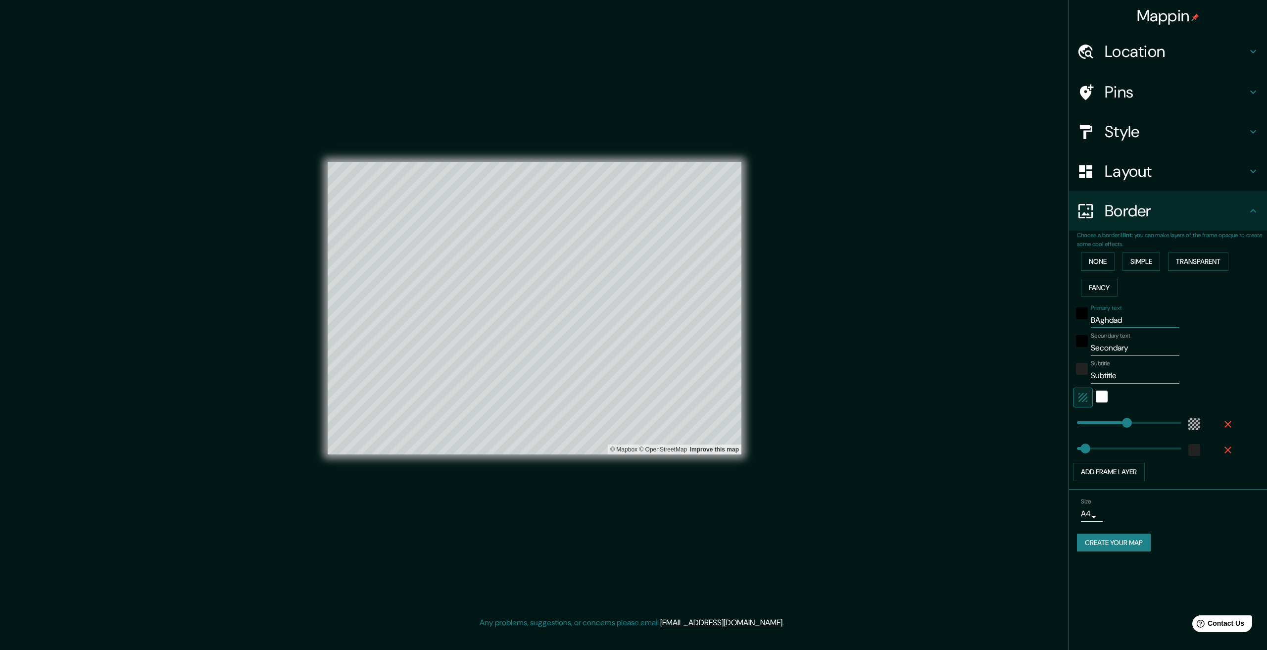
type input "BAghdad"
click at [1145, 348] on input "Secondary" at bounding box center [1135, 348] width 89 height 16
type input "Secondar"
type input "401"
type input "67"
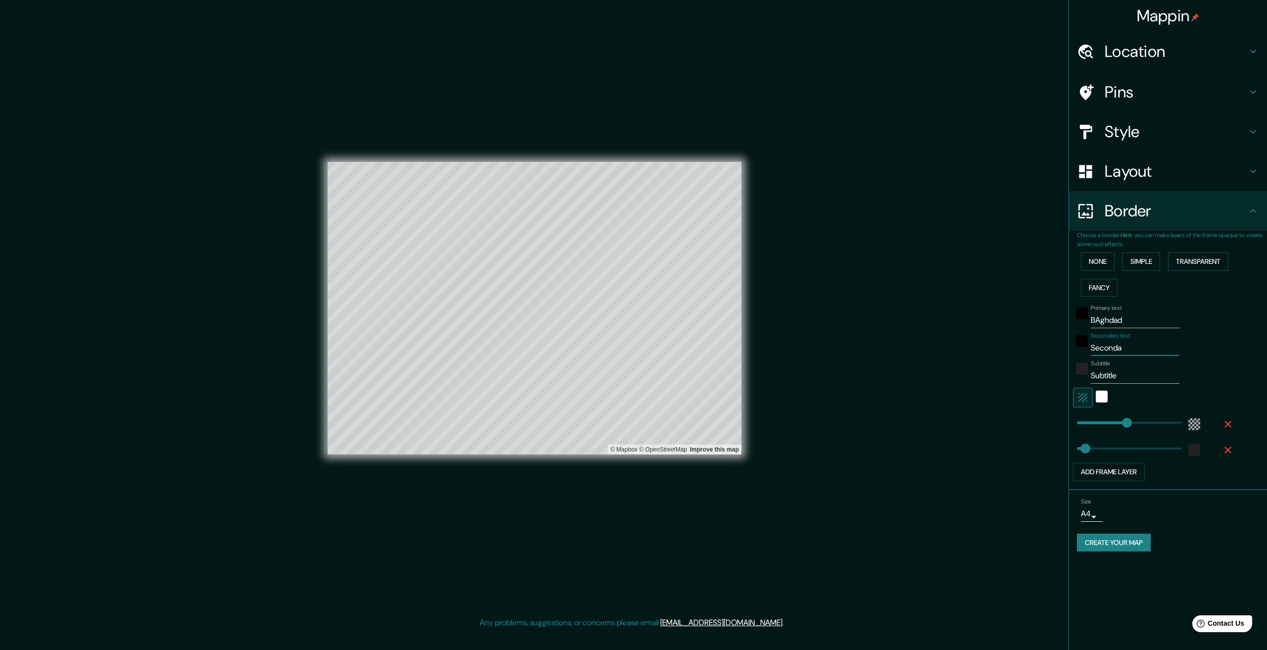
type input "Second"
type input "401"
type input "67"
type input "S"
type input "401"
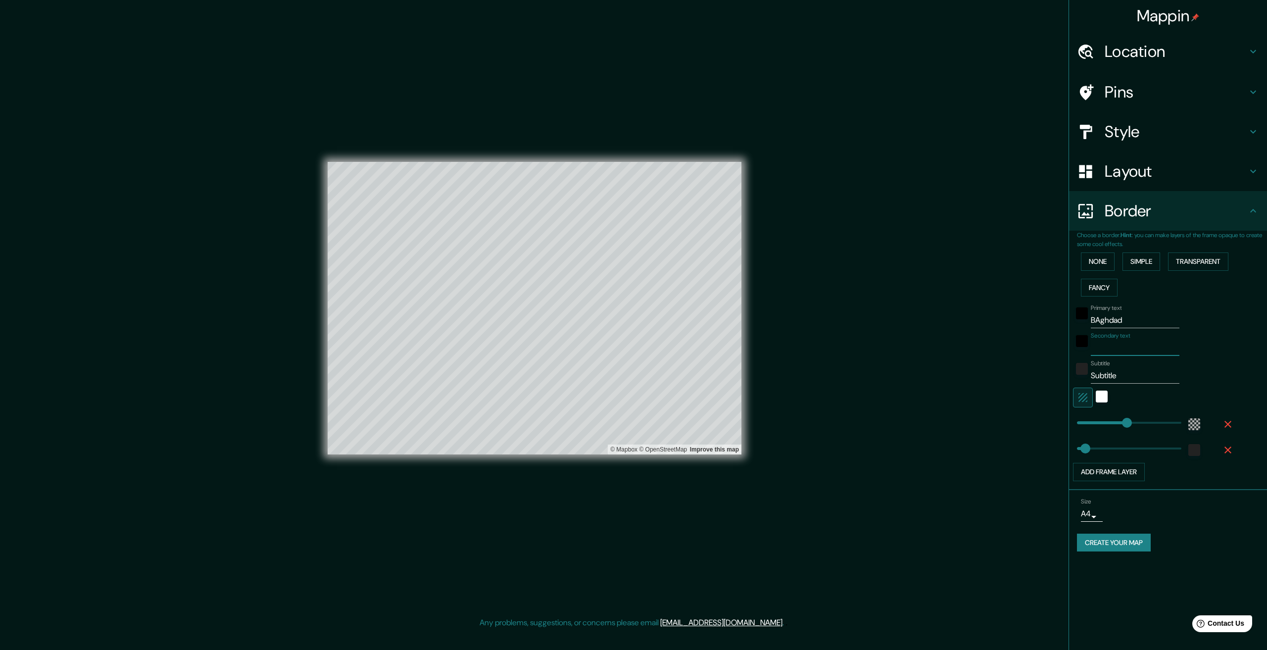
type input "67"
type input "r"
type input "401"
type input "67"
type input "401"
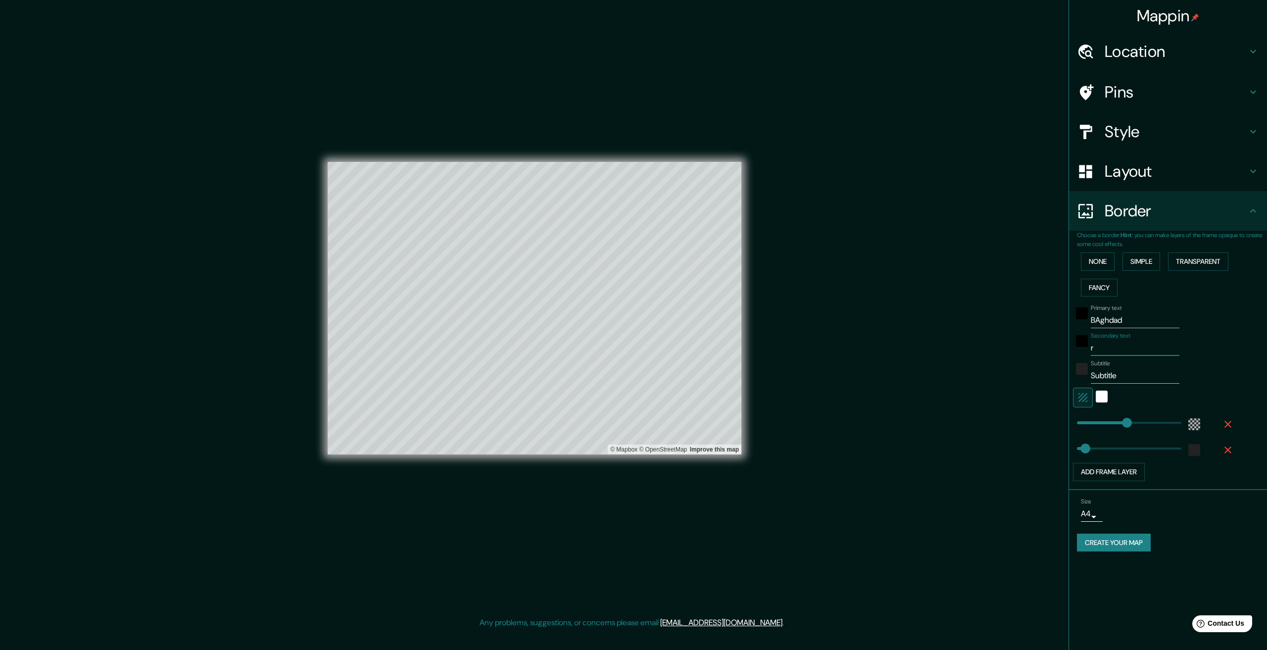
type input "67"
type input "i"
type input "401"
type input "67"
type input "ir"
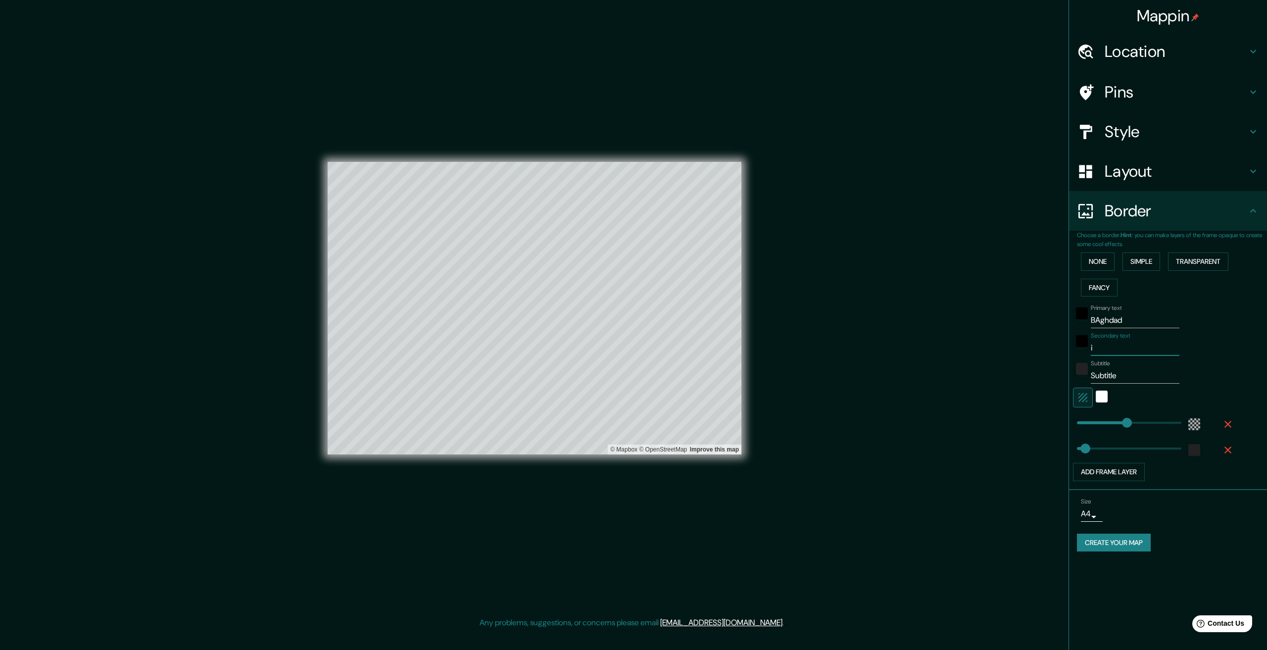
type input "401"
type input "67"
type input "ira"
type input "401"
type input "67"
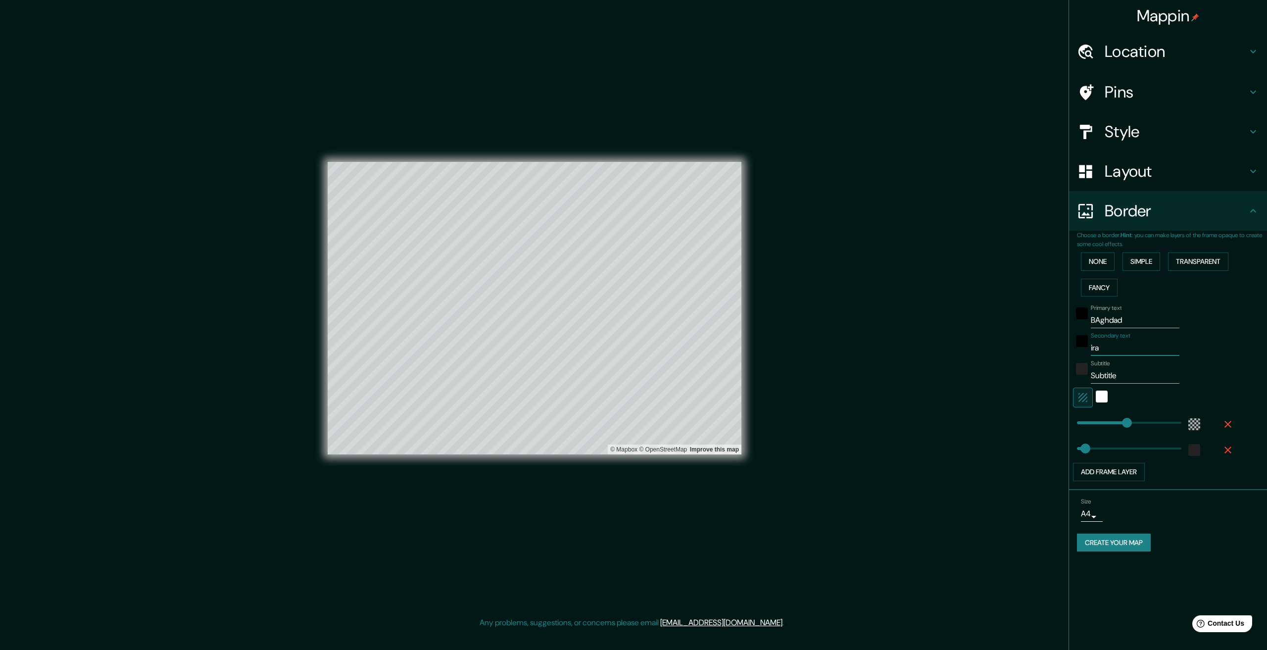
type input "iraq"
type input "401"
type input "67"
type input "iraq"
click at [1131, 376] on input "Subtitle" at bounding box center [1135, 376] width 89 height 16
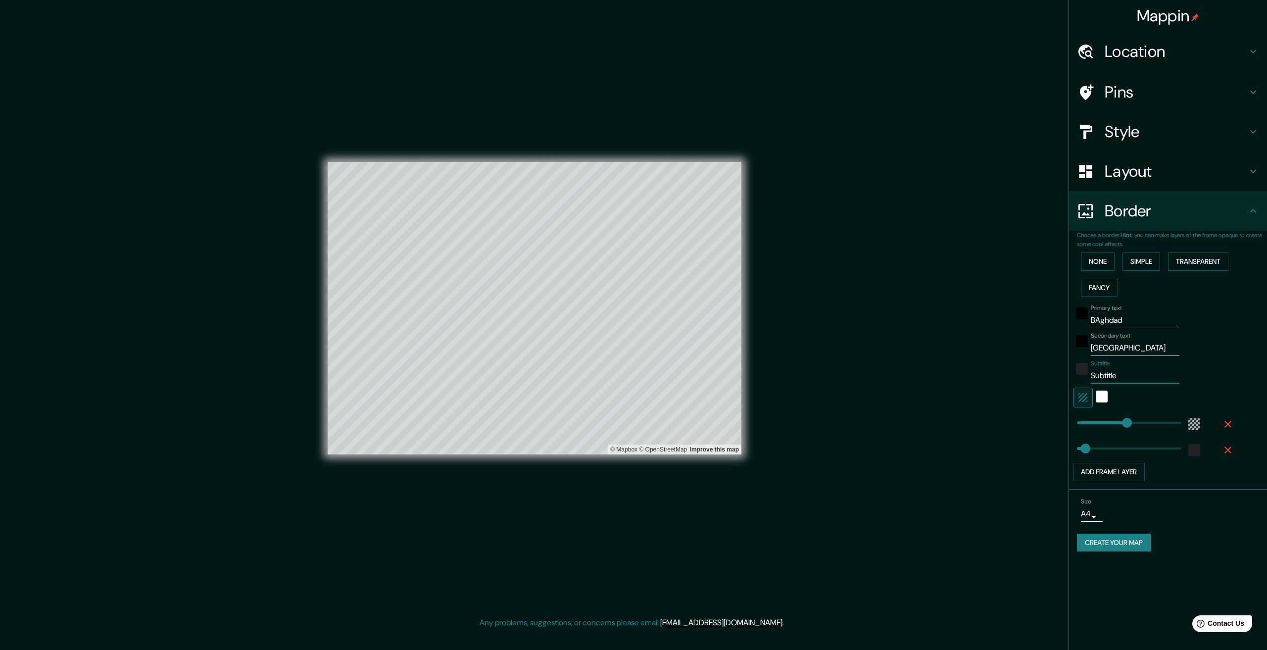
type input "Subtitl"
type input "401"
type input "67"
type input "Subtit"
type input "401"
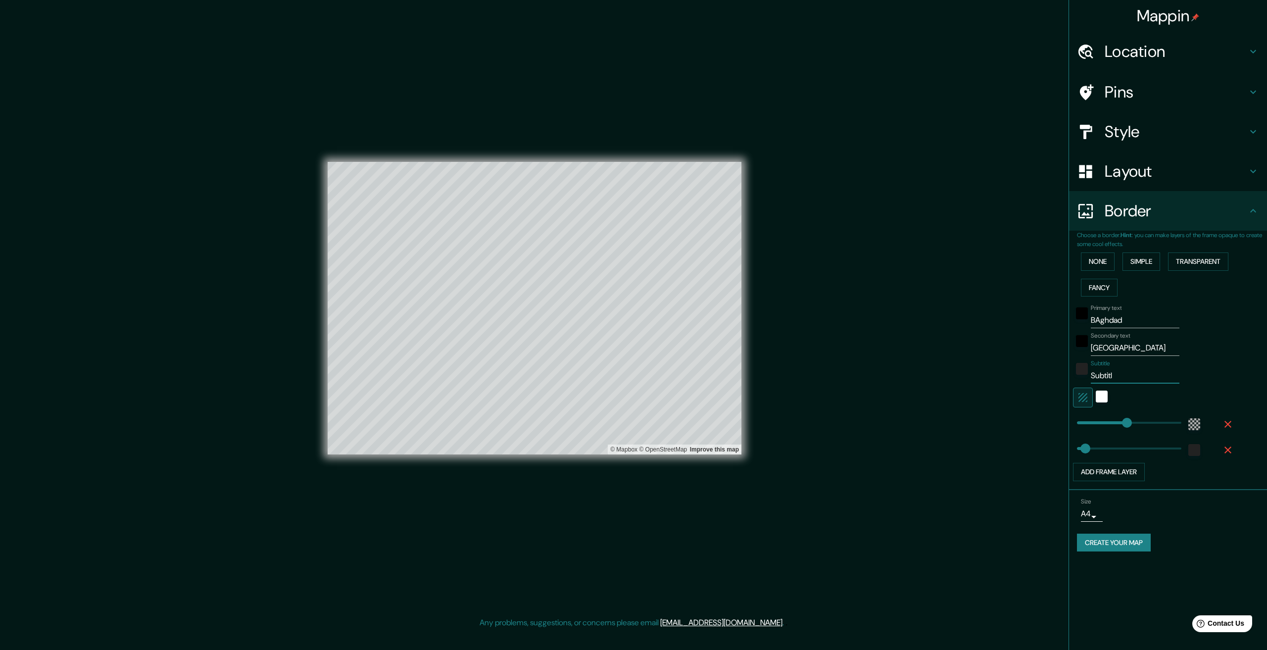
type input "67"
type input "Subti"
type input "401"
type input "67"
type input "Subt"
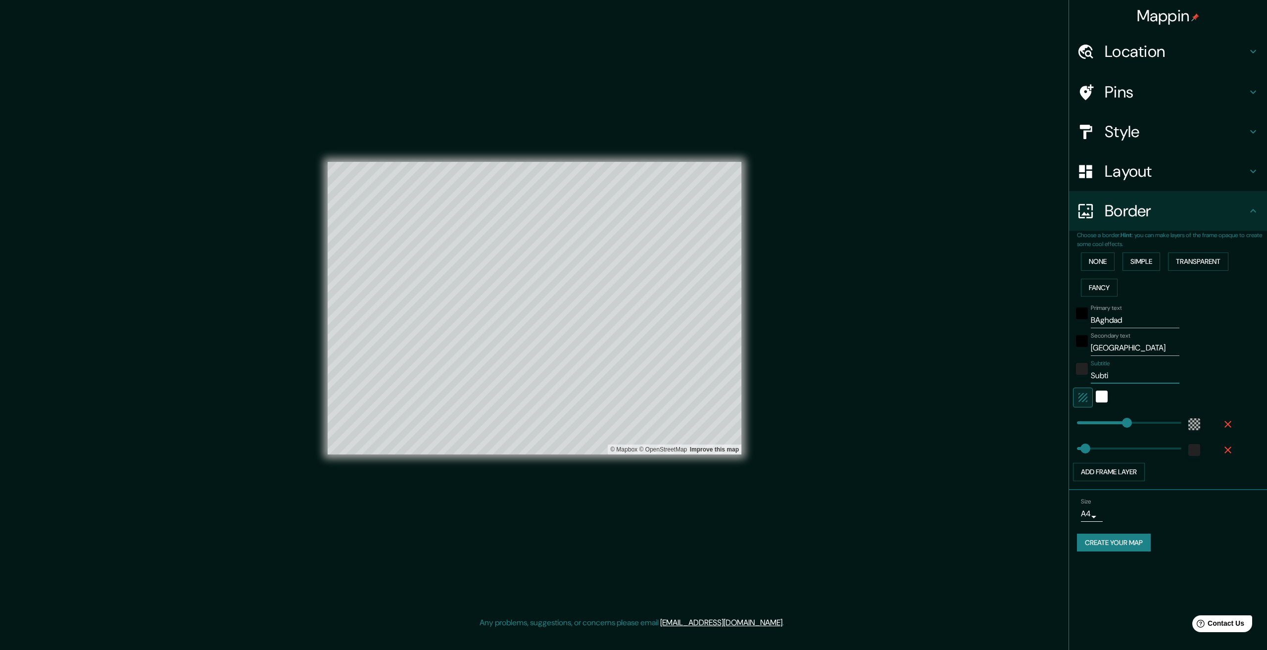
type input "401"
type input "67"
type input "Sub"
type input "401"
type input "67"
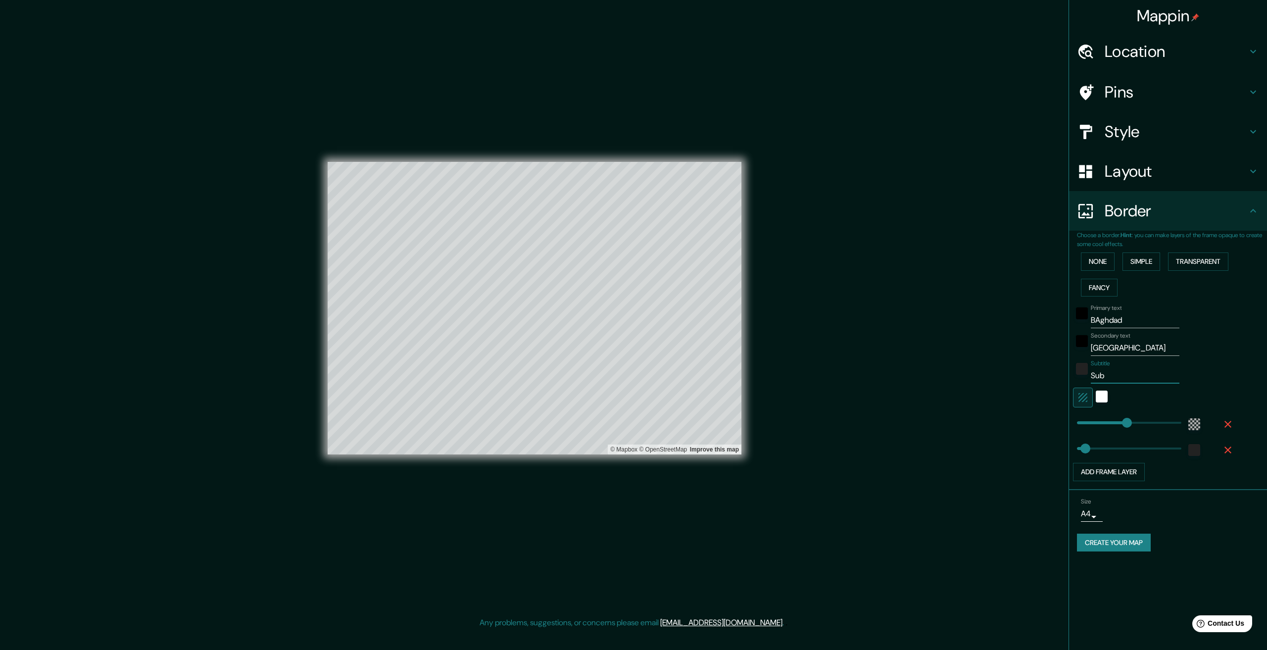
type input "Su"
type input "401"
type input "67"
type input "S"
type input "401"
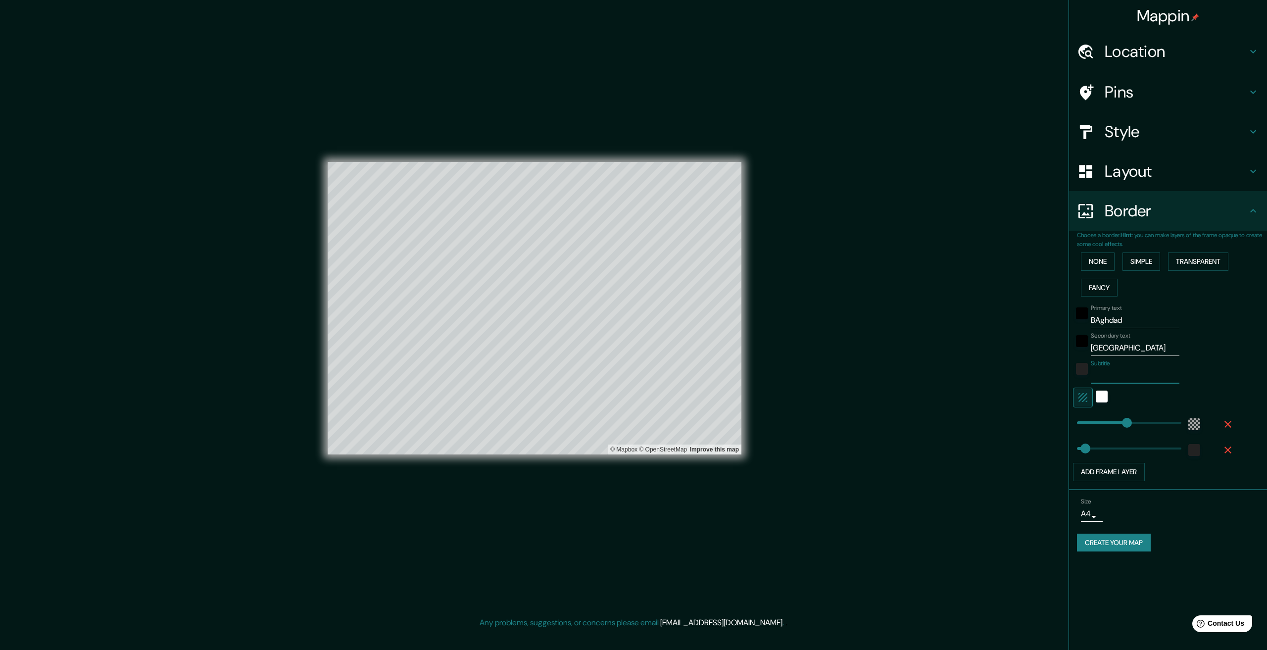
type input "67"
type input "2"
type input "401"
type input "67"
type input "20"
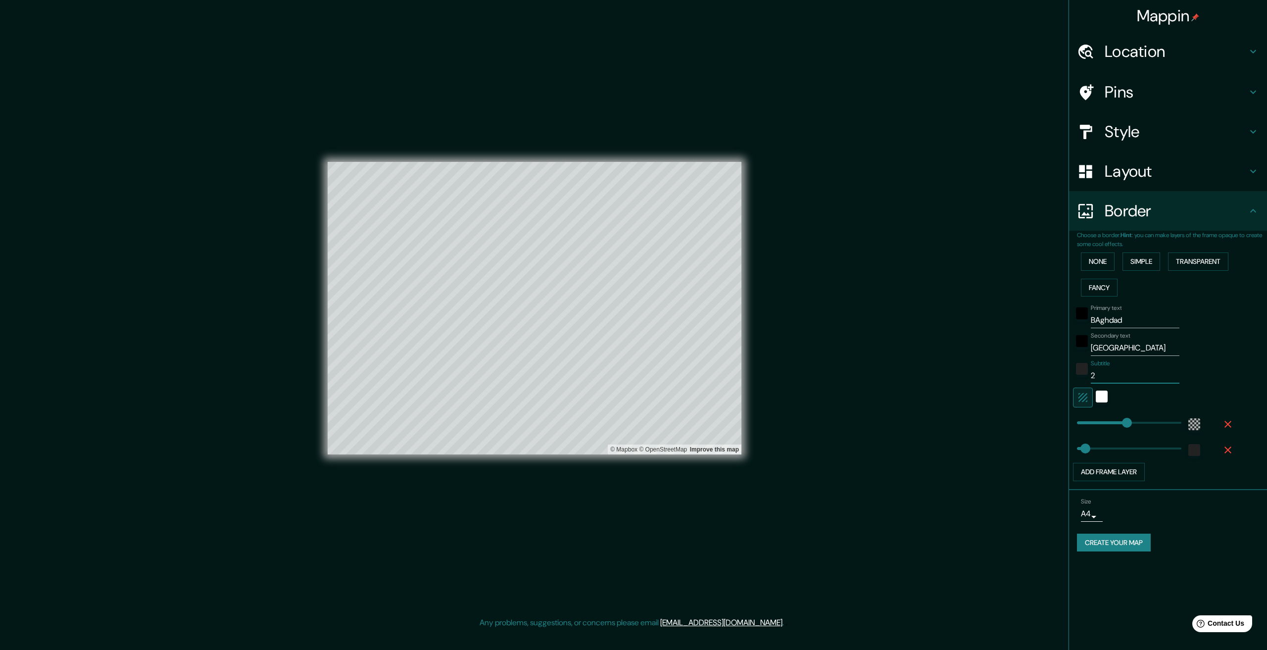
type input "401"
type input "67"
type input "202"
type input "401"
type input "67"
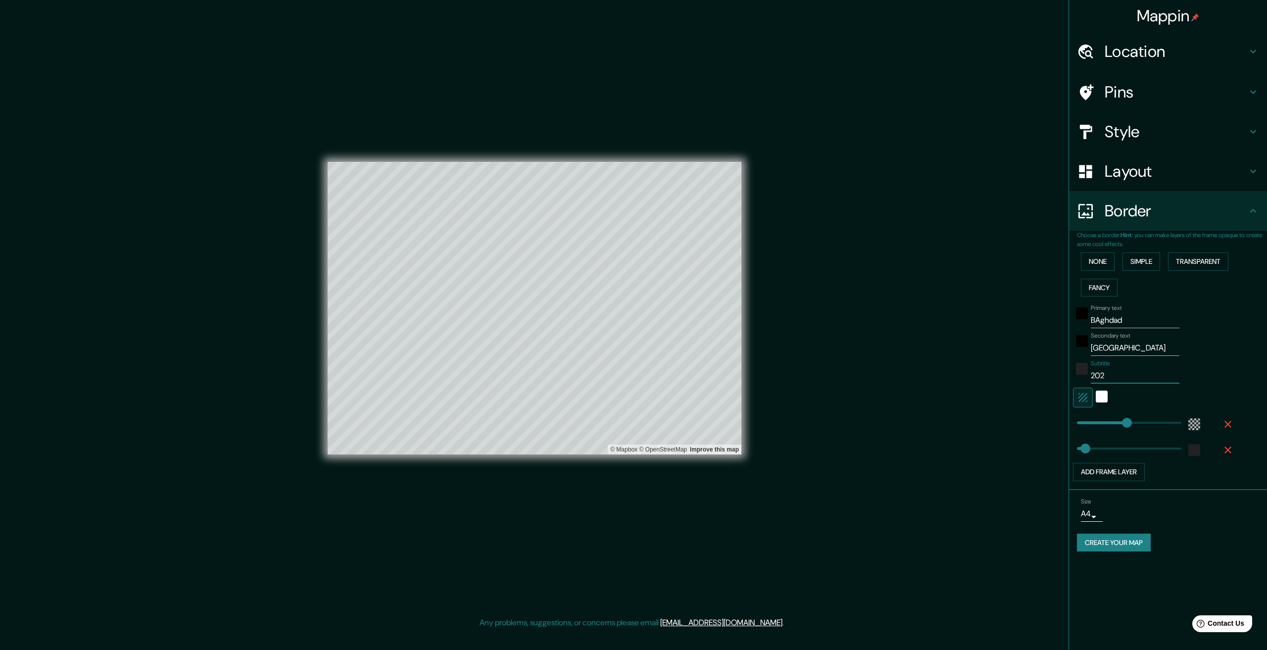
type input "2025"
type input "401"
type input "67"
type input "401"
type input "2025"
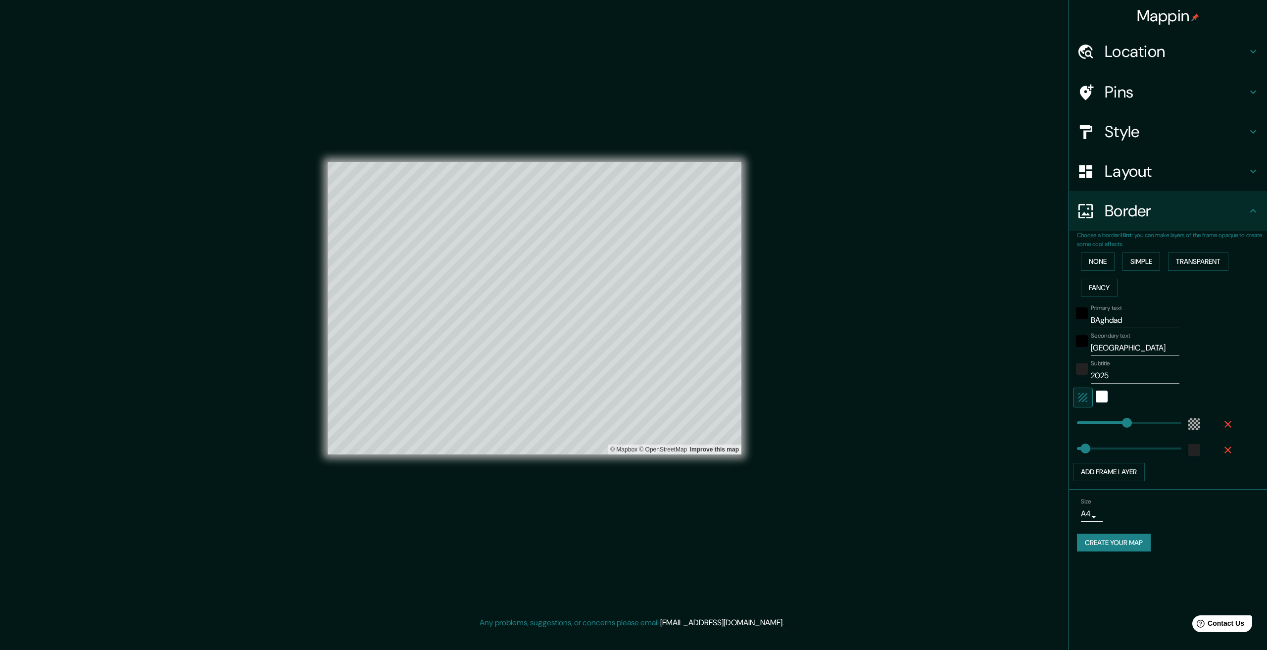
click at [1225, 331] on div "Primary text BAghdad Secondary text iraq Subtitle 2025 Add frame layer" at bounding box center [1156, 391] width 158 height 181
click at [1140, 542] on button "Create your map" at bounding box center [1114, 543] width 74 height 18
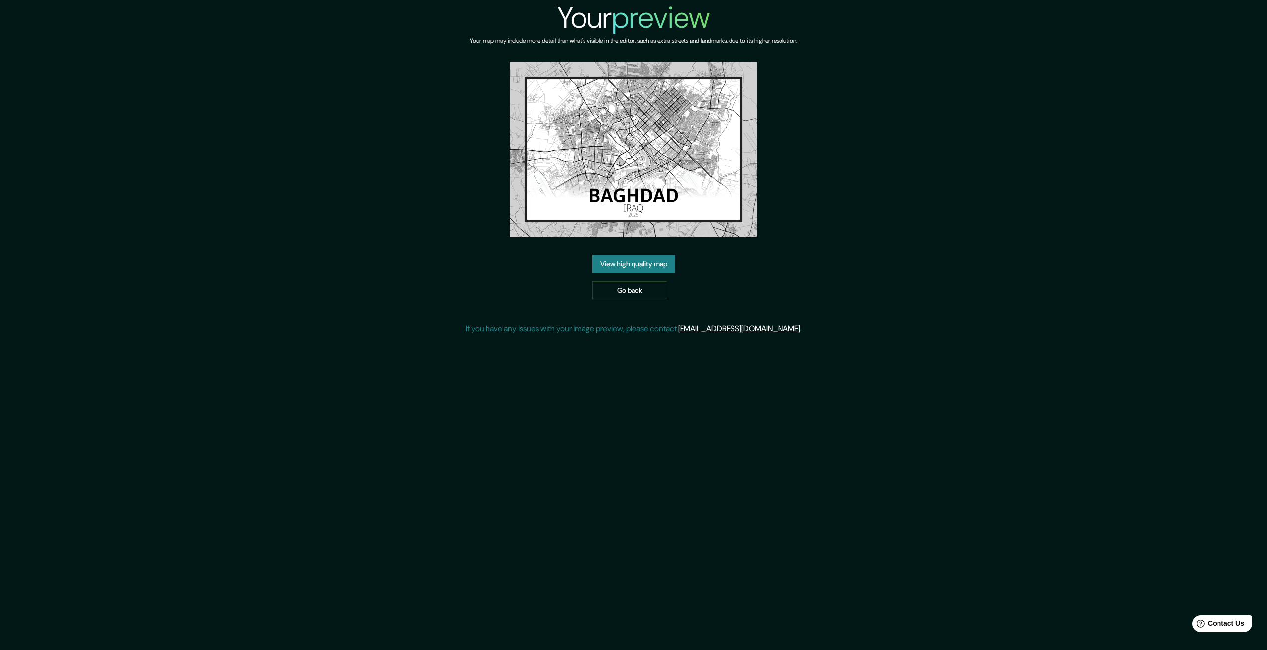
click at [635, 269] on link "View high quality map" at bounding box center [634, 264] width 83 height 18
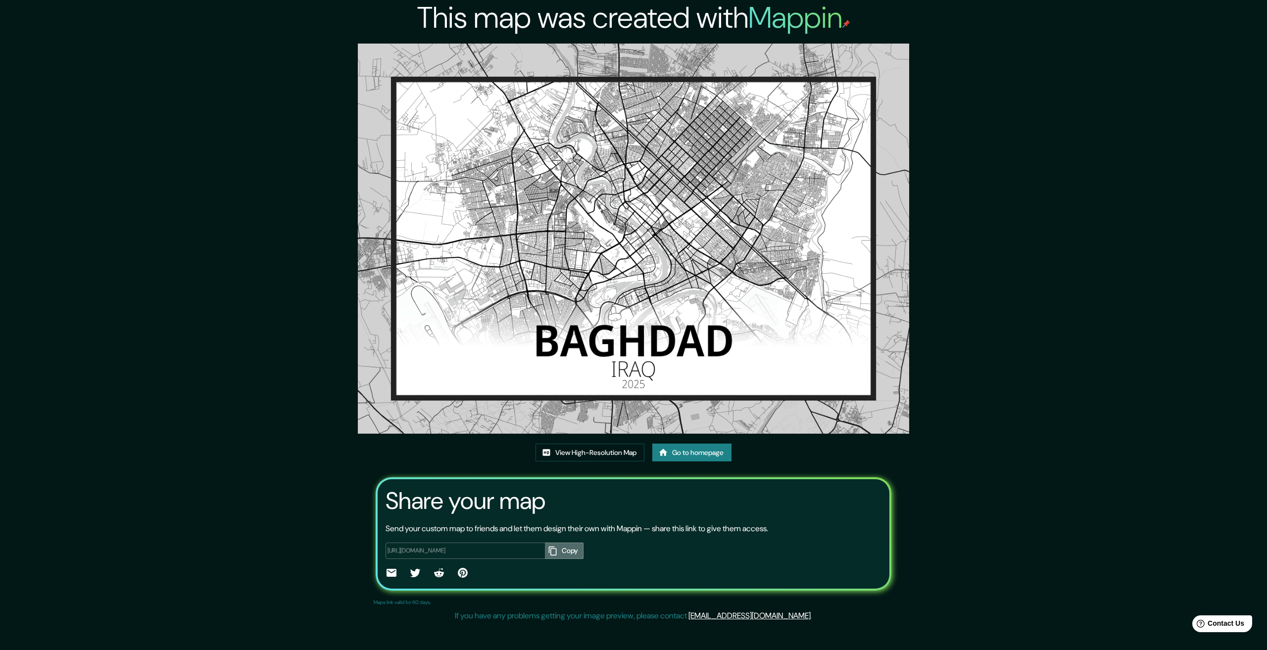
click at [584, 543] on button "Copy" at bounding box center [564, 551] width 39 height 16
click at [590, 444] on link "View High-Resolution Map" at bounding box center [590, 453] width 109 height 18
click at [588, 444] on link "View High-Resolution Map" at bounding box center [590, 453] width 109 height 18
click at [607, 444] on link "View High-Resolution Map" at bounding box center [590, 453] width 109 height 18
